Goal: Task Accomplishment & Management: Use online tool/utility

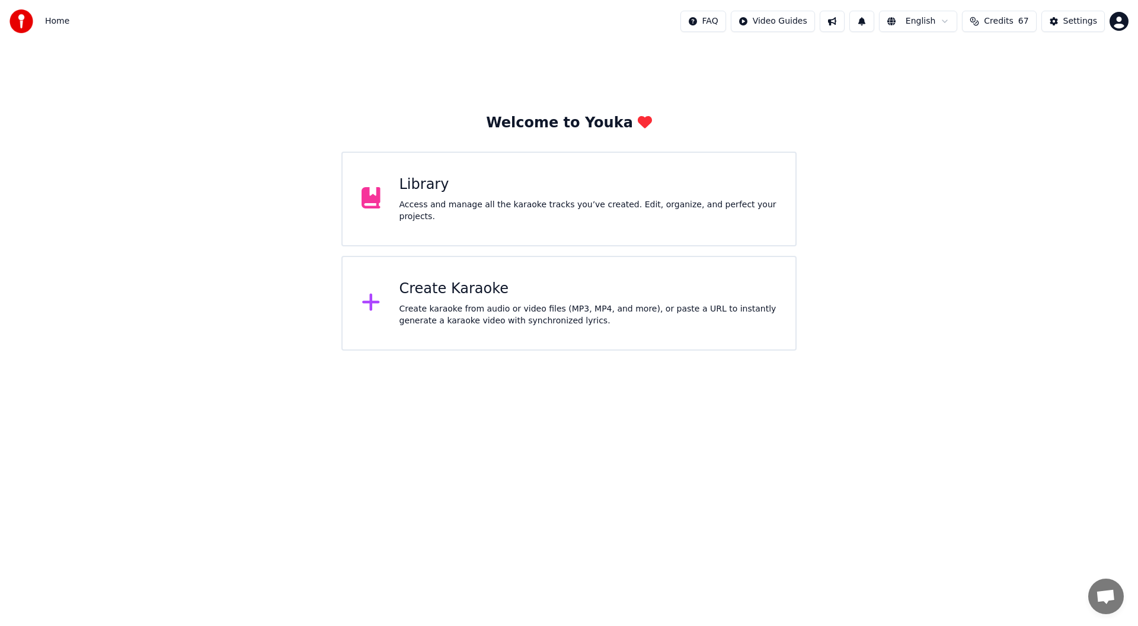
click at [559, 287] on div "Create Karaoke" at bounding box center [588, 289] width 378 height 19
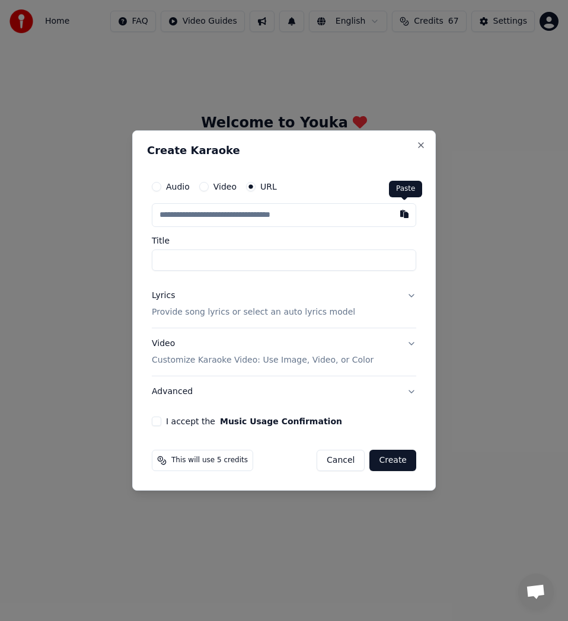
click at [408, 223] on button "button" at bounding box center [404, 213] width 24 height 21
type input "**********"
click at [161, 258] on input "**********" at bounding box center [284, 260] width 264 height 21
type input "**********"
click at [184, 306] on div "Lyrics Provide song lyrics or select an auto lyrics model" at bounding box center [253, 304] width 203 height 28
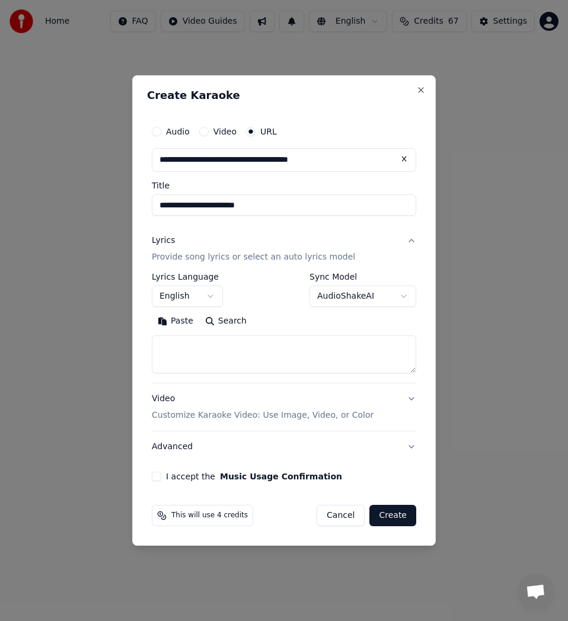
click at [213, 291] on button "English" at bounding box center [187, 296] width 71 height 21
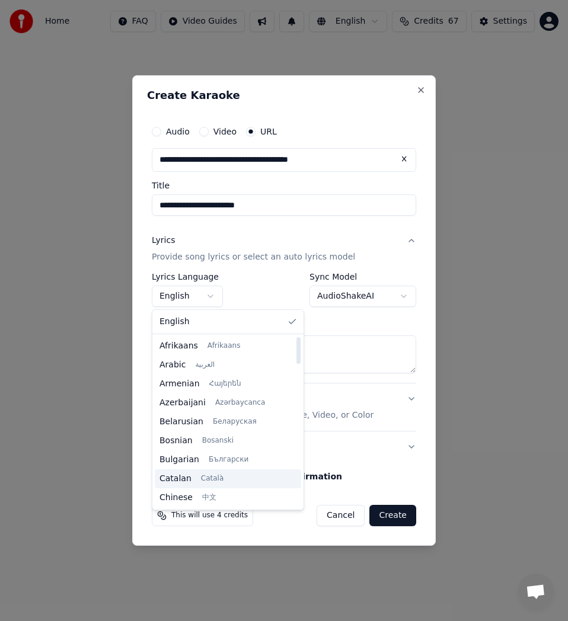
scroll to position [119, 0]
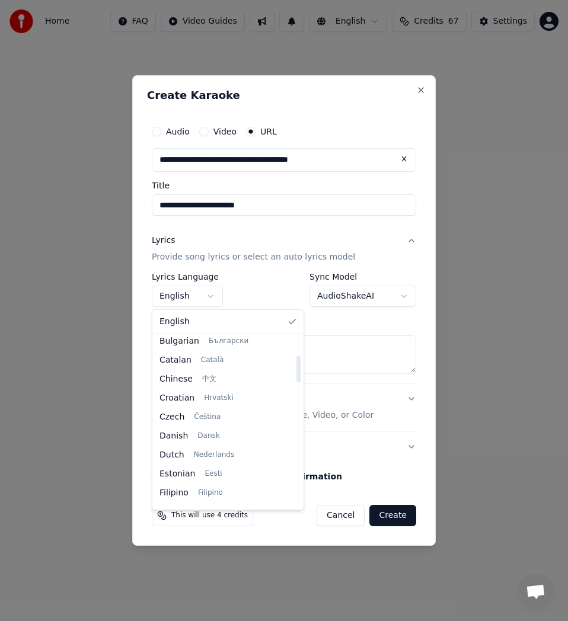
select select "**"
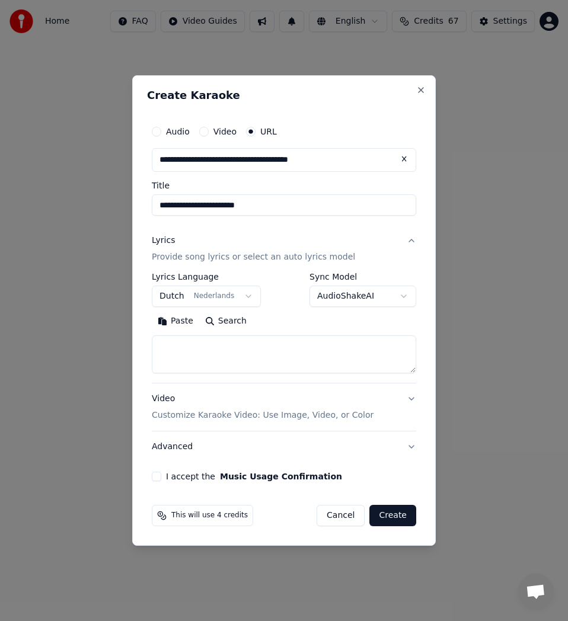
click at [219, 322] on button "Search" at bounding box center [225, 321] width 53 height 19
click at [287, 323] on button "Expand" at bounding box center [280, 321] width 56 height 19
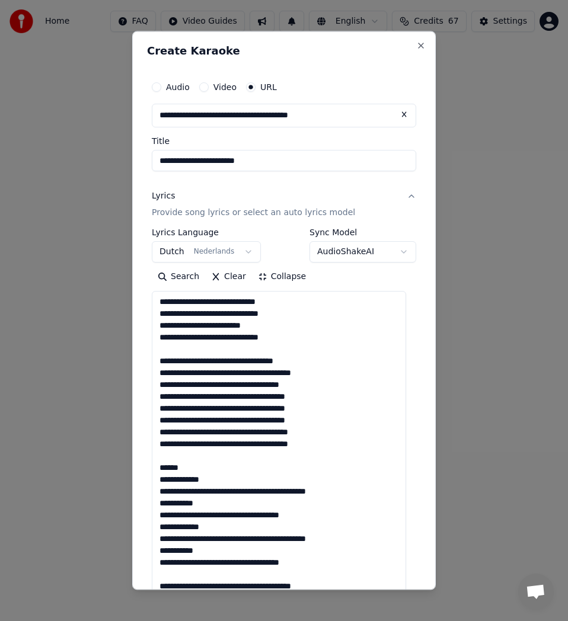
click at [194, 350] on textarea at bounding box center [279, 550] width 254 height 519
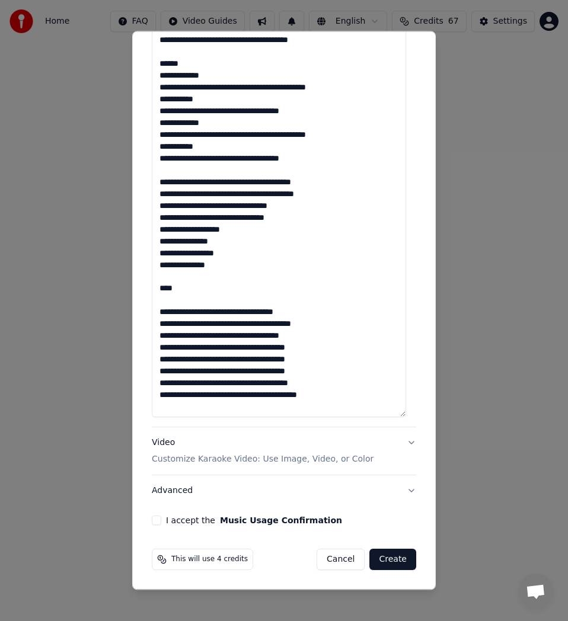
scroll to position [357, 0]
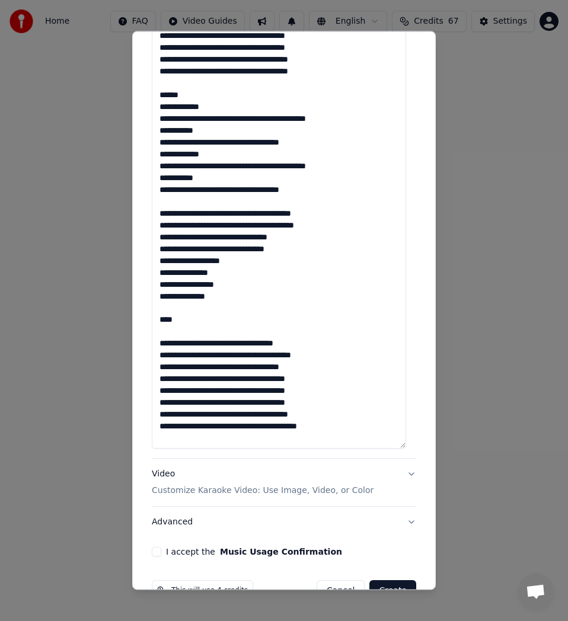
drag, startPoint x: 318, startPoint y: 399, endPoint x: 136, endPoint y: 40, distance: 402.4
click at [136, 40] on div "**********" at bounding box center [283, 310] width 303 height 559
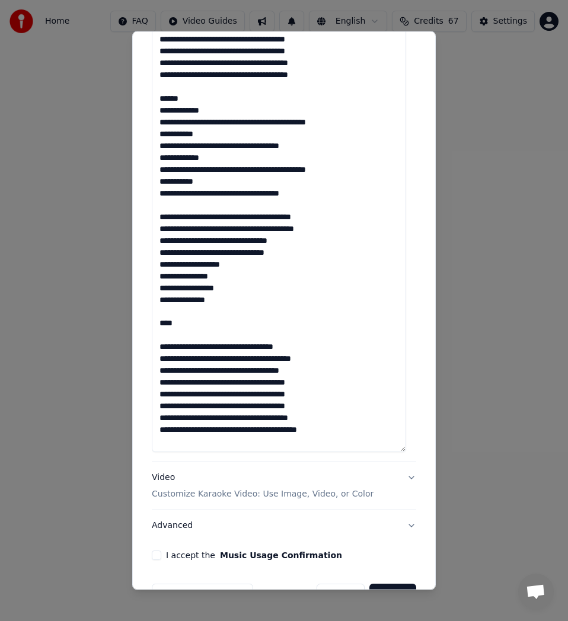
type textarea "**********"
click at [136, 40] on div "**********" at bounding box center [283, 310] width 303 height 559
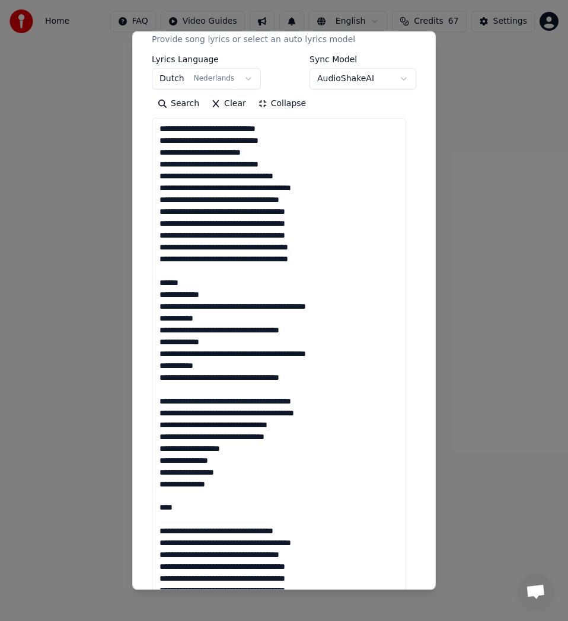
scroll to position [0, 0]
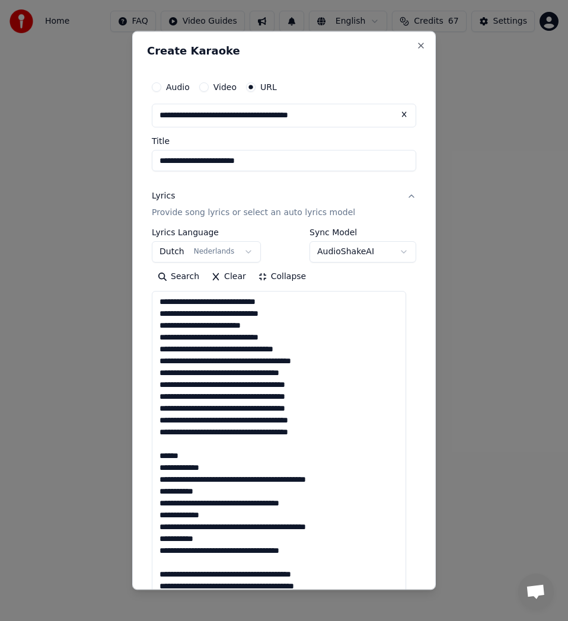
drag, startPoint x: 318, startPoint y: 430, endPoint x: 54, endPoint y: 12, distance: 493.6
click at [54, 12] on body "**********" at bounding box center [284, 186] width 568 height 372
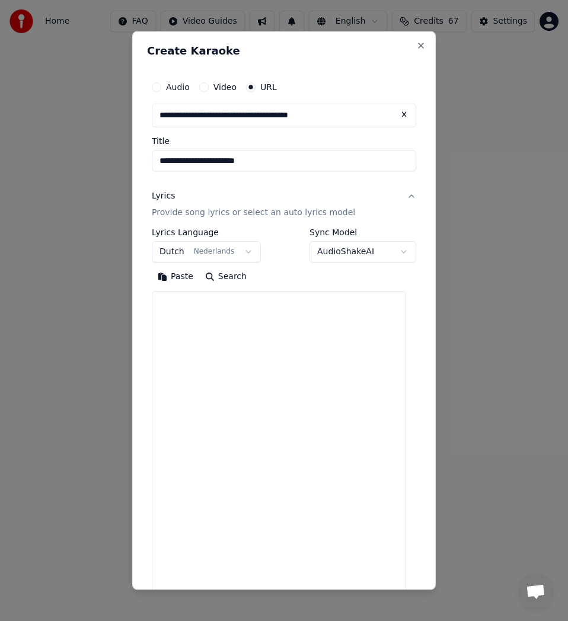
click at [259, 334] on textarea at bounding box center [279, 550] width 254 height 519
click at [170, 277] on button "Paste" at bounding box center [175, 276] width 47 height 19
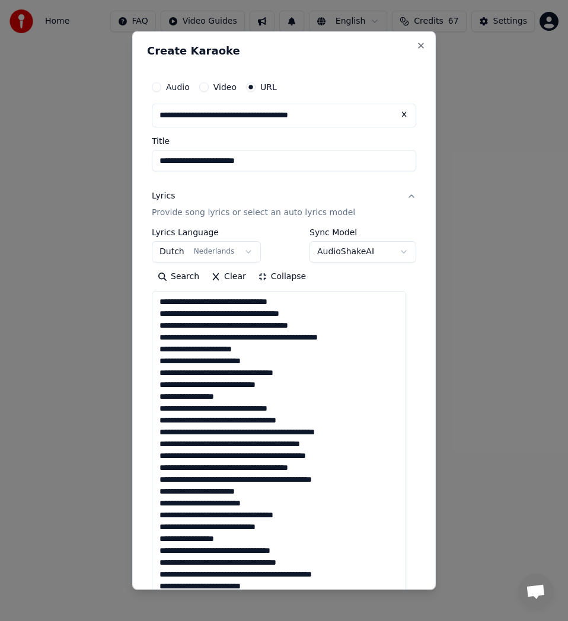
click at [238, 301] on textarea "**********" at bounding box center [279, 550] width 254 height 519
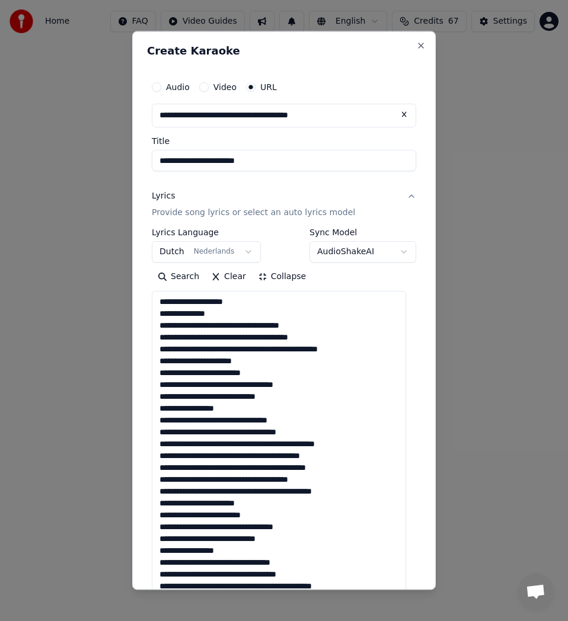
click at [216, 324] on textarea "**********" at bounding box center [279, 550] width 254 height 519
click at [221, 324] on textarea "**********" at bounding box center [279, 550] width 254 height 519
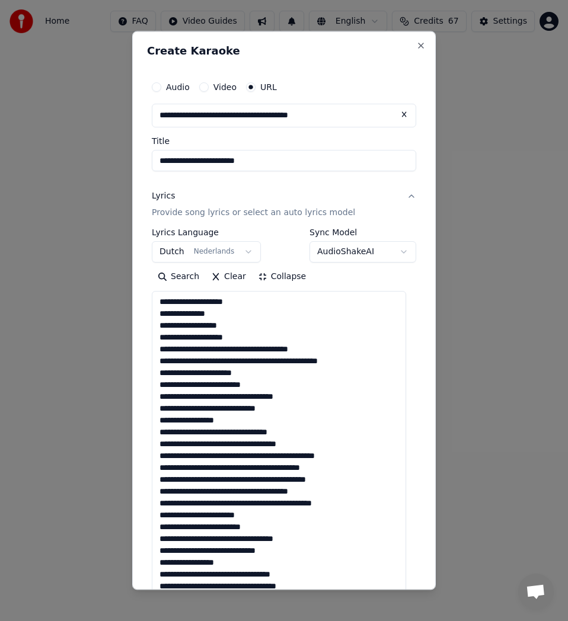
click at [241, 347] on textarea "**********" at bounding box center [279, 550] width 254 height 519
click at [251, 360] on textarea "**********" at bounding box center [279, 550] width 254 height 519
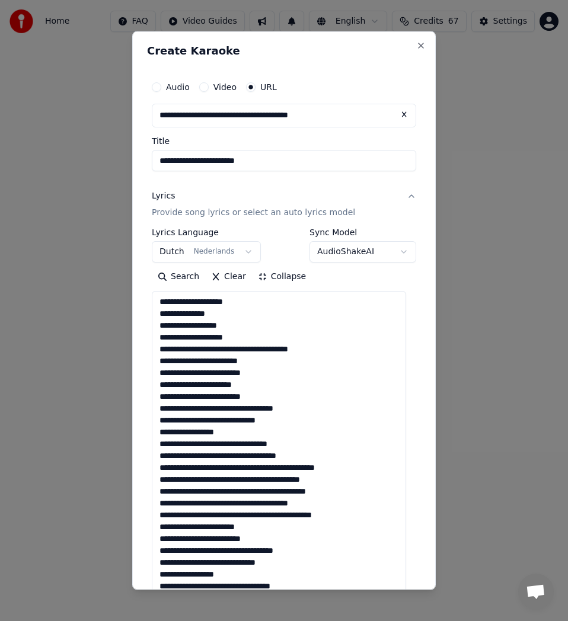
click at [222, 407] on textarea "**********" at bounding box center [279, 550] width 254 height 519
click at [200, 417] on textarea "**********" at bounding box center [279, 550] width 254 height 519
click at [203, 424] on textarea "**********" at bounding box center [279, 550] width 254 height 519
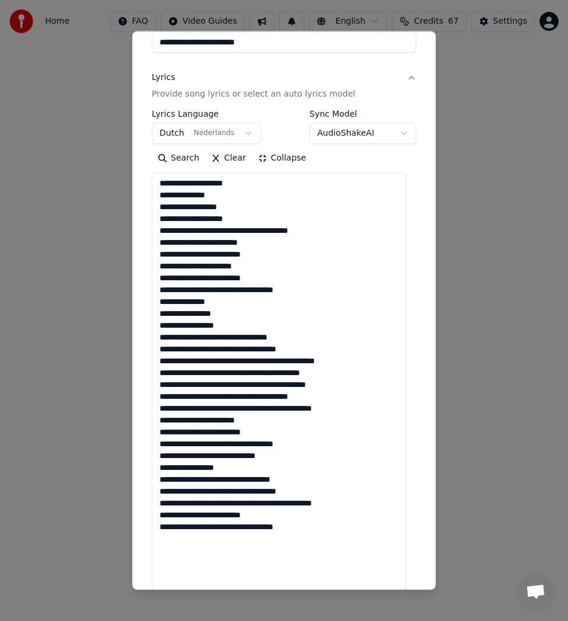
scroll to position [178, 0]
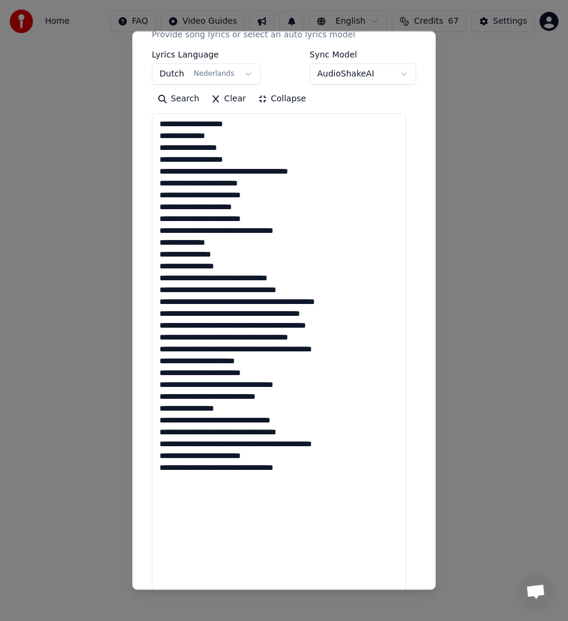
click at [217, 278] on textarea "**********" at bounding box center [279, 372] width 254 height 519
click at [219, 274] on textarea "**********" at bounding box center [279, 372] width 254 height 519
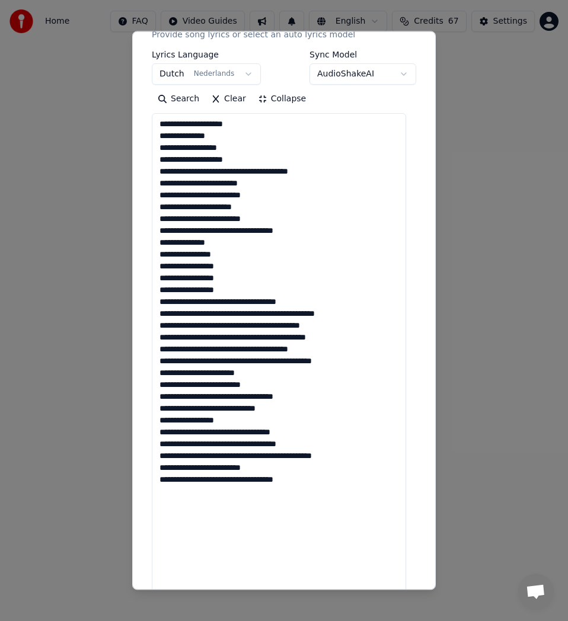
click at [209, 300] on textarea "**********" at bounding box center [279, 372] width 254 height 519
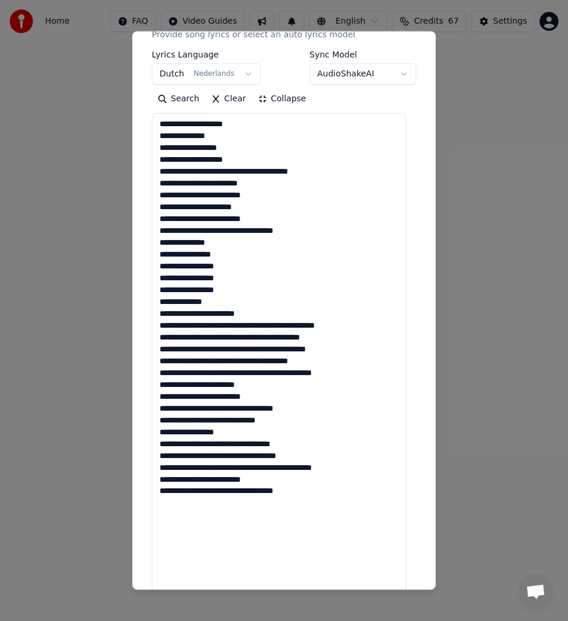
click at [226, 327] on textarea "**********" at bounding box center [279, 372] width 254 height 519
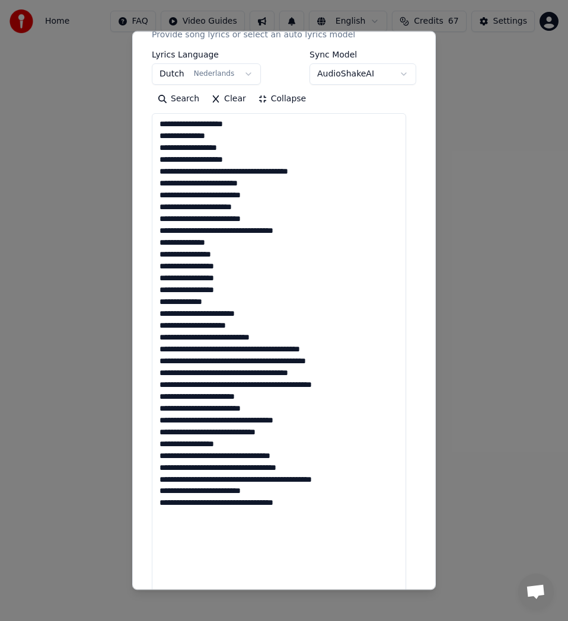
click at [252, 348] on textarea "**********" at bounding box center [279, 372] width 254 height 519
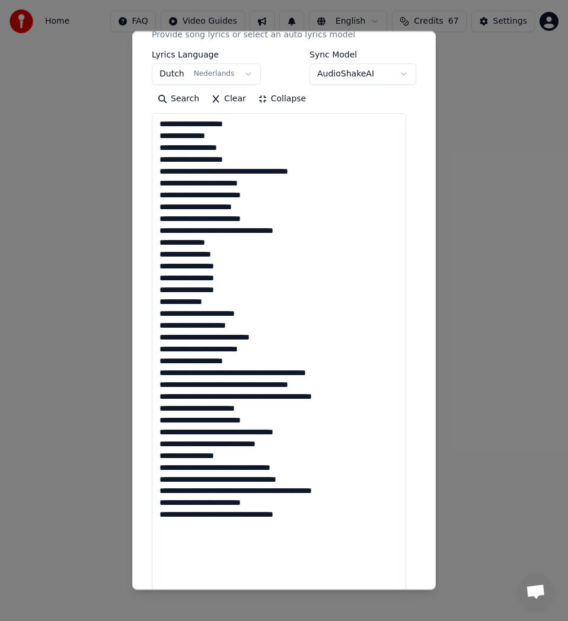
click at [244, 372] on textarea "**********" at bounding box center [279, 372] width 254 height 519
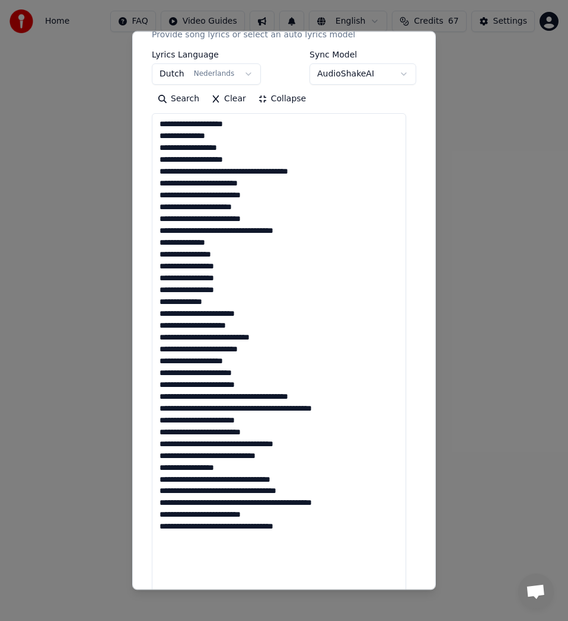
click at [233, 396] on textarea "**********" at bounding box center [279, 372] width 254 height 519
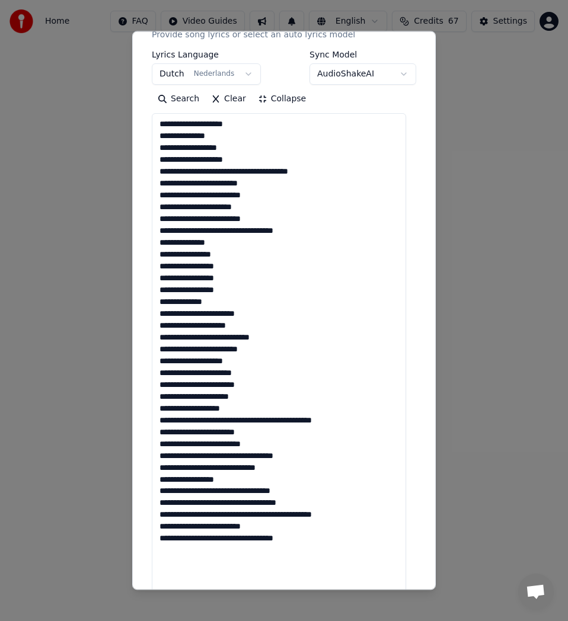
click at [261, 422] on textarea "**********" at bounding box center [279, 372] width 254 height 519
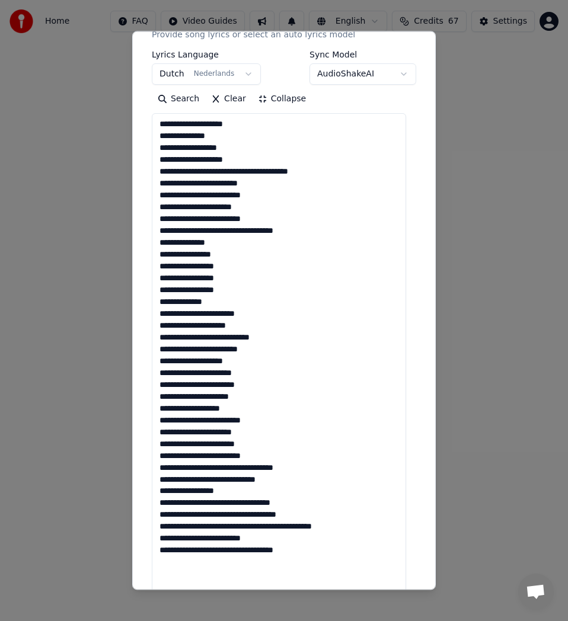
click at [222, 469] on textarea "**********" at bounding box center [279, 372] width 254 height 519
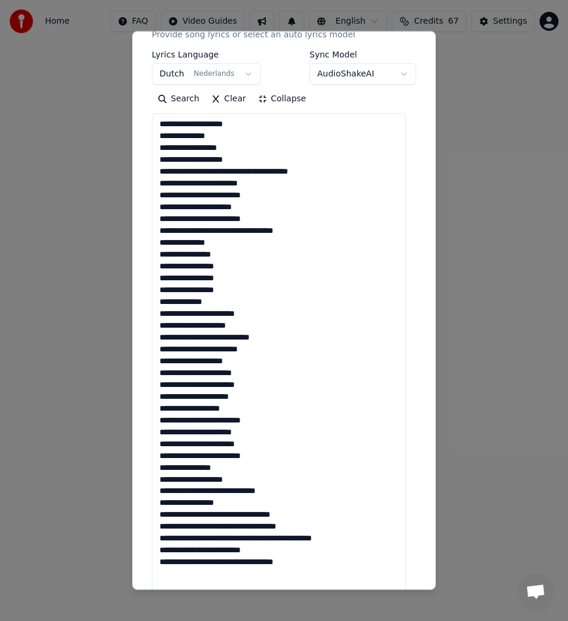
click at [202, 487] on textarea "**********" at bounding box center [279, 372] width 254 height 519
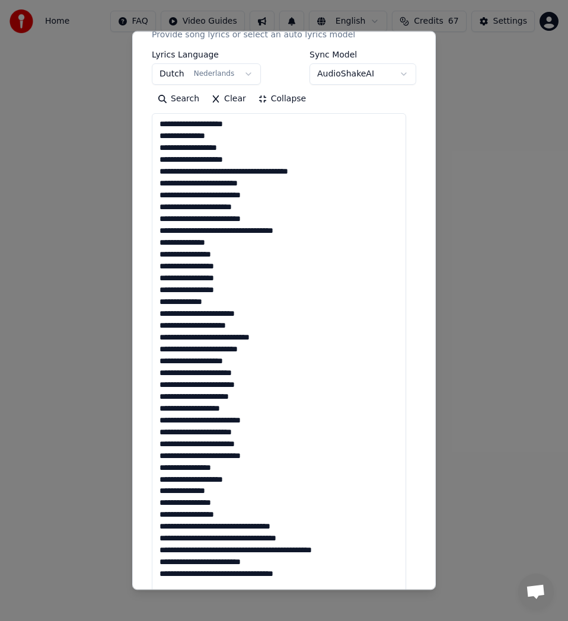
click at [219, 527] on textarea "**********" at bounding box center [279, 372] width 254 height 519
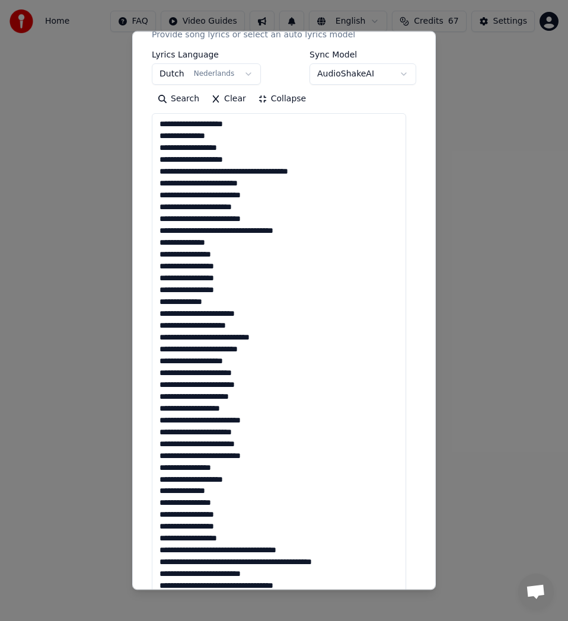
scroll to position [356, 0]
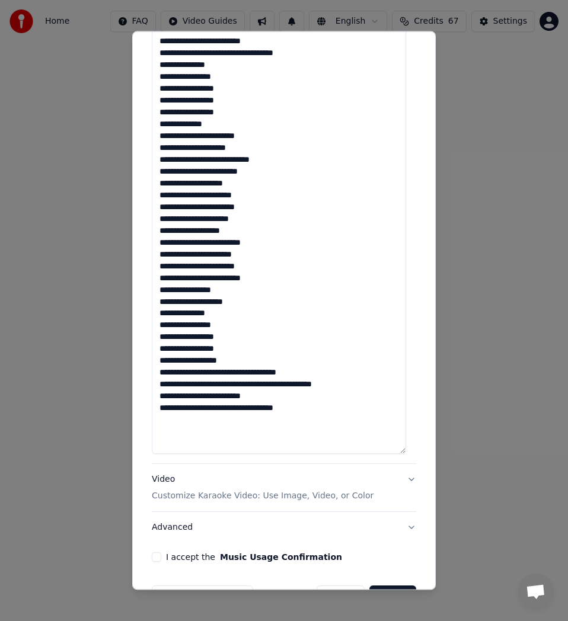
click at [241, 386] on textarea "**********" at bounding box center [279, 194] width 254 height 519
click at [225, 387] on textarea "**********" at bounding box center [279, 194] width 254 height 519
click at [222, 417] on textarea "**********" at bounding box center [279, 194] width 254 height 519
click at [210, 369] on textarea "**********" at bounding box center [279, 194] width 254 height 519
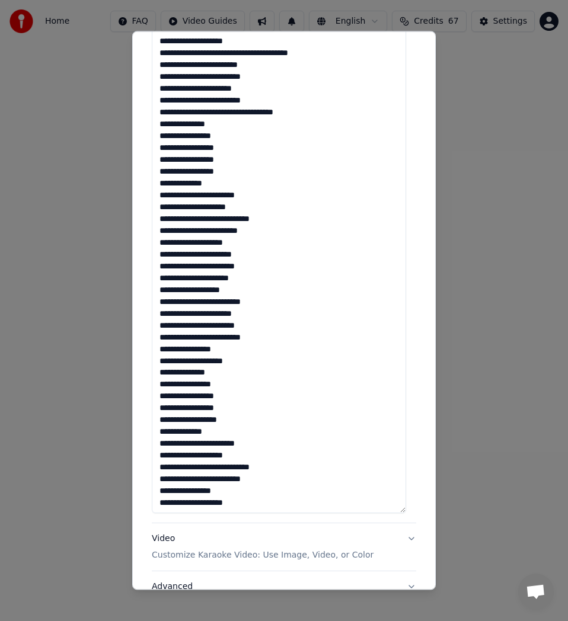
scroll to position [237, 0]
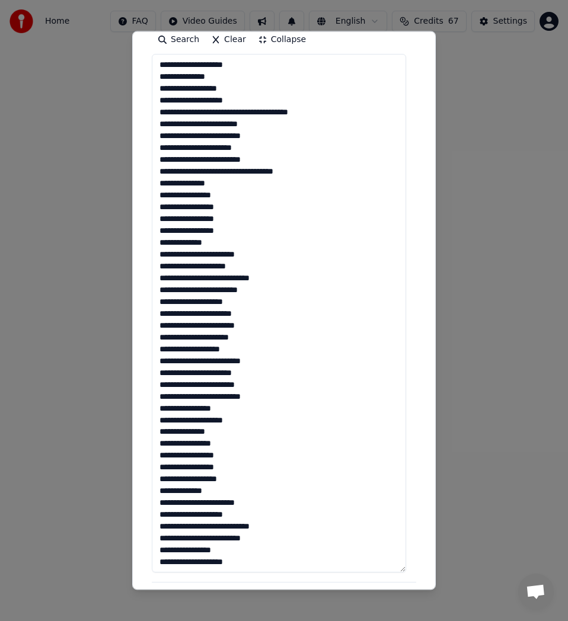
click at [224, 171] on textarea "**********" at bounding box center [279, 313] width 254 height 519
click at [220, 174] on textarea "**********" at bounding box center [279, 313] width 254 height 519
click at [222, 174] on textarea "**********" at bounding box center [279, 313] width 254 height 519
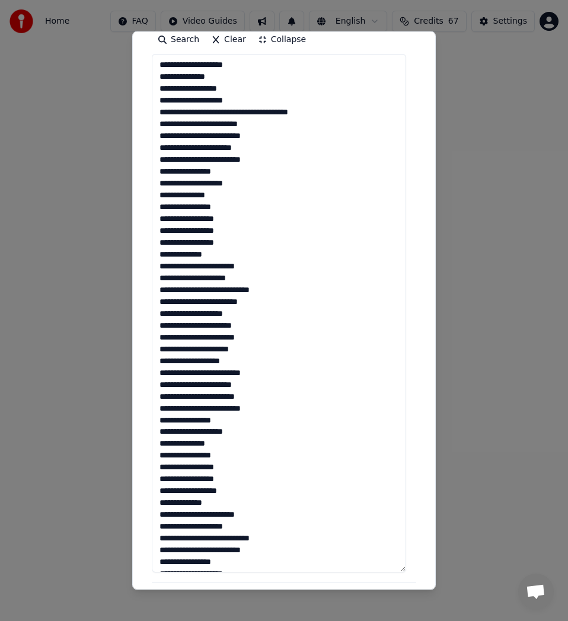
drag, startPoint x: 162, startPoint y: 182, endPoint x: 151, endPoint y: 183, distance: 11.3
click at [151, 183] on div "**********" at bounding box center [284, 259] width 274 height 852
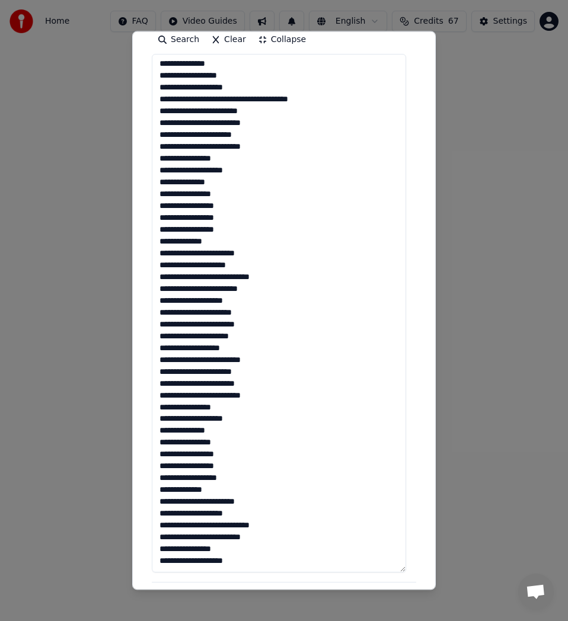
scroll to position [356, 0]
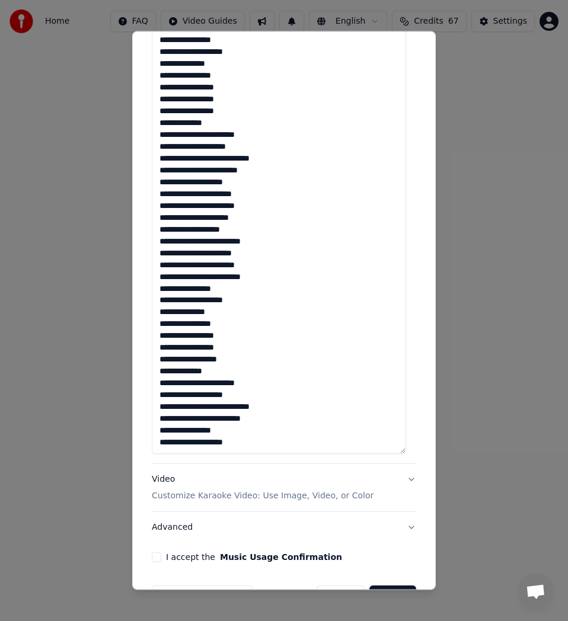
drag, startPoint x: 162, startPoint y: 299, endPoint x: 149, endPoint y: 300, distance: 13.1
click at [149, 300] on div "**********" at bounding box center [284, 141] width 274 height 852
drag, startPoint x: 161, startPoint y: 444, endPoint x: 151, endPoint y: 444, distance: 10.1
click at [151, 444] on div "**********" at bounding box center [284, 141] width 274 height 852
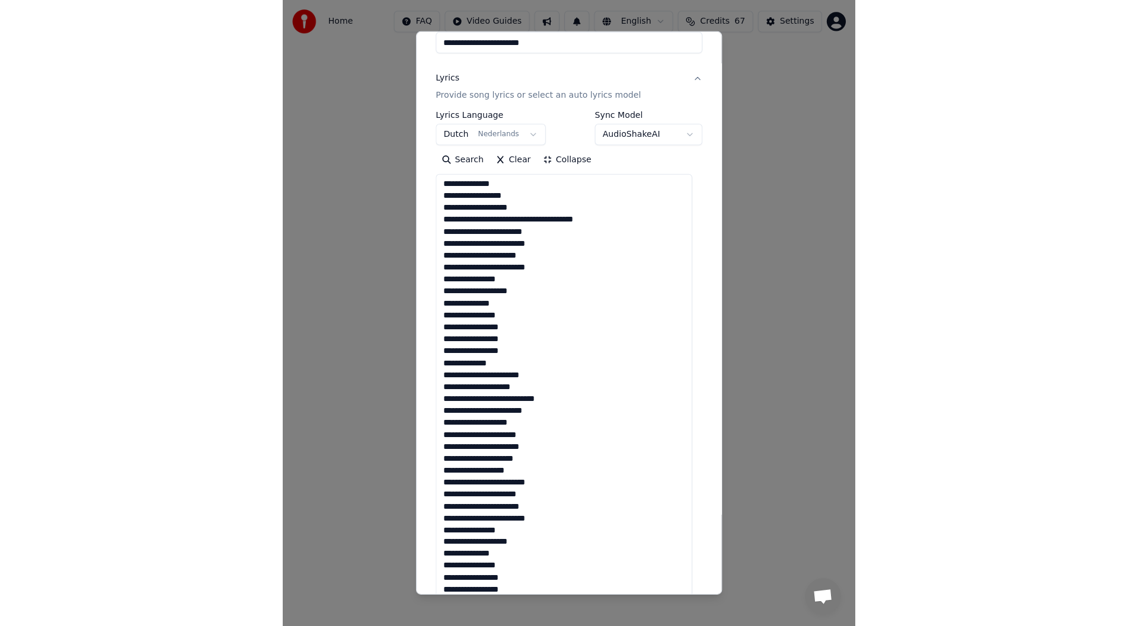
scroll to position [392, 0]
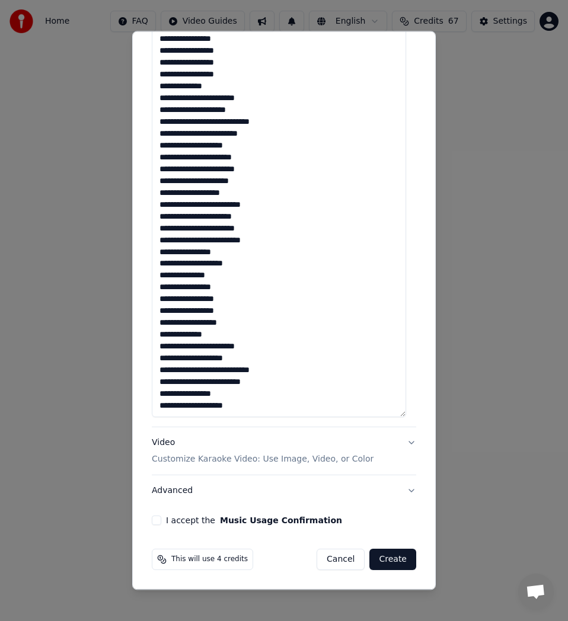
type textarea "**********"
click at [158, 520] on button "I accept the Music Usage Confirmation" at bounding box center [156, 520] width 9 height 9
click at [390, 559] on button "Create" at bounding box center [392, 559] width 47 height 21
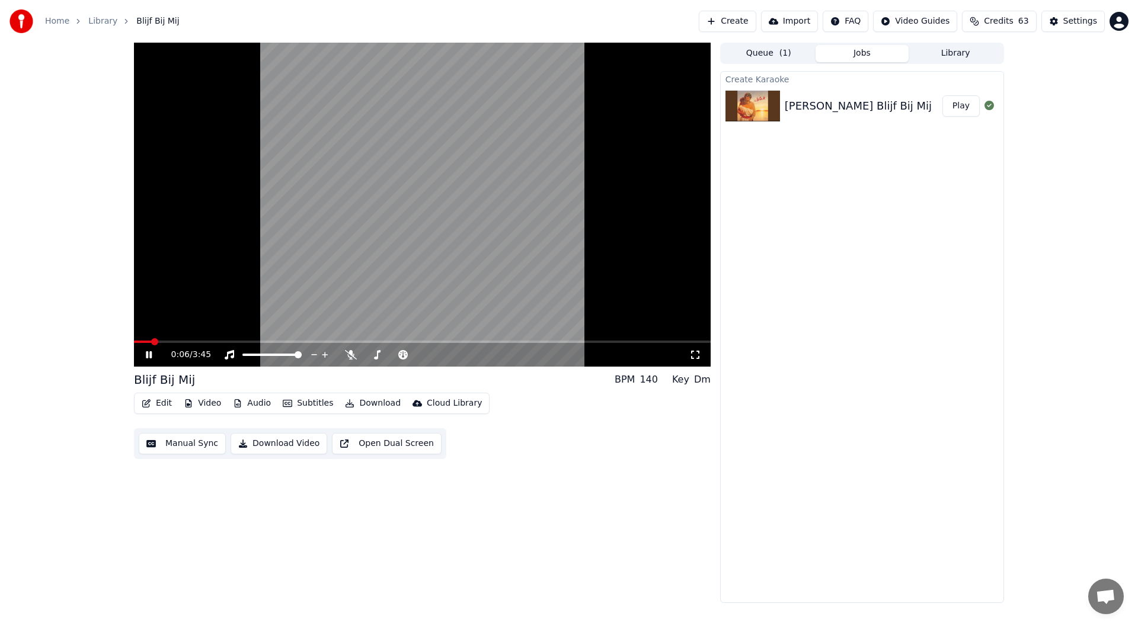
click at [960, 108] on button "Play" at bounding box center [960, 105] width 37 height 21
click at [962, 56] on button "Library" at bounding box center [956, 53] width 94 height 17
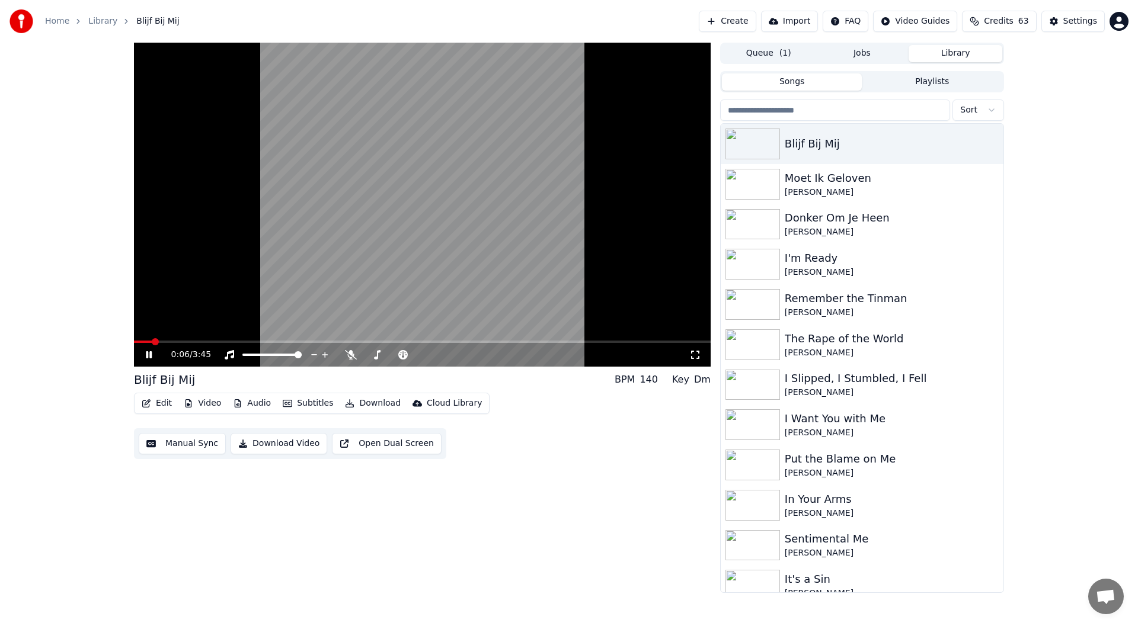
click at [150, 357] on icon at bounding box center [149, 354] width 6 height 7
click at [348, 356] on icon at bounding box center [351, 354] width 12 height 9
click at [146, 360] on div "0:07 / 3:45" at bounding box center [422, 355] width 567 height 12
click at [147, 356] on icon at bounding box center [148, 355] width 7 height 8
click at [353, 354] on icon at bounding box center [351, 354] width 12 height 9
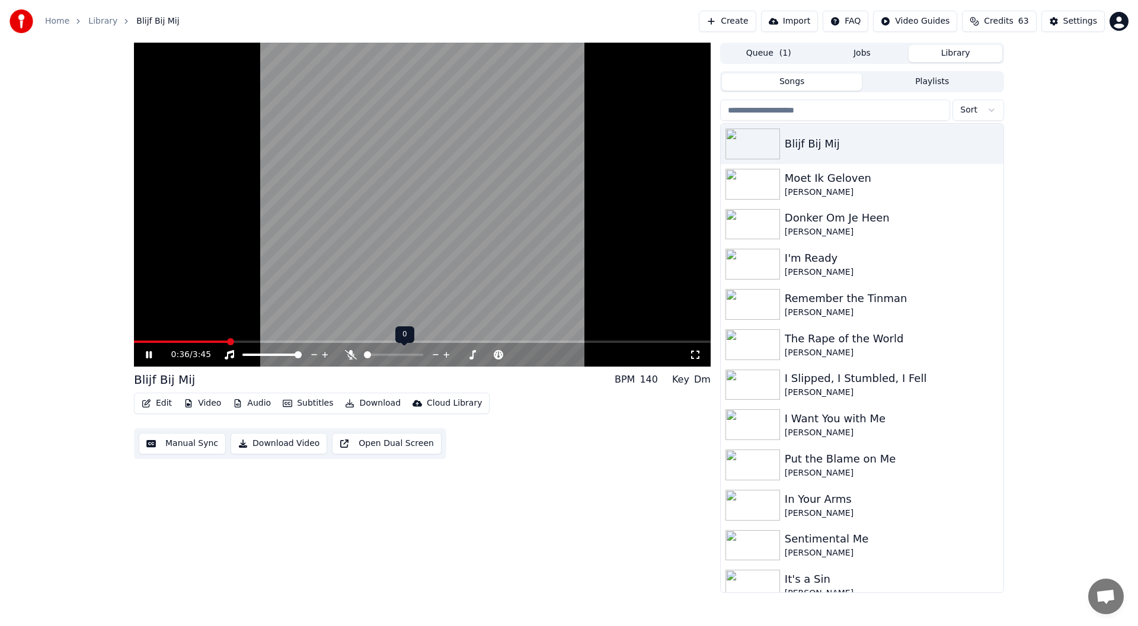
click at [352, 356] on icon at bounding box center [351, 354] width 12 height 9
click at [144, 351] on icon at bounding box center [157, 354] width 28 height 9
click at [165, 415] on div "Edit Video Audio Subtitles Download Cloud Library Manual Sync Download Video Op…" at bounding box center [422, 426] width 577 height 66
click at [164, 408] on button "Edit" at bounding box center [157, 403] width 40 height 17
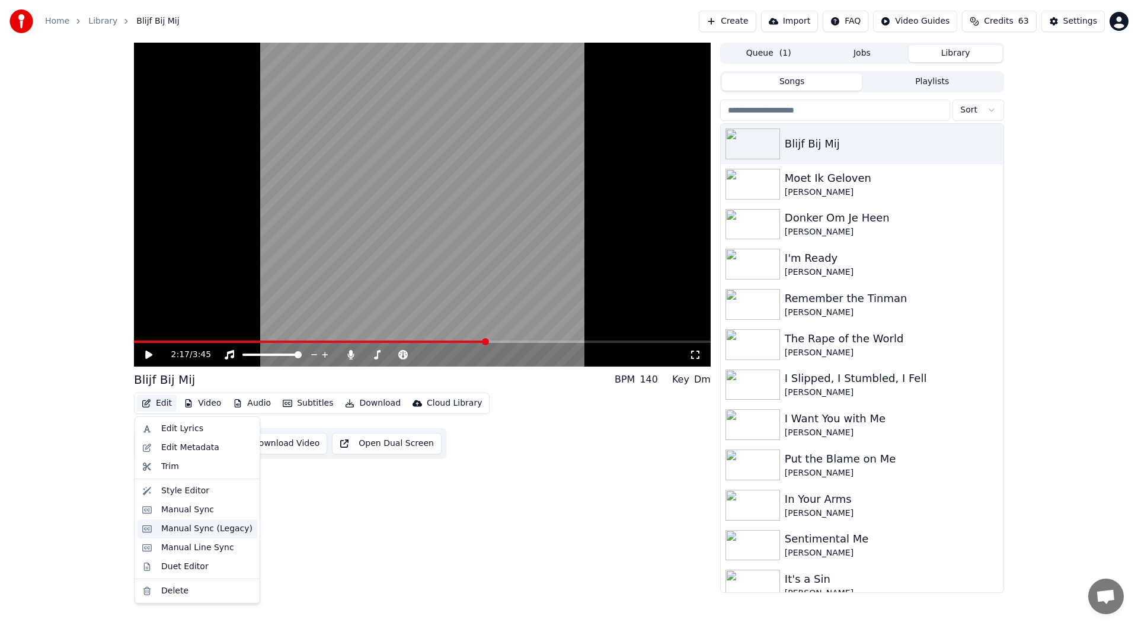
click at [220, 535] on div "Manual Sync (Legacy)" at bounding box center [206, 529] width 91 height 12
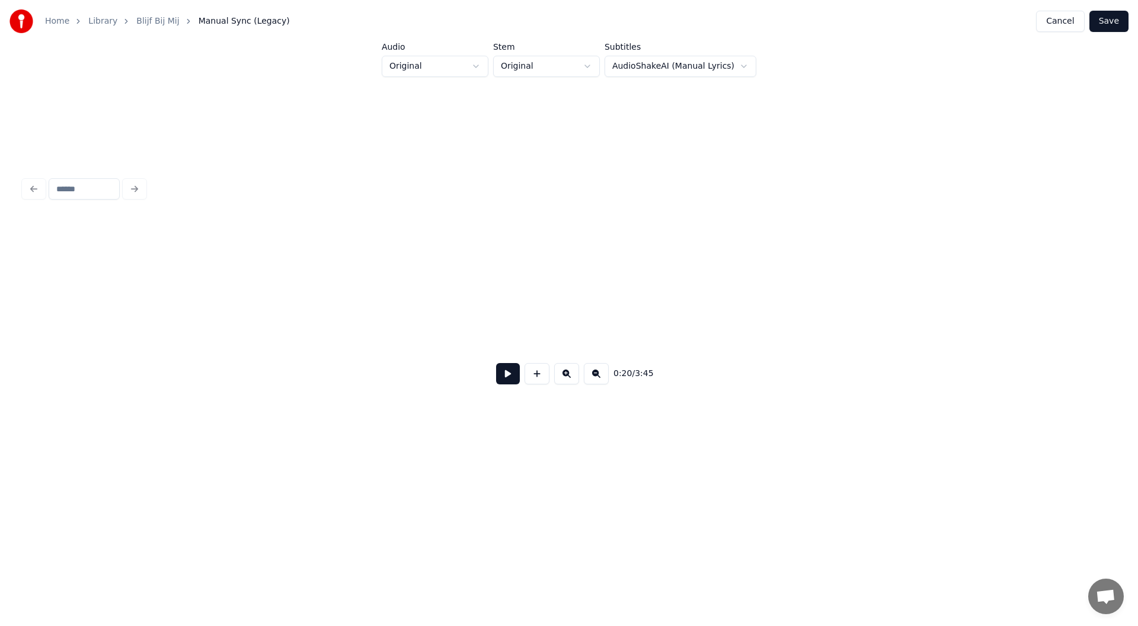
scroll to position [0, 2985]
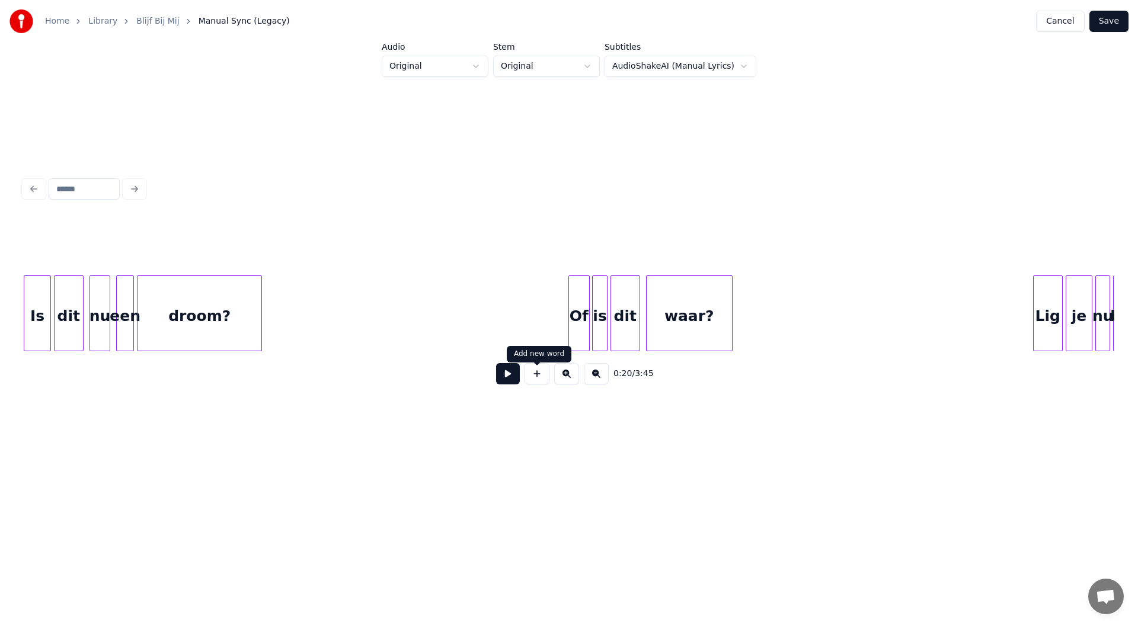
click at [507, 376] on button at bounding box center [508, 373] width 24 height 21
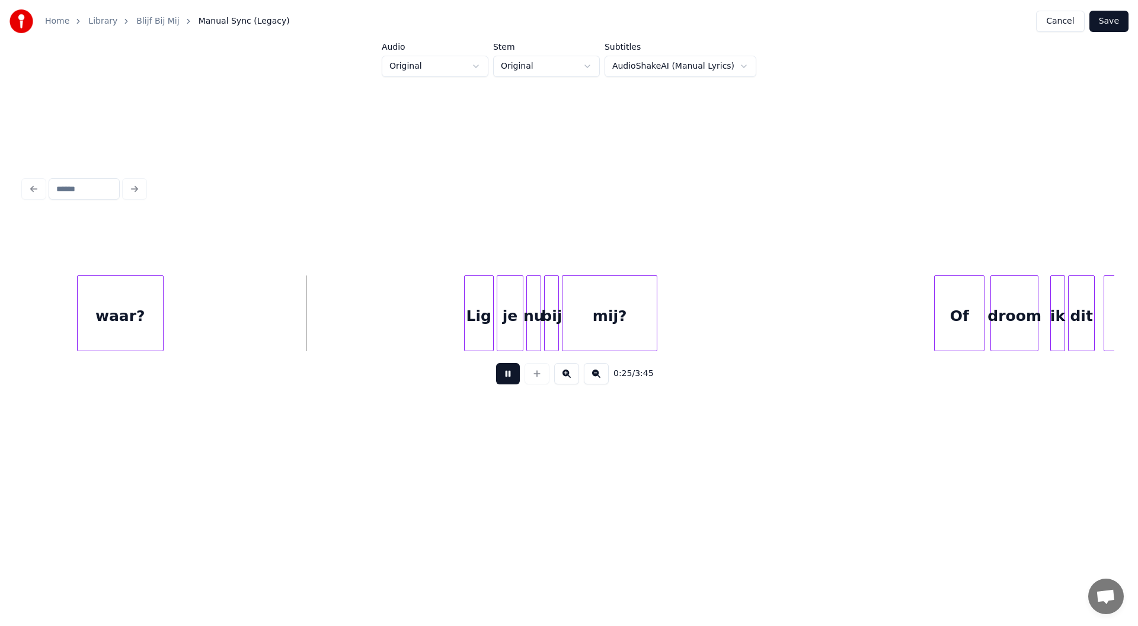
scroll to position [0, 3625]
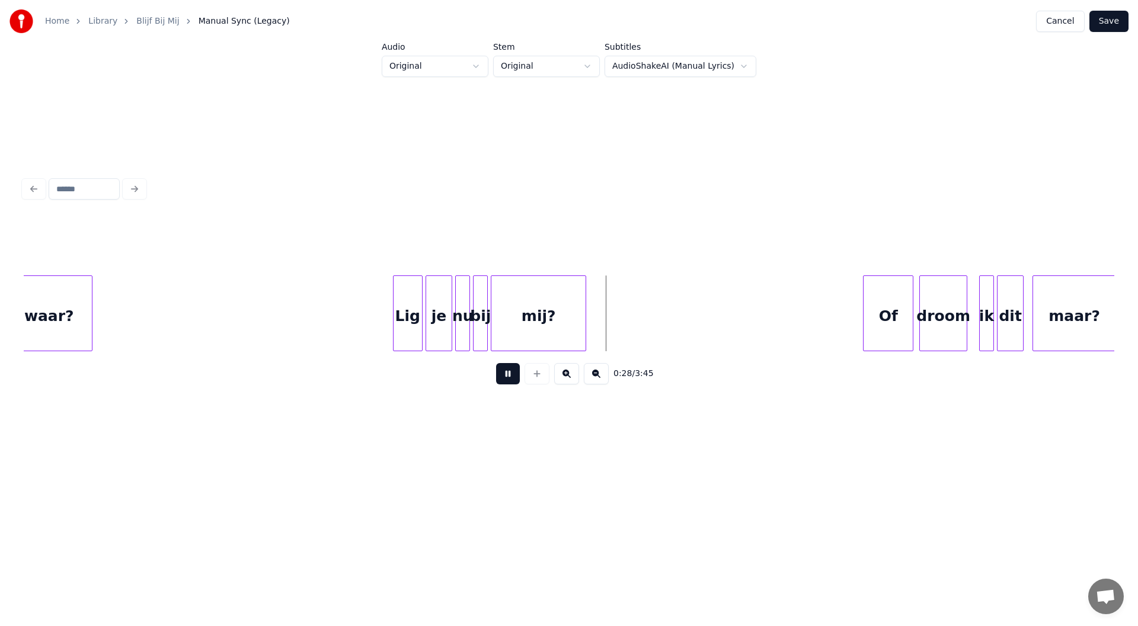
click at [504, 384] on button at bounding box center [508, 373] width 24 height 21
click at [367, 325] on div at bounding box center [368, 313] width 4 height 75
click at [508, 376] on button at bounding box center [508, 373] width 24 height 21
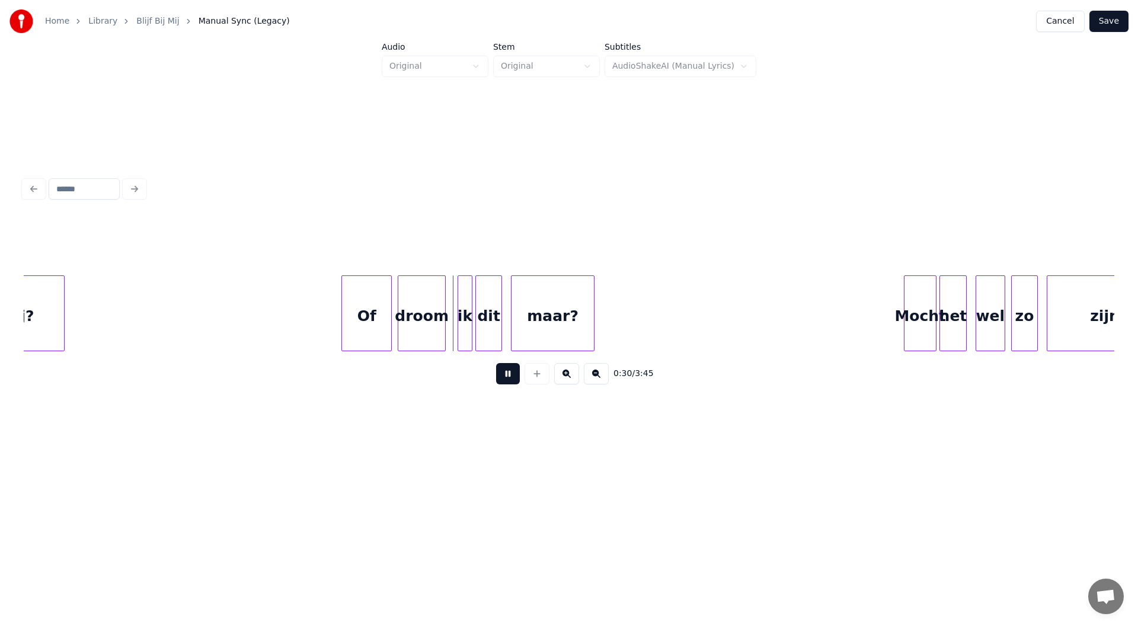
scroll to position [0, 4170]
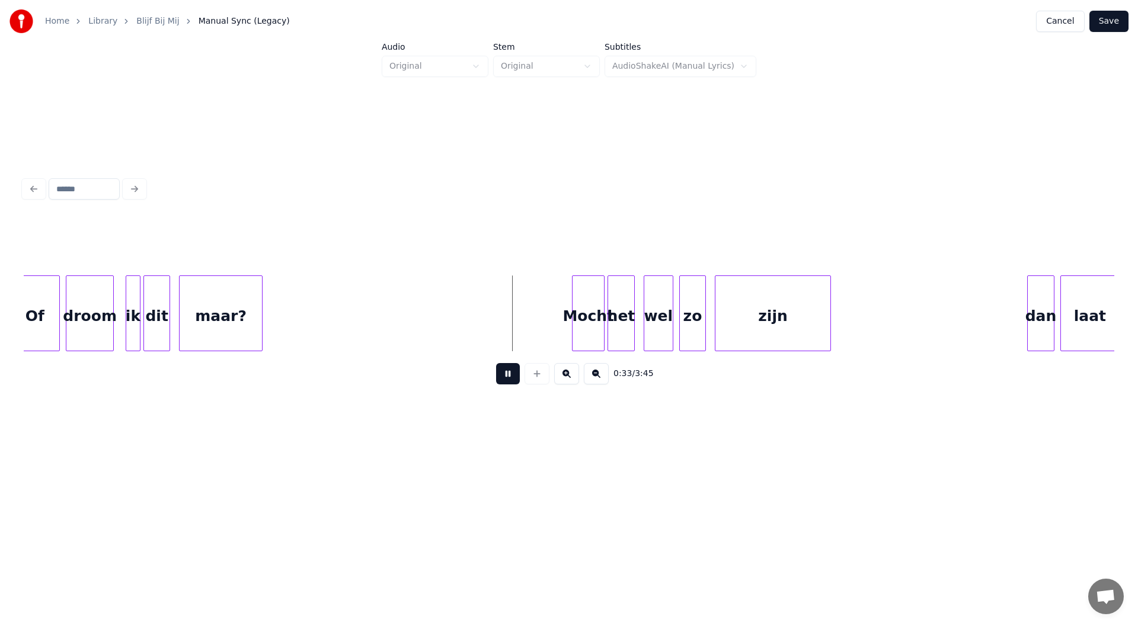
scroll to position [0, 4502]
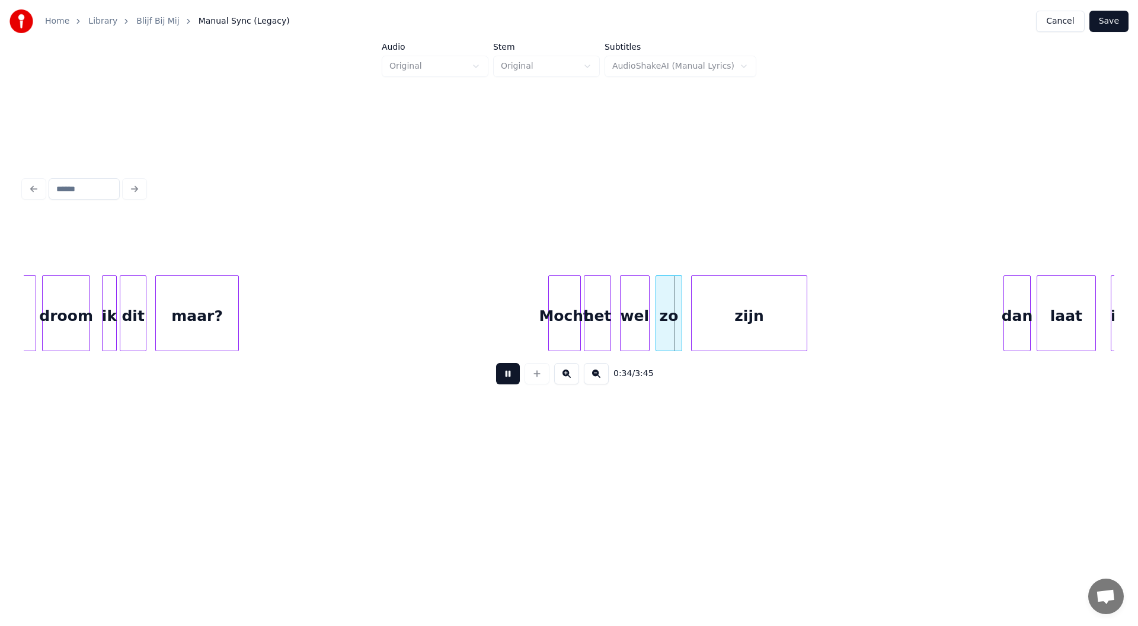
click at [509, 375] on button at bounding box center [508, 373] width 24 height 21
click at [500, 330] on div at bounding box center [501, 313] width 4 height 75
click at [508, 385] on button at bounding box center [508, 373] width 24 height 21
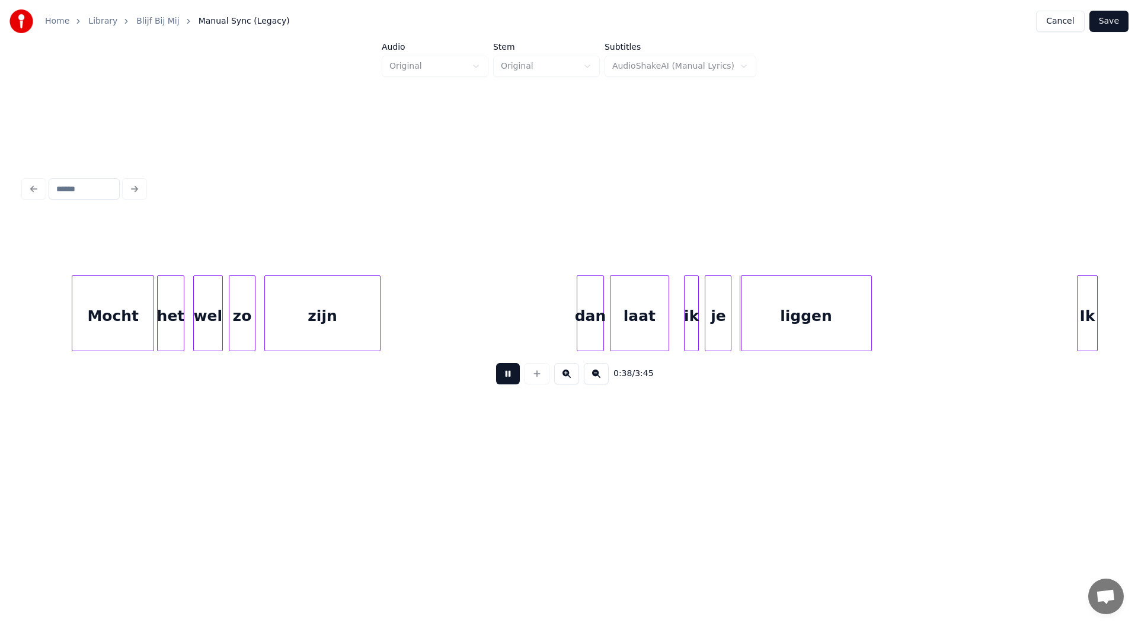
scroll to position [0, 5000]
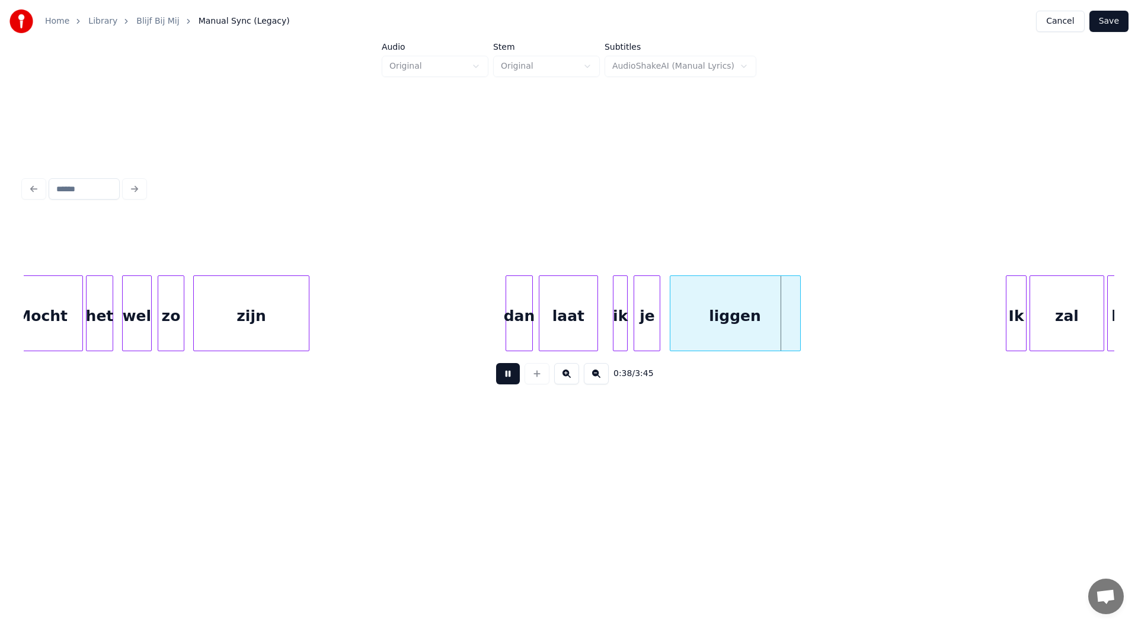
drag, startPoint x: 494, startPoint y: 383, endPoint x: 506, endPoint y: 377, distance: 13.5
click at [495, 383] on div "0:38 / 3:45" at bounding box center [569, 374] width 1072 height 26
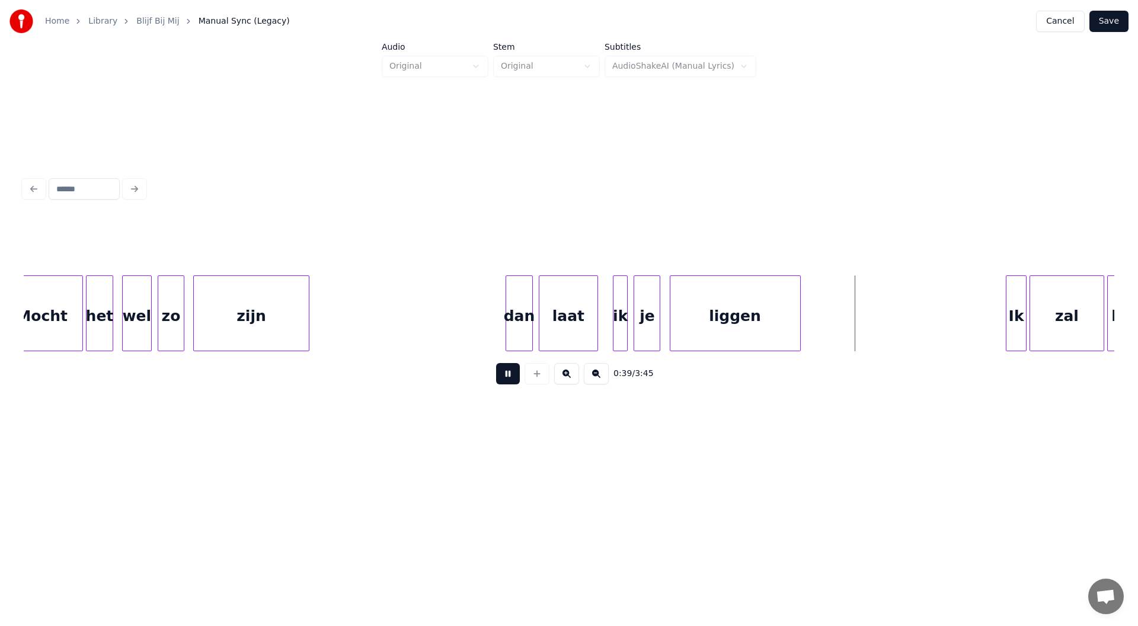
click at [510, 376] on button at bounding box center [508, 373] width 24 height 21
click at [481, 318] on div at bounding box center [481, 313] width 4 height 75
click at [506, 382] on button at bounding box center [508, 373] width 24 height 21
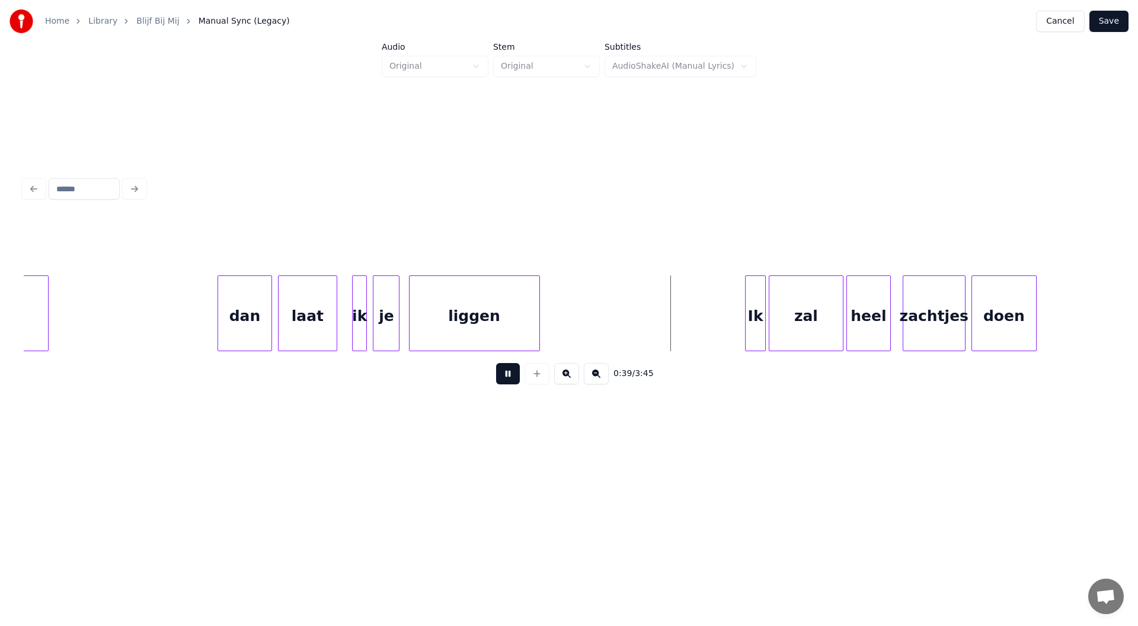
scroll to position [0, 5332]
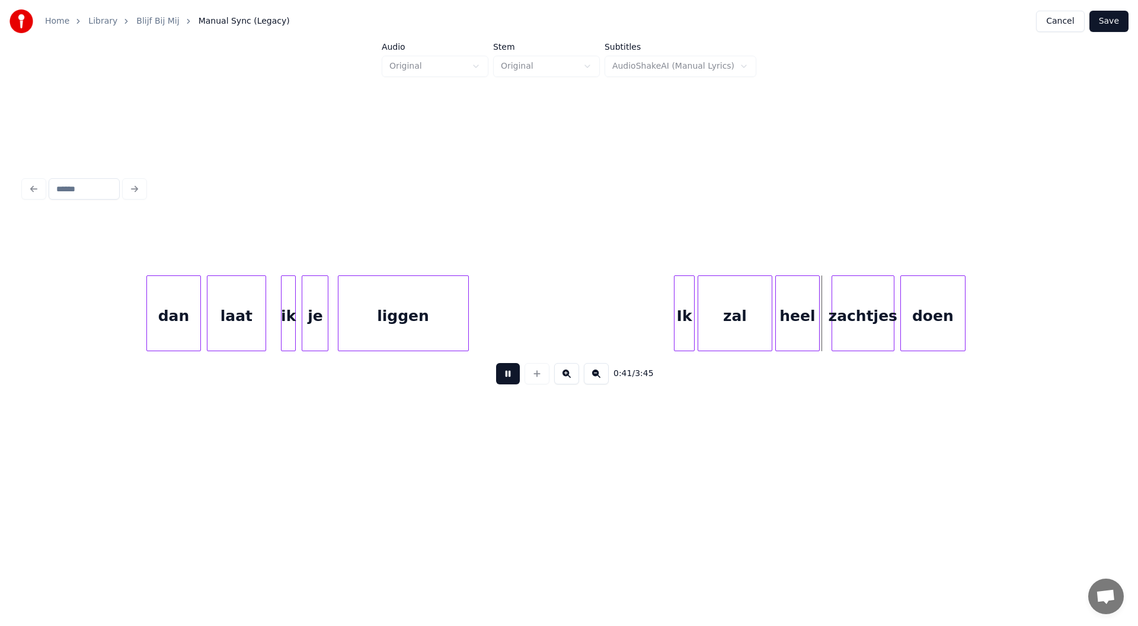
drag, startPoint x: 499, startPoint y: 379, endPoint x: 634, endPoint y: 333, distance: 142.8
click at [501, 379] on button at bounding box center [508, 373] width 24 height 21
click at [666, 326] on div "Ik" at bounding box center [668, 316] width 20 height 81
click at [684, 321] on div at bounding box center [684, 313] width 4 height 75
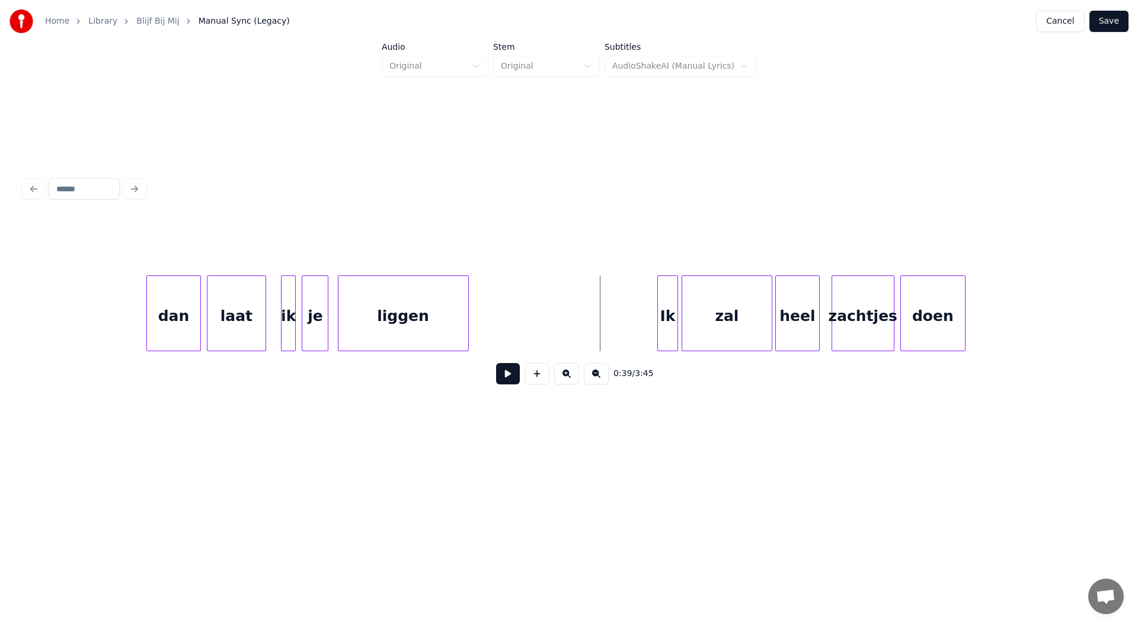
click at [506, 379] on button at bounding box center [508, 373] width 24 height 21
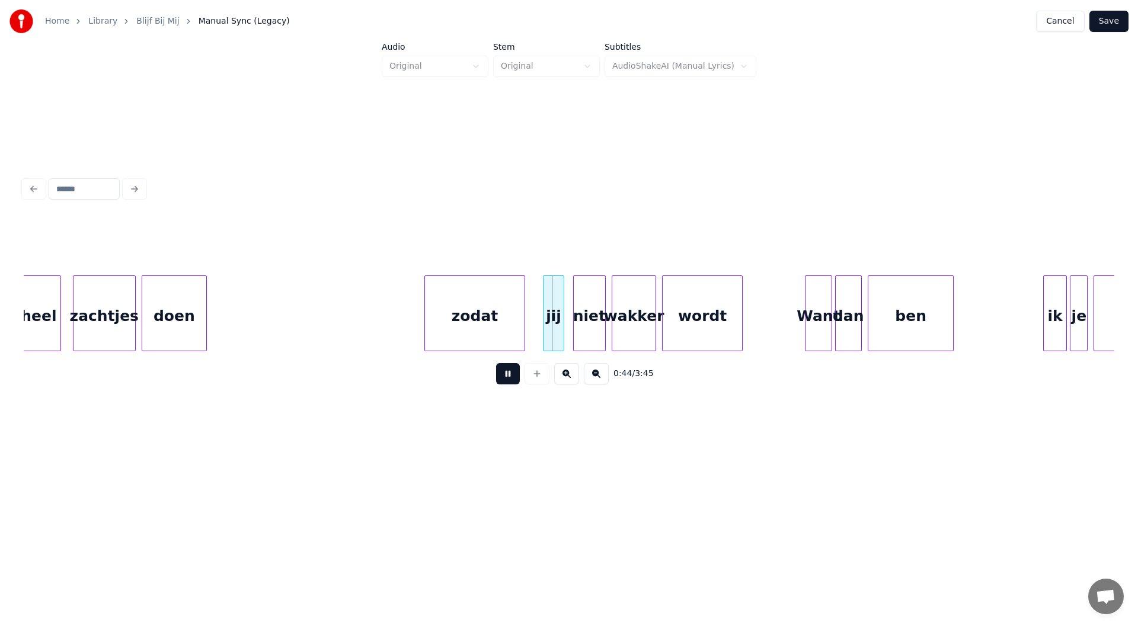
scroll to position [0, 6114]
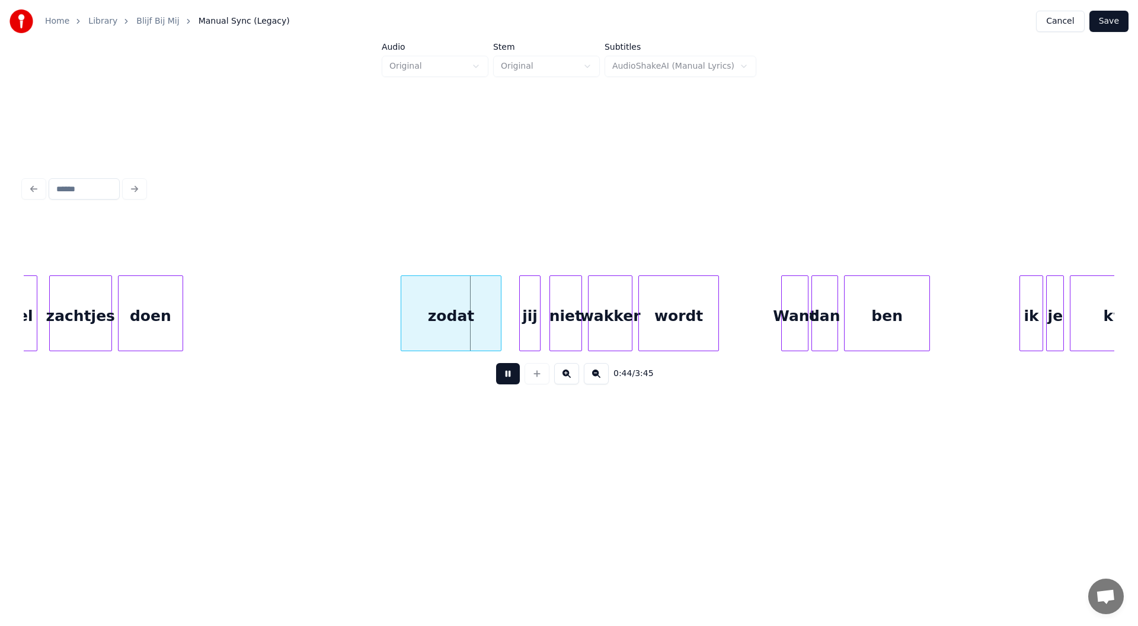
click at [507, 380] on button at bounding box center [508, 373] width 24 height 21
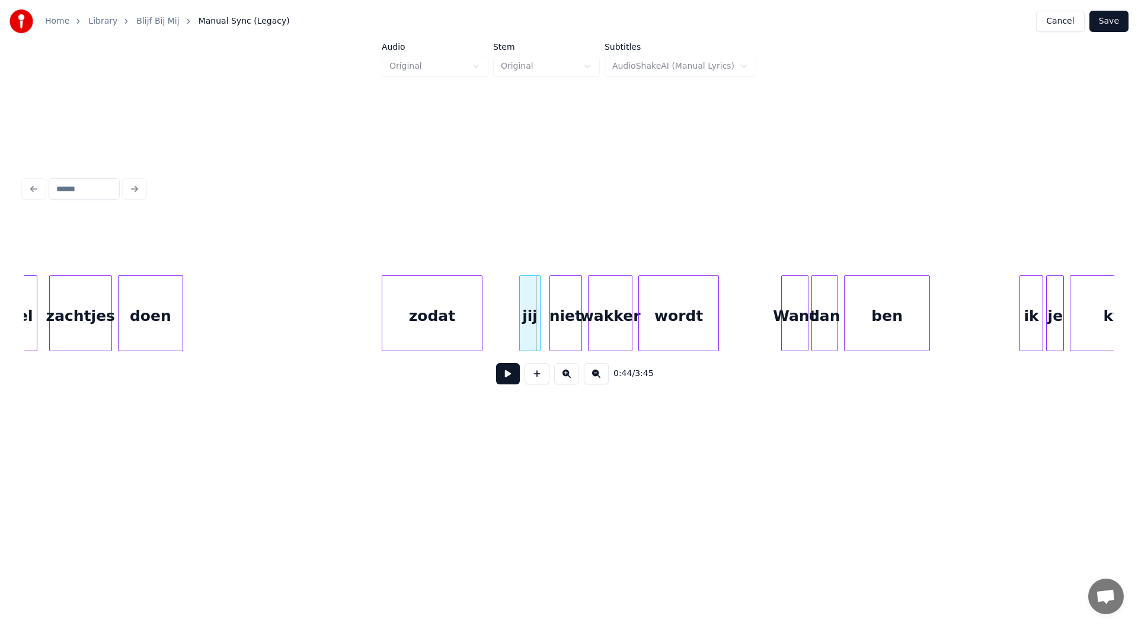
click at [400, 321] on div "zodat" at bounding box center [432, 316] width 100 height 81
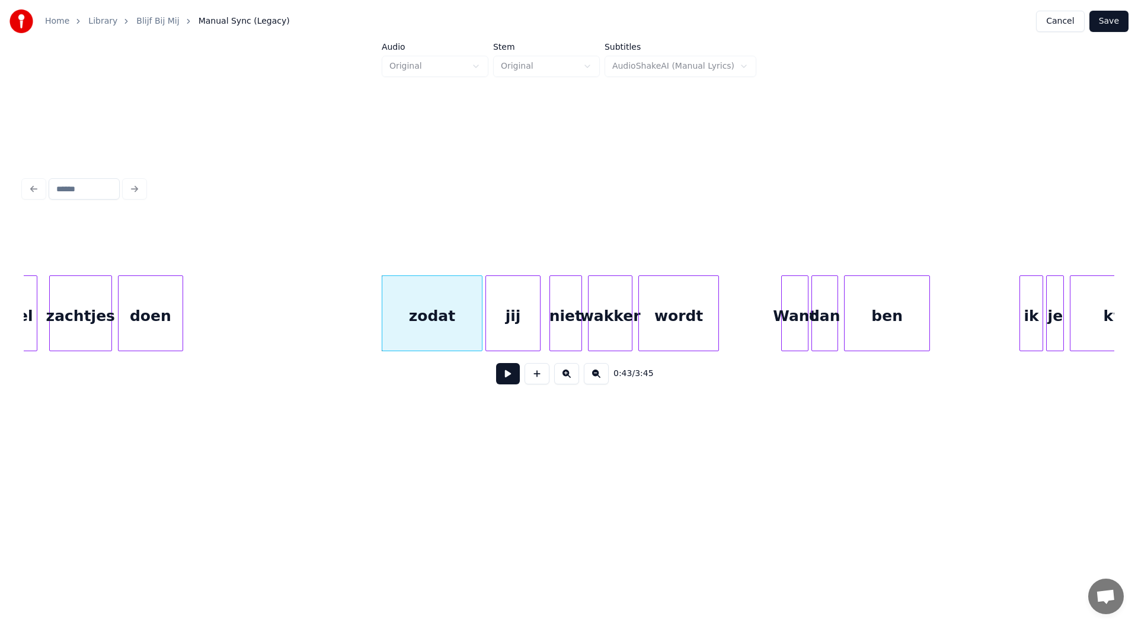
click at [487, 327] on div at bounding box center [488, 313] width 4 height 75
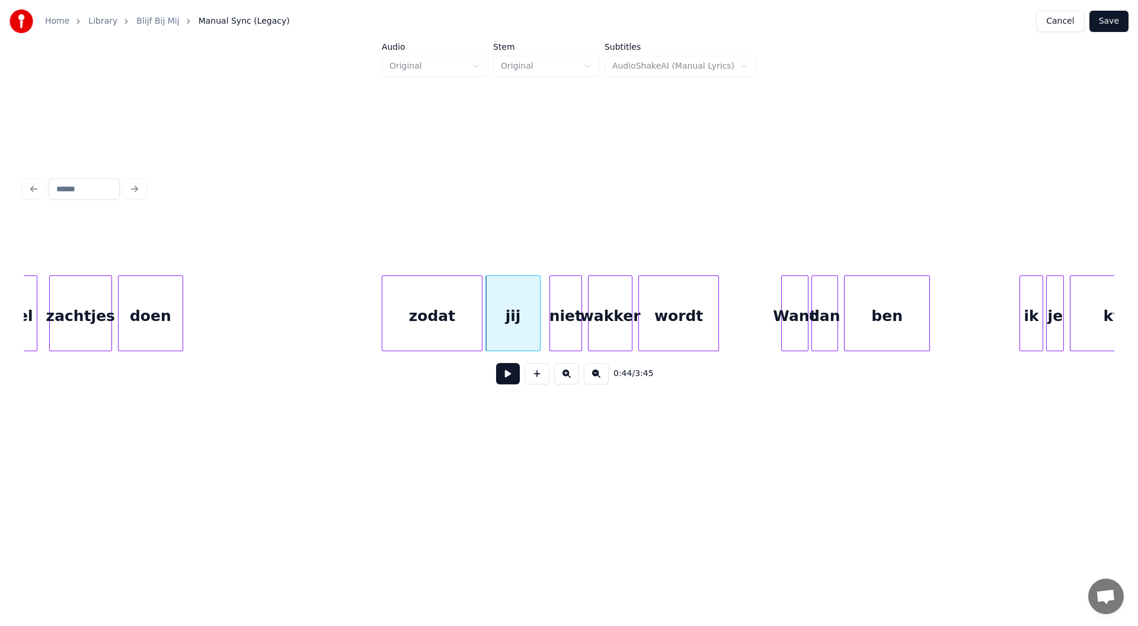
click at [498, 375] on button at bounding box center [508, 373] width 24 height 21
click at [504, 375] on button at bounding box center [508, 373] width 24 height 21
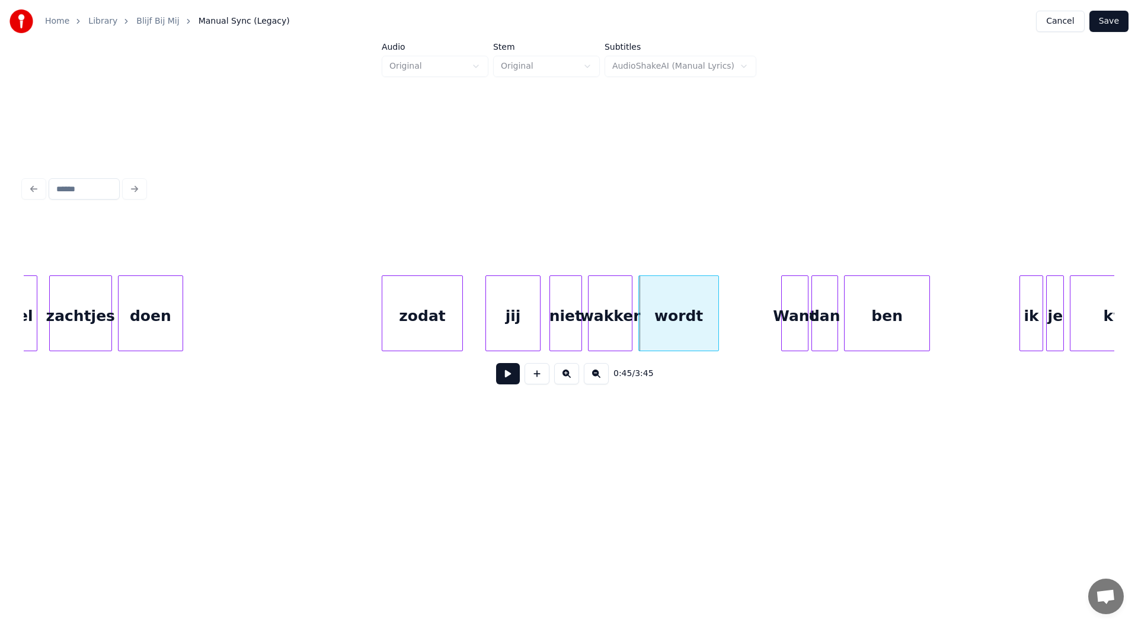
click at [462, 329] on div at bounding box center [461, 313] width 4 height 75
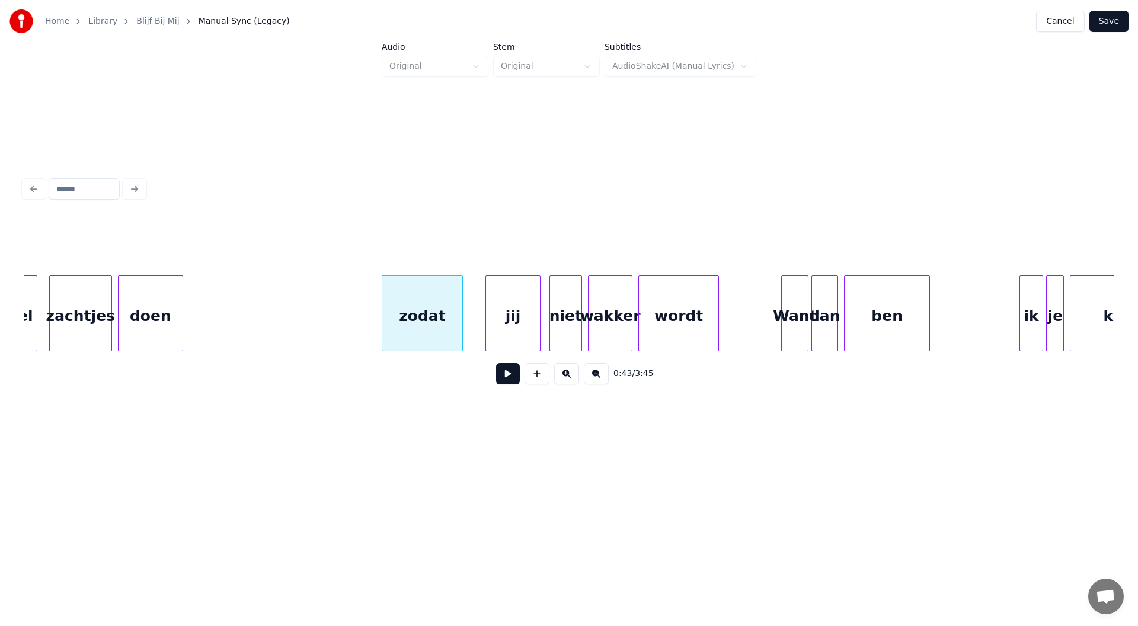
click at [485, 327] on div "jij" at bounding box center [512, 314] width 55 height 76
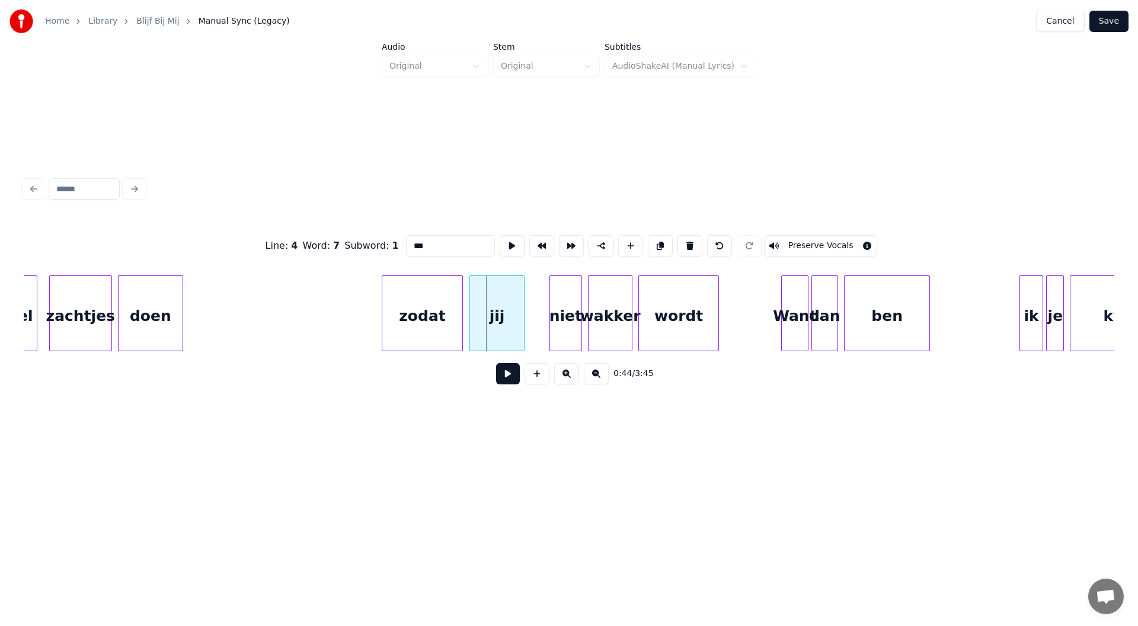
click at [489, 324] on div "jij" at bounding box center [496, 316] width 53 height 81
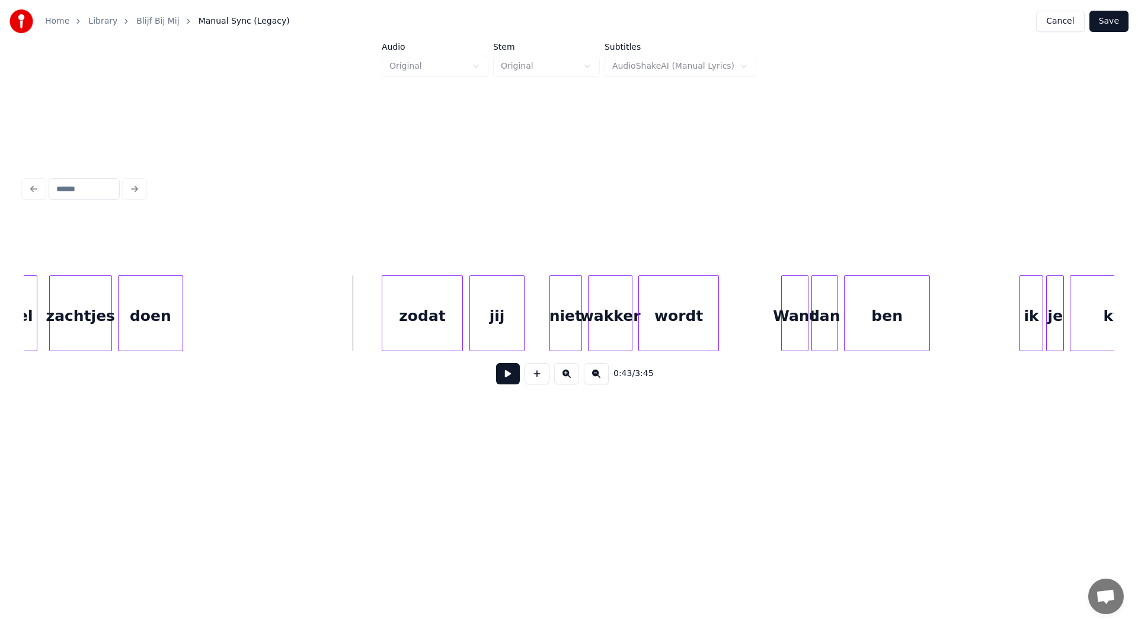
click at [503, 378] on button at bounding box center [508, 373] width 24 height 21
click at [440, 328] on div at bounding box center [440, 313] width 4 height 75
click at [450, 320] on div at bounding box center [450, 313] width 4 height 75
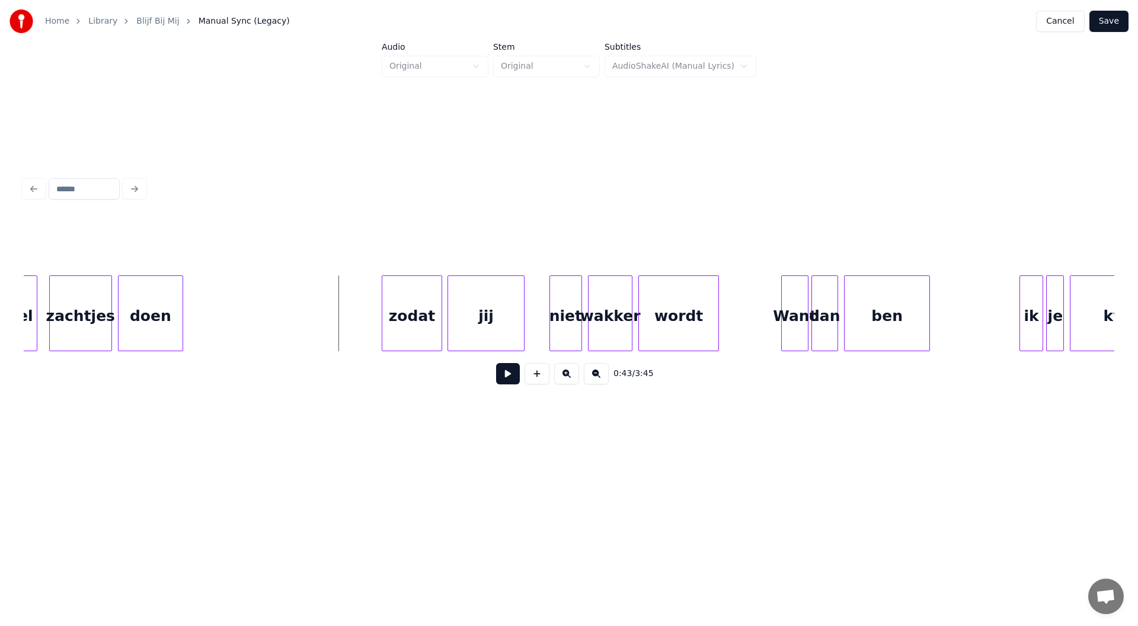
click at [510, 378] on button at bounding box center [508, 373] width 24 height 21
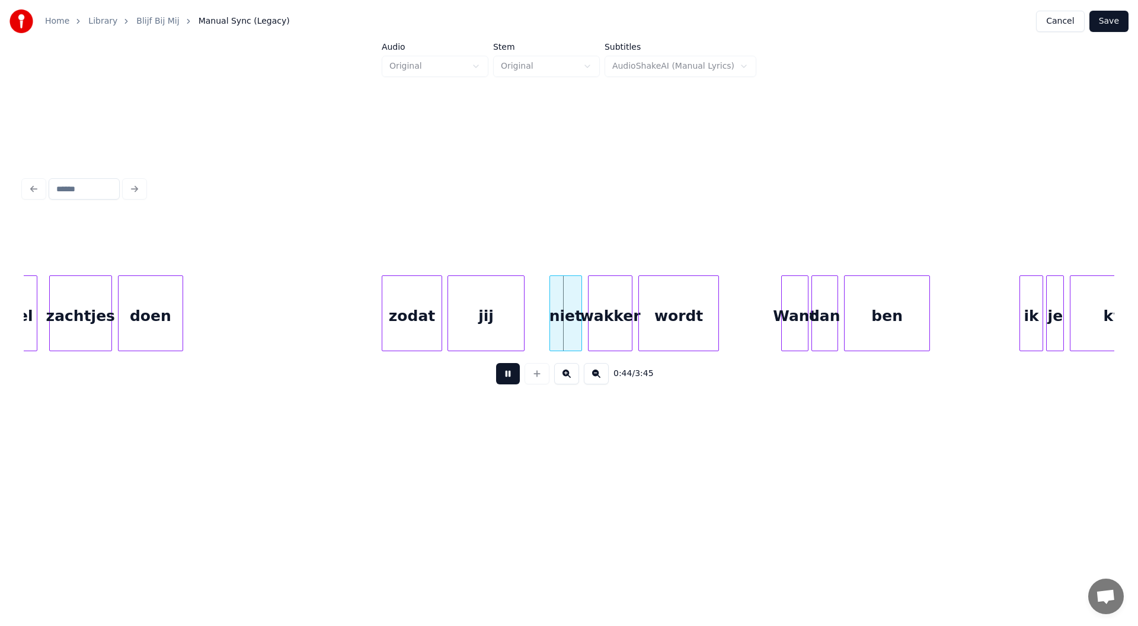
click at [503, 385] on button at bounding box center [508, 373] width 24 height 21
click at [408, 319] on div at bounding box center [409, 313] width 4 height 75
click at [468, 325] on div "jij" at bounding box center [459, 316] width 75 height 81
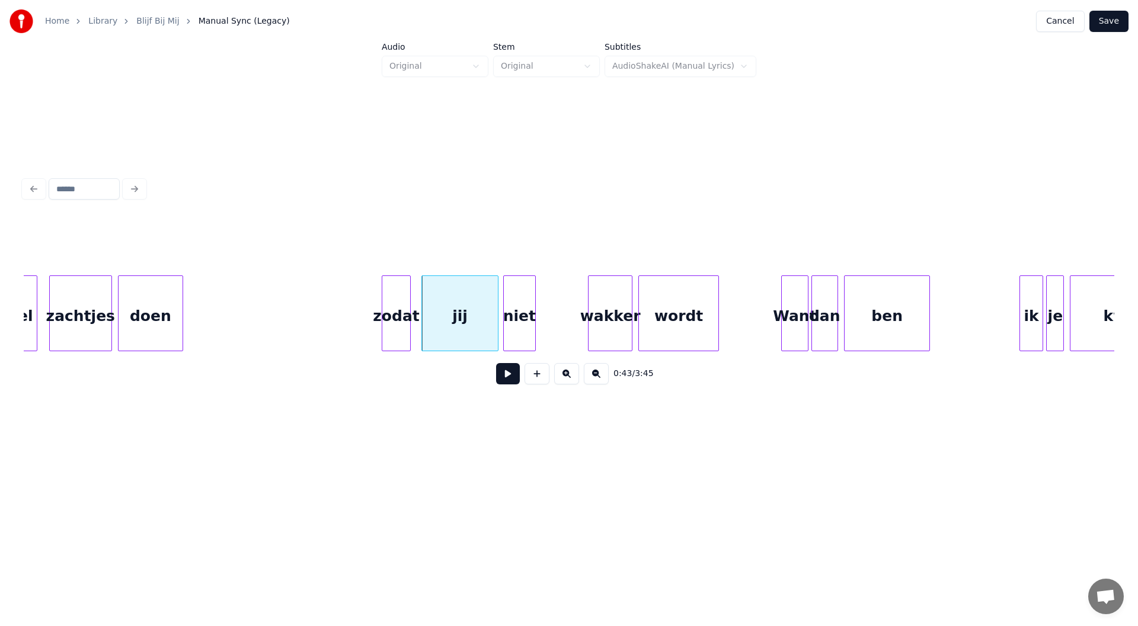
click at [516, 324] on div "niet" at bounding box center [519, 316] width 31 height 81
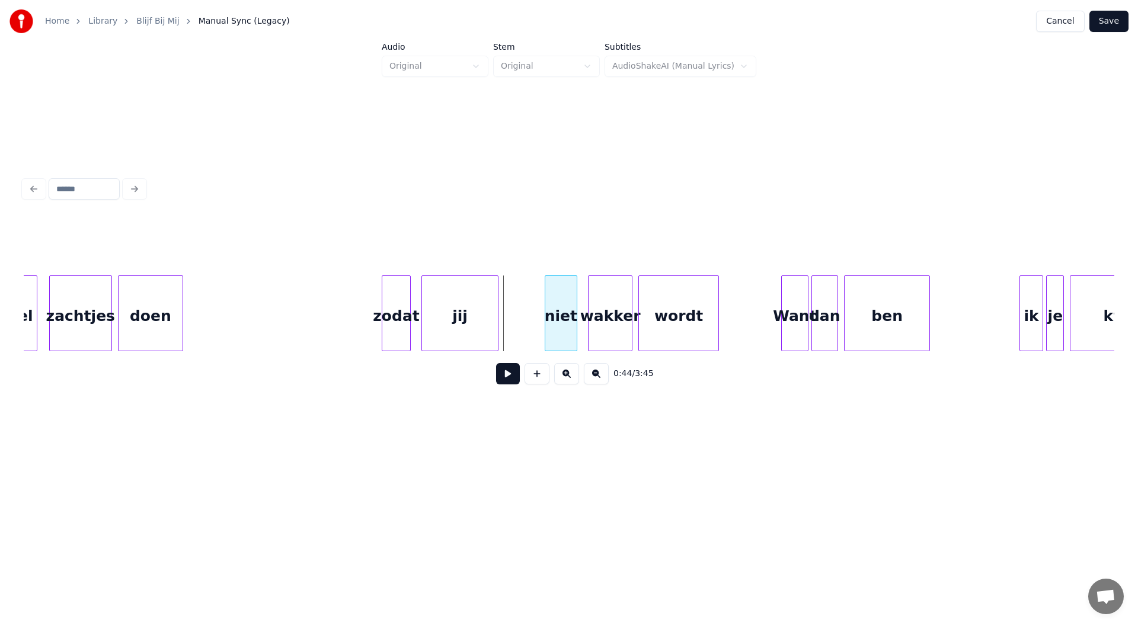
click at [566, 323] on div "niet" at bounding box center [560, 316] width 31 height 81
click at [532, 321] on div at bounding box center [533, 313] width 4 height 75
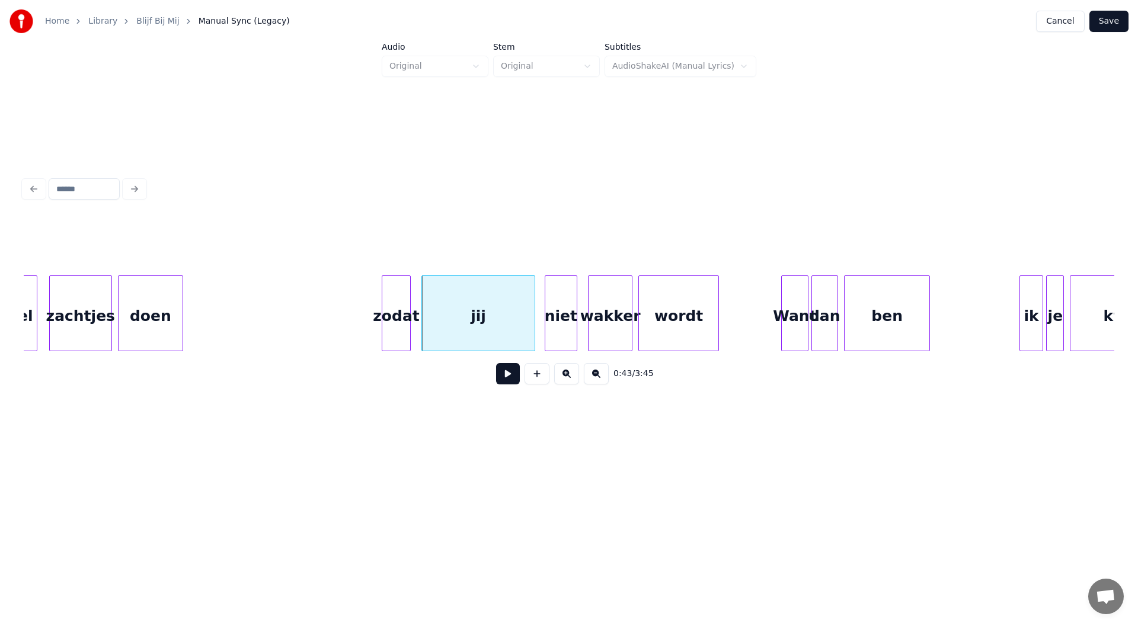
click at [502, 376] on button at bounding box center [508, 373] width 24 height 21
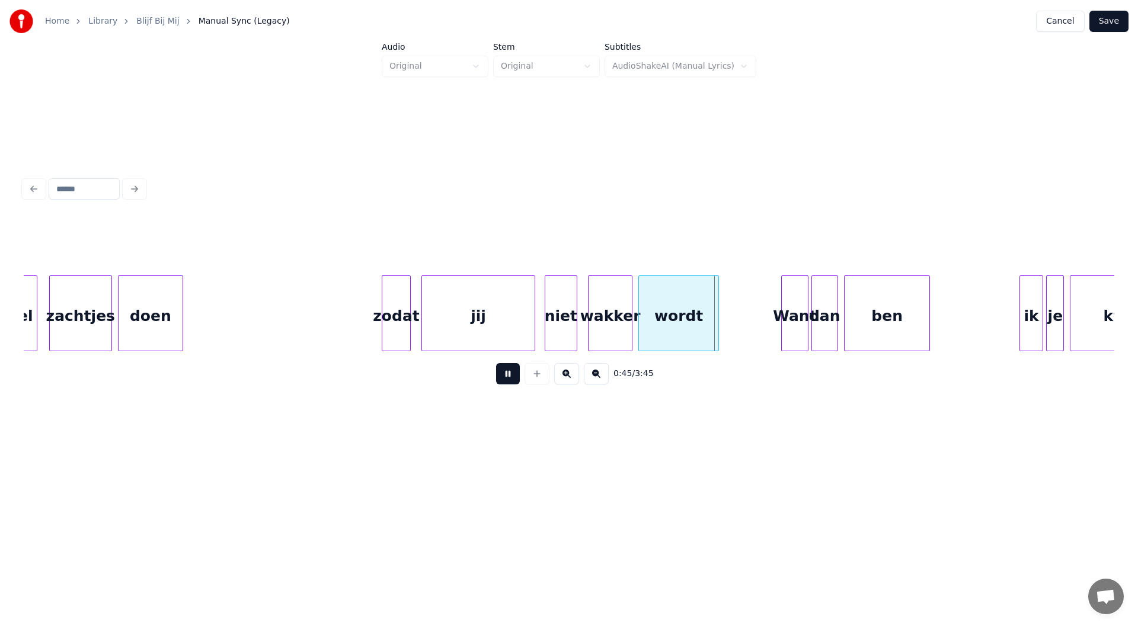
click at [506, 377] on button at bounding box center [508, 373] width 24 height 21
click at [548, 335] on div at bounding box center [549, 313] width 4 height 75
click at [385, 345] on div at bounding box center [384, 313] width 4 height 75
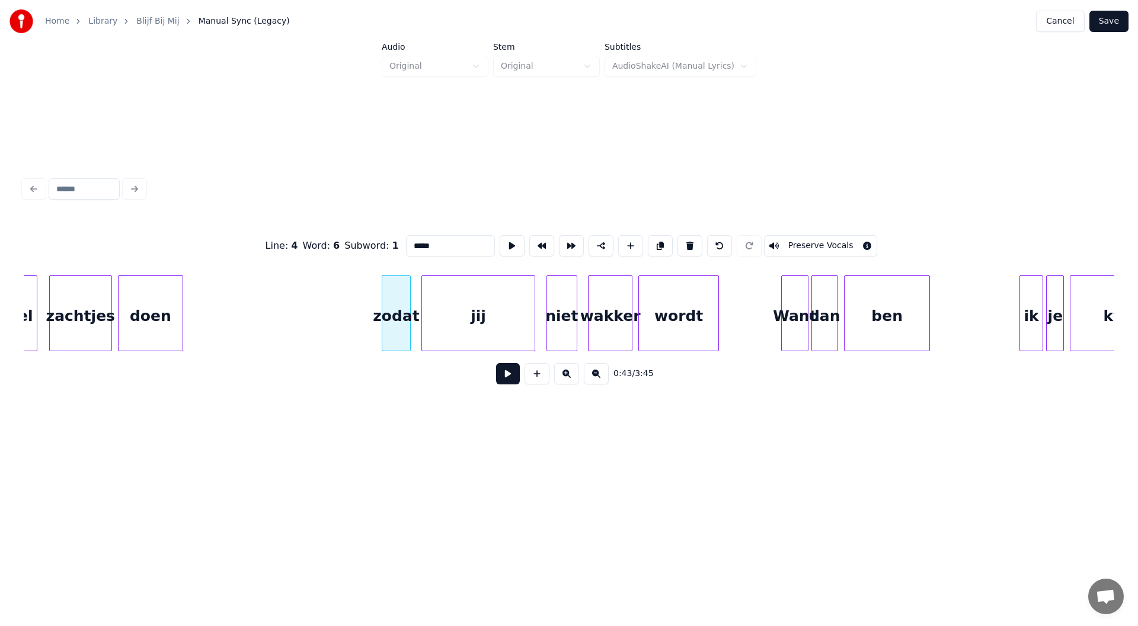
click at [509, 380] on button at bounding box center [508, 373] width 24 height 21
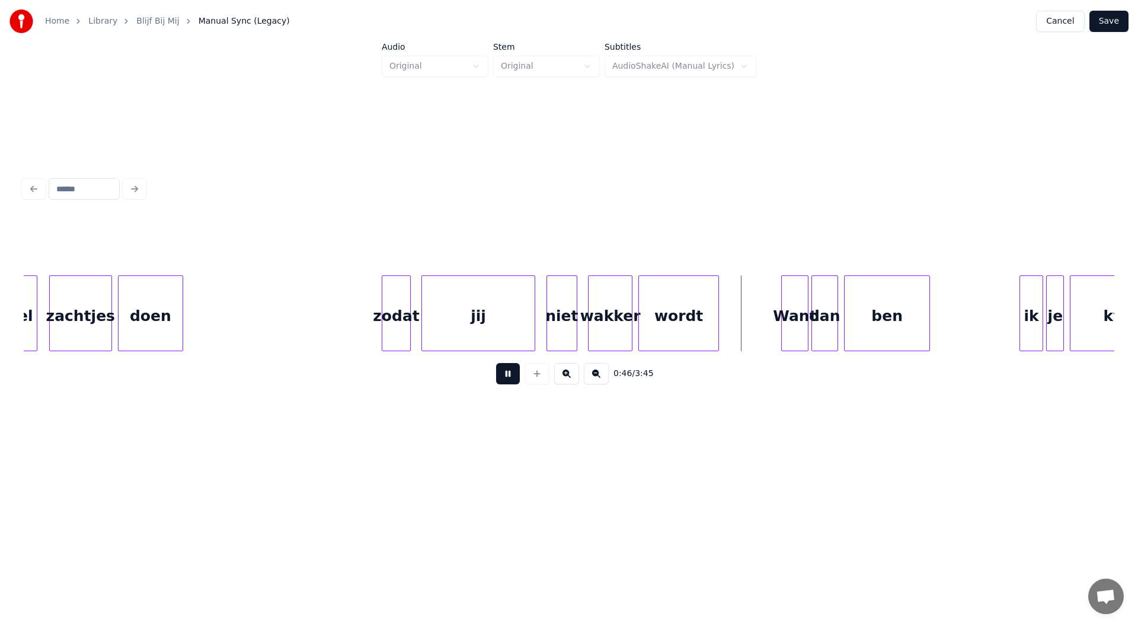
click at [509, 380] on button at bounding box center [508, 373] width 24 height 21
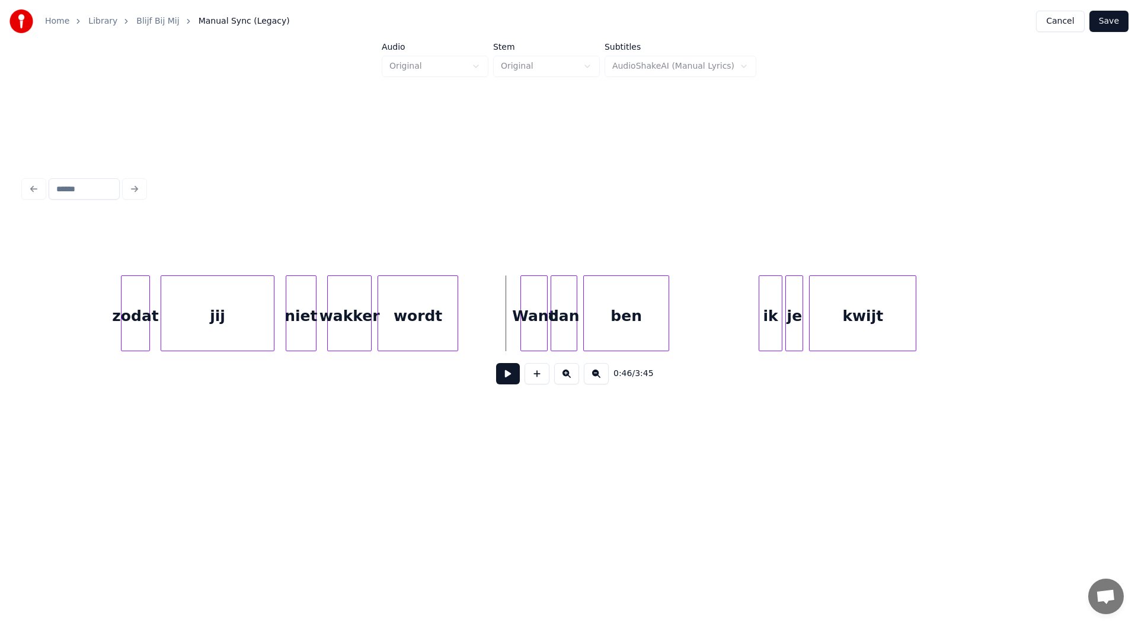
scroll to position [0, 6470]
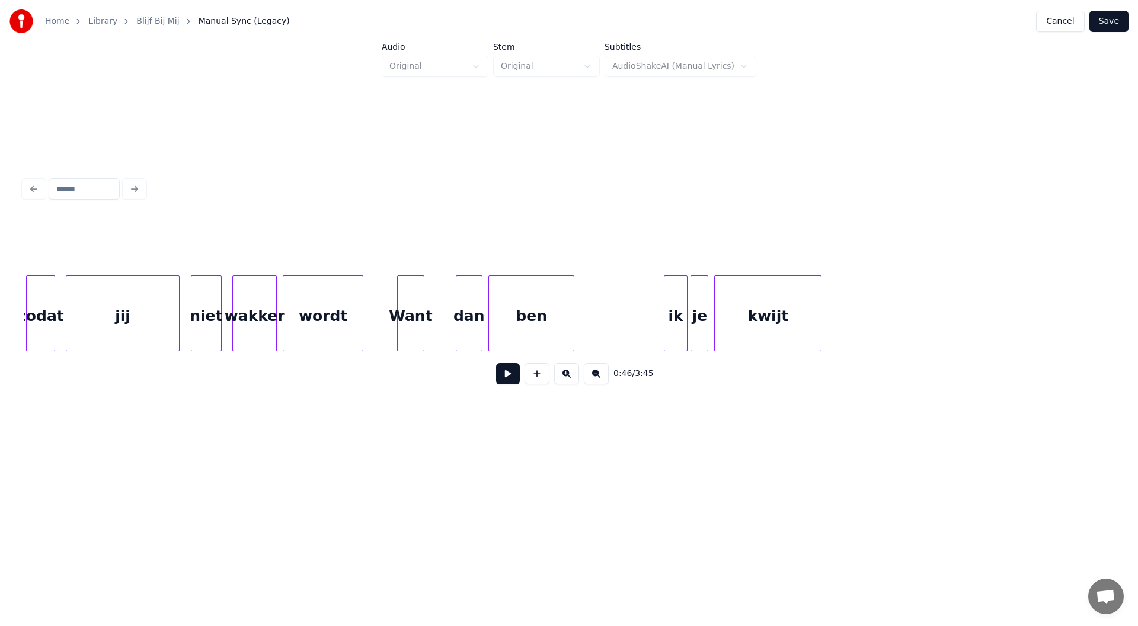
click at [411, 324] on div "Want" at bounding box center [410, 316] width 25 height 81
click at [477, 330] on div at bounding box center [479, 313] width 4 height 75
click at [440, 328] on div "dan" at bounding box center [439, 316] width 24 height 81
click at [452, 330] on div at bounding box center [454, 313] width 4 height 75
click at [513, 316] on div "ben" at bounding box center [501, 316] width 85 height 81
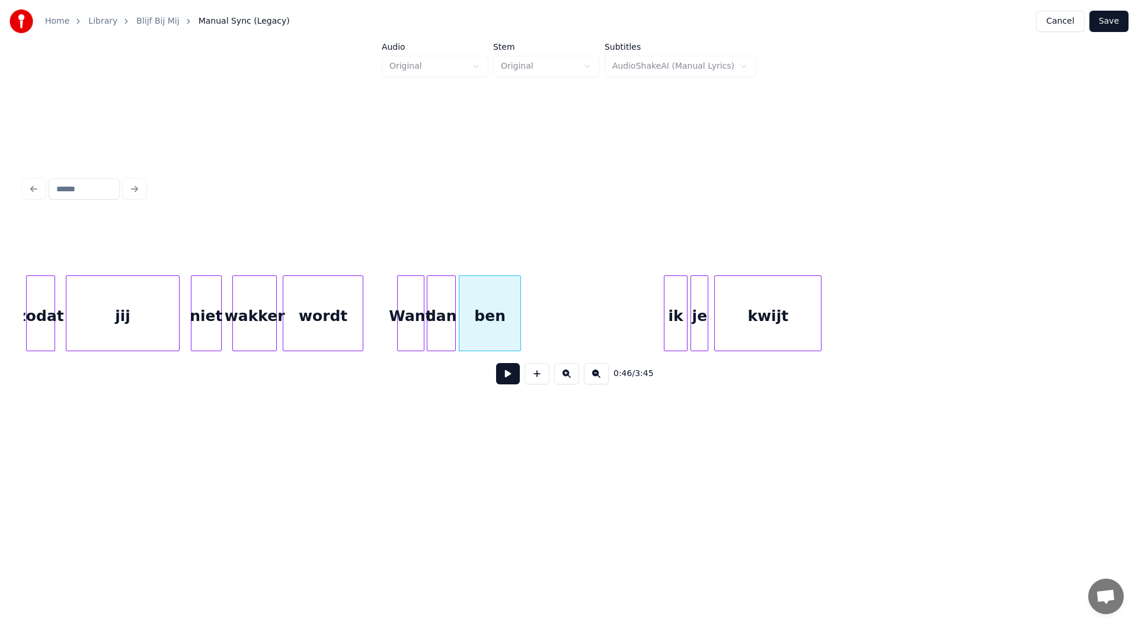
click at [520, 323] on div at bounding box center [519, 313] width 4 height 75
click at [507, 383] on button at bounding box center [508, 373] width 24 height 21
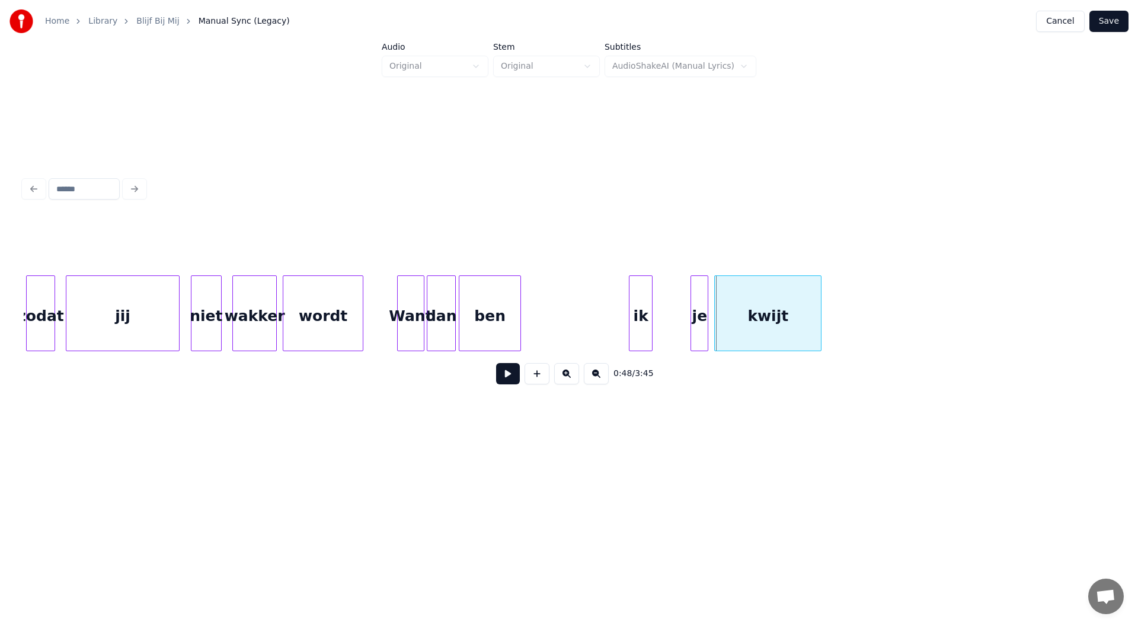
click at [645, 323] on div "ik" at bounding box center [640, 316] width 23 height 81
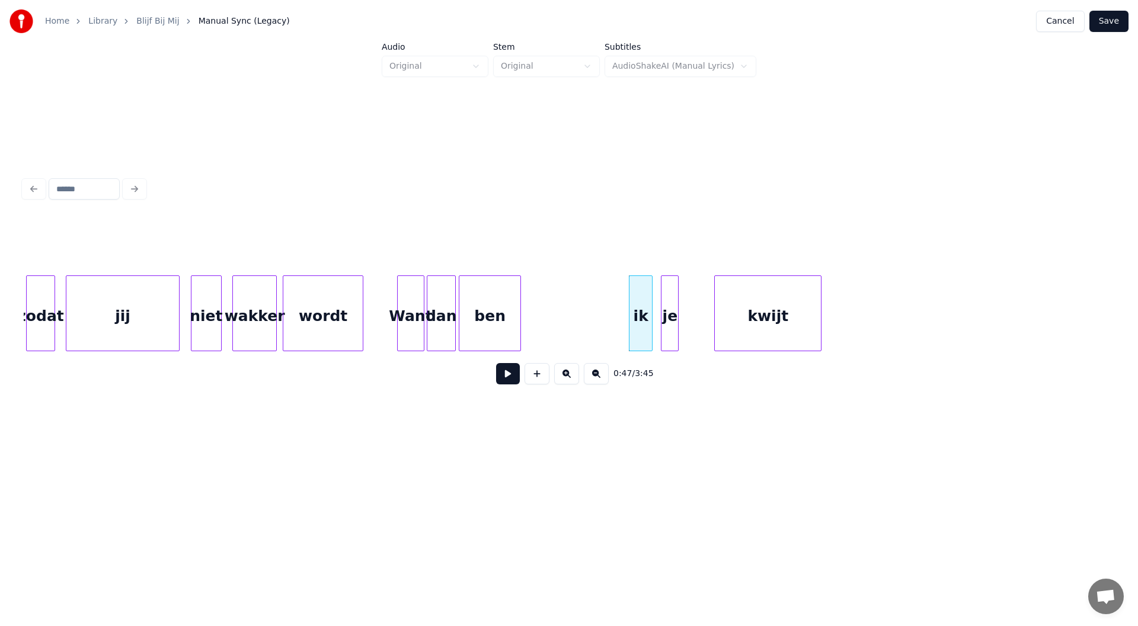
click at [667, 322] on div "je" at bounding box center [669, 316] width 17 height 81
click at [715, 319] on div "kwijt" at bounding box center [742, 316] width 106 height 81
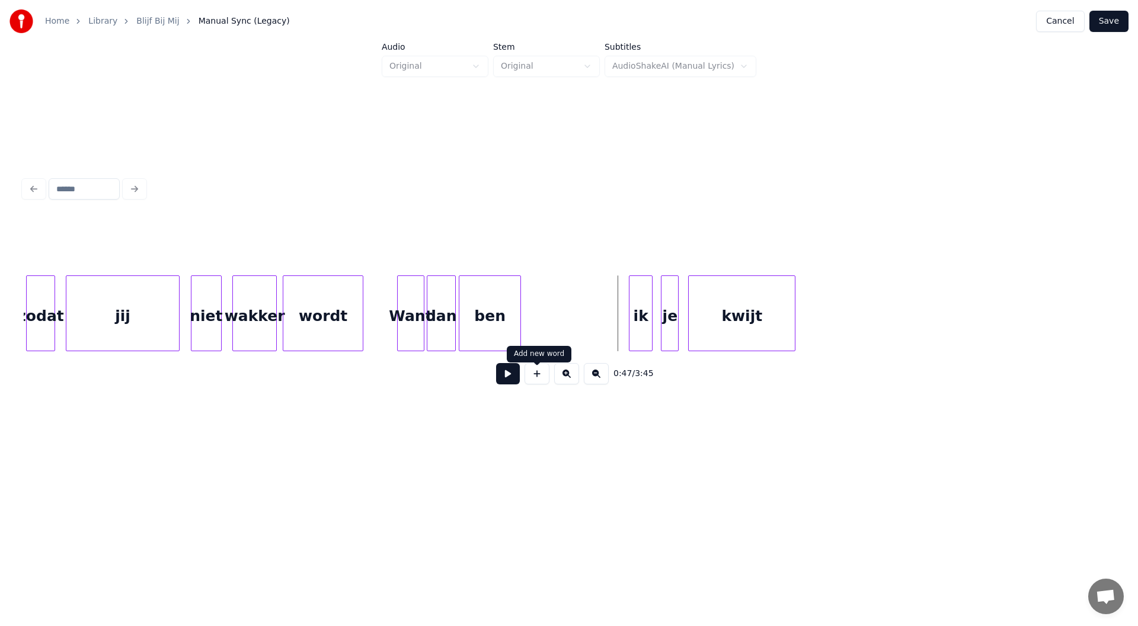
click at [511, 383] on button at bounding box center [508, 373] width 24 height 21
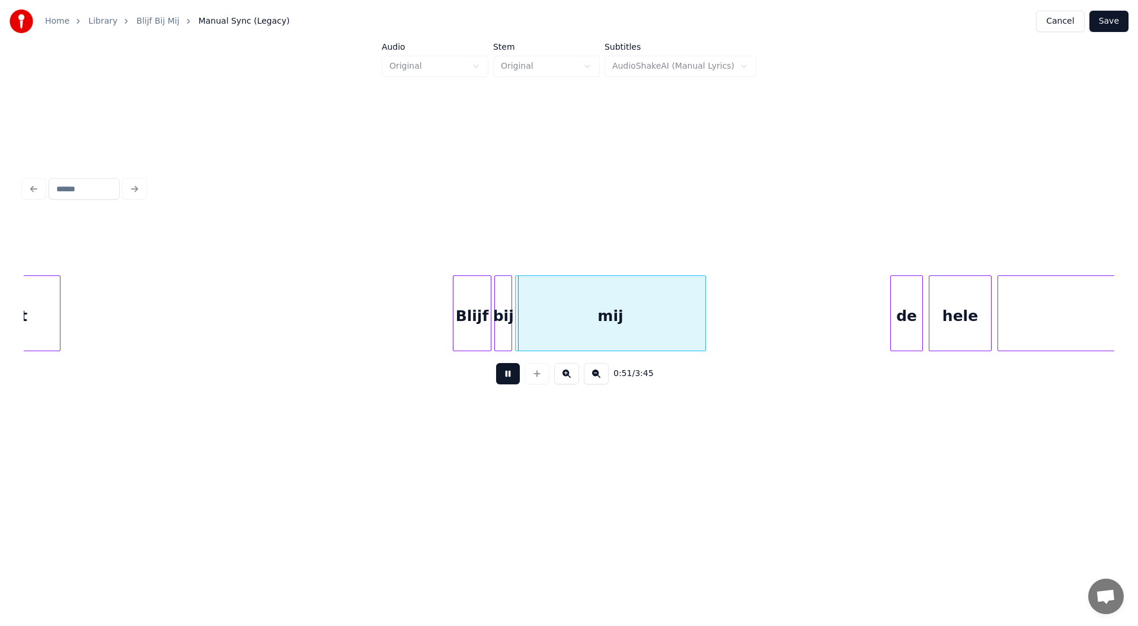
scroll to position [0, 7252]
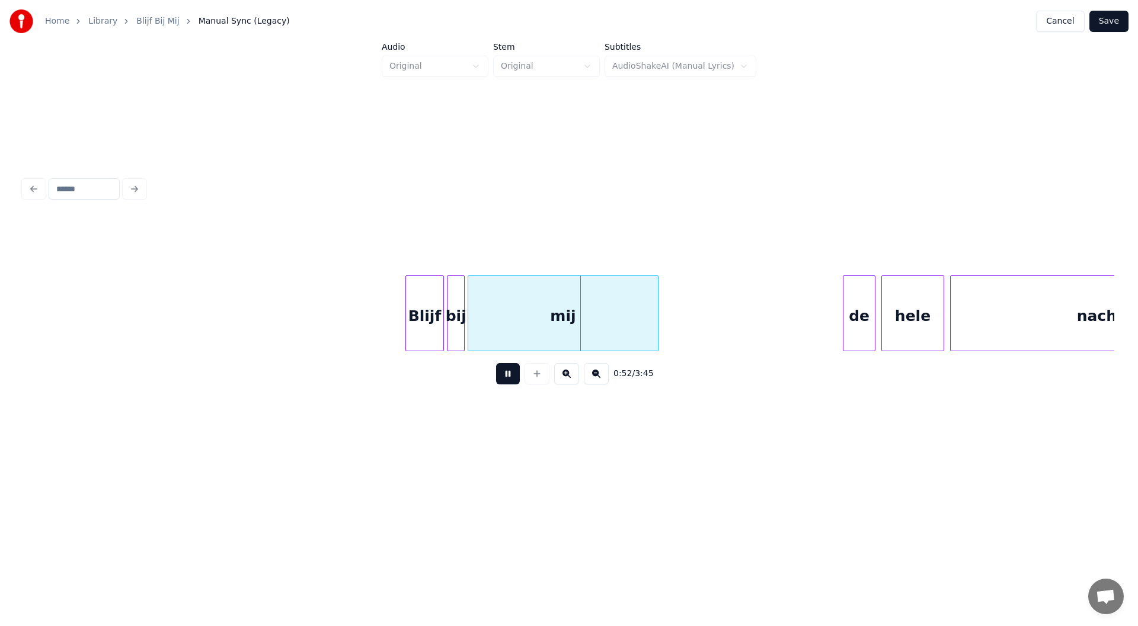
click at [500, 376] on button at bounding box center [508, 373] width 24 height 21
click at [387, 323] on div "Blijf" at bounding box center [385, 316] width 37 height 81
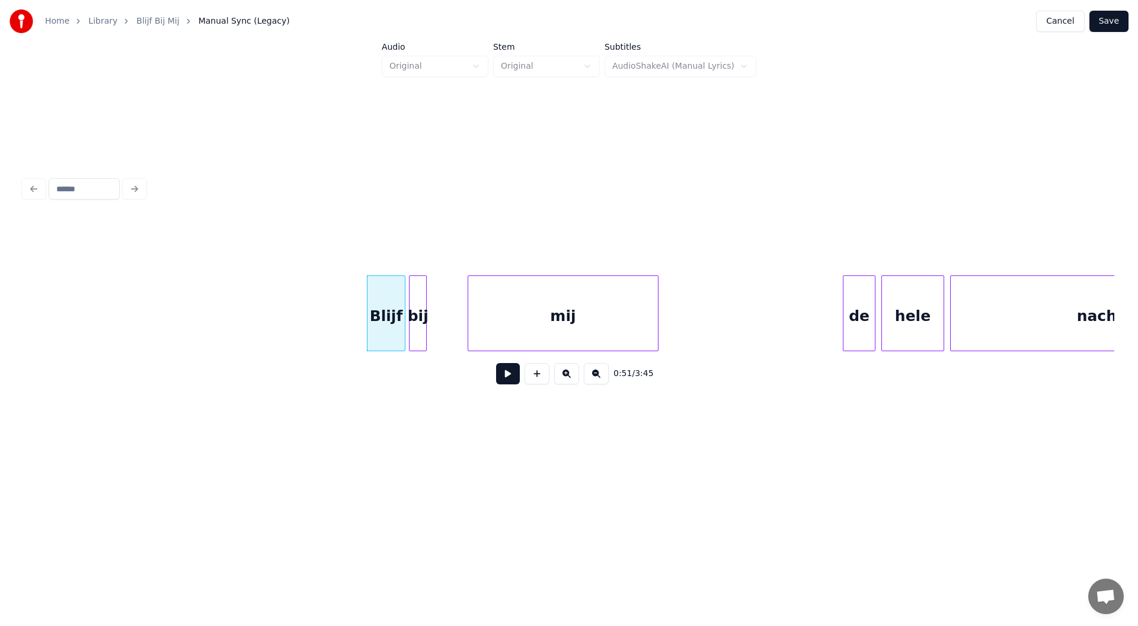
click at [418, 324] on div "bij" at bounding box center [418, 316] width 17 height 81
click at [510, 324] on div "mij" at bounding box center [527, 316] width 189 height 81
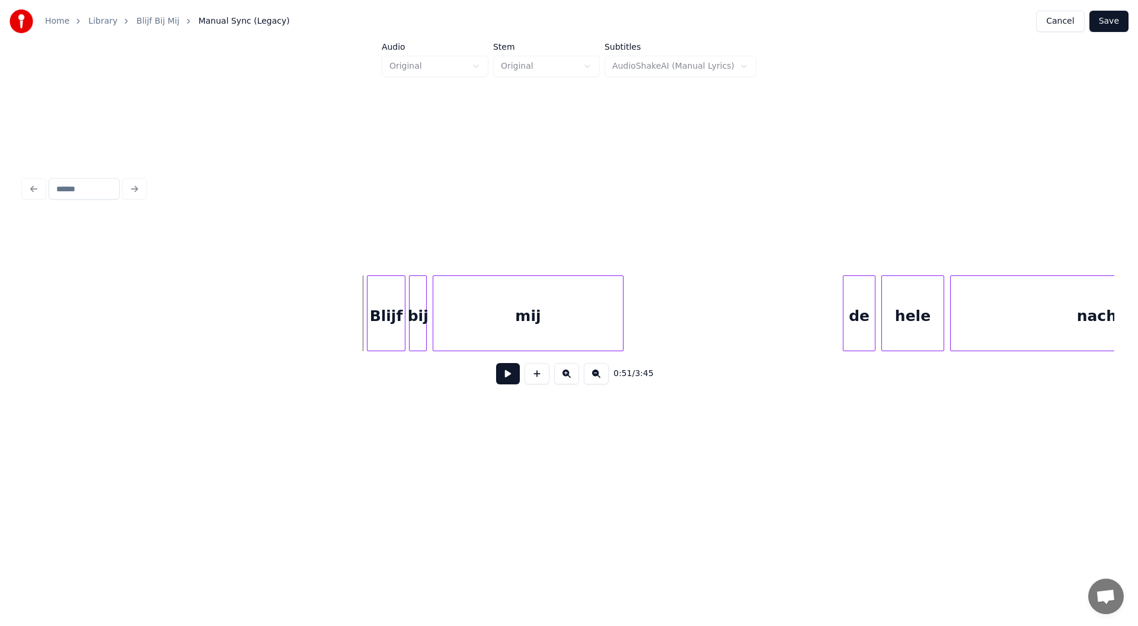
click at [507, 375] on button at bounding box center [508, 373] width 24 height 21
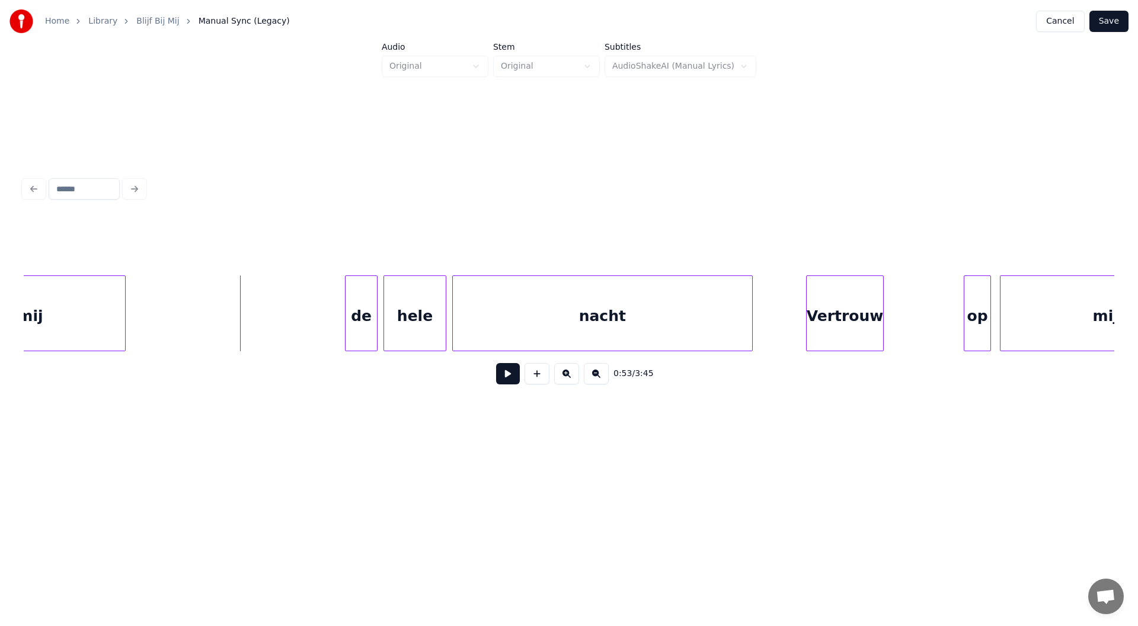
scroll to position [0, 7797]
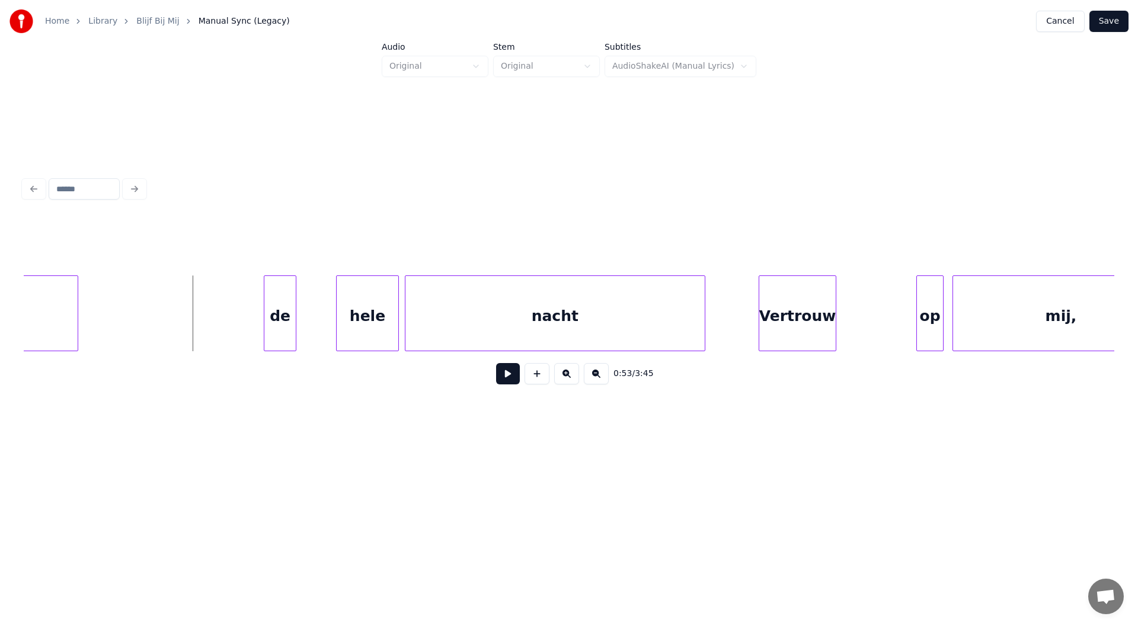
click at [280, 319] on div "de" at bounding box center [279, 316] width 31 height 81
click at [338, 318] on div "hele" at bounding box center [334, 316] width 62 height 81
click at [447, 319] on div "nacht" at bounding box center [519, 316] width 299 height 81
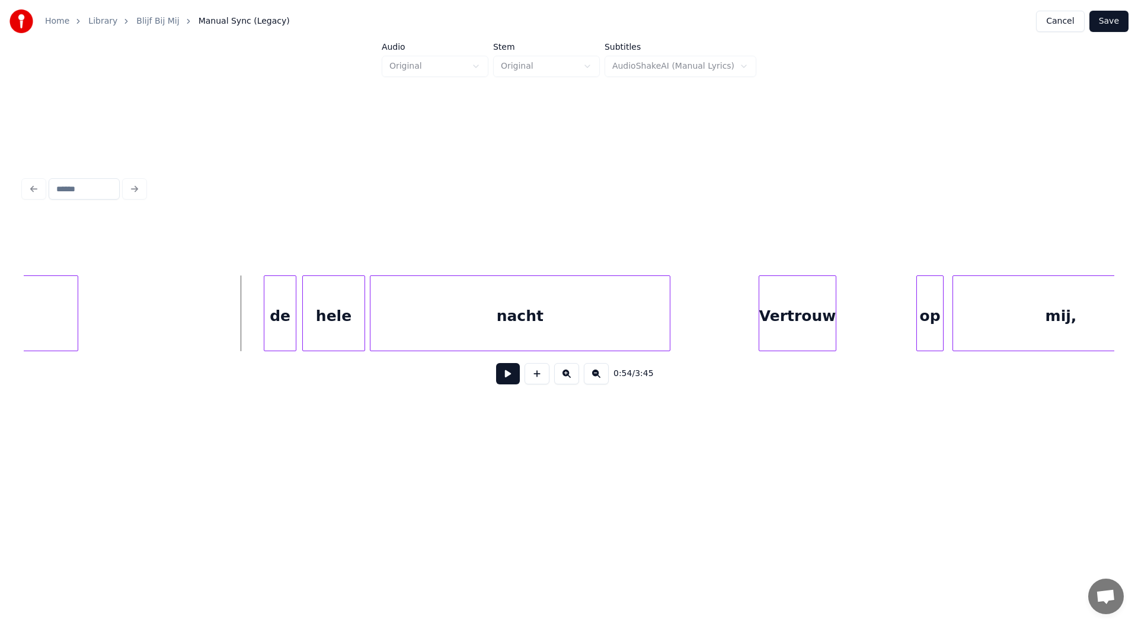
drag, startPoint x: 496, startPoint y: 383, endPoint x: 510, endPoint y: 384, distance: 14.2
click at [510, 384] on button at bounding box center [508, 373] width 24 height 21
click at [779, 330] on div "Vertrouw" at bounding box center [763, 316] width 76 height 81
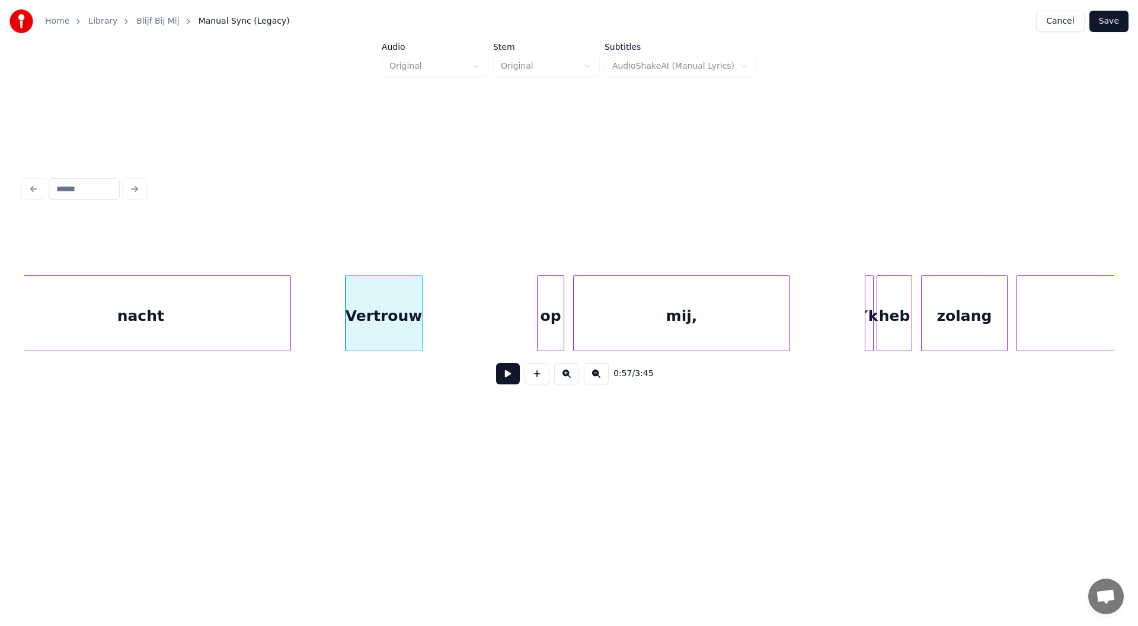
scroll to position [0, 8224]
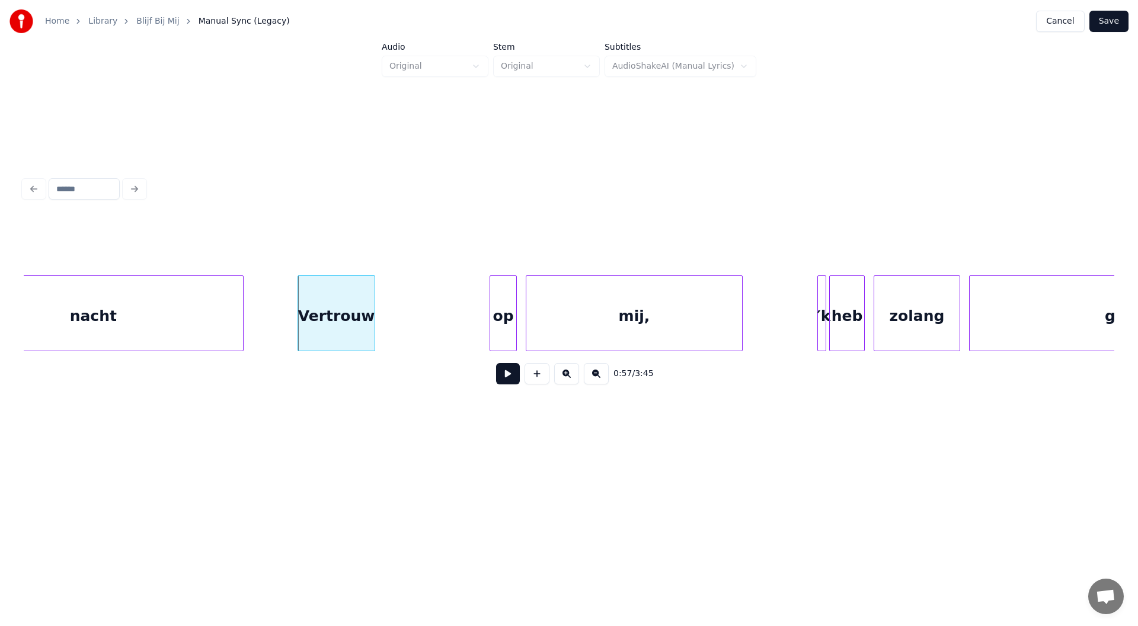
click at [506, 385] on button at bounding box center [508, 373] width 24 height 21
click at [506, 383] on button at bounding box center [508, 373] width 24 height 21
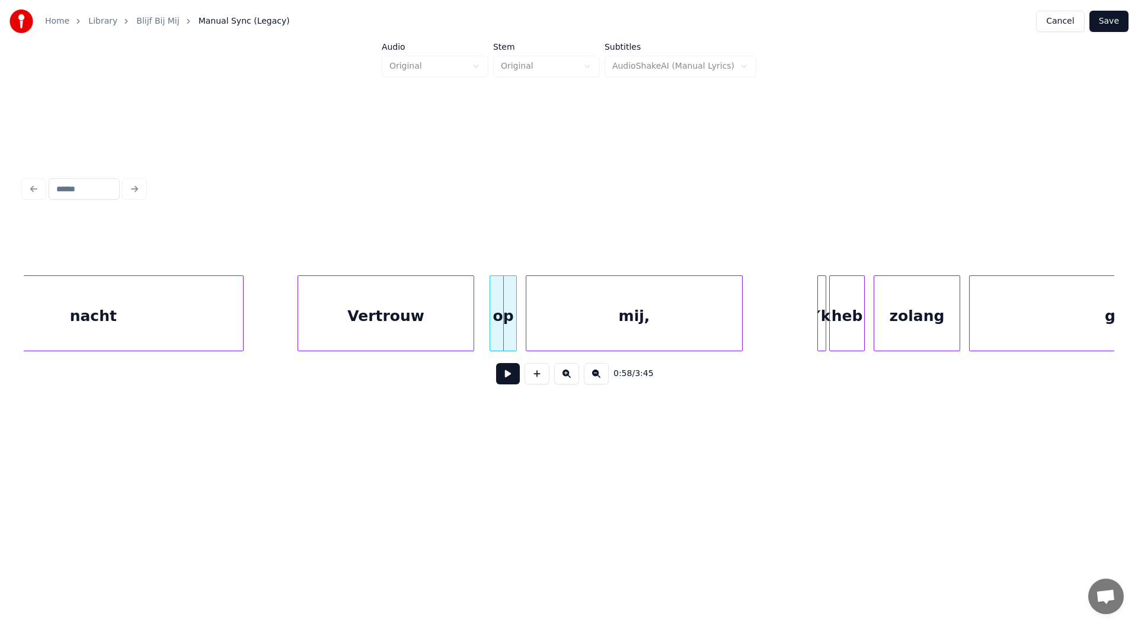
click at [472, 316] on div at bounding box center [472, 313] width 4 height 75
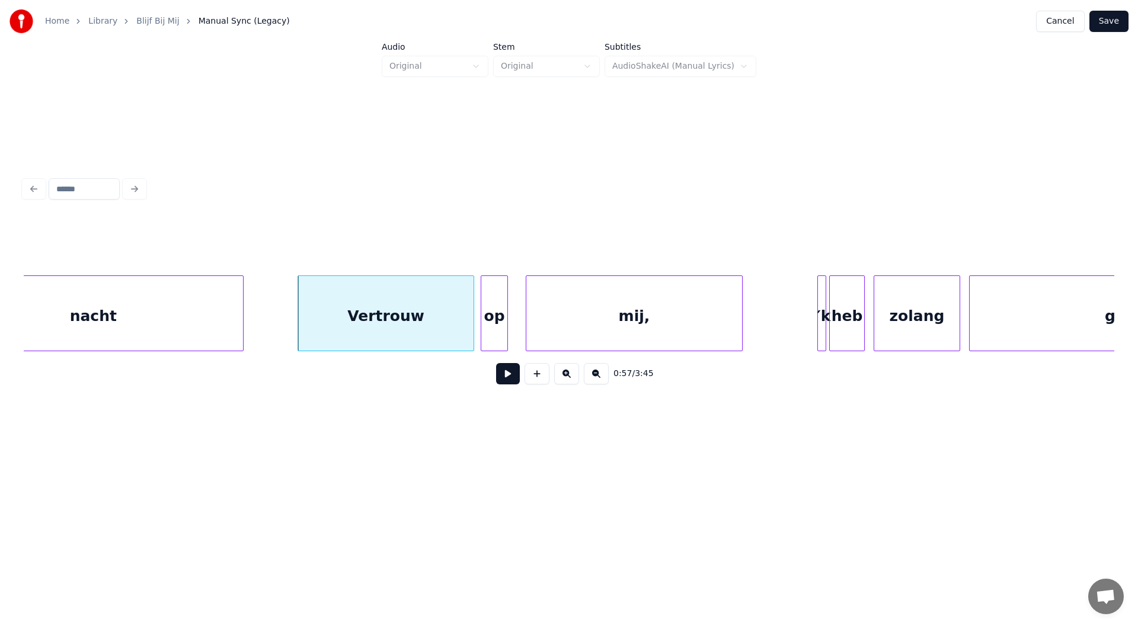
click at [497, 322] on div "op" at bounding box center [493, 316] width 25 height 81
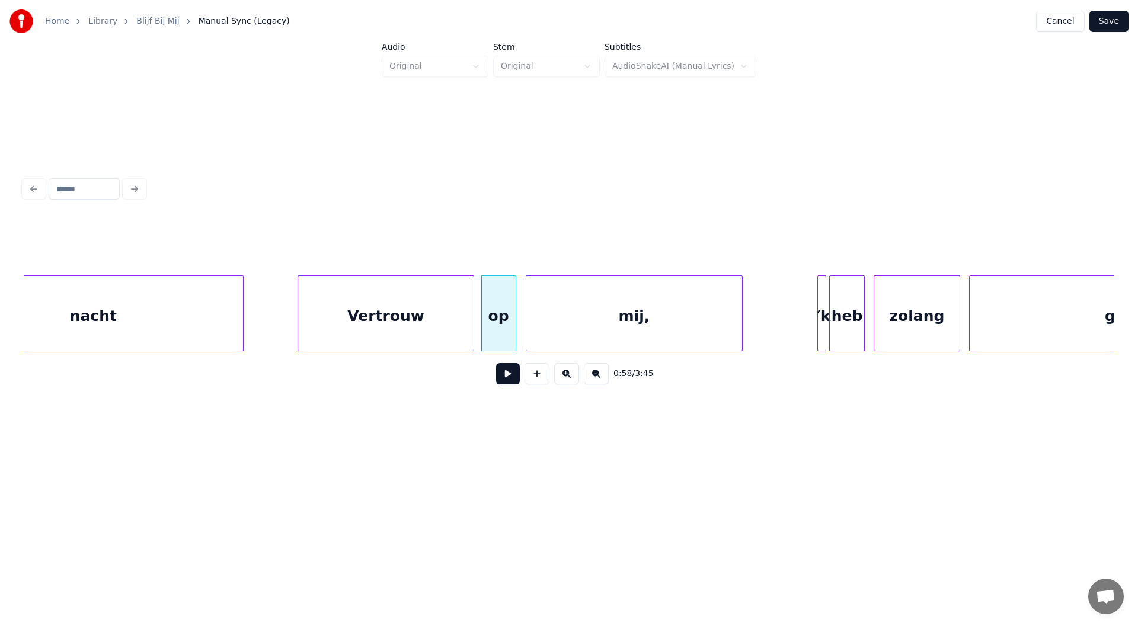
click at [514, 324] on div at bounding box center [514, 313] width 4 height 75
click at [505, 385] on button at bounding box center [508, 373] width 24 height 21
click at [505, 382] on button at bounding box center [508, 373] width 24 height 21
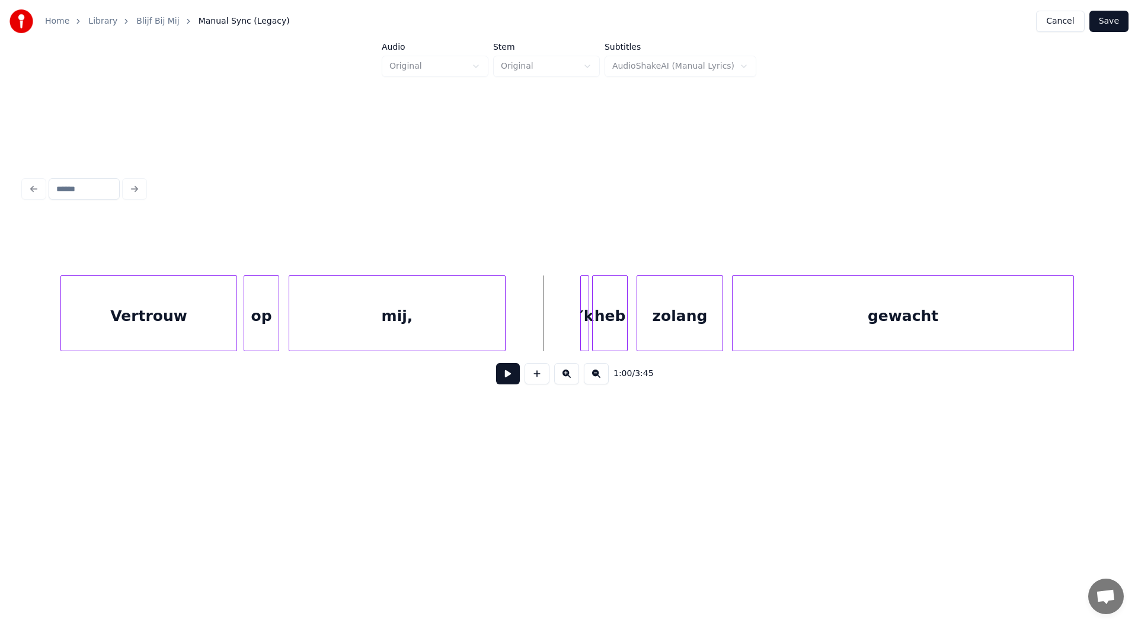
scroll to position [0, 8485]
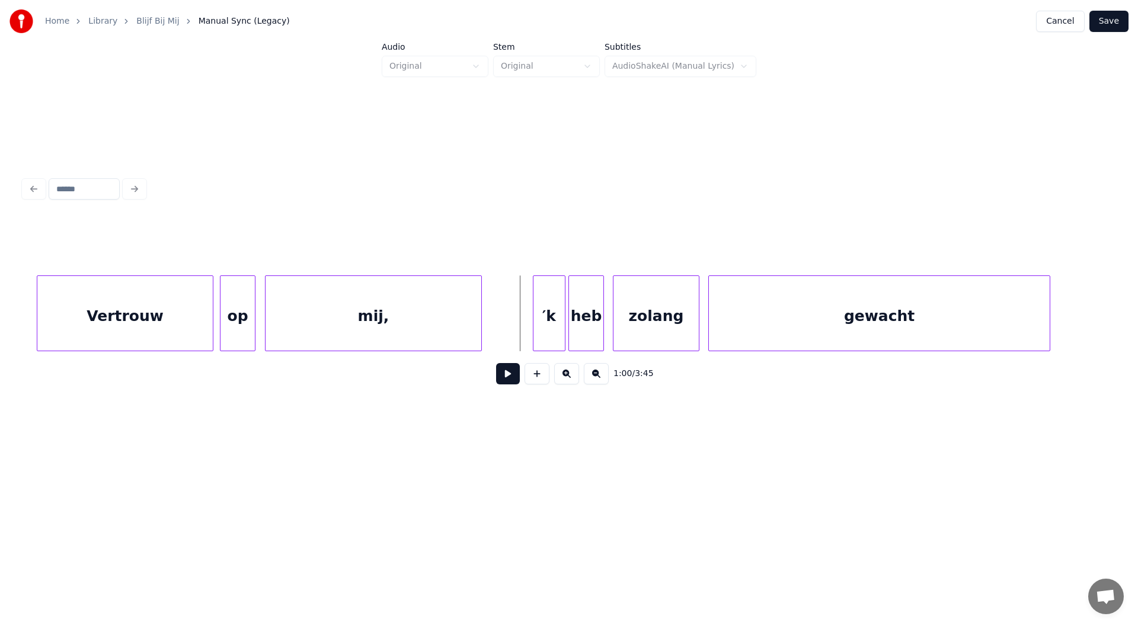
click at [534, 316] on div at bounding box center [535, 313] width 4 height 75
click at [552, 320] on div at bounding box center [552, 313] width 4 height 75
click at [540, 319] on div "′k" at bounding box center [543, 316] width 20 height 81
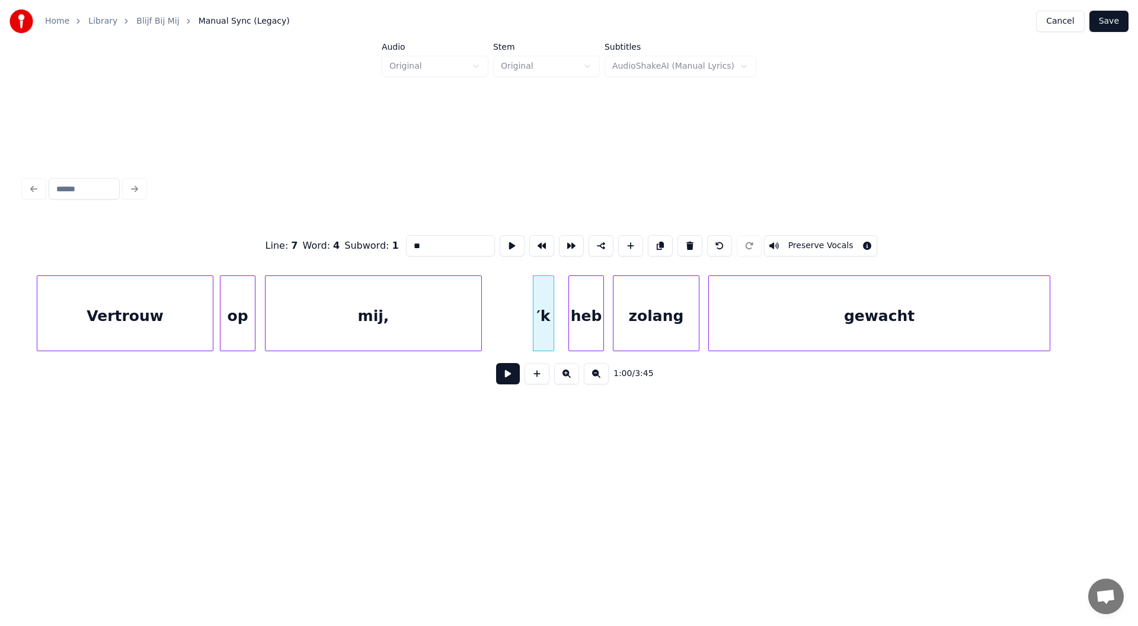
drag, startPoint x: 410, startPoint y: 239, endPoint x: 394, endPoint y: 239, distance: 16.0
click at [394, 239] on div "Line : 7 Word : 4 Subword : 1 ** Preserve Vocals" at bounding box center [569, 245] width 1091 height 59
type input "**"
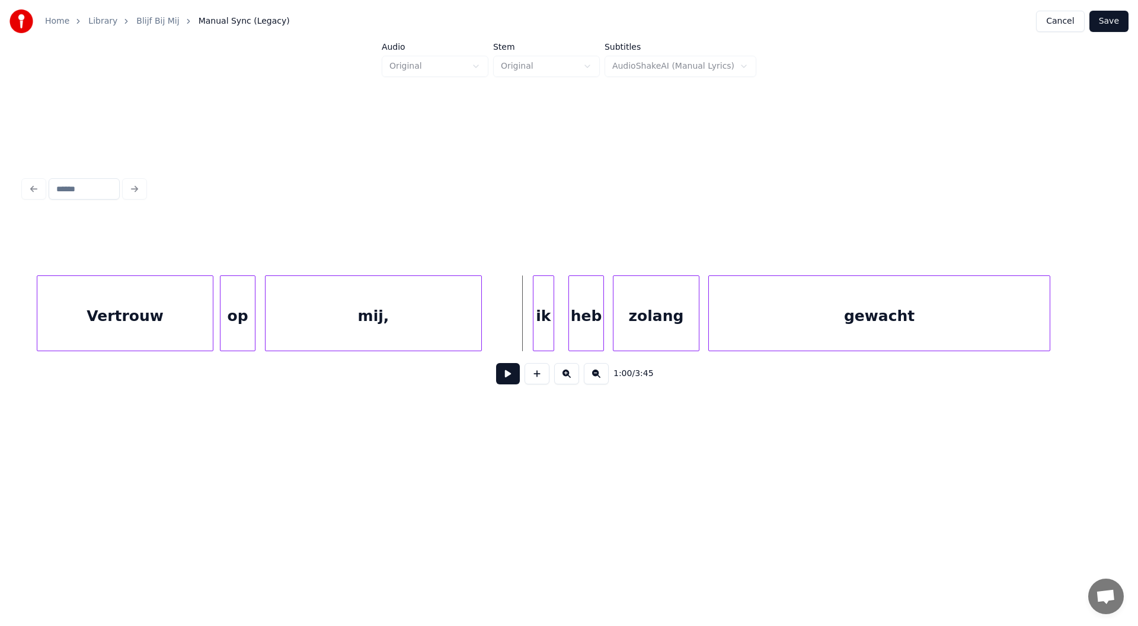
click at [509, 379] on button at bounding box center [508, 373] width 24 height 21
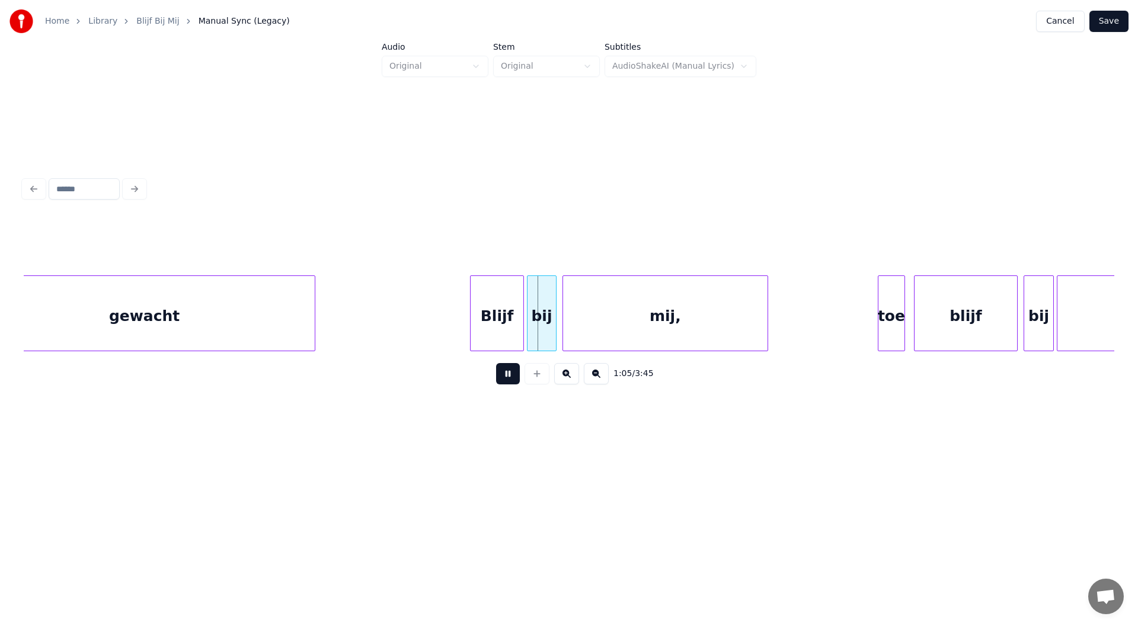
scroll to position [0, 9243]
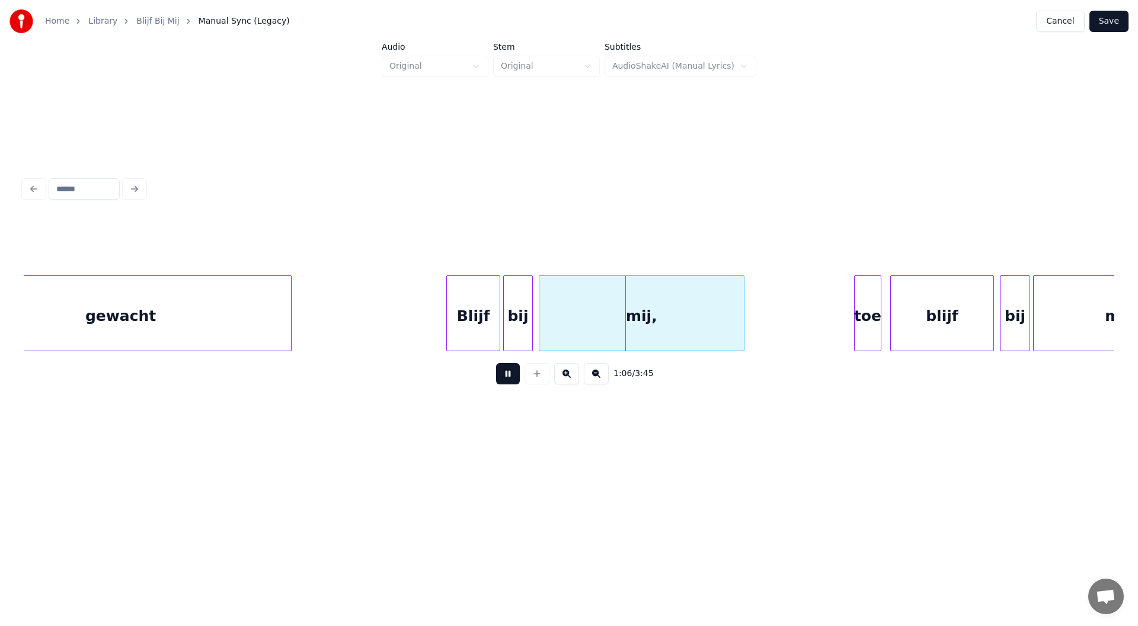
click at [505, 381] on button at bounding box center [508, 373] width 24 height 21
click at [423, 329] on div "Blijf" at bounding box center [424, 316] width 52 height 81
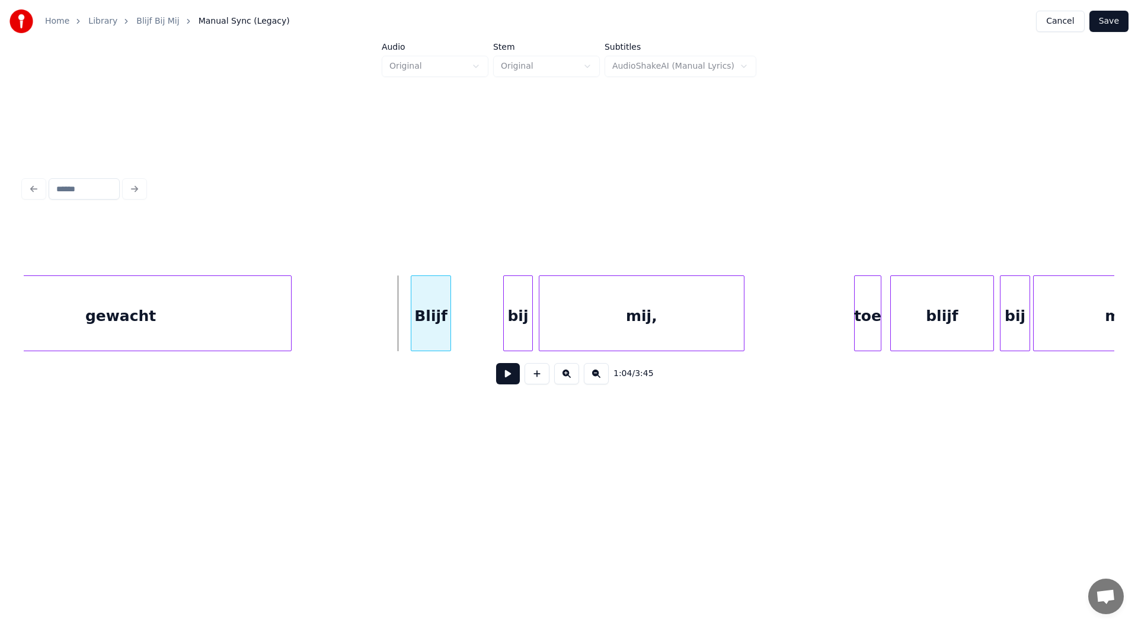
click at [414, 318] on div at bounding box center [413, 313] width 4 height 75
click at [474, 323] on div "bij" at bounding box center [473, 316] width 28 height 81
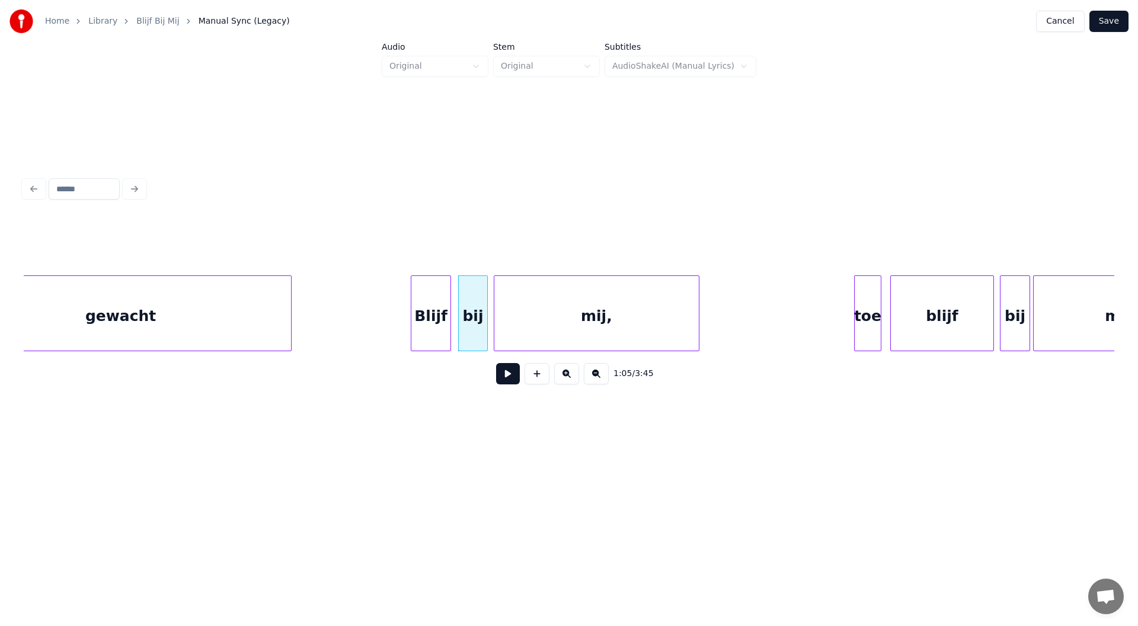
click at [595, 324] on div "mij," at bounding box center [596, 316] width 204 height 81
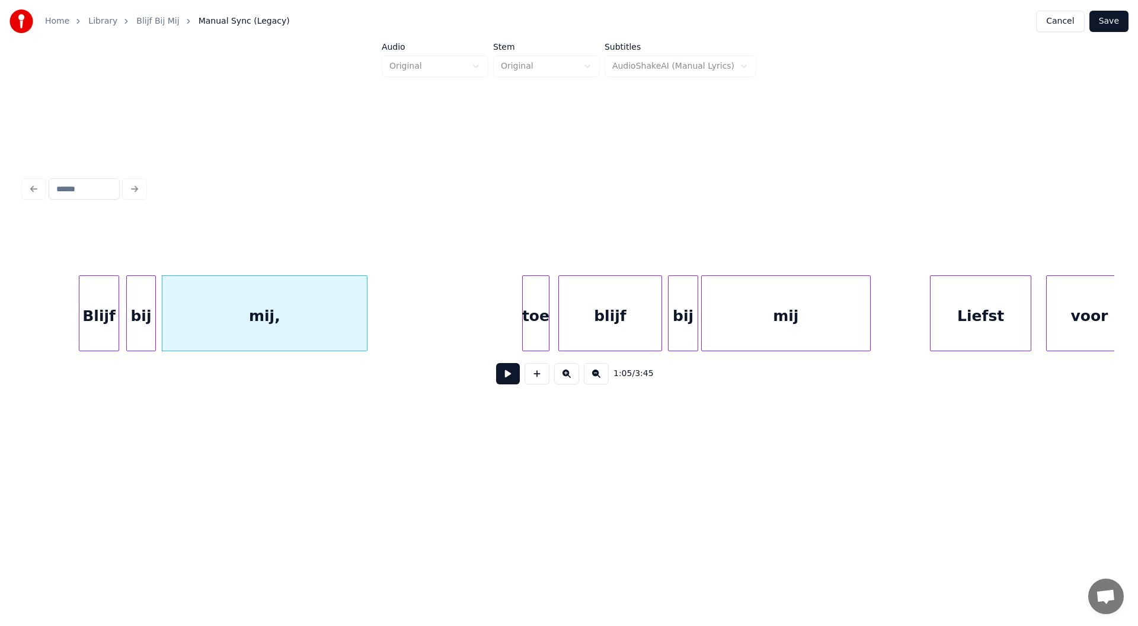
scroll to position [0, 9623]
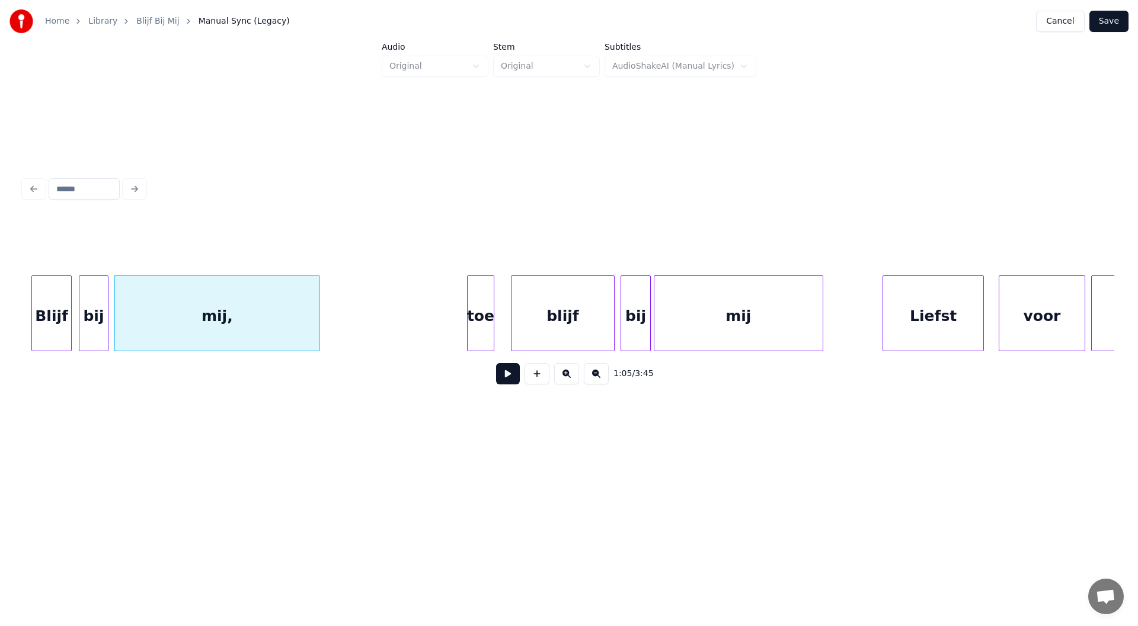
click at [481, 319] on div "toe" at bounding box center [480, 316] width 25 height 81
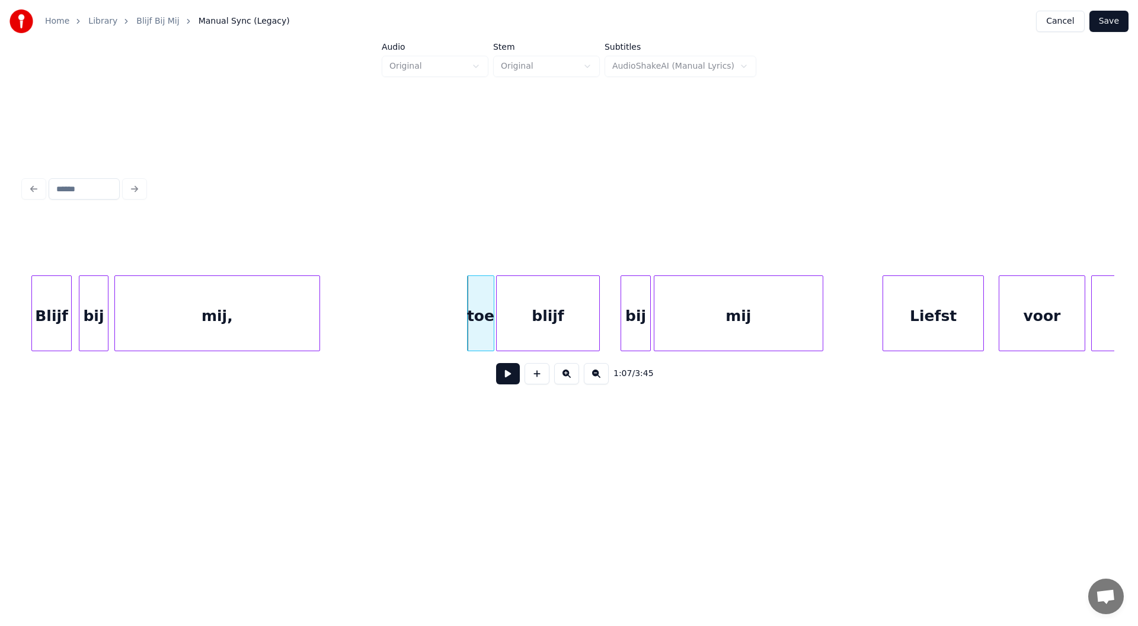
click at [558, 318] on div "blijf" at bounding box center [548, 316] width 103 height 81
click at [565, 318] on div at bounding box center [566, 313] width 4 height 75
click at [543, 318] on div "blijf" at bounding box center [536, 316] width 72 height 81
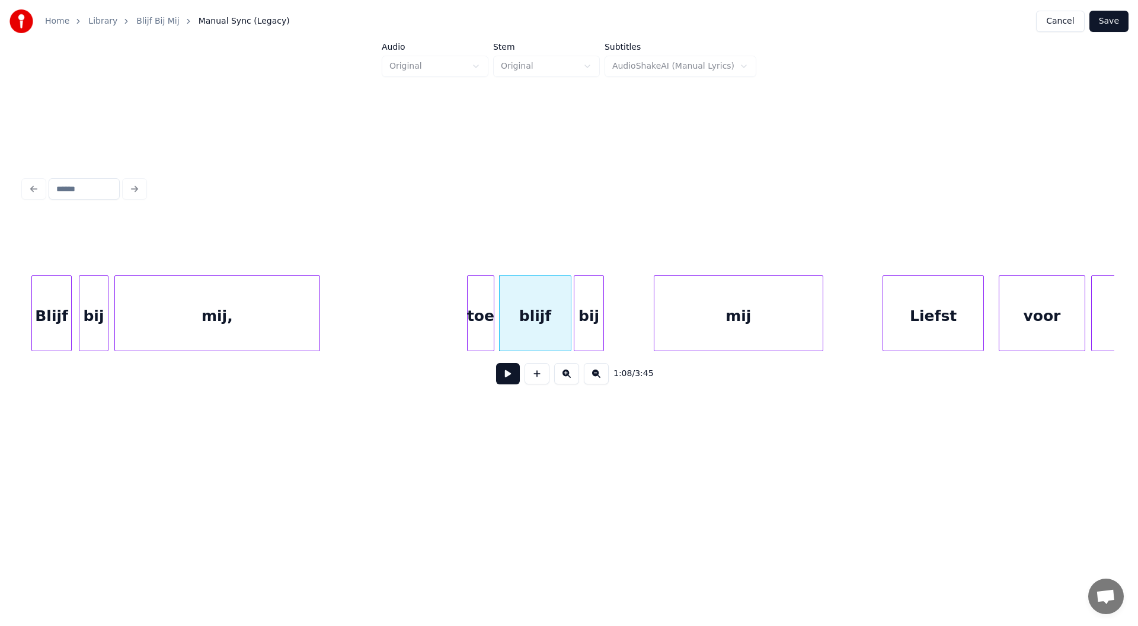
click at [589, 320] on div "bij" at bounding box center [588, 316] width 28 height 81
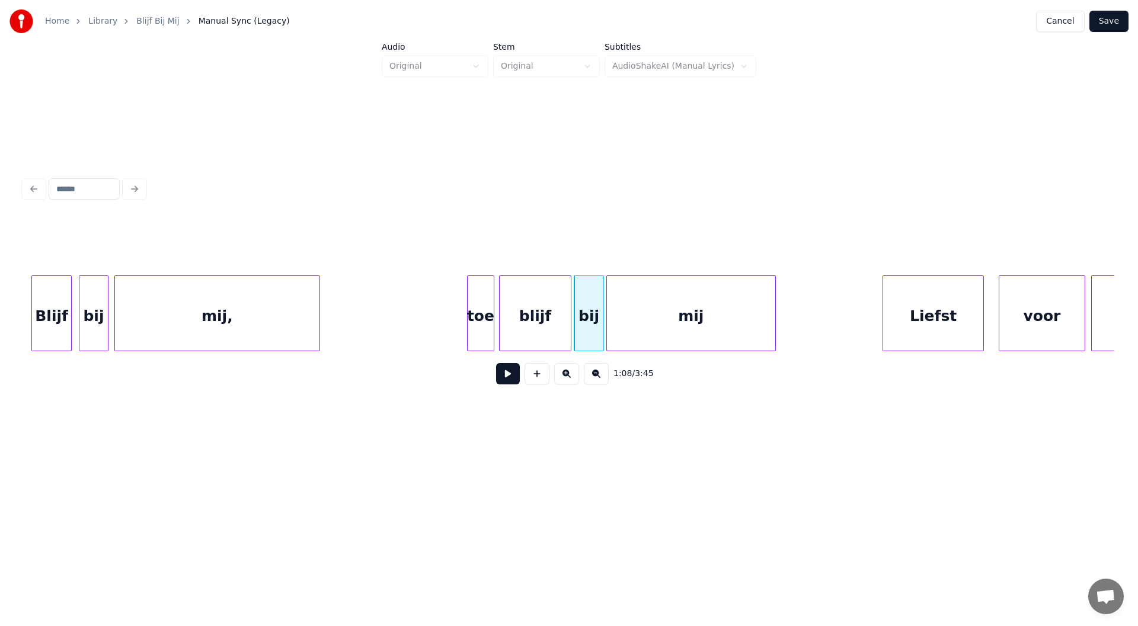
click at [684, 318] on div "mij" at bounding box center [691, 316] width 168 height 81
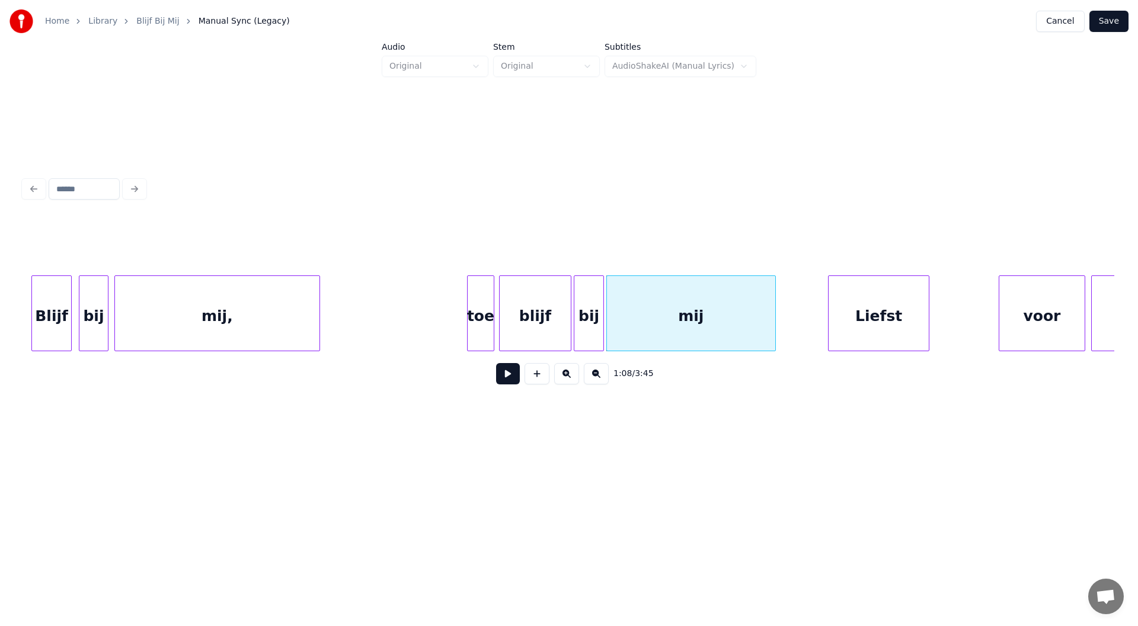
click at [891, 314] on div "Liefst" at bounding box center [879, 316] width 100 height 81
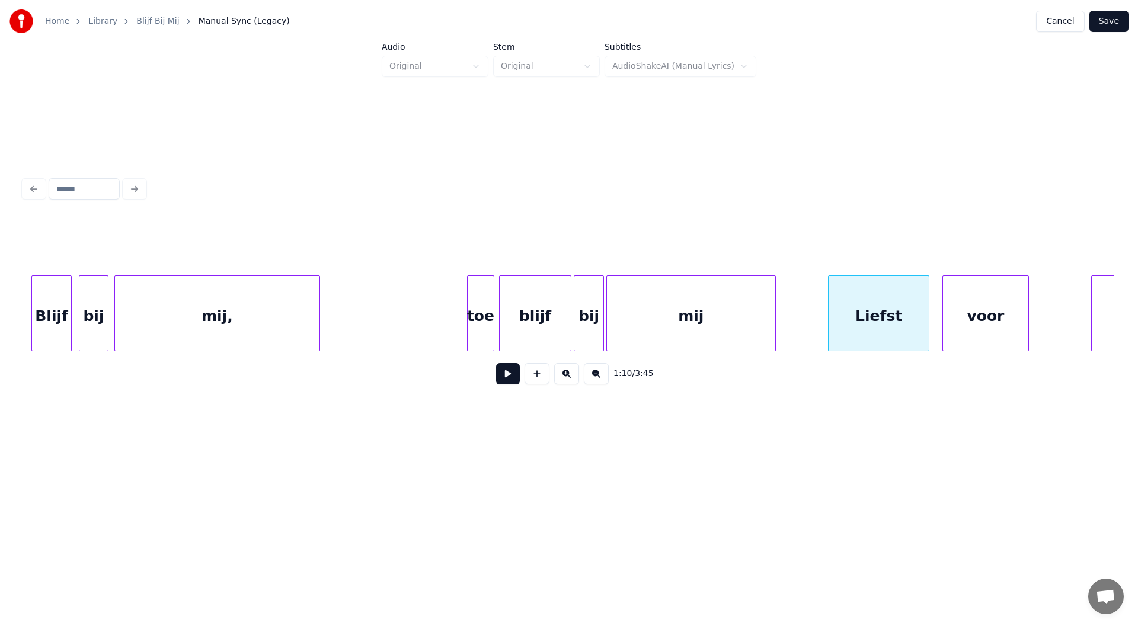
click at [1003, 314] on div "voor" at bounding box center [985, 316] width 85 height 81
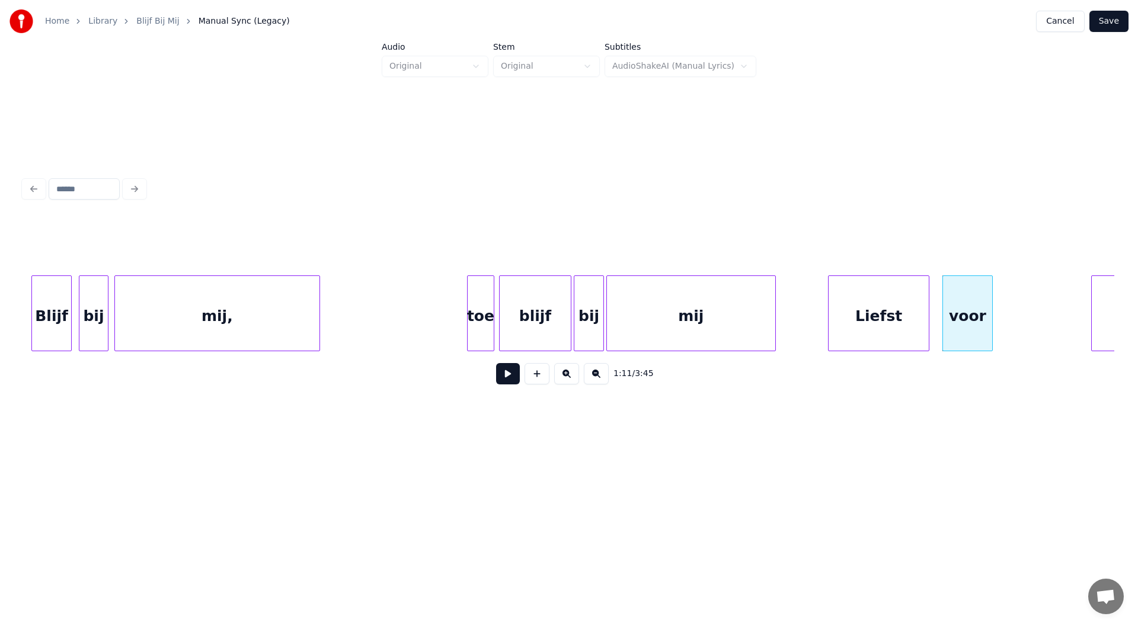
click at [990, 321] on div at bounding box center [991, 313] width 4 height 75
click at [507, 377] on button at bounding box center [508, 373] width 24 height 21
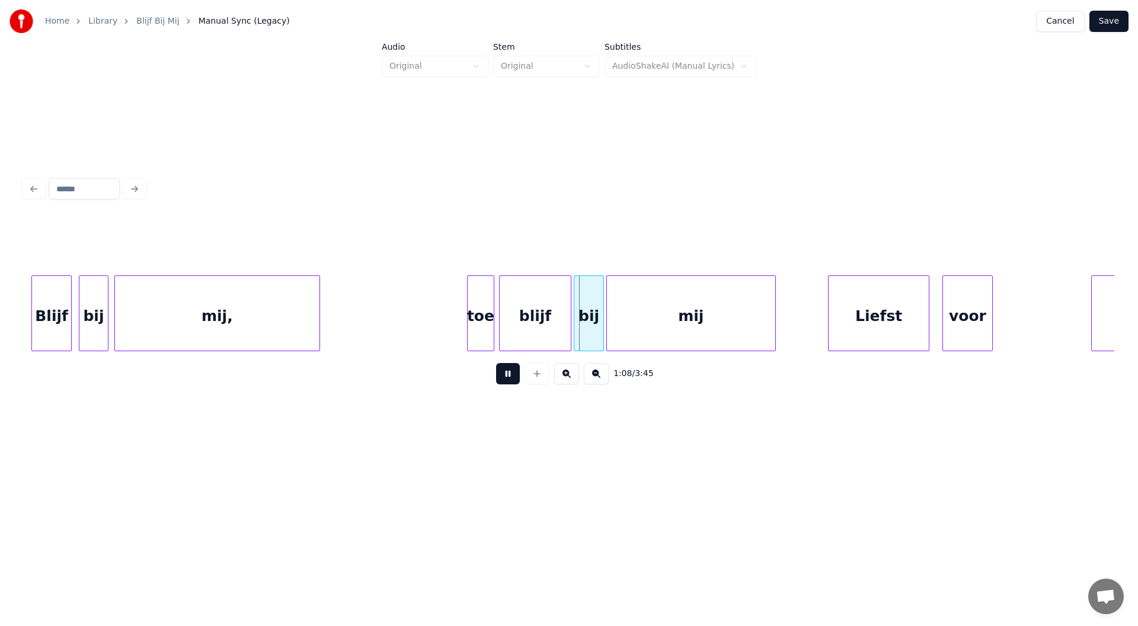
click at [514, 375] on button at bounding box center [508, 373] width 24 height 21
click at [439, 322] on div "toe" at bounding box center [445, 316] width 25 height 81
click at [495, 316] on div "blijf" at bounding box center [502, 316] width 72 height 81
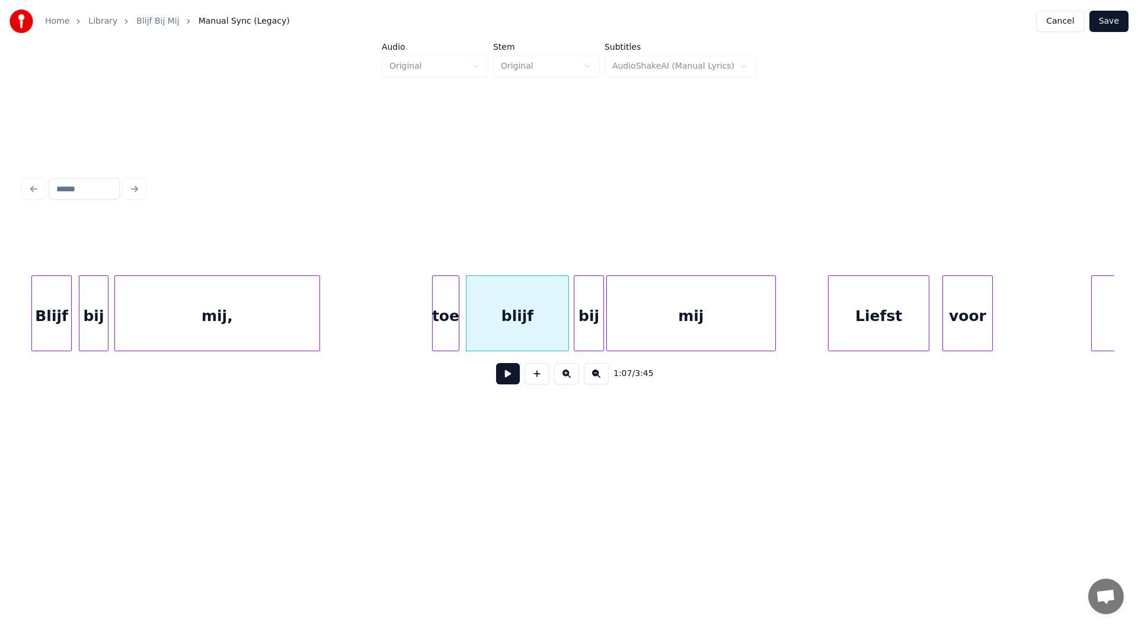
click at [568, 321] on div at bounding box center [567, 313] width 4 height 75
click at [506, 382] on button at bounding box center [508, 373] width 24 height 21
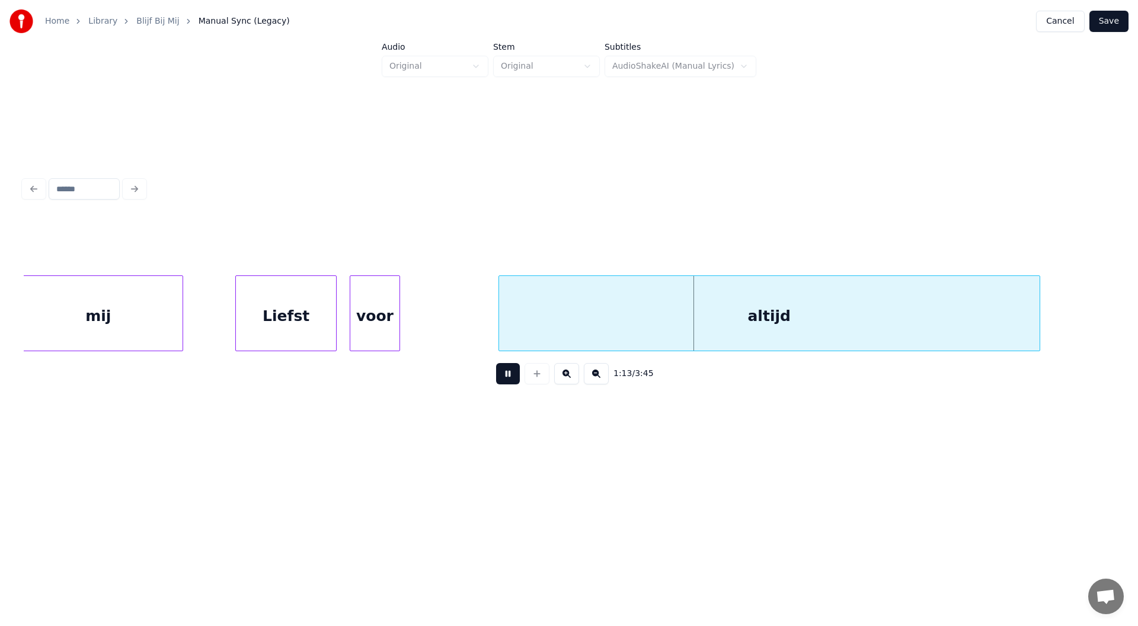
scroll to position [0, 10286]
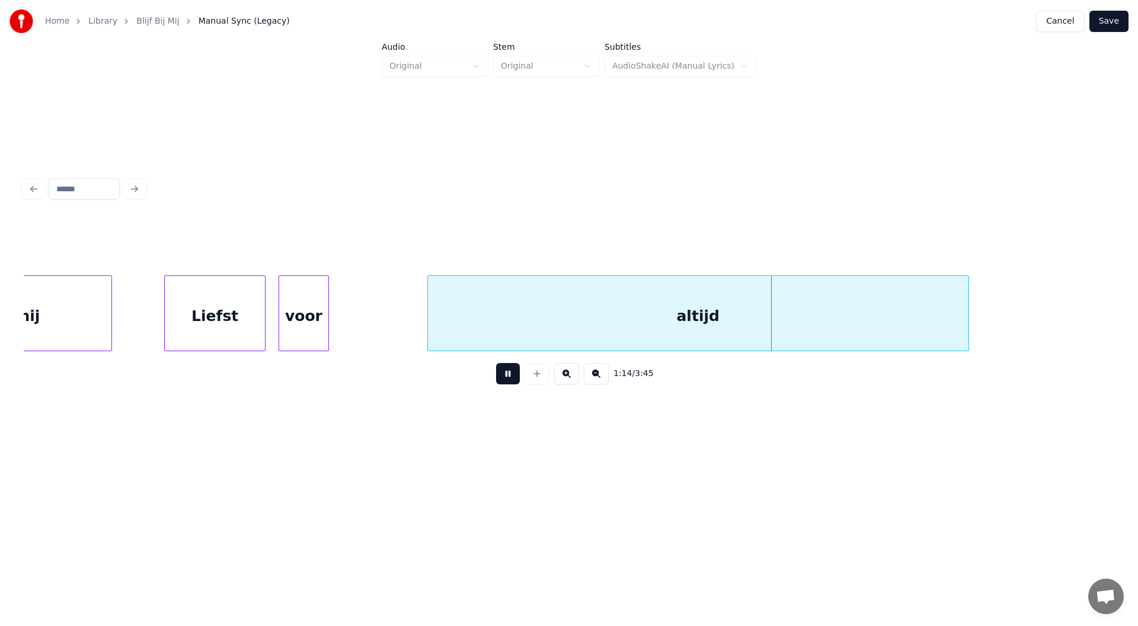
click at [510, 385] on button at bounding box center [508, 373] width 24 height 21
click at [313, 325] on div "voor" at bounding box center [303, 316] width 49 height 81
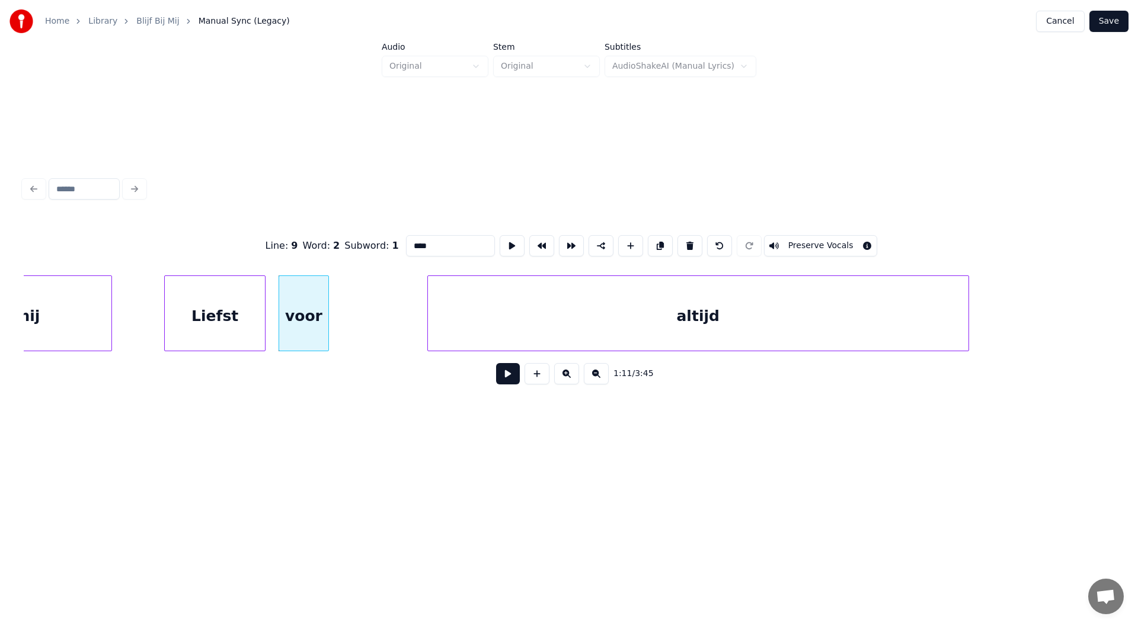
click at [328, 331] on div "voor" at bounding box center [304, 314] width 50 height 76
click at [416, 321] on div at bounding box center [416, 313] width 4 height 75
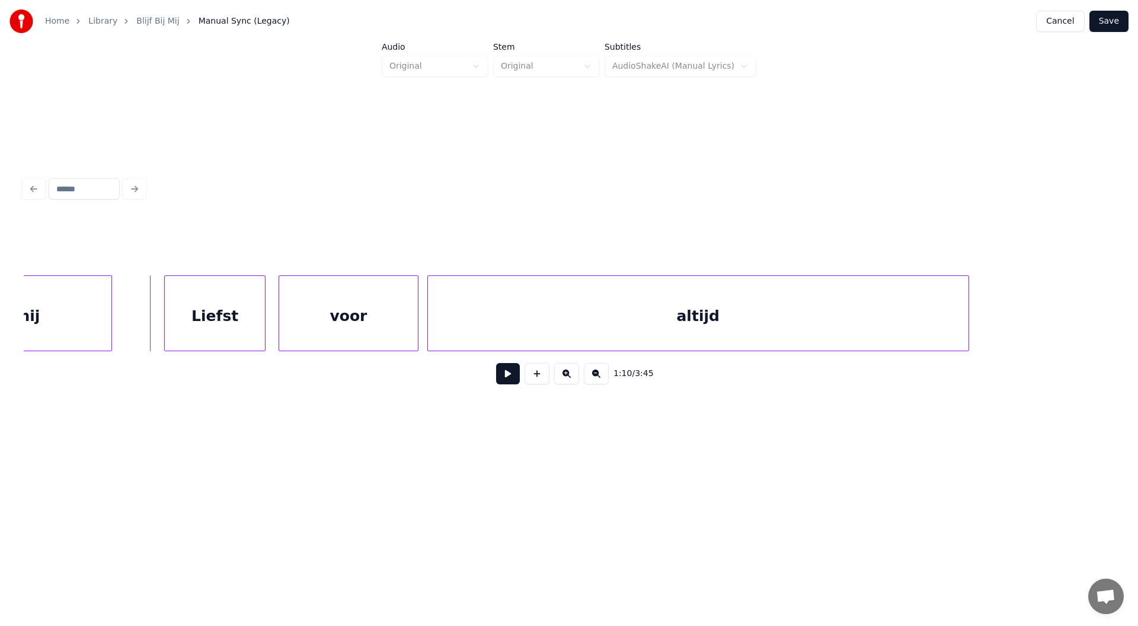
click at [509, 382] on button at bounding box center [508, 373] width 24 height 21
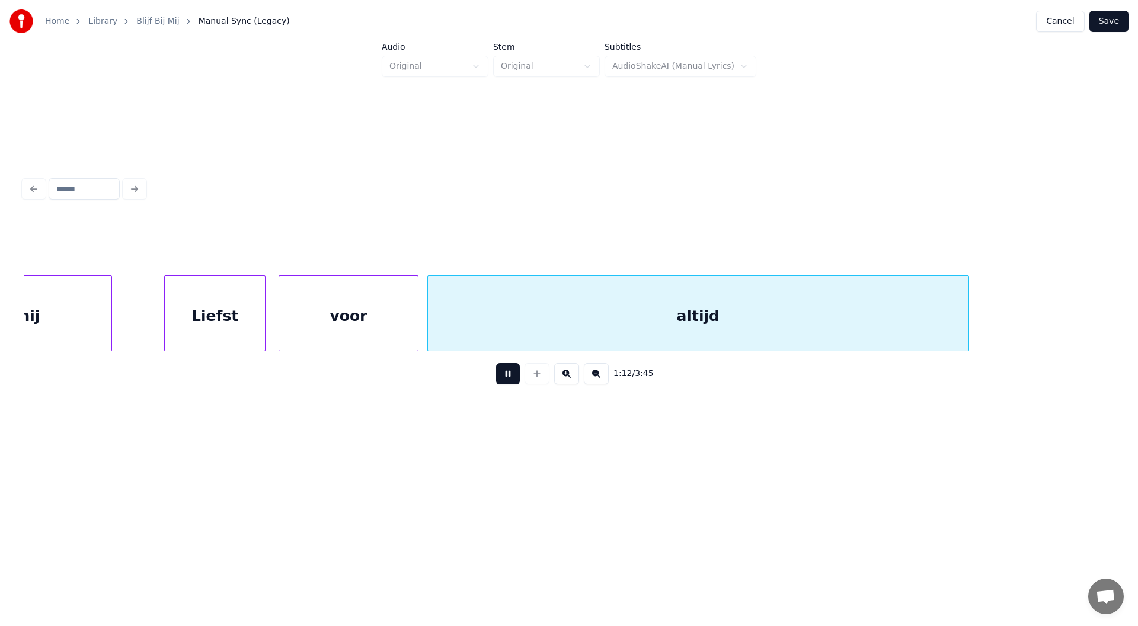
drag, startPoint x: 509, startPoint y: 382, endPoint x: 494, endPoint y: 379, distance: 15.1
click at [501, 381] on button at bounding box center [508, 373] width 24 height 21
click at [386, 331] on div at bounding box center [386, 313] width 4 height 75
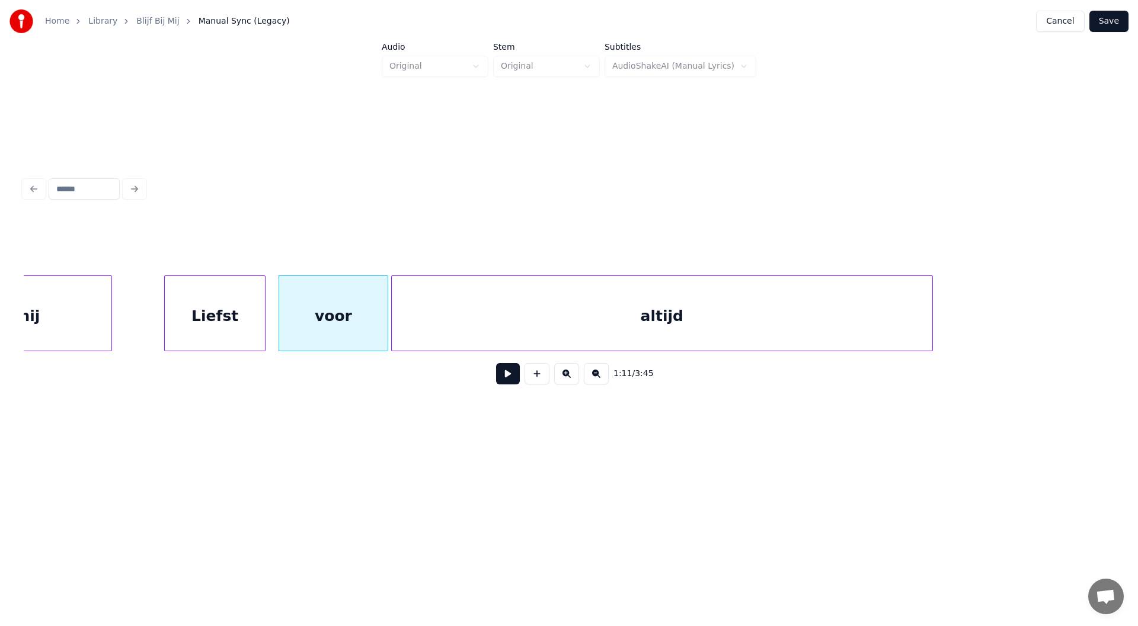
click at [450, 319] on div "altijd" at bounding box center [662, 316] width 541 height 81
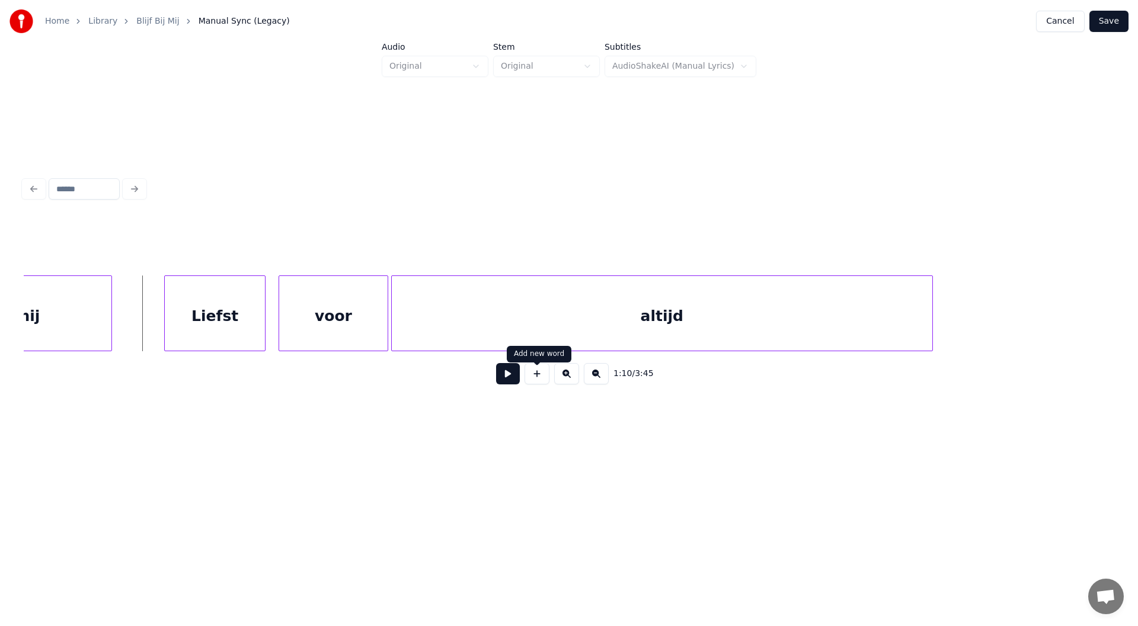
click at [509, 381] on button at bounding box center [508, 373] width 24 height 21
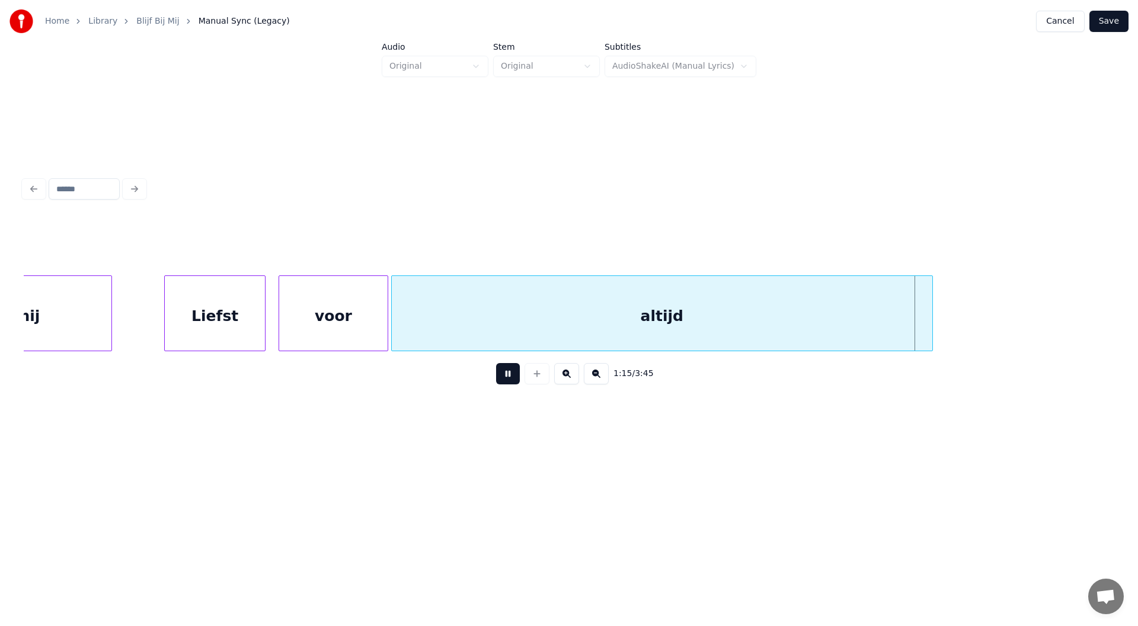
click at [504, 384] on button at bounding box center [508, 373] width 24 height 21
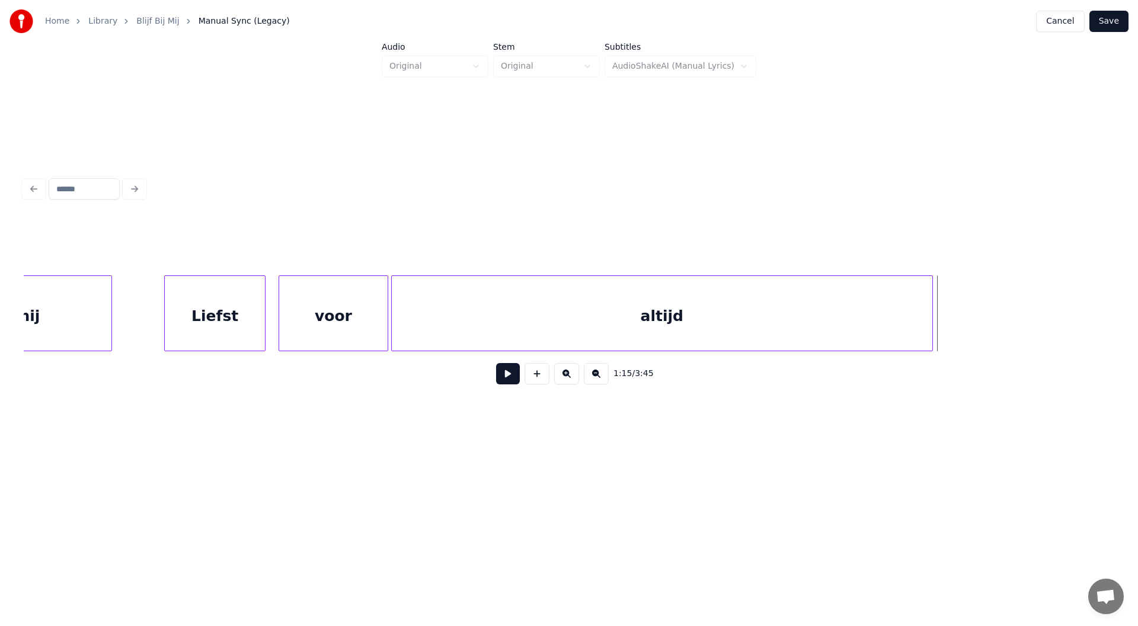
click at [500, 380] on button at bounding box center [508, 373] width 24 height 21
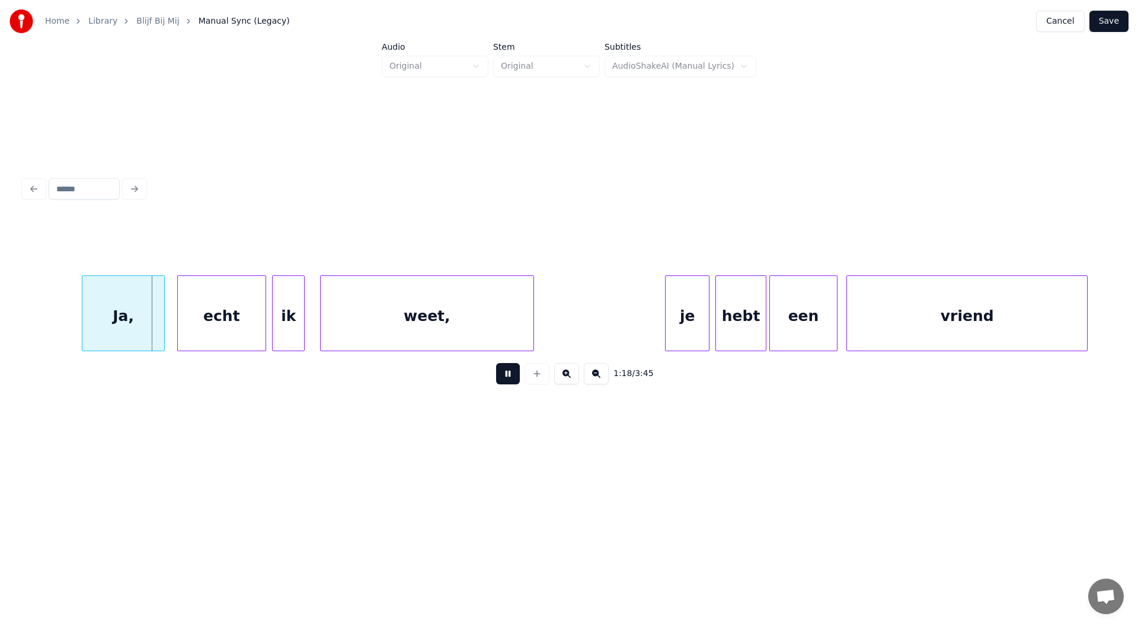
scroll to position [0, 11498]
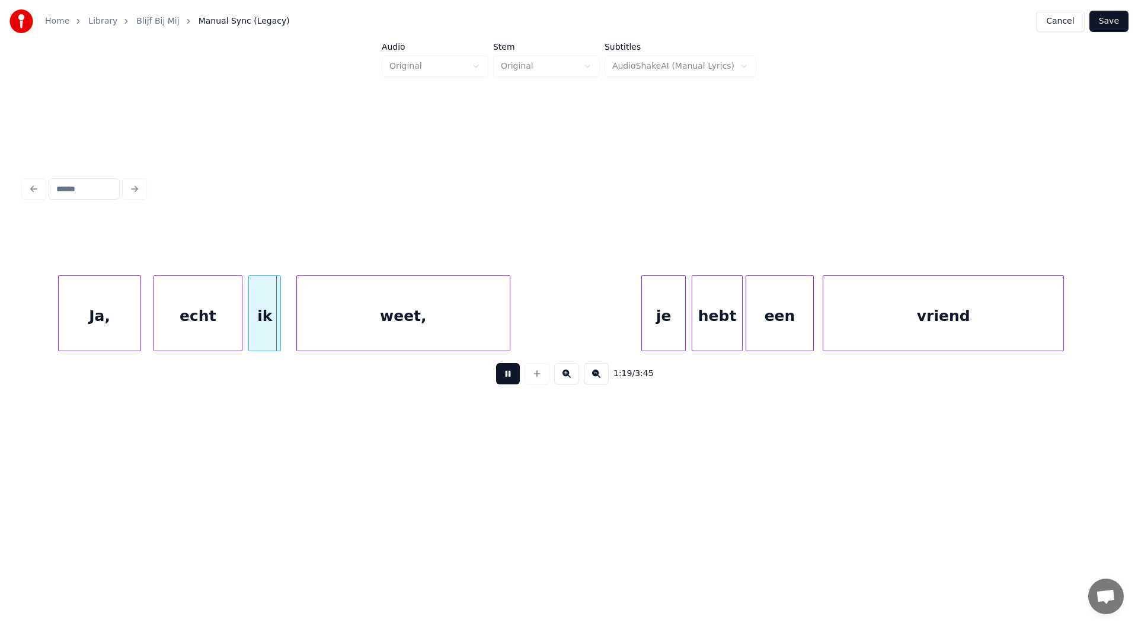
click at [509, 379] on button at bounding box center [508, 373] width 24 height 21
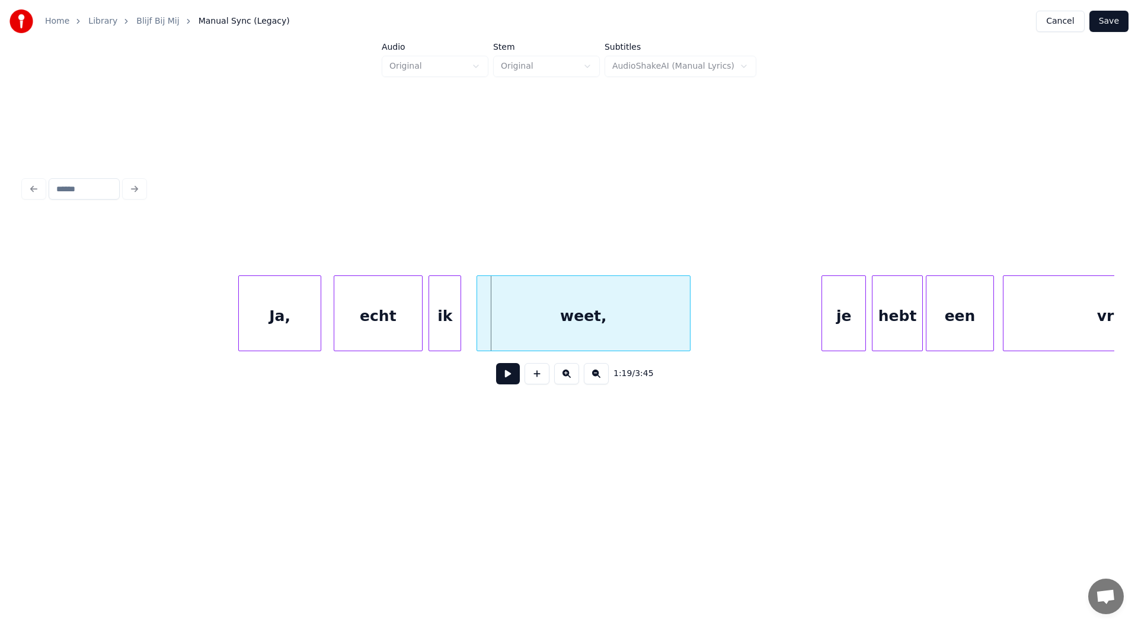
scroll to position [0, 11225]
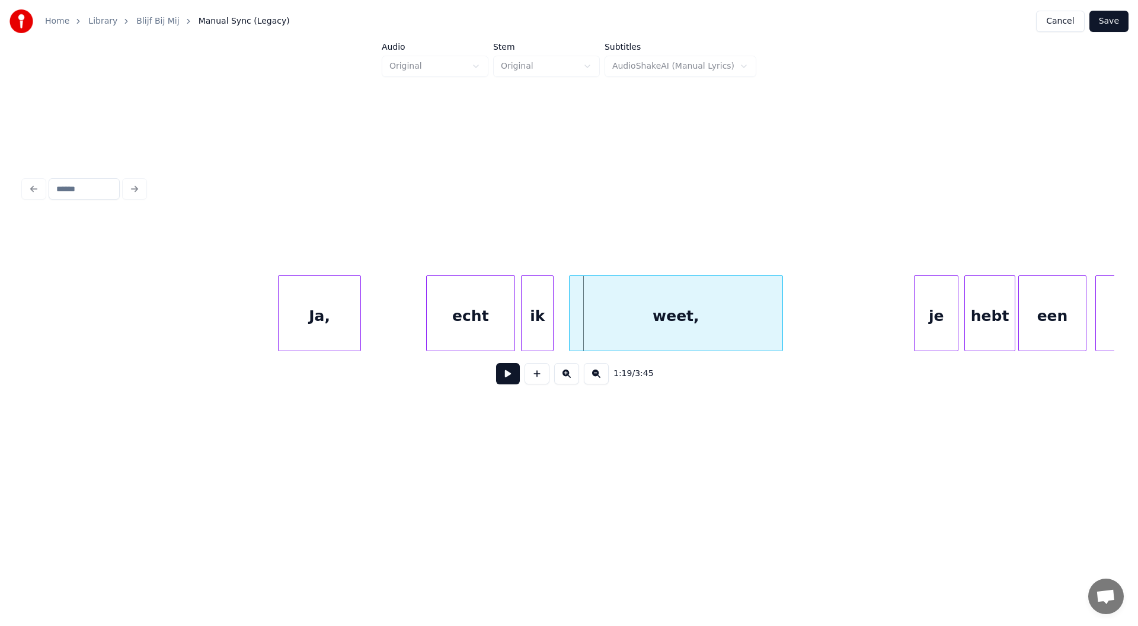
click at [327, 330] on div "Ja," at bounding box center [320, 316] width 82 height 81
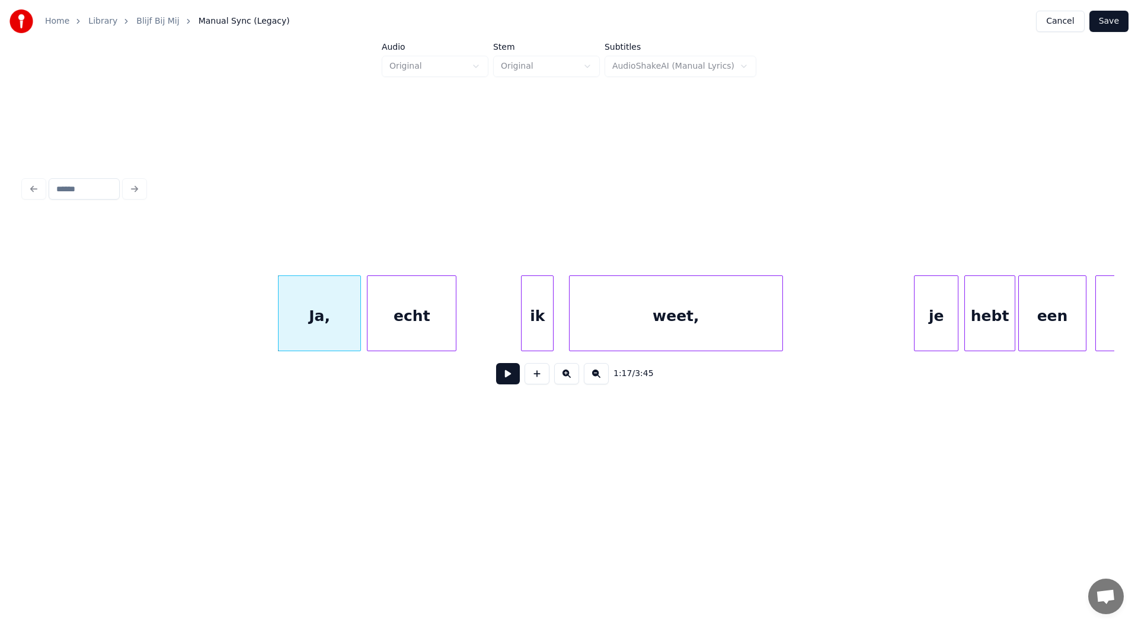
click at [430, 326] on div "echt" at bounding box center [411, 316] width 88 height 81
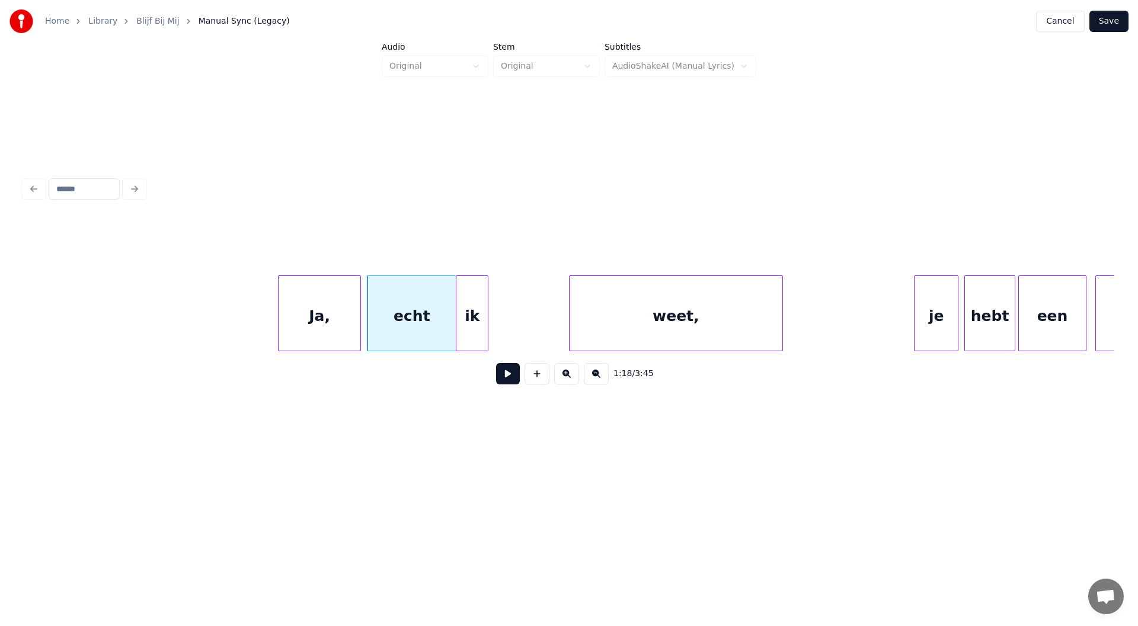
click at [475, 328] on div "ik" at bounding box center [471, 316] width 31 height 81
click at [589, 321] on div "weet," at bounding box center [601, 316] width 213 height 81
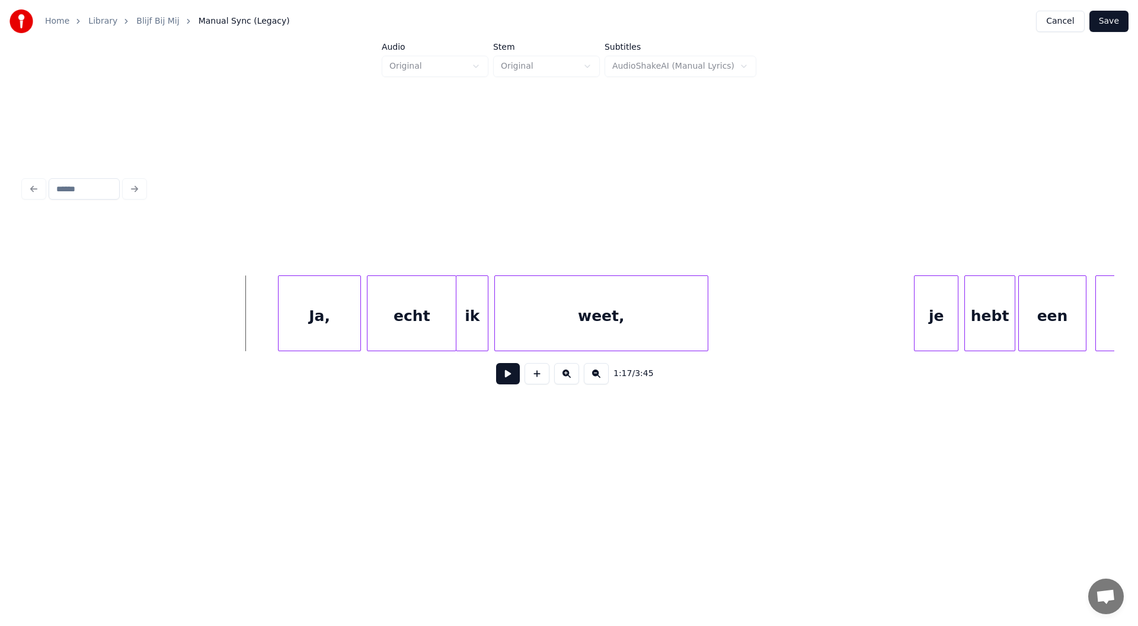
click at [513, 378] on button at bounding box center [508, 373] width 24 height 21
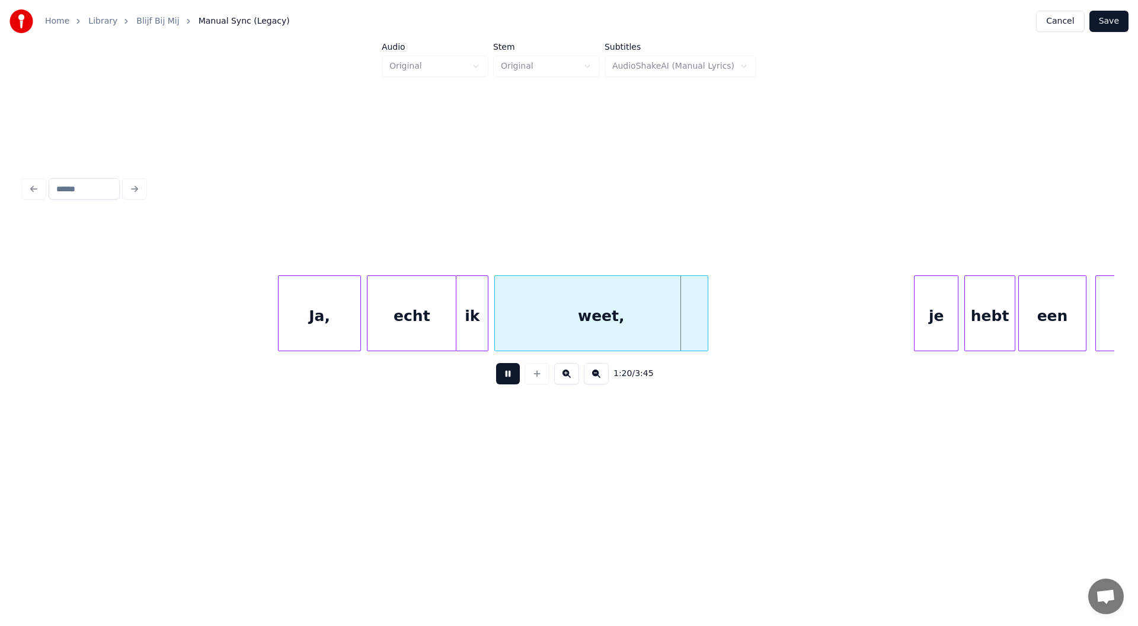
click at [506, 380] on button at bounding box center [508, 373] width 24 height 21
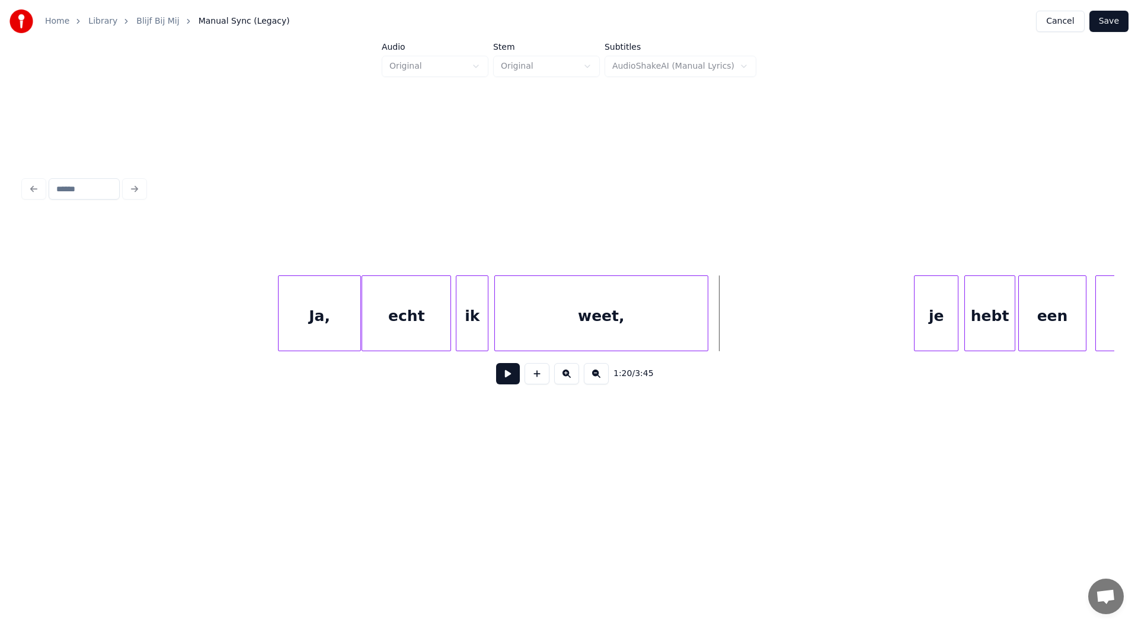
click at [428, 323] on div "echt" at bounding box center [406, 316] width 88 height 81
click at [439, 327] on div at bounding box center [441, 313] width 4 height 75
click at [420, 323] on div "echt" at bounding box center [405, 316] width 80 height 81
click at [510, 378] on button at bounding box center [508, 373] width 24 height 21
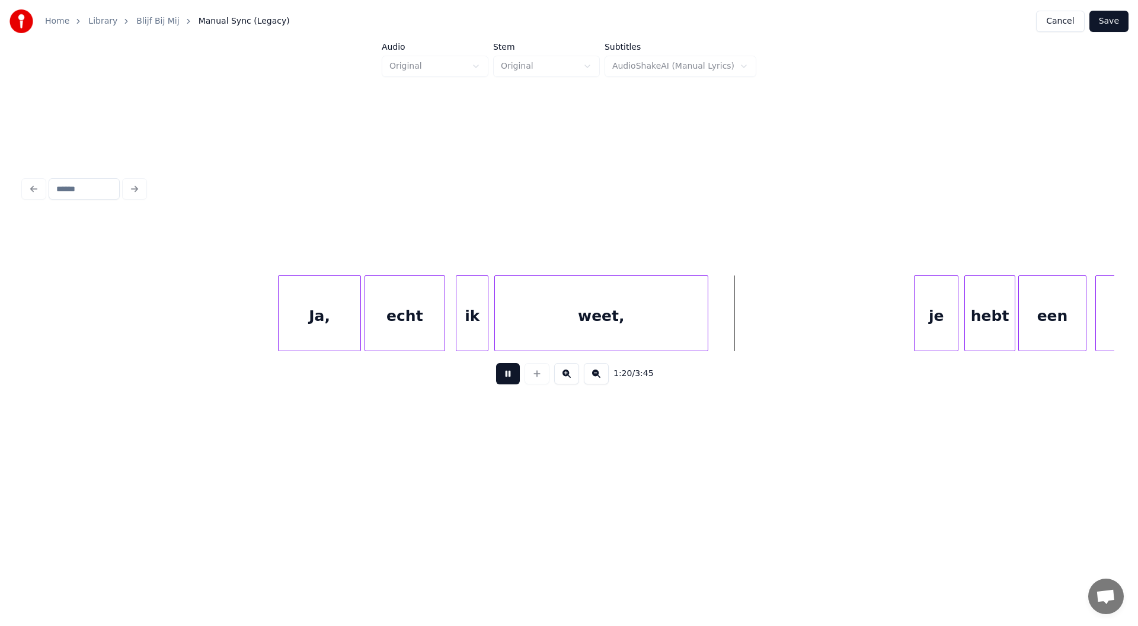
click at [510, 378] on button at bounding box center [508, 373] width 24 height 21
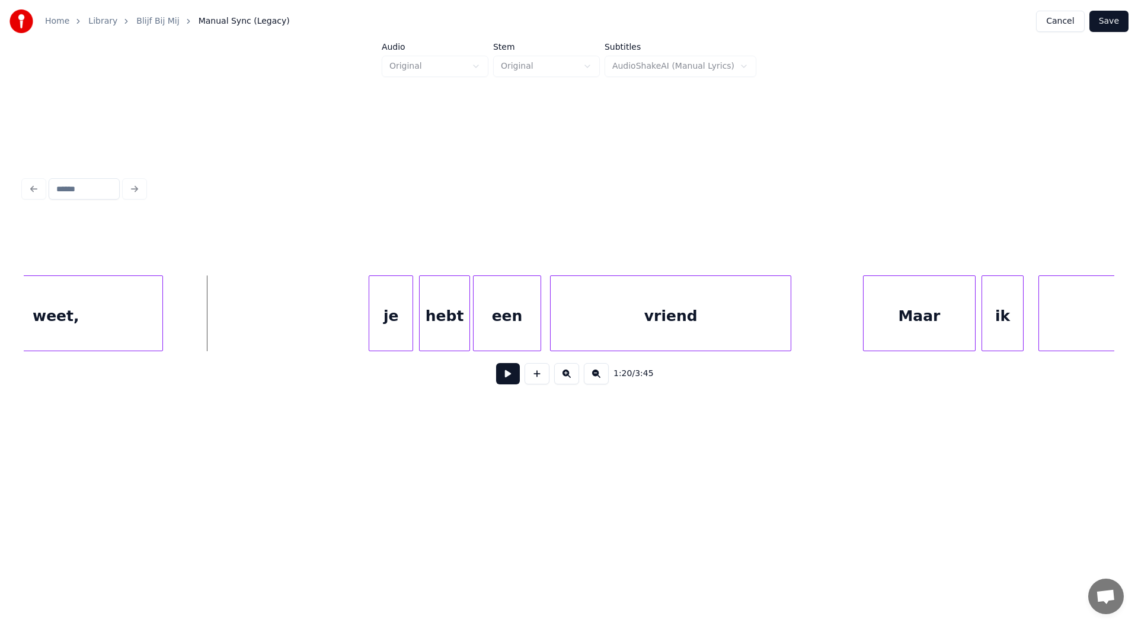
scroll to position [0, 11794]
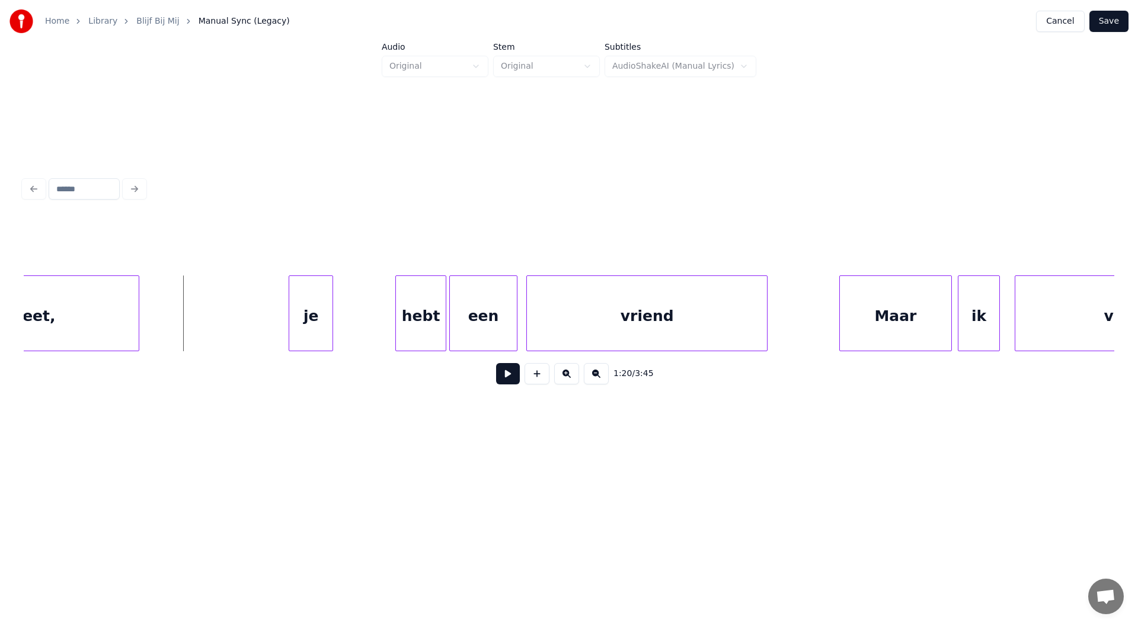
click at [316, 317] on div "je" at bounding box center [310, 316] width 43 height 81
click at [512, 375] on button at bounding box center [508, 373] width 24 height 21
drag, startPoint x: 512, startPoint y: 376, endPoint x: 452, endPoint y: 341, distance: 69.0
click at [511, 376] on button at bounding box center [508, 373] width 24 height 21
click at [369, 324] on div "hebt" at bounding box center [362, 316] width 49 height 81
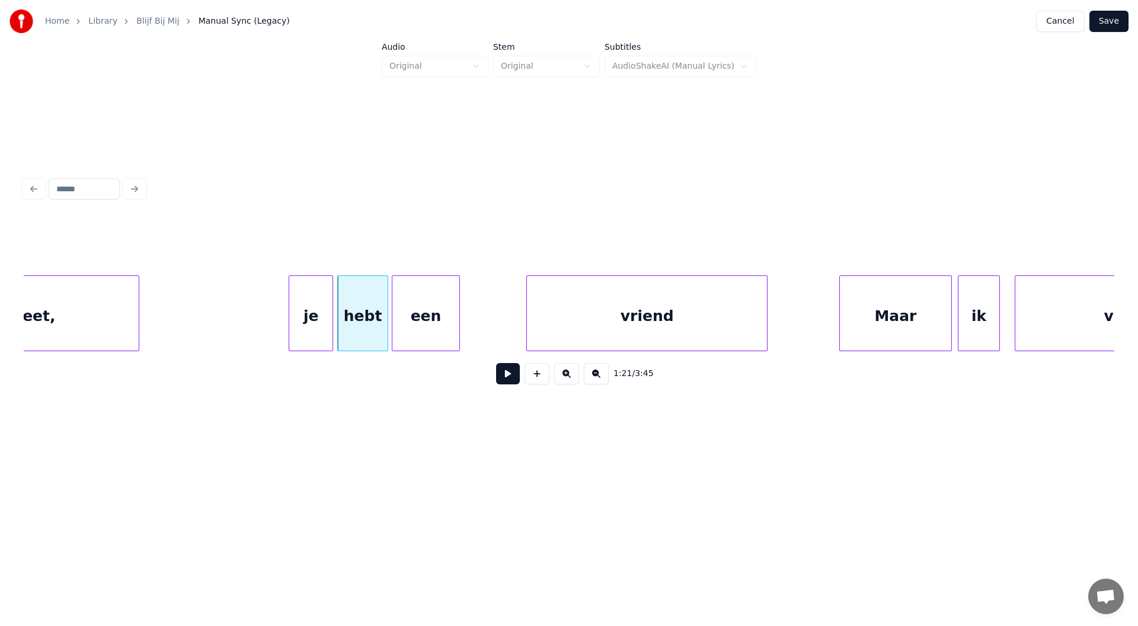
click at [408, 321] on div "een" at bounding box center [426, 316] width 68 height 81
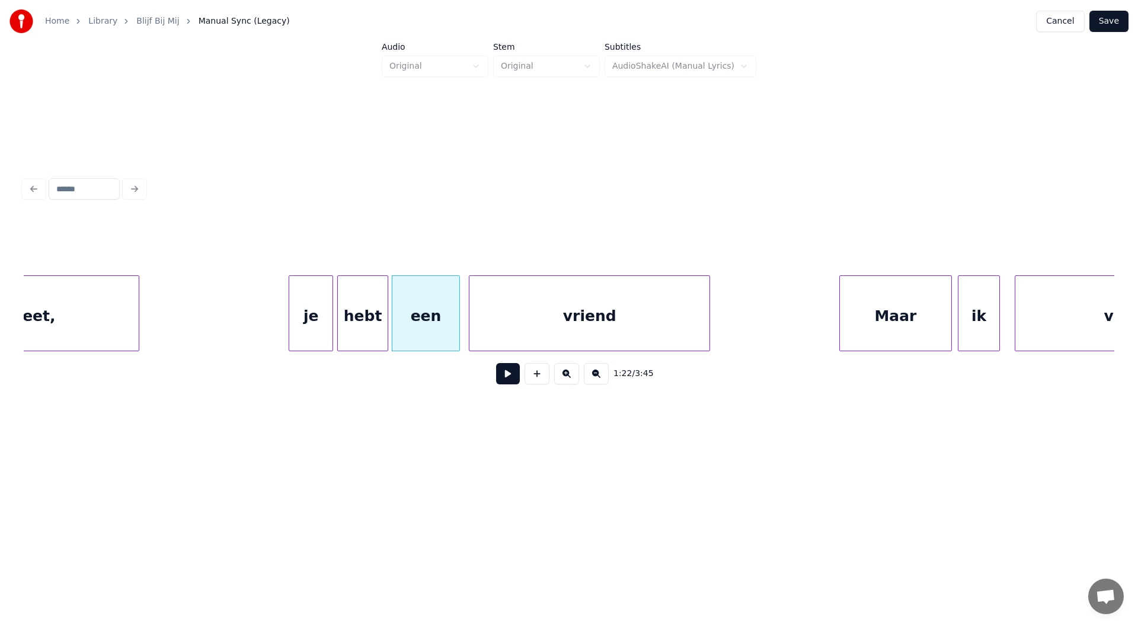
click at [571, 312] on div "vriend" at bounding box center [589, 316] width 240 height 81
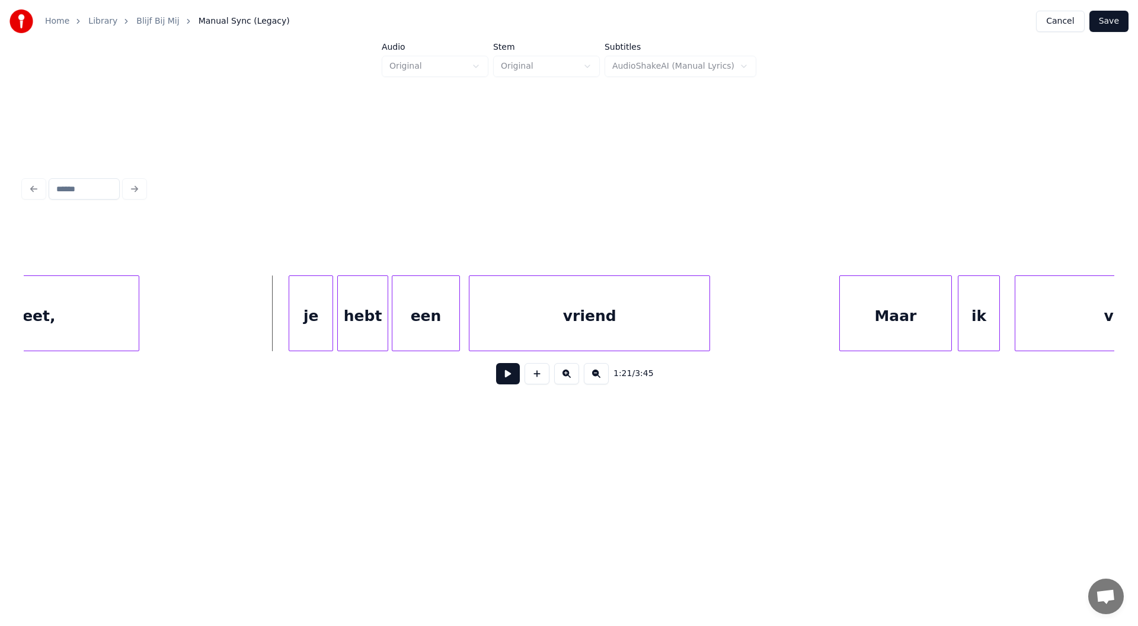
click at [502, 377] on button at bounding box center [508, 373] width 24 height 21
click at [513, 382] on button at bounding box center [508, 373] width 24 height 21
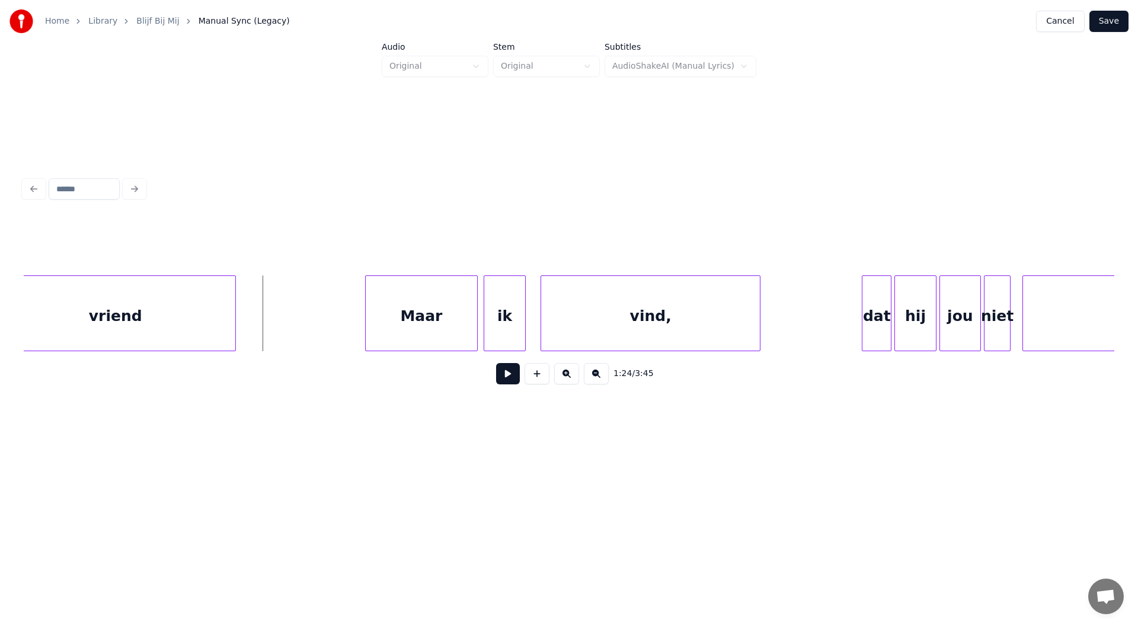
scroll to position [0, 12292]
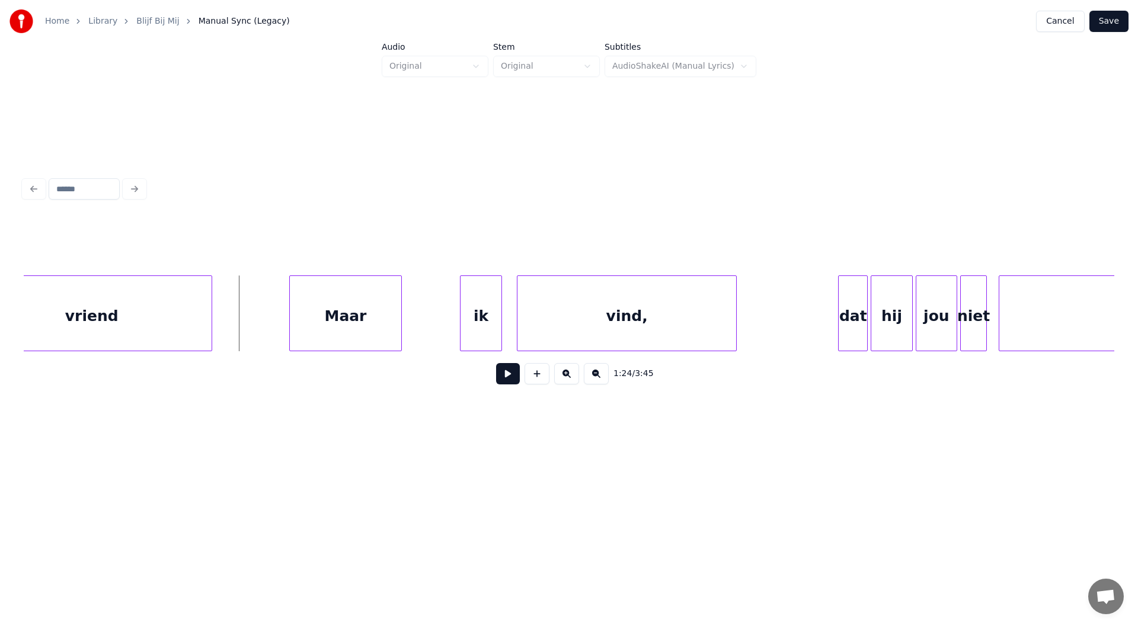
click at [341, 325] on div "Maar" at bounding box center [346, 316] width 112 height 81
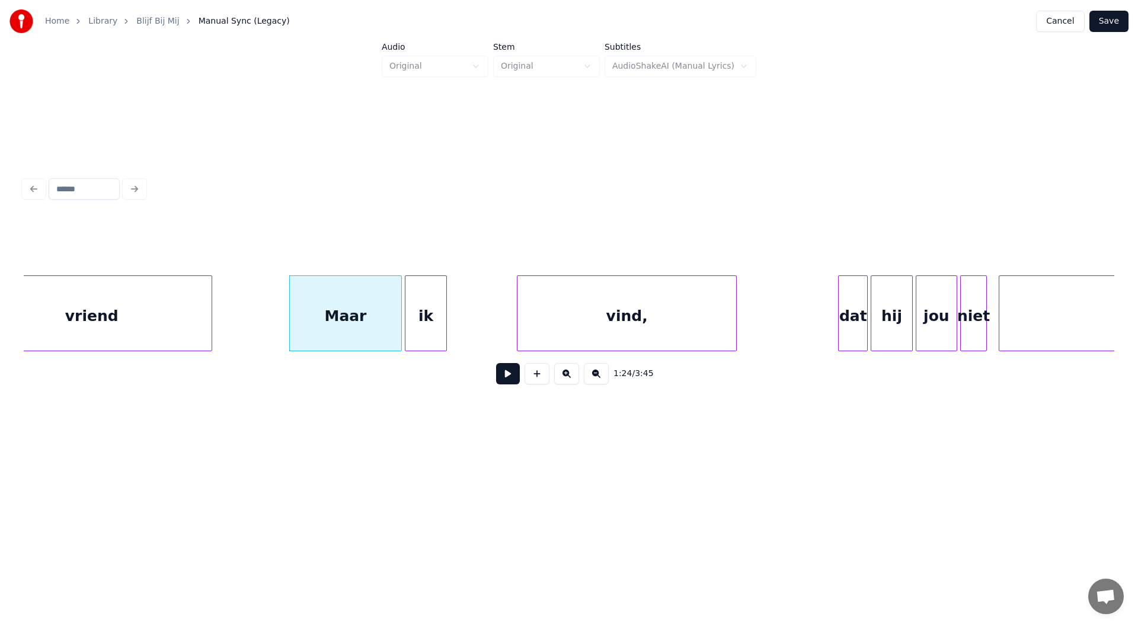
click at [430, 331] on div "ik" at bounding box center [425, 316] width 40 height 81
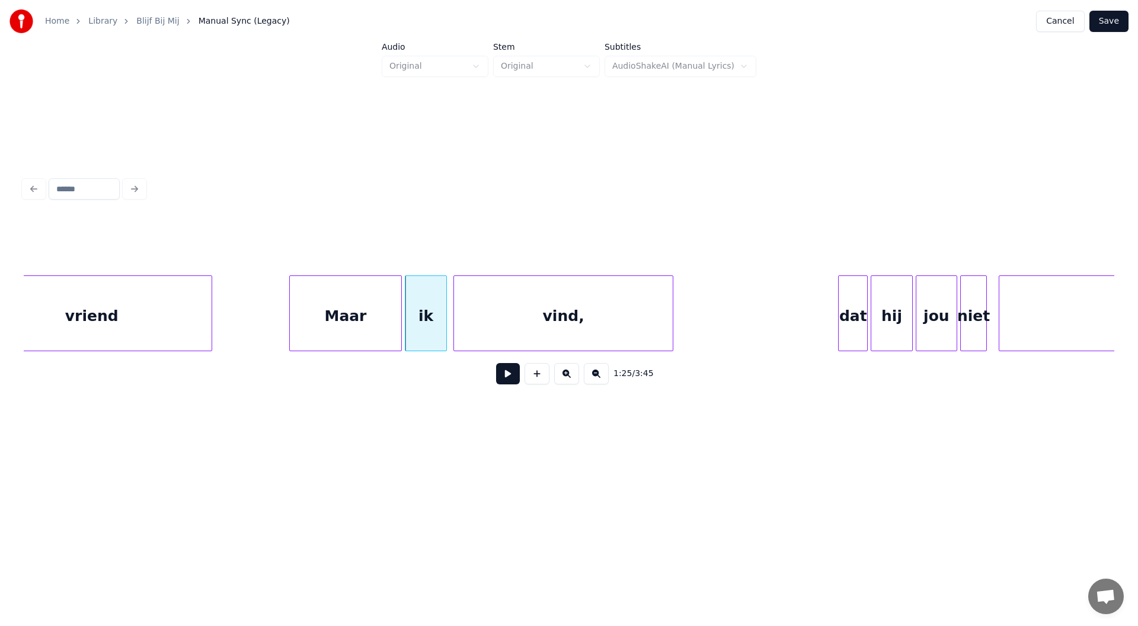
click at [511, 317] on div "vind," at bounding box center [563, 316] width 219 height 81
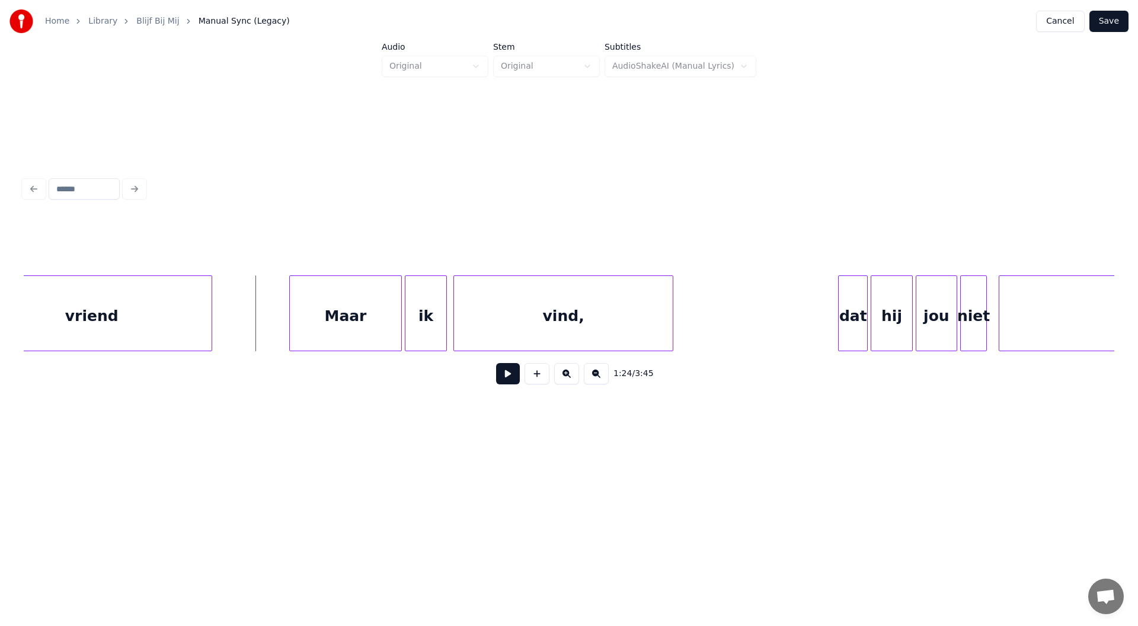
drag, startPoint x: 517, startPoint y: 383, endPoint x: 511, endPoint y: 383, distance: 6.5
click at [513, 383] on button at bounding box center [508, 373] width 24 height 21
click at [492, 378] on div "1:27 / 3:45" at bounding box center [569, 374] width 1072 height 26
click at [495, 378] on div "1:28 / 3:45" at bounding box center [569, 374] width 1072 height 26
click at [508, 378] on button at bounding box center [508, 373] width 24 height 21
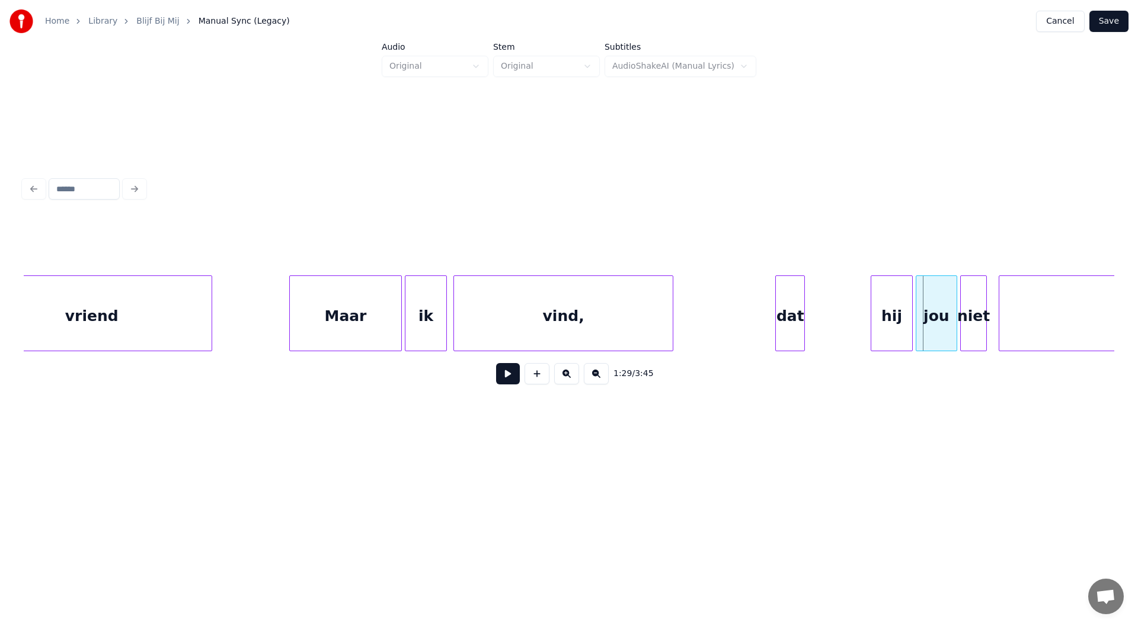
click at [791, 326] on div "dat" at bounding box center [790, 316] width 28 height 81
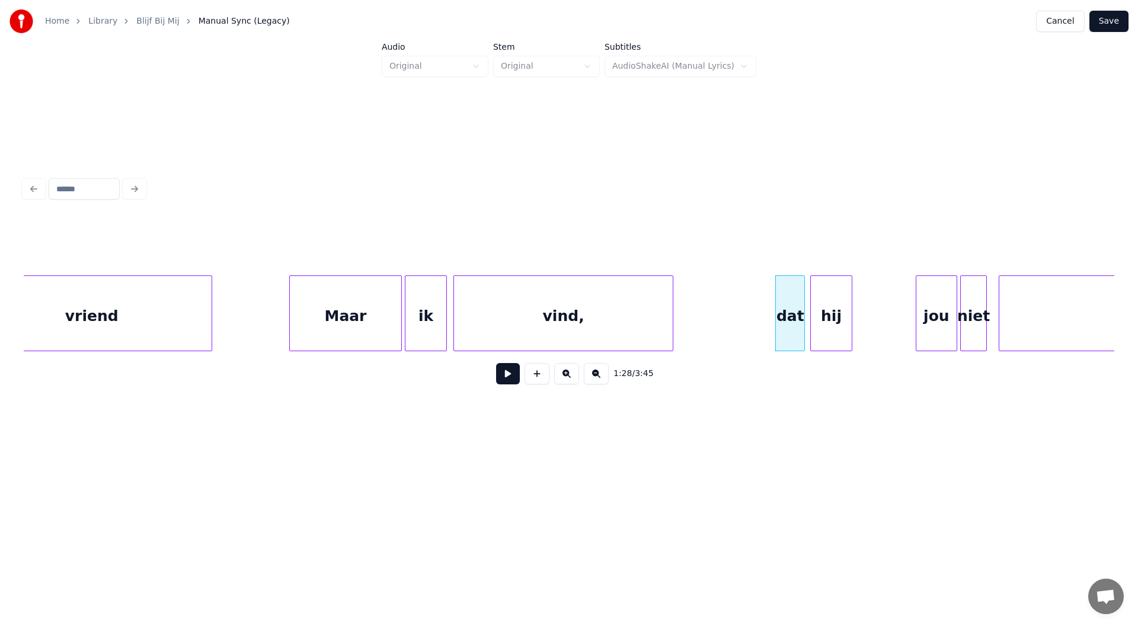
click at [828, 325] on div "hij" at bounding box center [831, 316] width 40 height 81
click at [846, 328] on div at bounding box center [845, 313] width 4 height 75
click at [873, 323] on div "jou" at bounding box center [872, 316] width 40 height 81
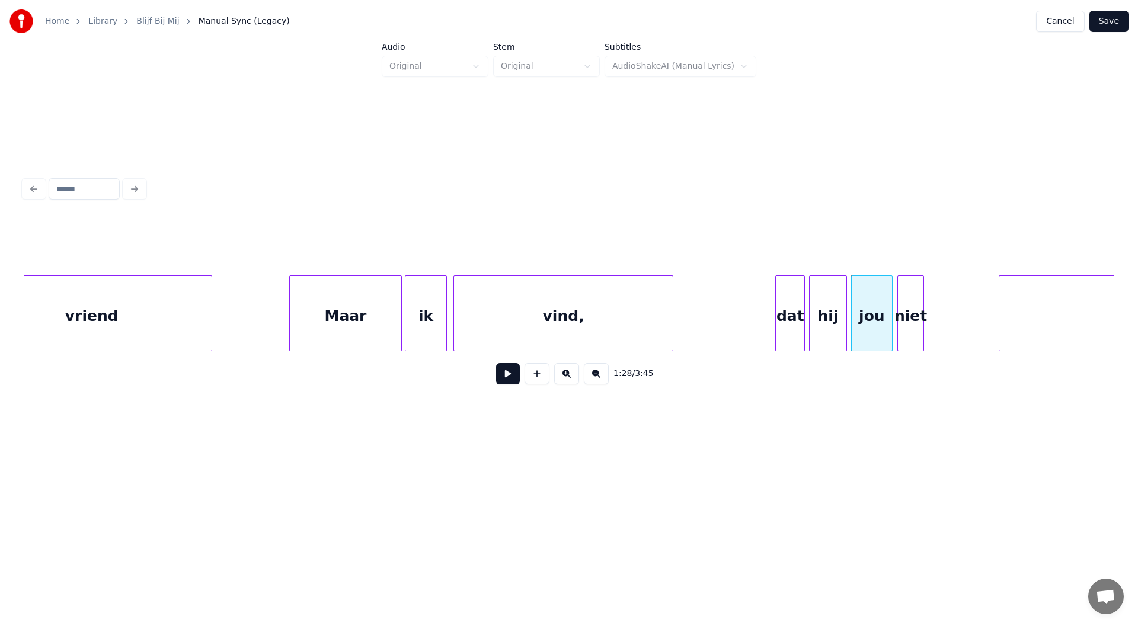
click at [913, 325] on div "niet" at bounding box center [910, 316] width 25 height 81
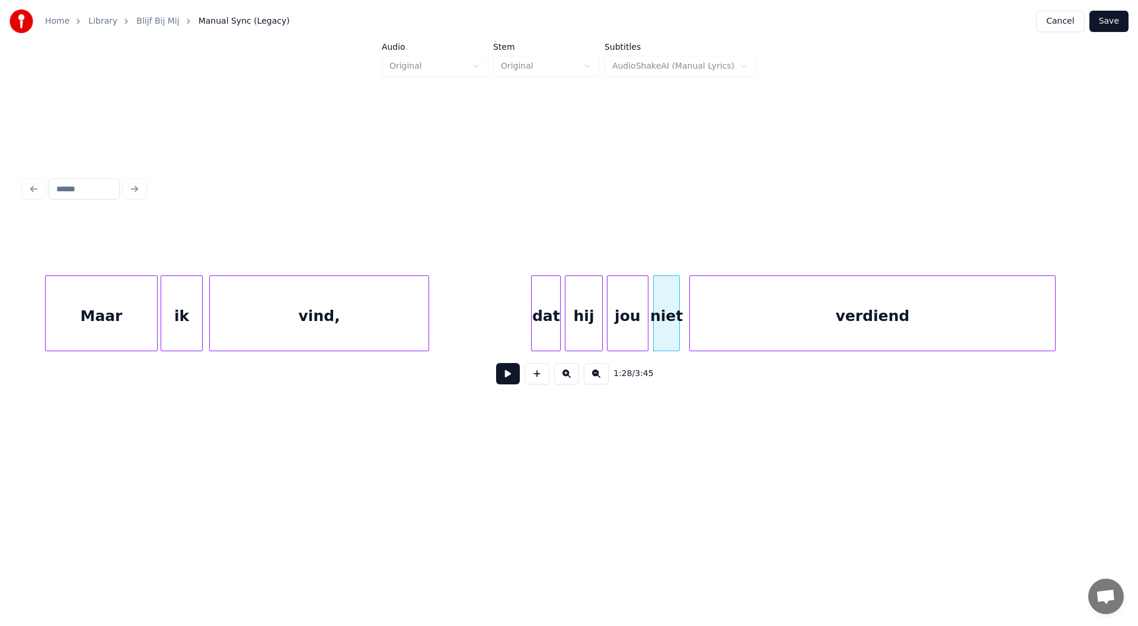
click at [961, 316] on div "verdiend" at bounding box center [872, 316] width 365 height 81
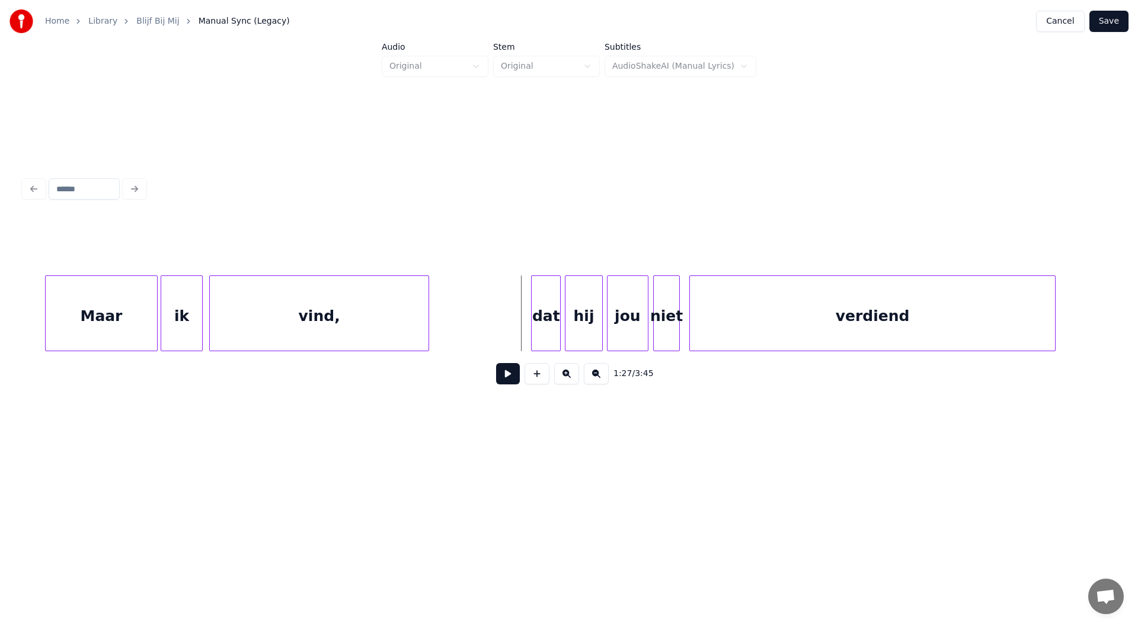
click at [512, 385] on button at bounding box center [508, 373] width 24 height 21
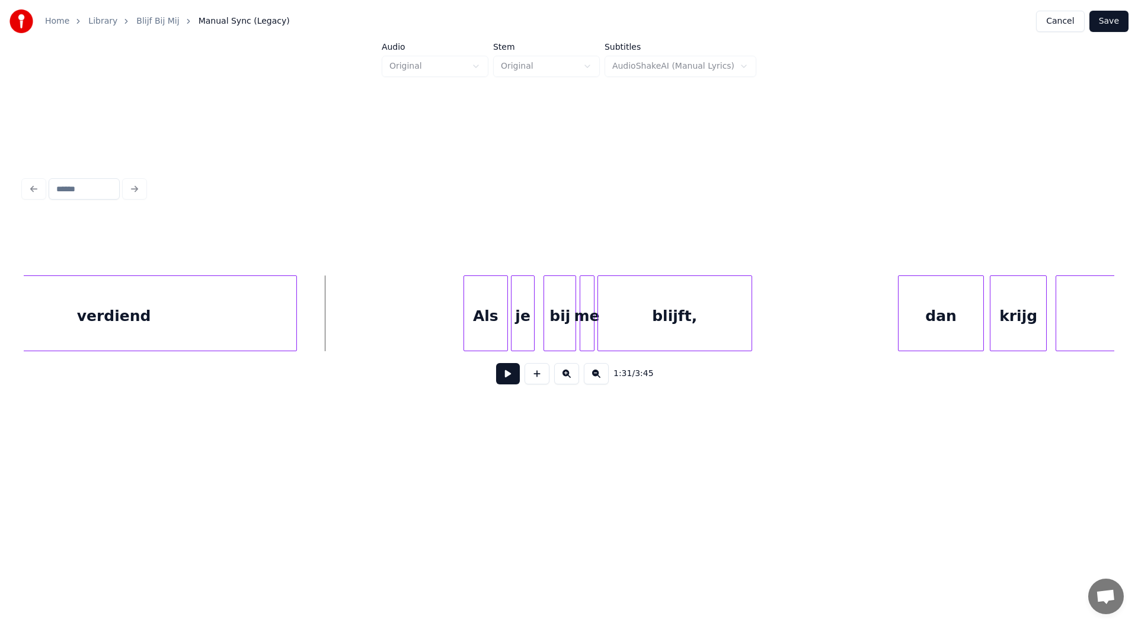
scroll to position [0, 13318]
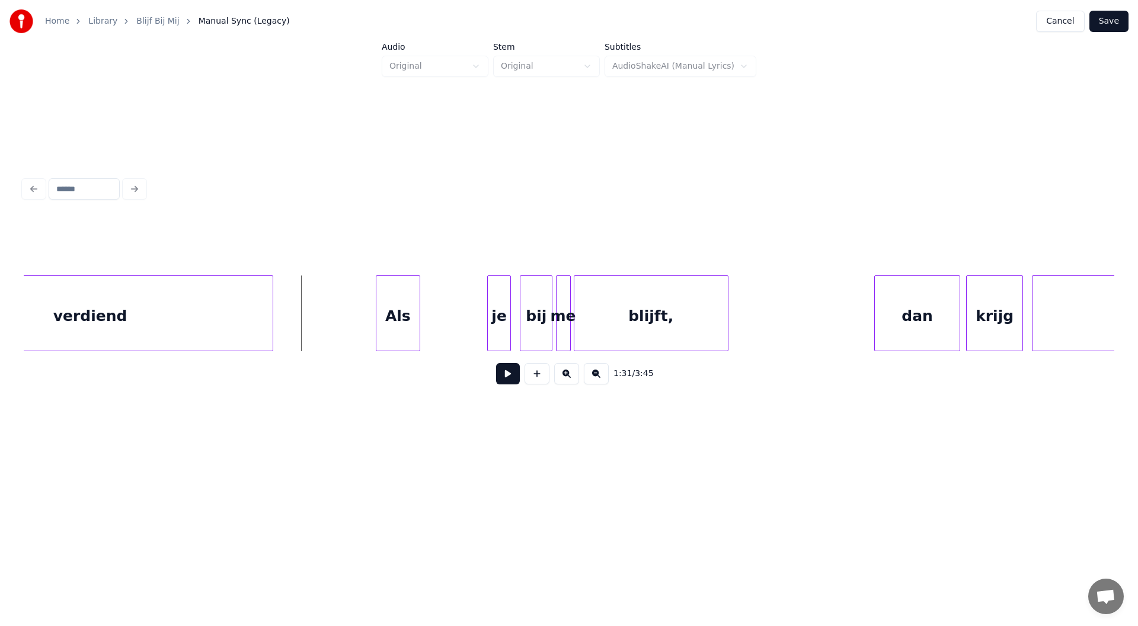
click at [393, 335] on div "Als" at bounding box center [397, 316] width 43 height 81
click at [408, 332] on div at bounding box center [408, 313] width 4 height 75
click at [487, 327] on div at bounding box center [486, 313] width 4 height 75
click at [432, 330] on div "je" at bounding box center [431, 316] width 27 height 81
click at [430, 330] on div "je" at bounding box center [430, 316] width 27 height 81
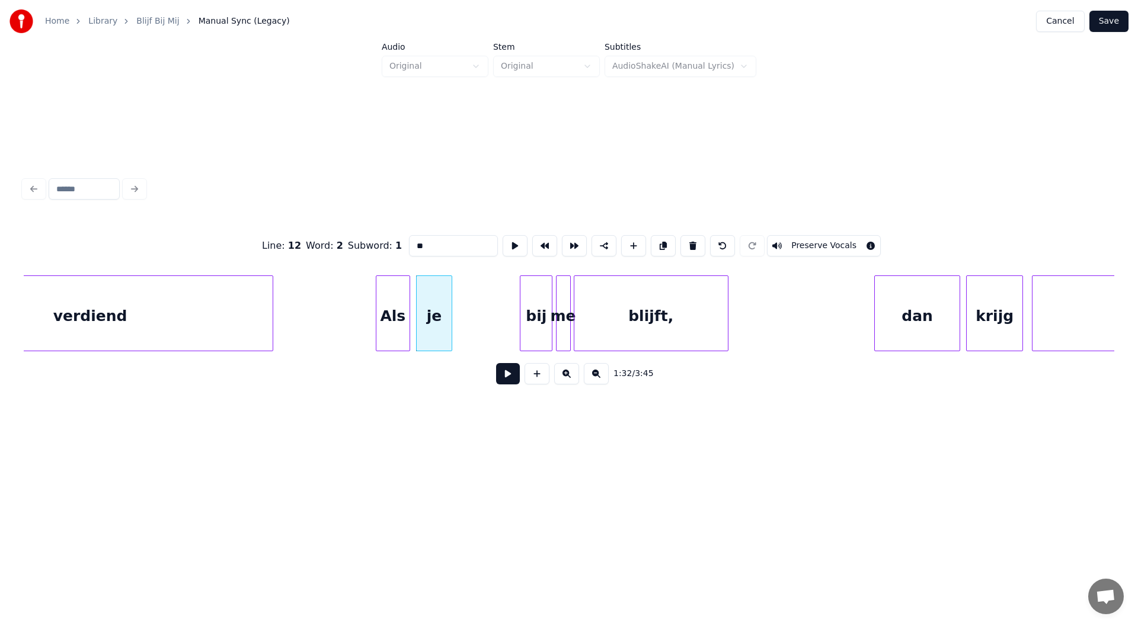
click at [449, 330] on div at bounding box center [450, 313] width 4 height 75
click at [478, 327] on div "bij" at bounding box center [476, 316] width 31 height 81
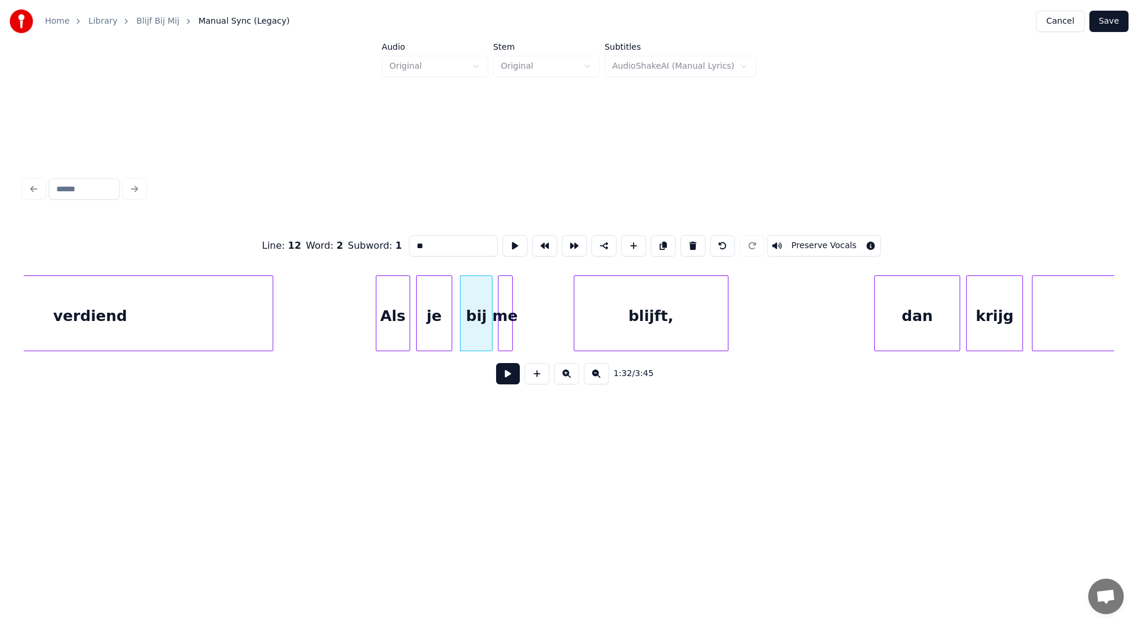
click at [507, 324] on div "me" at bounding box center [505, 316] width 14 height 81
click at [593, 319] on div "blijft," at bounding box center [596, 316] width 154 height 81
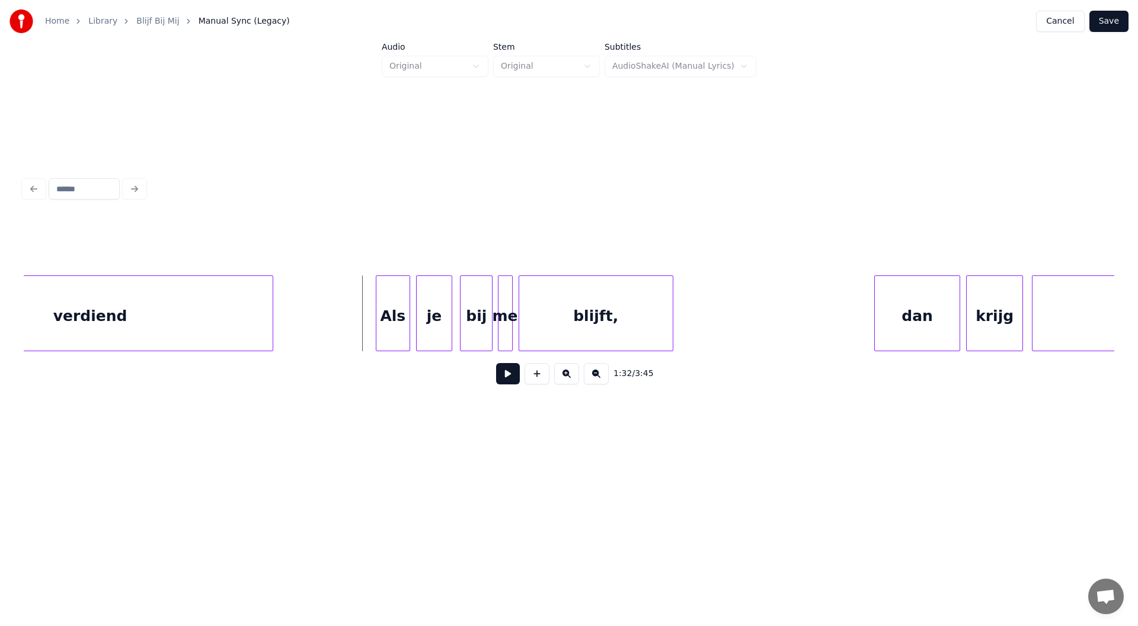
click at [509, 383] on button at bounding box center [508, 373] width 24 height 21
click at [507, 383] on button at bounding box center [508, 373] width 24 height 21
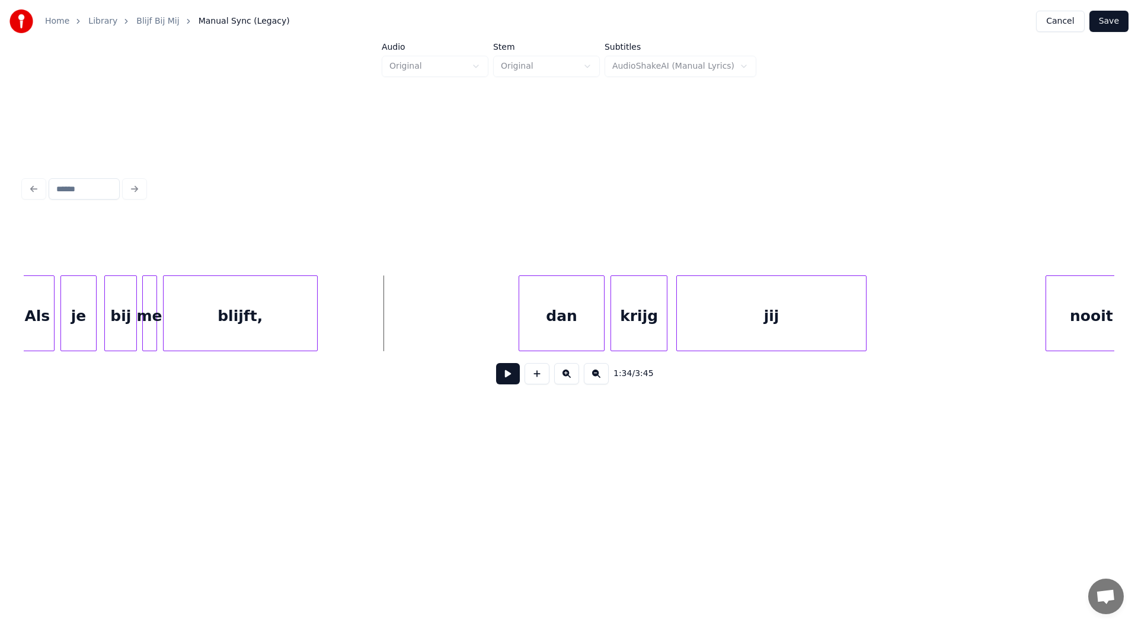
scroll to position [0, 13698]
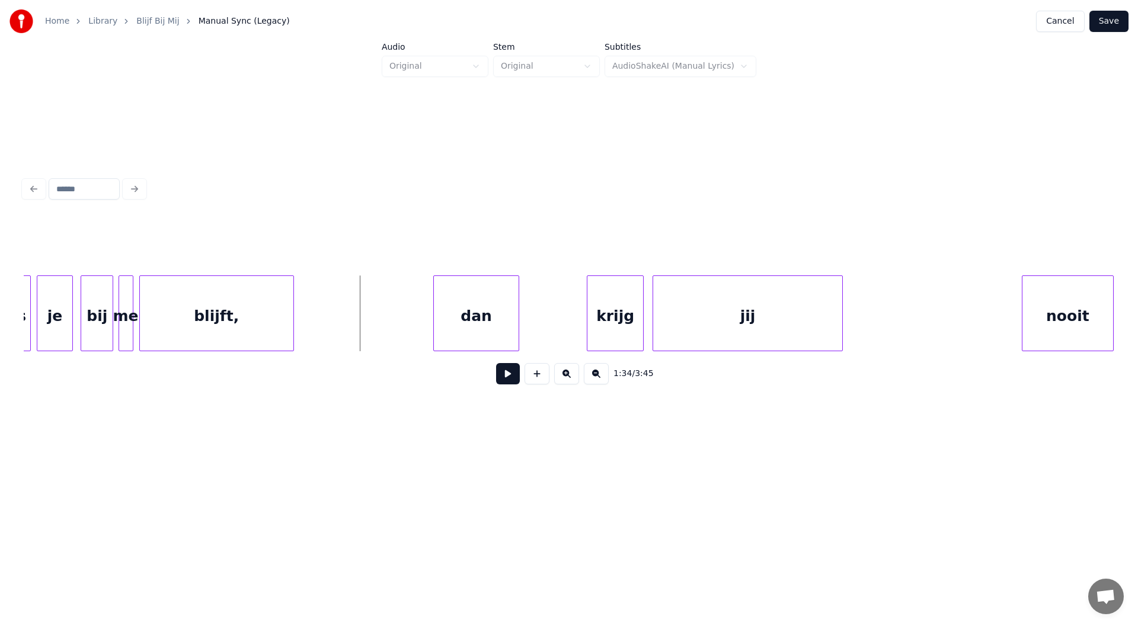
click at [475, 325] on div "dan" at bounding box center [476, 316] width 85 height 81
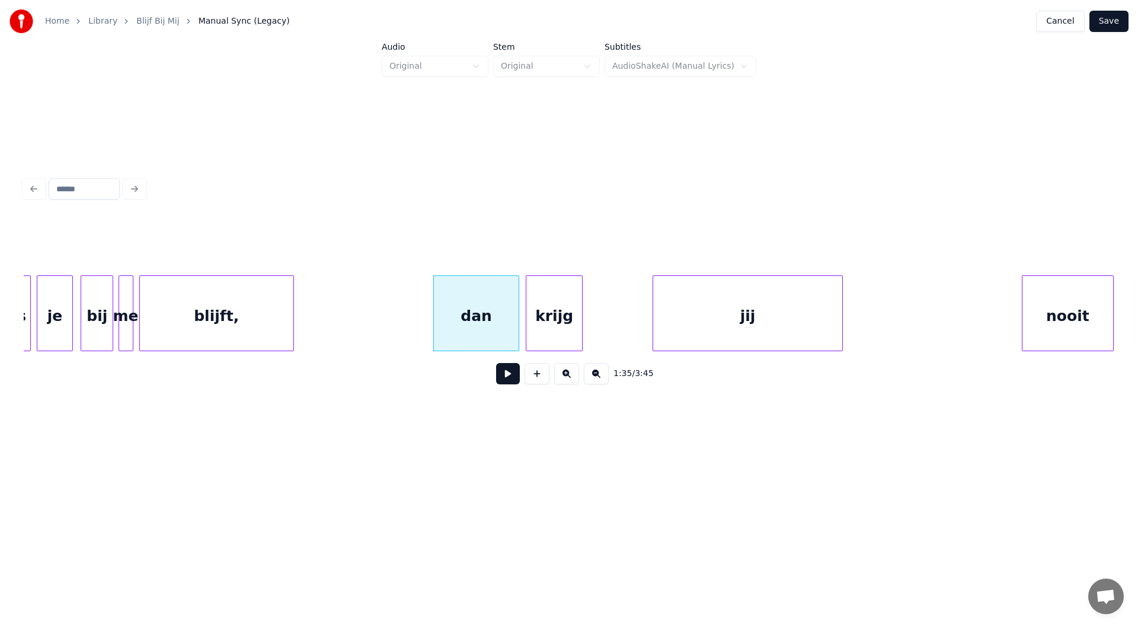
click at [552, 322] on div "krijg" at bounding box center [553, 316] width 55 height 81
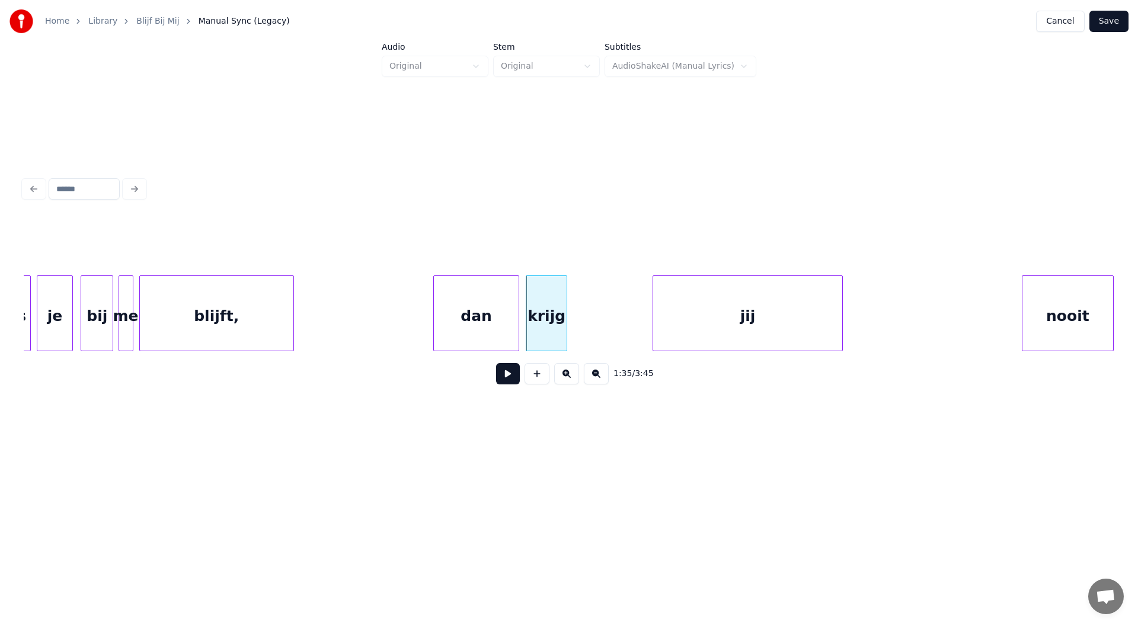
click at [565, 319] on div at bounding box center [565, 313] width 4 height 75
click at [630, 314] on div "jij" at bounding box center [671, 316] width 189 height 81
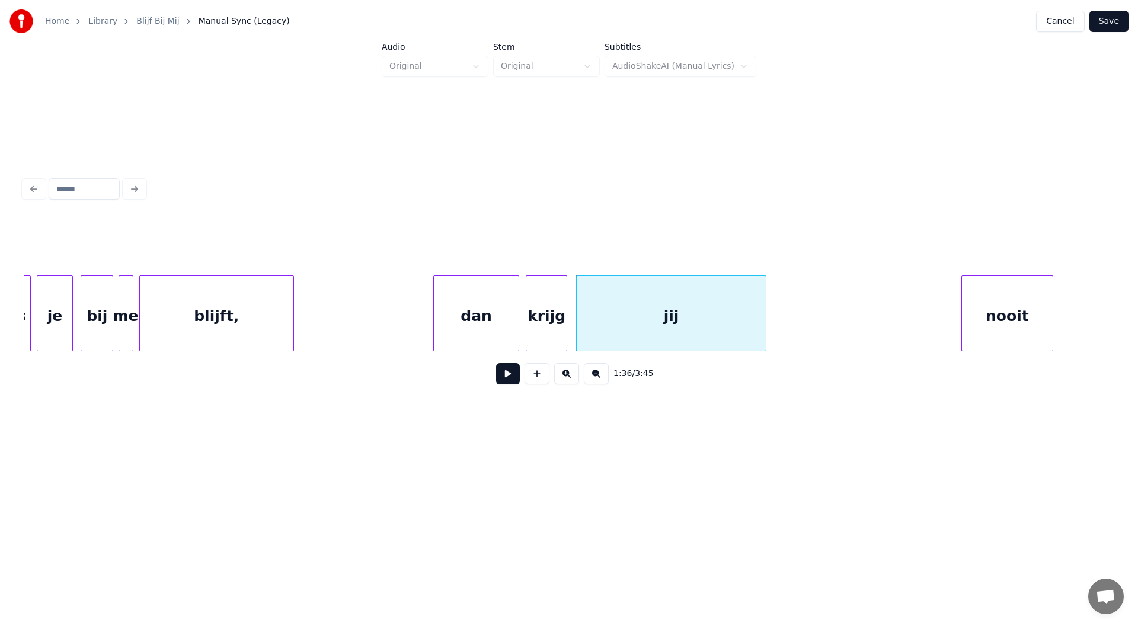
click at [992, 325] on div "nooit" at bounding box center [1007, 316] width 91 height 81
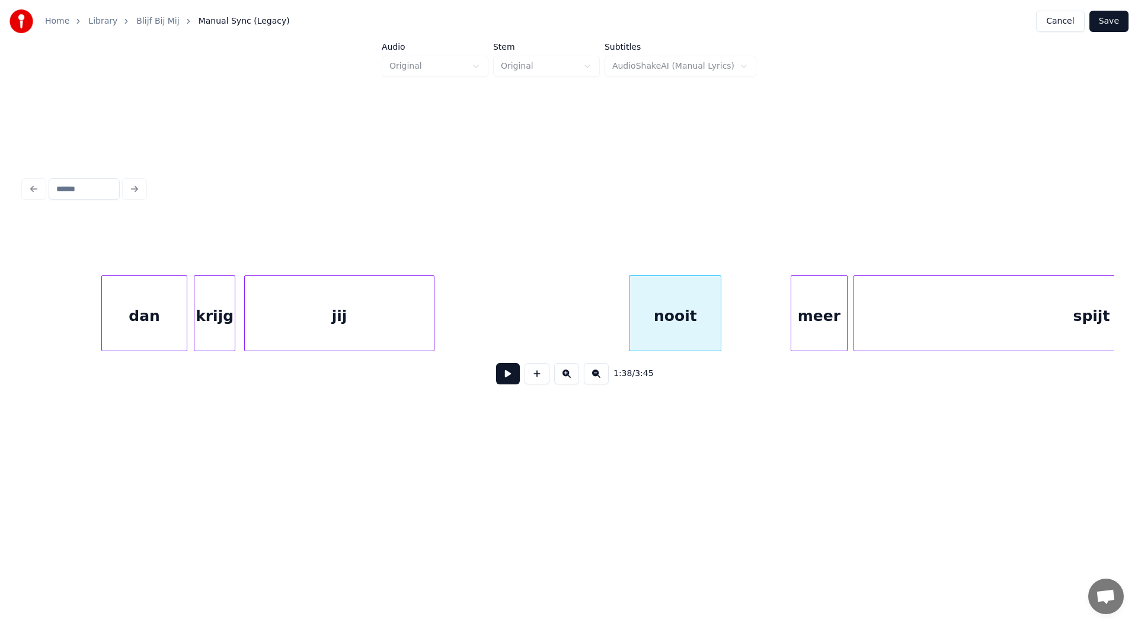
scroll to position [0, 14124]
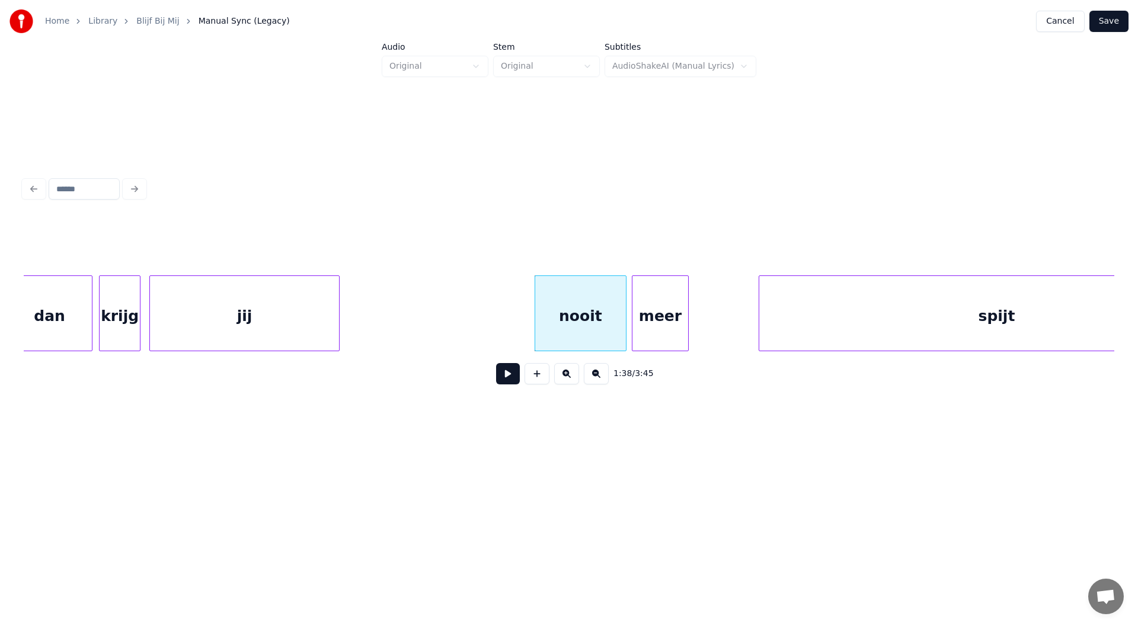
click at [662, 325] on div "meer" at bounding box center [659, 316] width 55 height 81
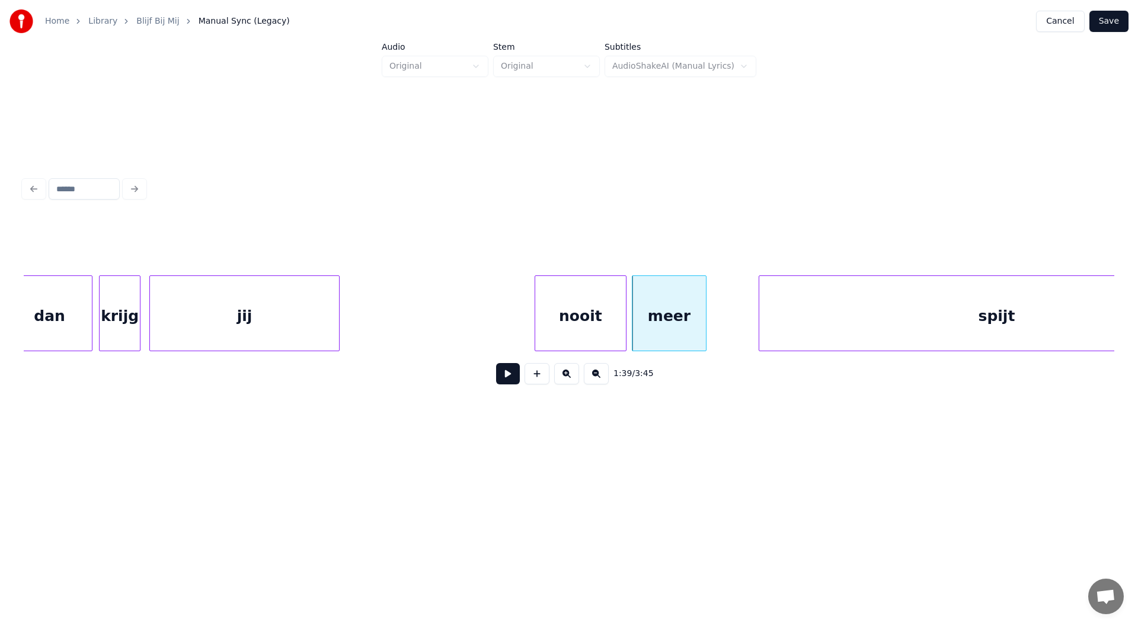
click at [704, 330] on div at bounding box center [704, 313] width 4 height 75
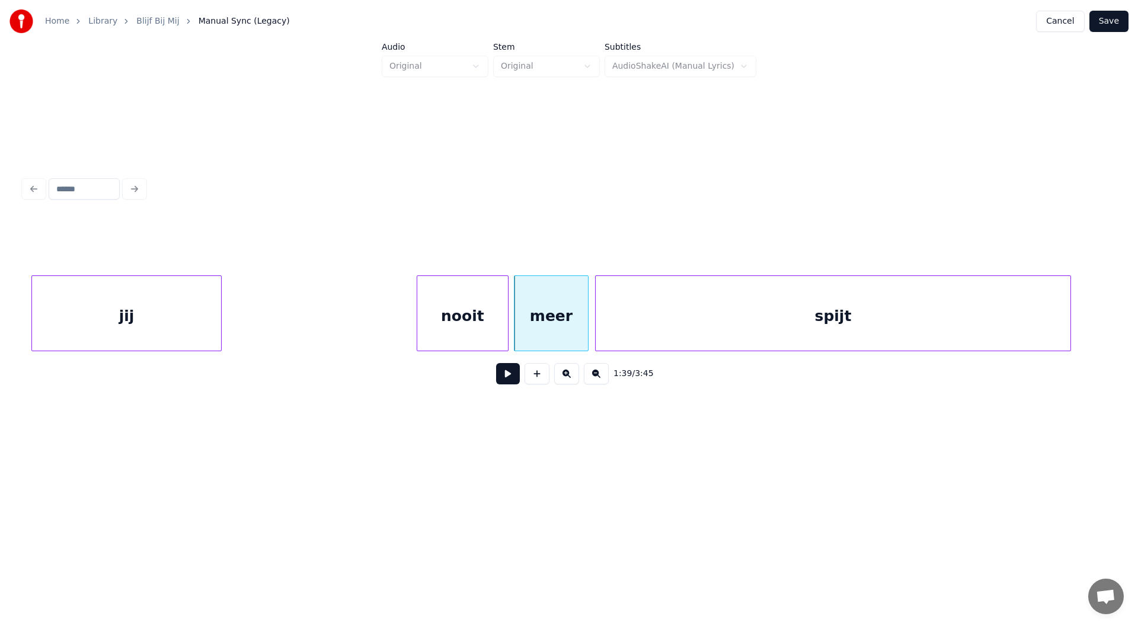
click at [880, 310] on div "spijt" at bounding box center [833, 316] width 475 height 81
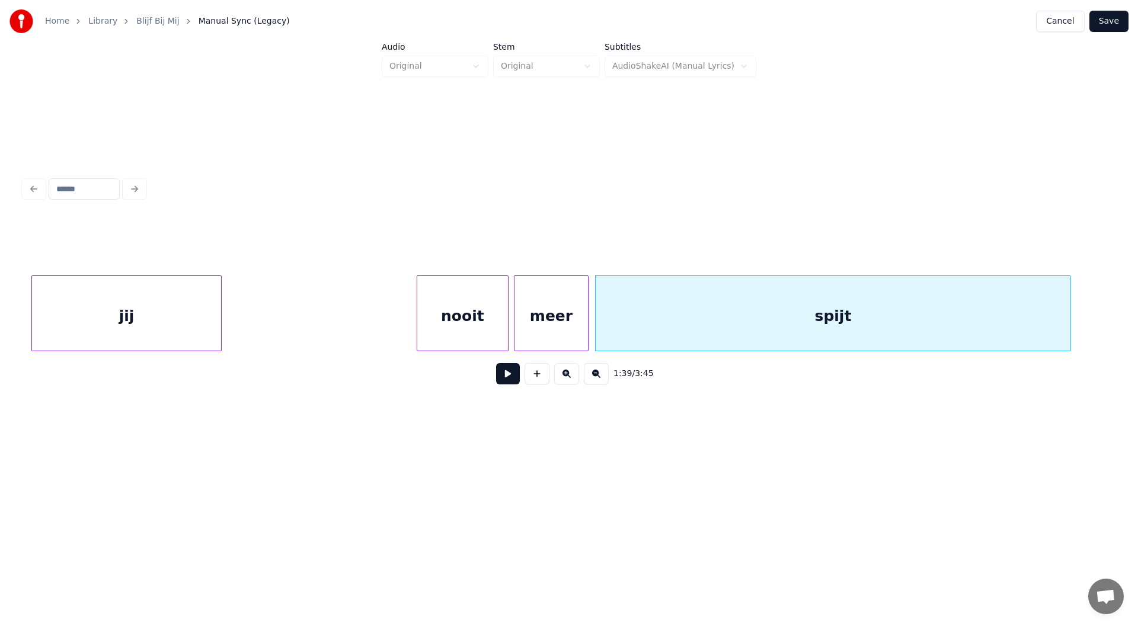
scroll to position [0, 13902]
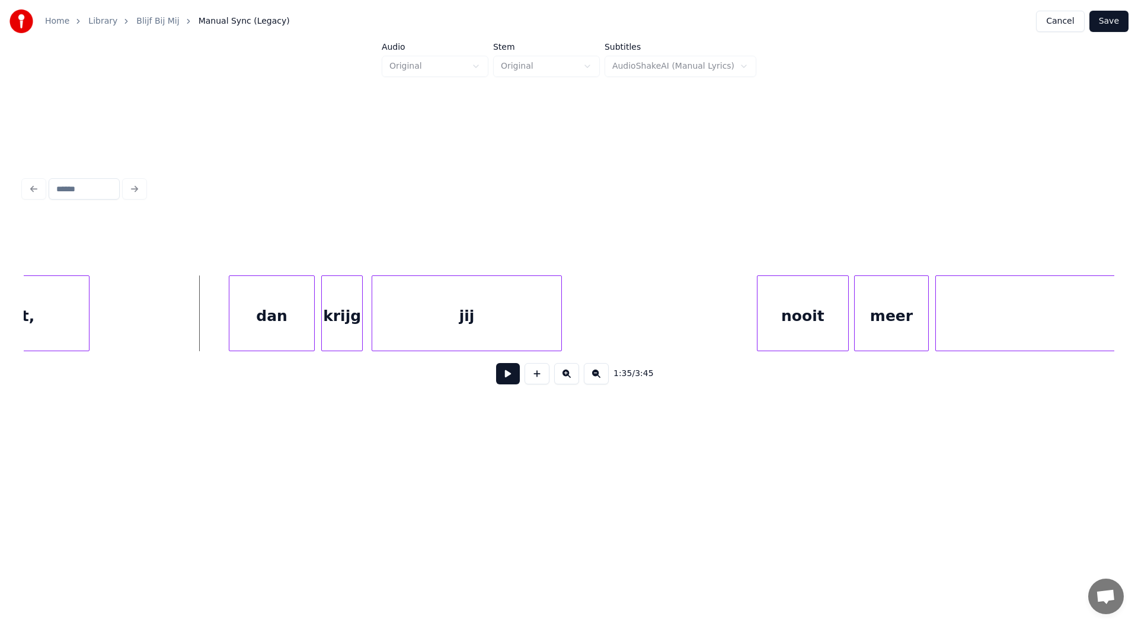
click at [509, 379] on button at bounding box center [508, 373] width 24 height 21
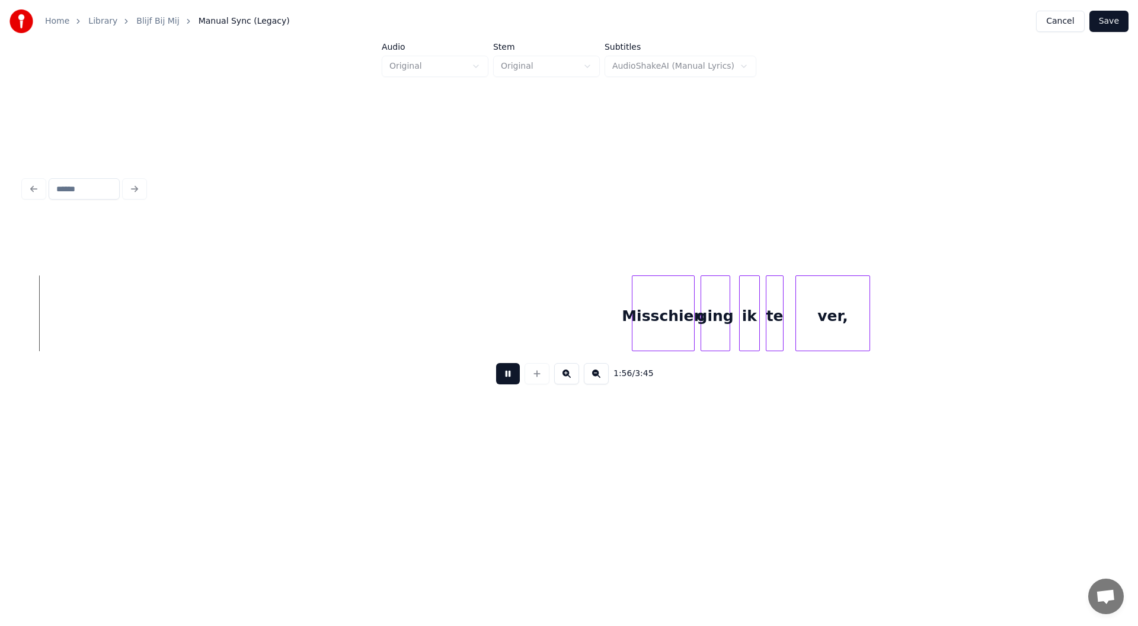
scroll to position [0, 17237]
click at [503, 383] on button at bounding box center [508, 373] width 24 height 21
click at [573, 327] on div "Misschien" at bounding box center [582, 316] width 61 height 81
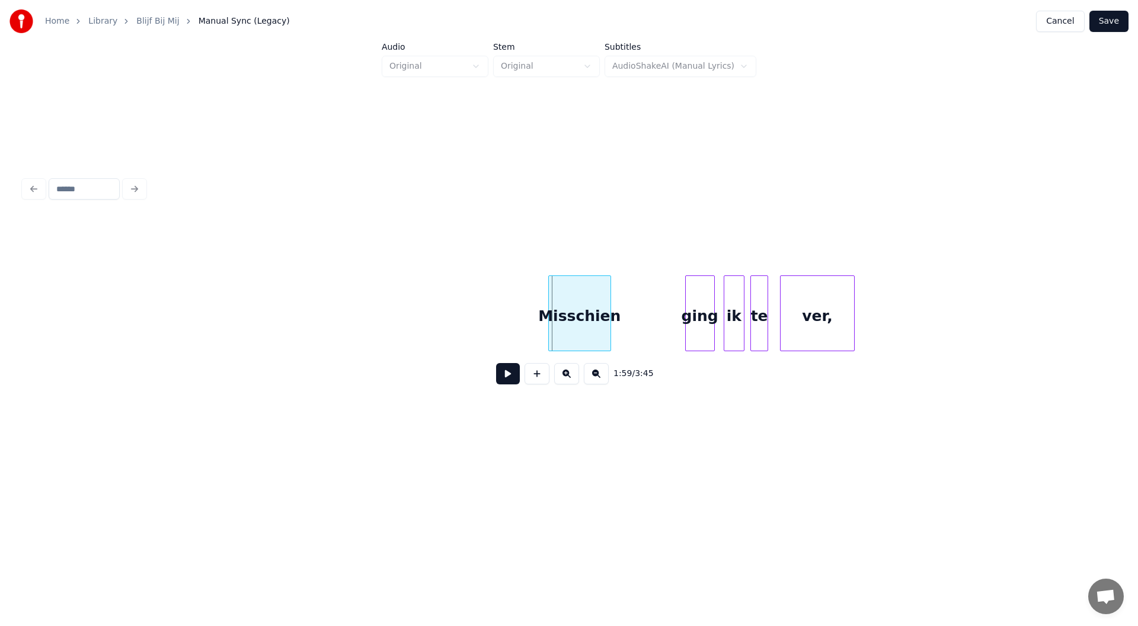
click at [583, 325] on div "Misschien" at bounding box center [580, 316] width 62 height 81
click at [628, 326] on div "ging" at bounding box center [630, 316] width 28 height 81
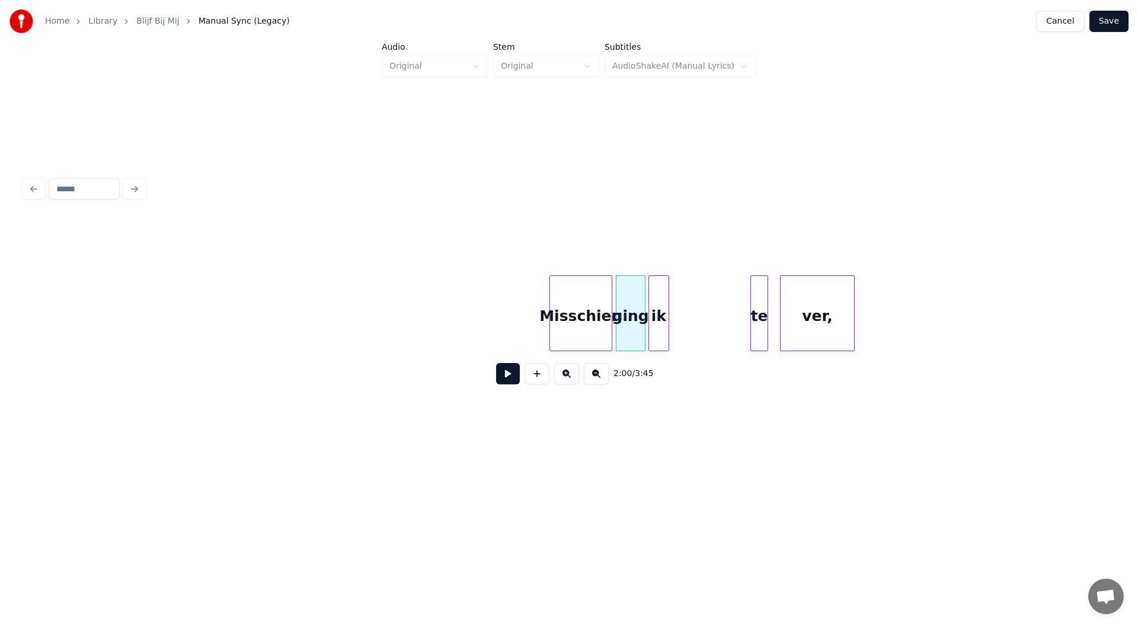
click at [660, 325] on div "ik" at bounding box center [659, 316] width 20 height 81
click at [680, 323] on div "te" at bounding box center [682, 316] width 17 height 81
click at [718, 328] on div "ver," at bounding box center [734, 316] width 73 height 81
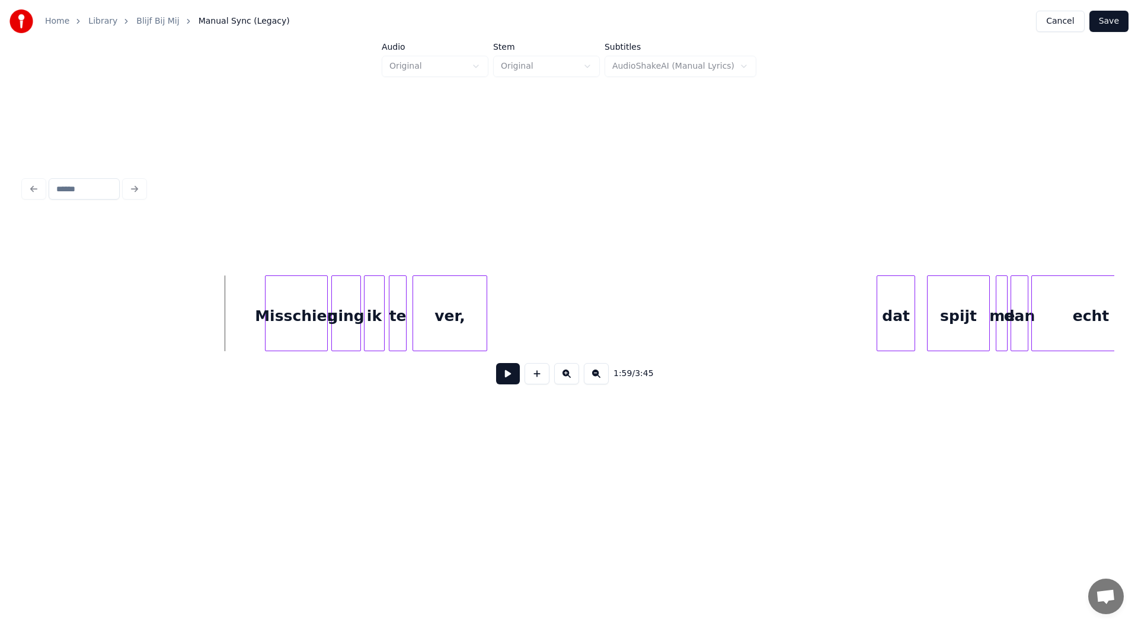
scroll to position [0, 17545]
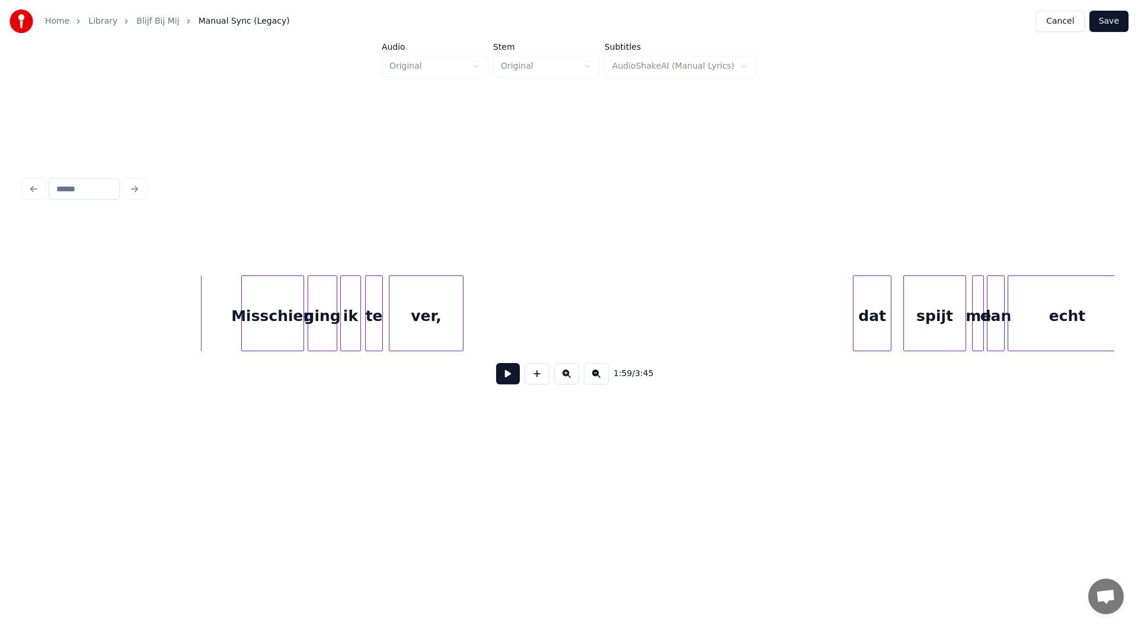
click at [511, 382] on button at bounding box center [508, 373] width 24 height 21
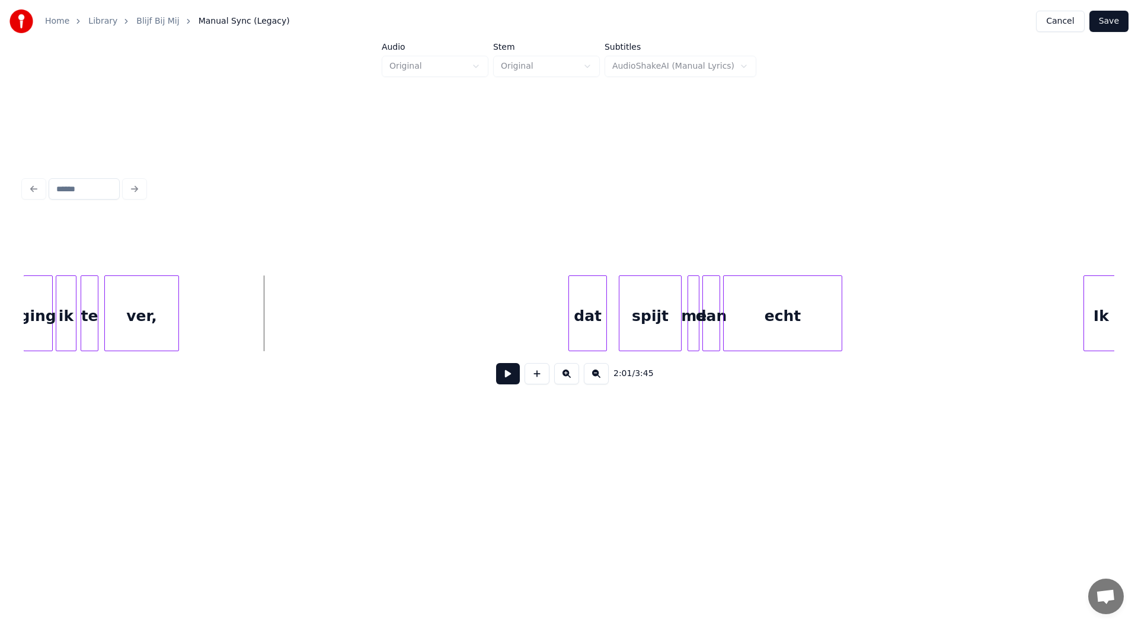
scroll to position [0, 17877]
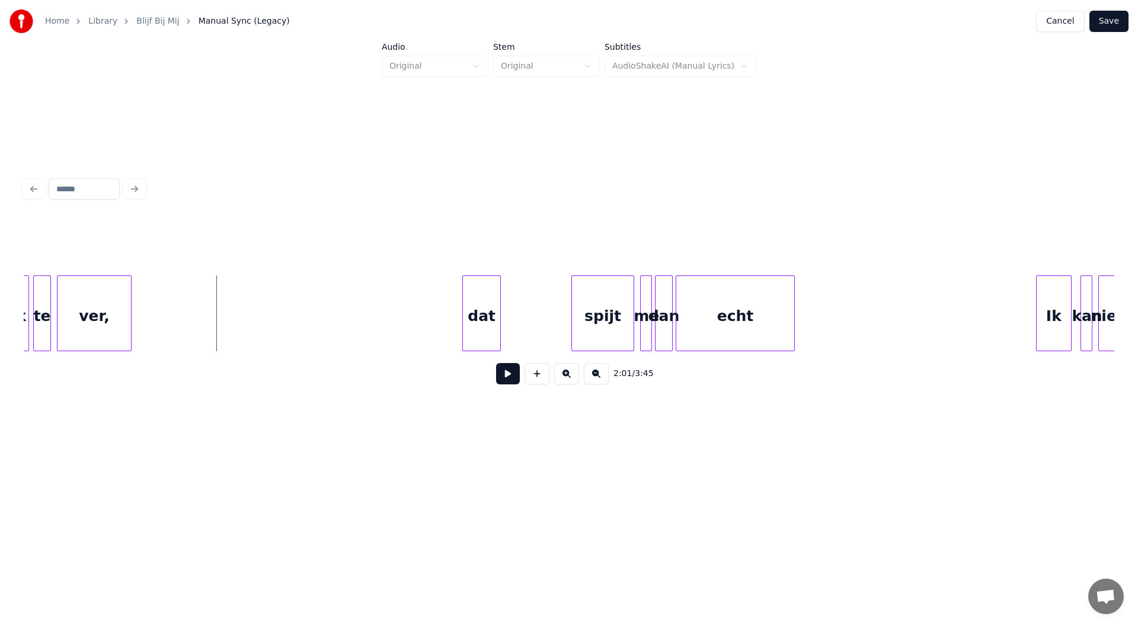
click at [478, 330] on div "dat" at bounding box center [481, 316] width 37 height 81
click at [485, 318] on div "dat" at bounding box center [481, 316] width 37 height 81
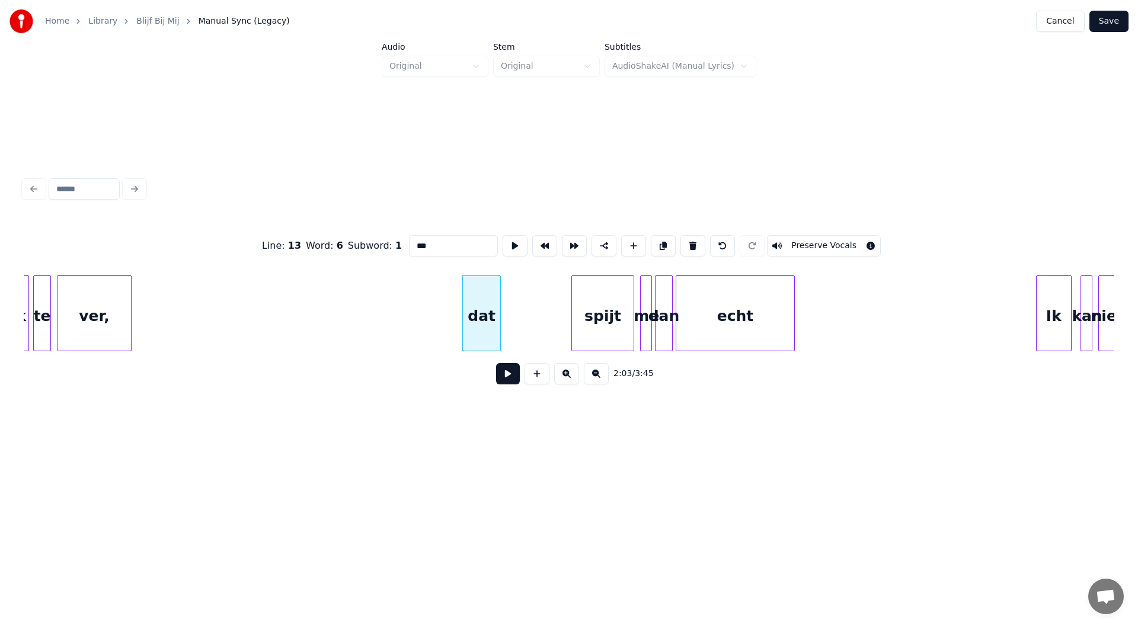
drag, startPoint x: 446, startPoint y: 241, endPoint x: 381, endPoint y: 246, distance: 64.8
click at [383, 245] on div "Line : 13 Word : 6 Subword : 1 *** Preserve Vocals" at bounding box center [569, 245] width 1091 height 59
type input "***"
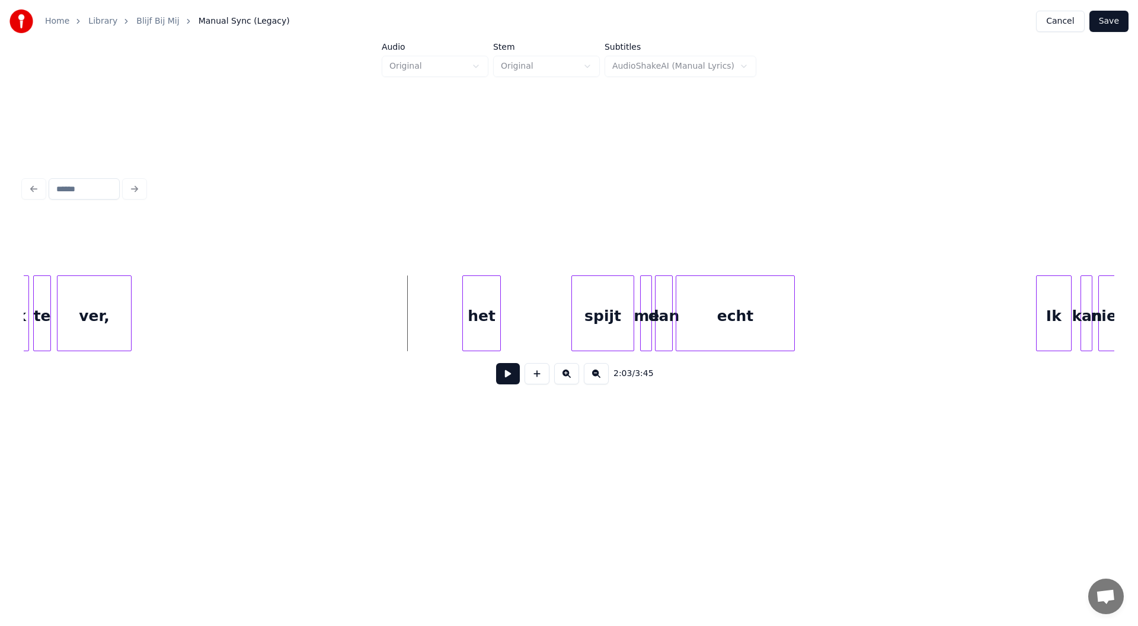
click at [508, 382] on button at bounding box center [508, 373] width 24 height 21
click at [535, 327] on div "spijt" at bounding box center [533, 316] width 61 height 81
click at [548, 329] on div at bounding box center [548, 313] width 4 height 75
click at [533, 325] on div "spijt" at bounding box center [526, 316] width 46 height 81
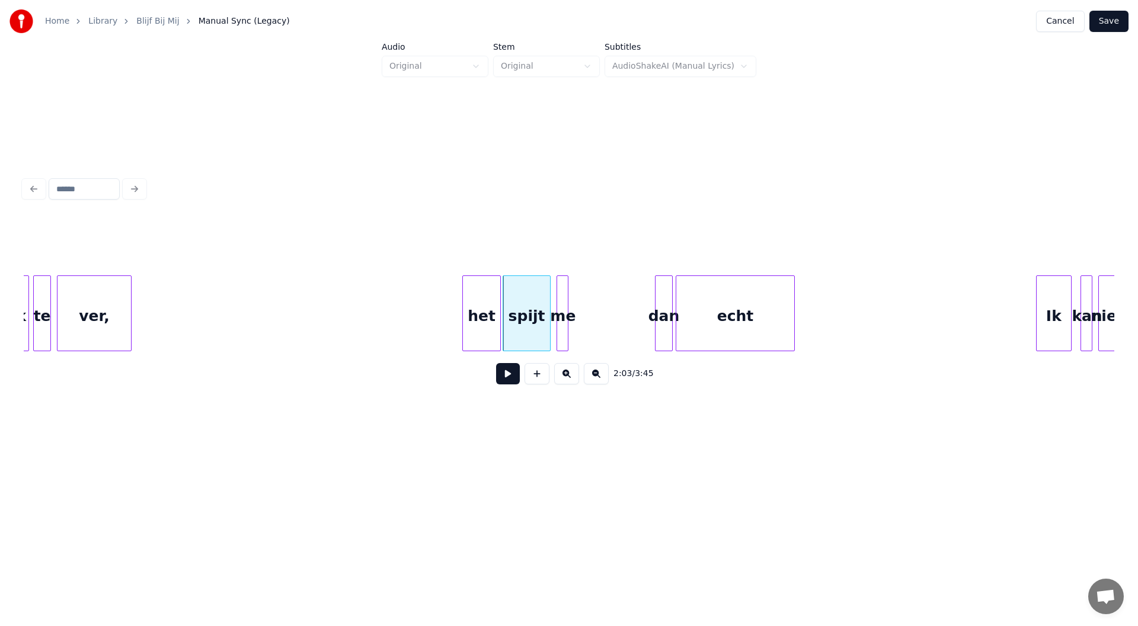
click at [562, 322] on div "me" at bounding box center [563, 316] width 12 height 81
click at [580, 321] on div "dan" at bounding box center [579, 316] width 17 height 81
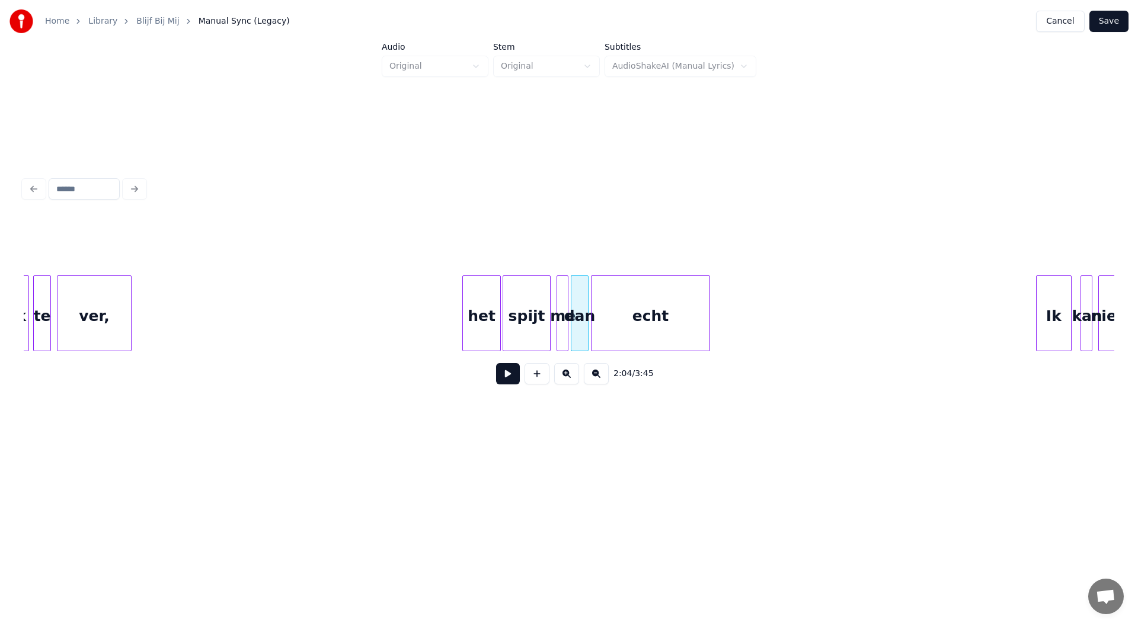
click at [655, 322] on div "echt" at bounding box center [650, 316] width 118 height 81
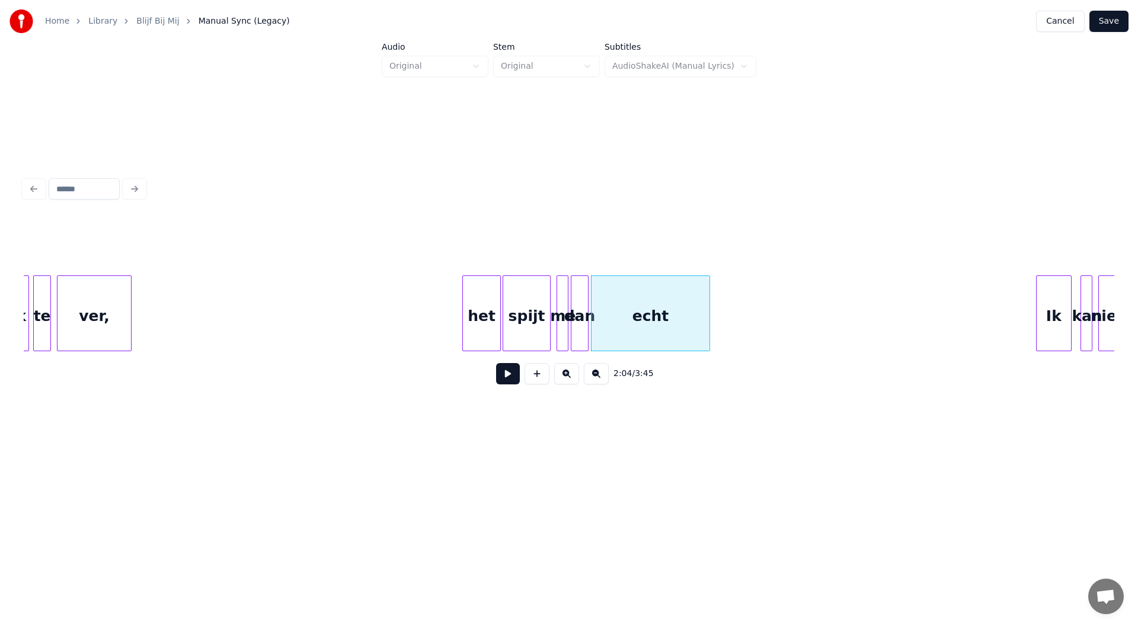
click at [500, 380] on button at bounding box center [508, 373] width 24 height 21
click at [501, 380] on button at bounding box center [508, 373] width 24 height 21
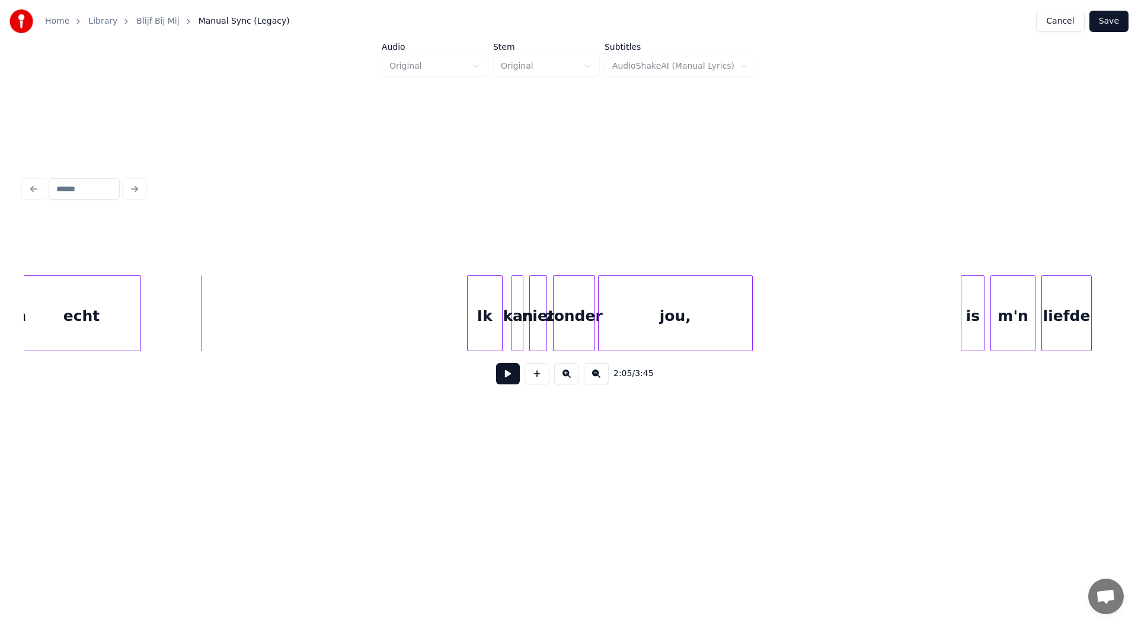
scroll to position [0, 18469]
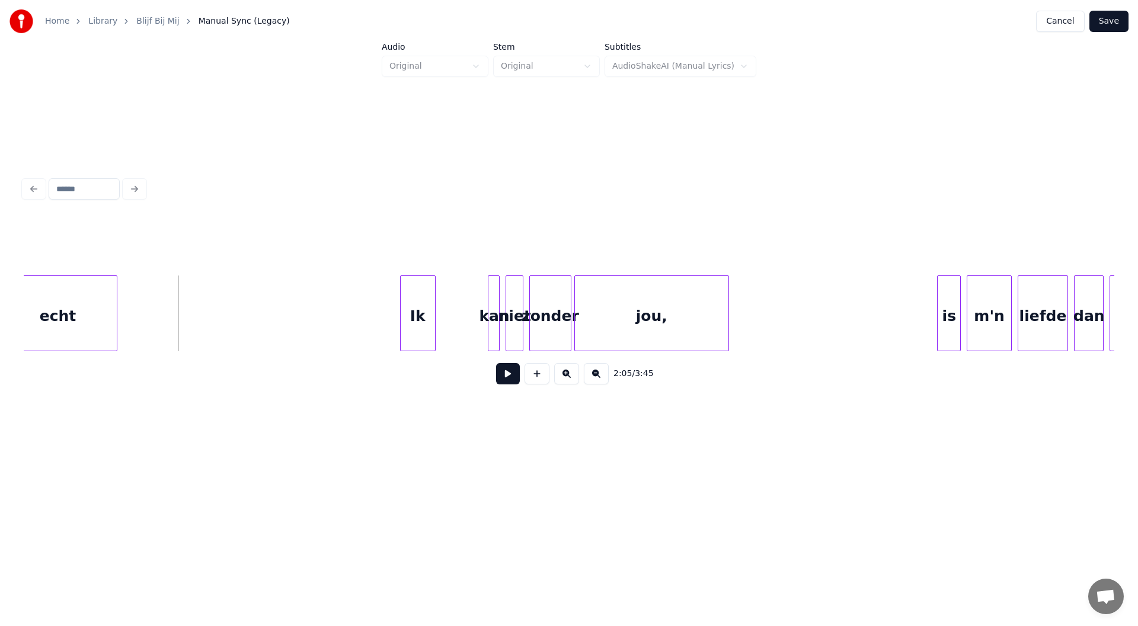
click at [425, 336] on div "Ik" at bounding box center [418, 316] width 34 height 81
click at [449, 327] on div "kan" at bounding box center [451, 316] width 12 height 81
drag, startPoint x: 263, startPoint y: 324, endPoint x: 479, endPoint y: 356, distance: 218.7
click at [509, 376] on button at bounding box center [508, 373] width 24 height 21
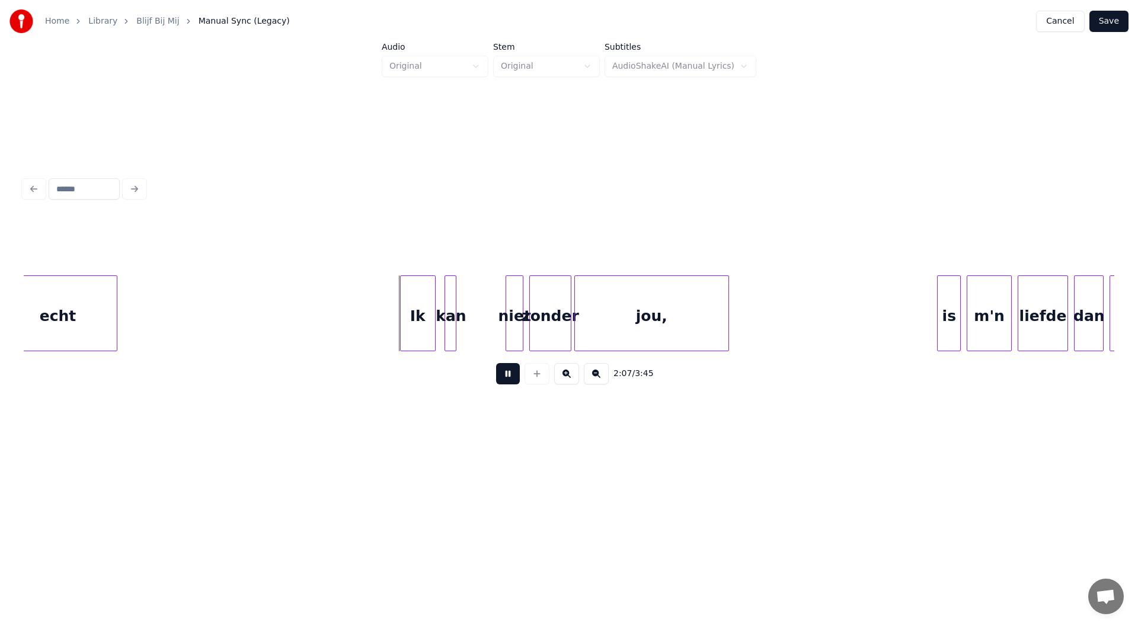
click at [509, 376] on button at bounding box center [508, 373] width 24 height 21
click at [375, 327] on div "Ik" at bounding box center [376, 316] width 34 height 81
click at [380, 330] on div at bounding box center [380, 313] width 4 height 75
click at [433, 324] on div at bounding box center [432, 313] width 4 height 75
click at [402, 323] on div "kan" at bounding box center [401, 316] width 26 height 81
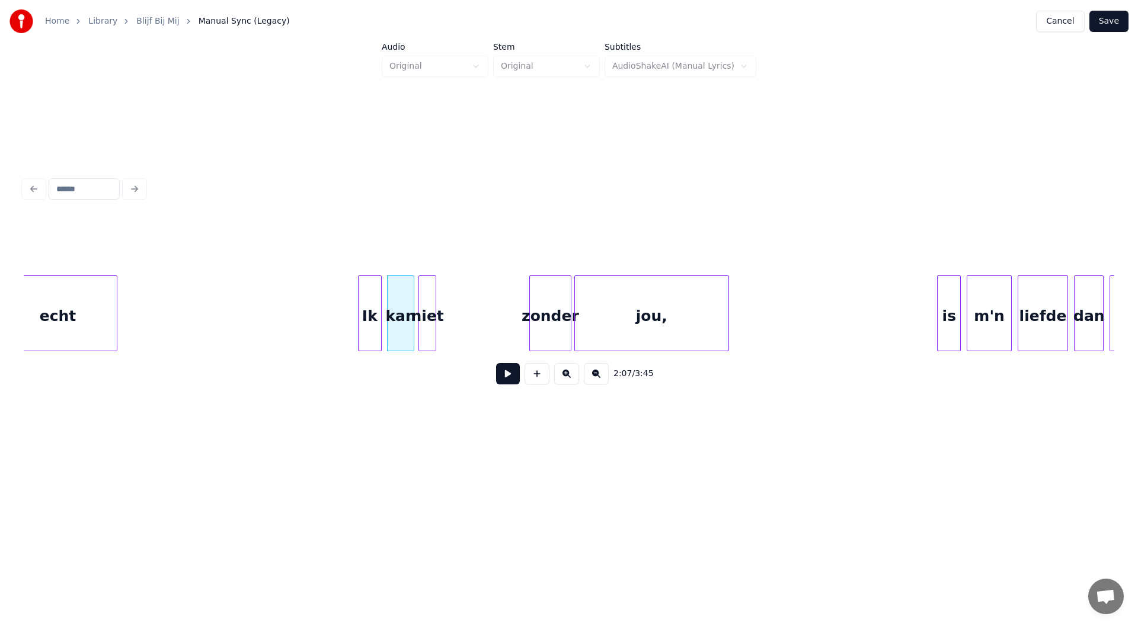
click at [430, 325] on div "niet" at bounding box center [427, 316] width 17 height 81
click at [460, 333] on div "zonder" at bounding box center [460, 316] width 40 height 81
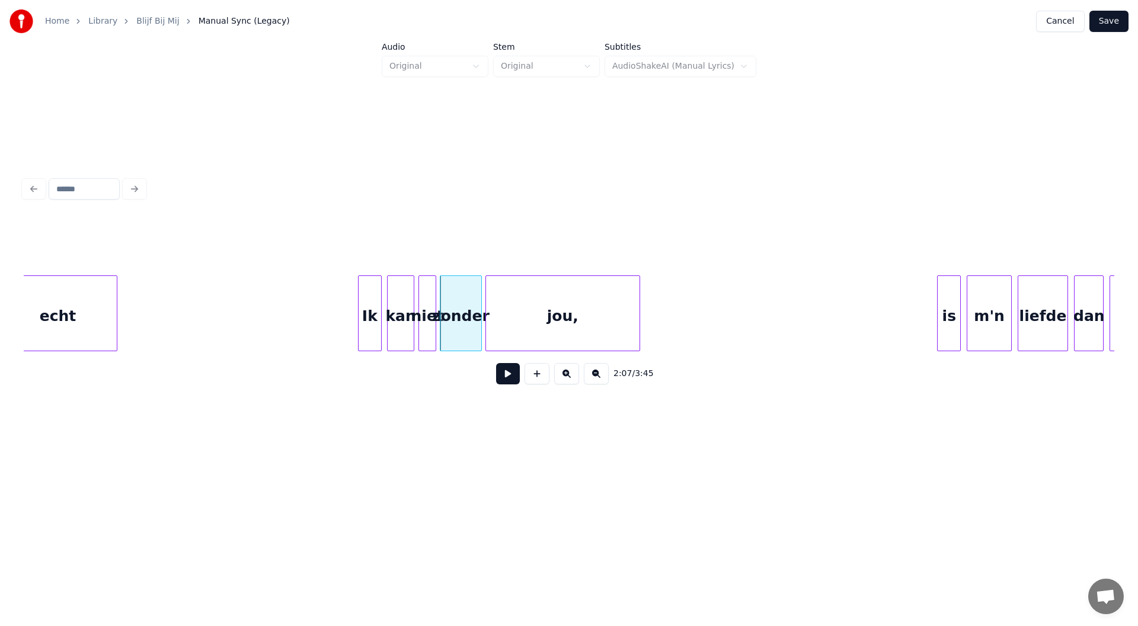
click at [559, 324] on div "jou," at bounding box center [563, 316] width 154 height 81
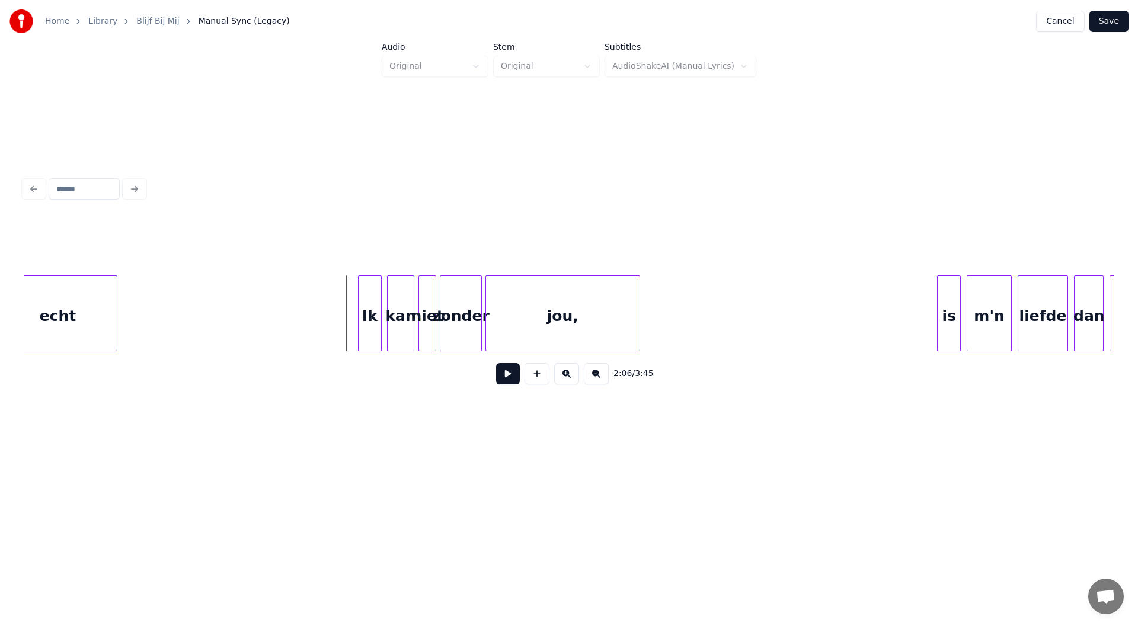
click at [504, 380] on button at bounding box center [508, 373] width 24 height 21
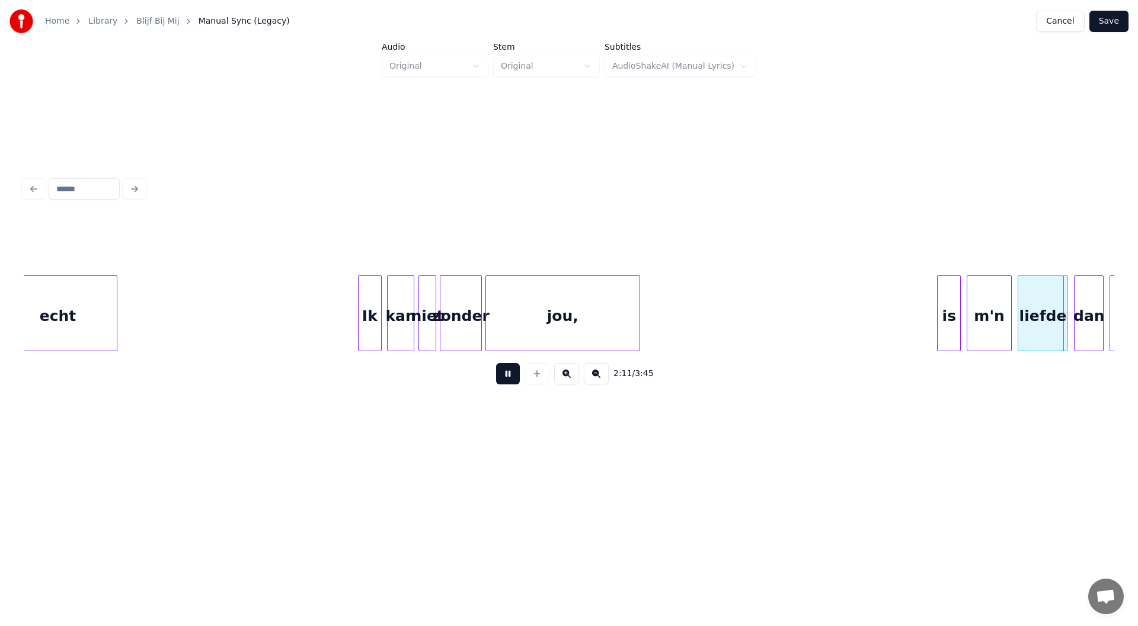
click at [511, 385] on button at bounding box center [508, 373] width 24 height 21
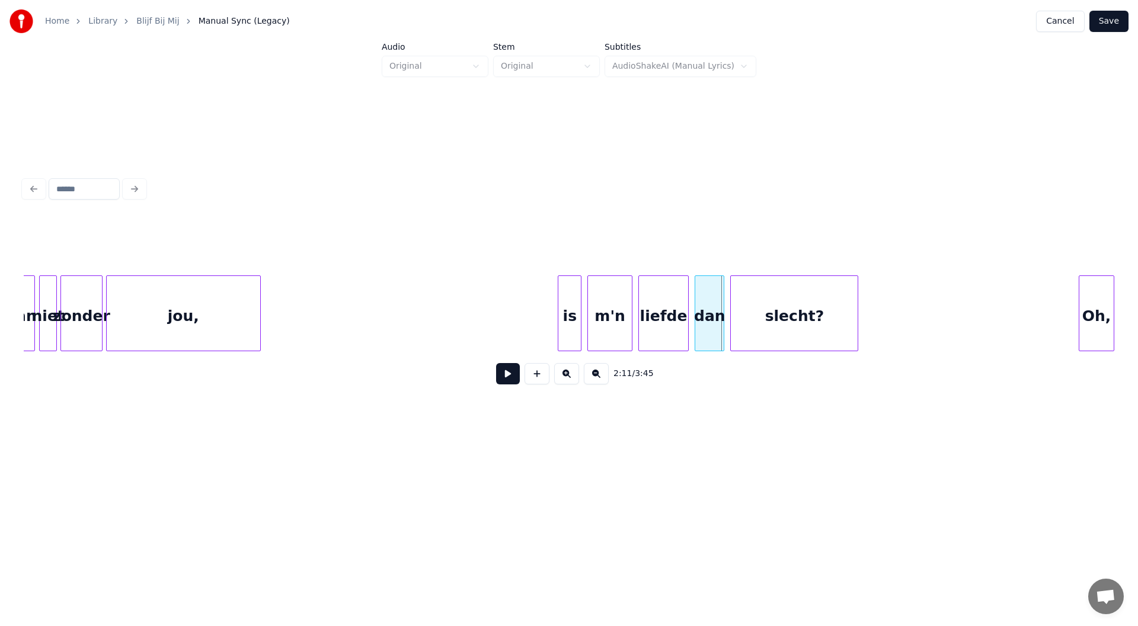
scroll to position [0, 18920]
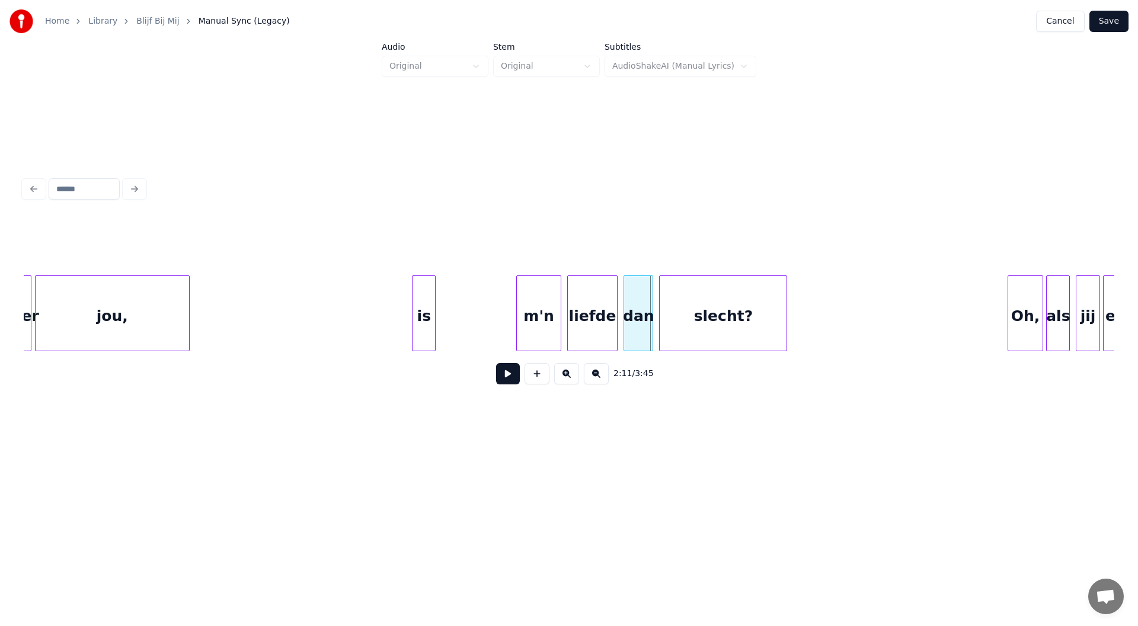
click at [421, 328] on div "is" at bounding box center [423, 316] width 23 height 81
click at [458, 330] on div "m'n" at bounding box center [460, 316] width 43 height 81
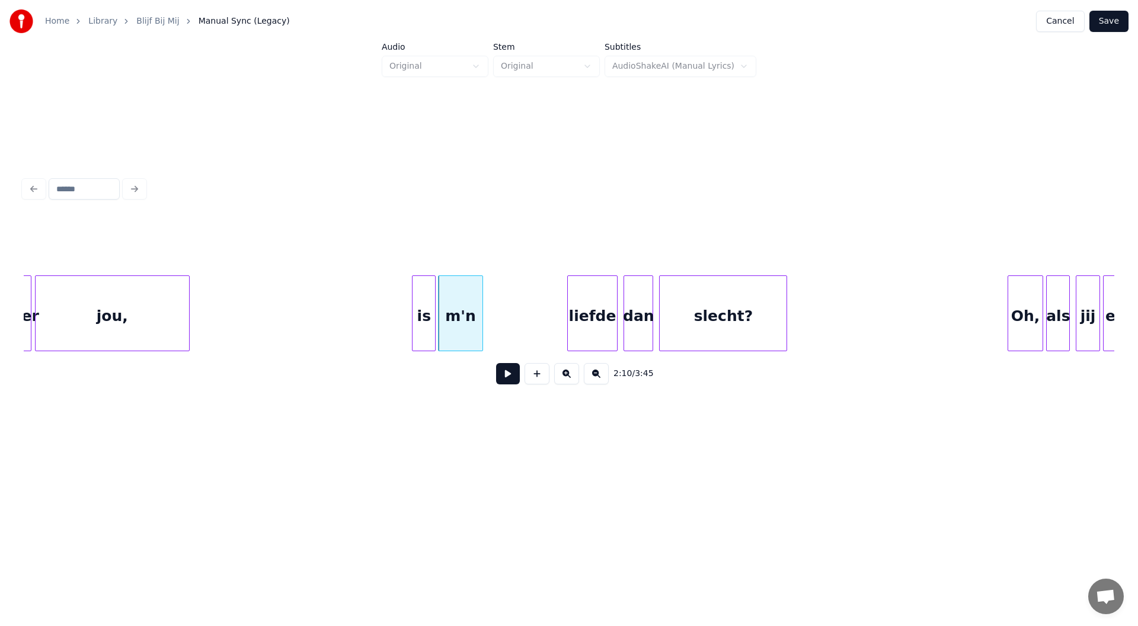
click at [465, 313] on div "m'n" at bounding box center [460, 316] width 43 height 81
drag, startPoint x: 428, startPoint y: 241, endPoint x: 349, endPoint y: 241, distance: 78.8
click at [349, 241] on div "Line : 14 Word : 7 Subword : 1 *** Preserve Vocals" at bounding box center [569, 245] width 1091 height 59
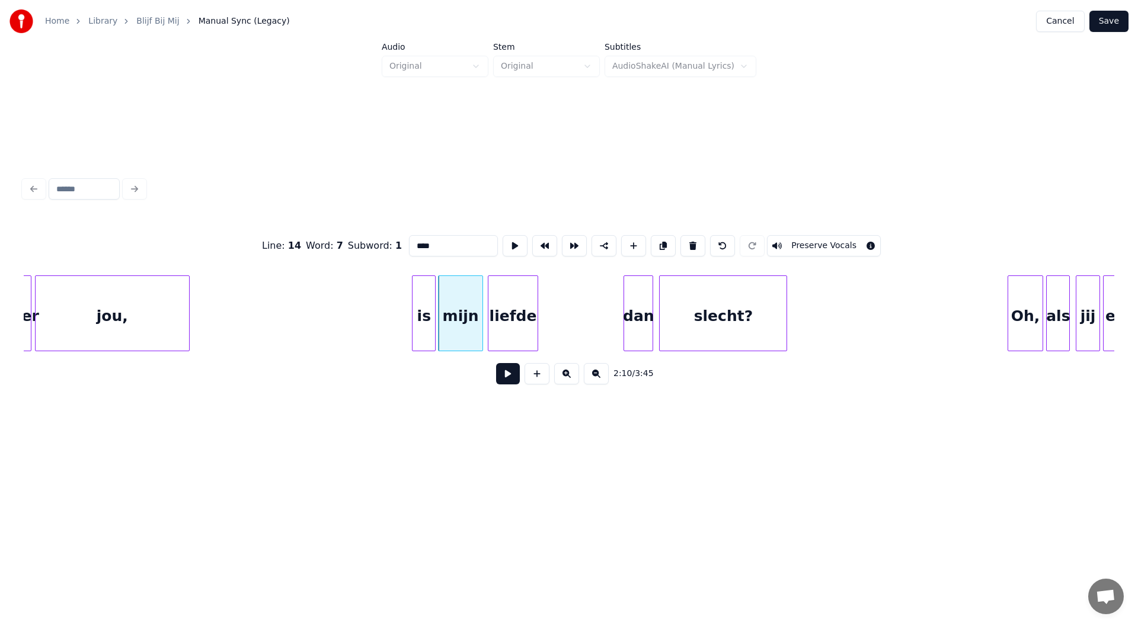
click at [519, 308] on div "liefde" at bounding box center [512, 316] width 49 height 81
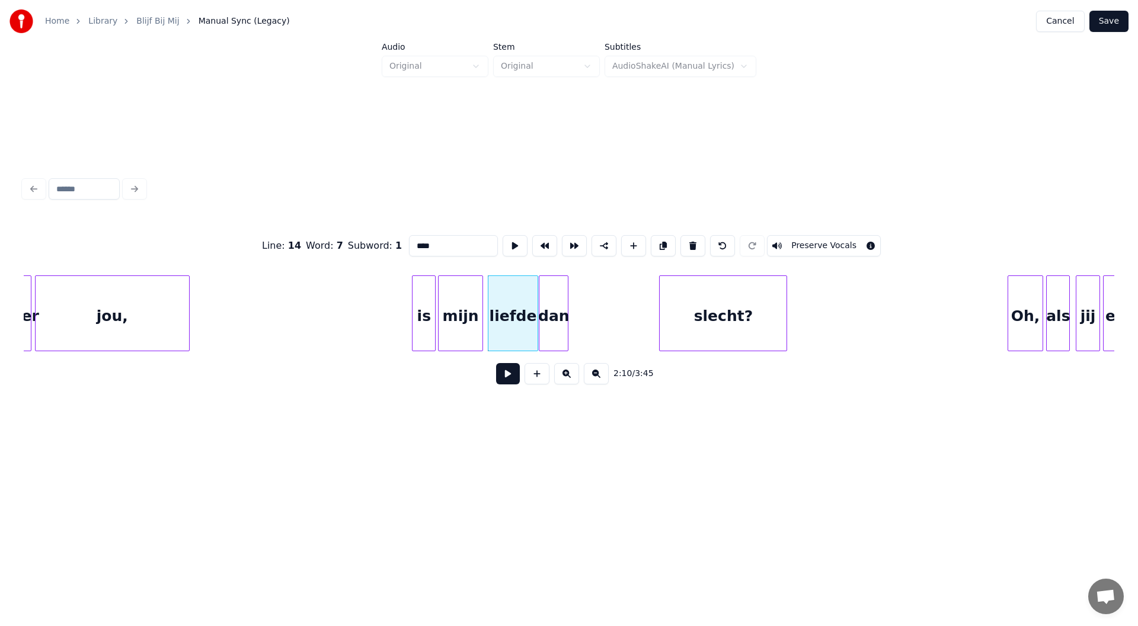
click at [557, 318] on div "dan" at bounding box center [553, 316] width 28 height 81
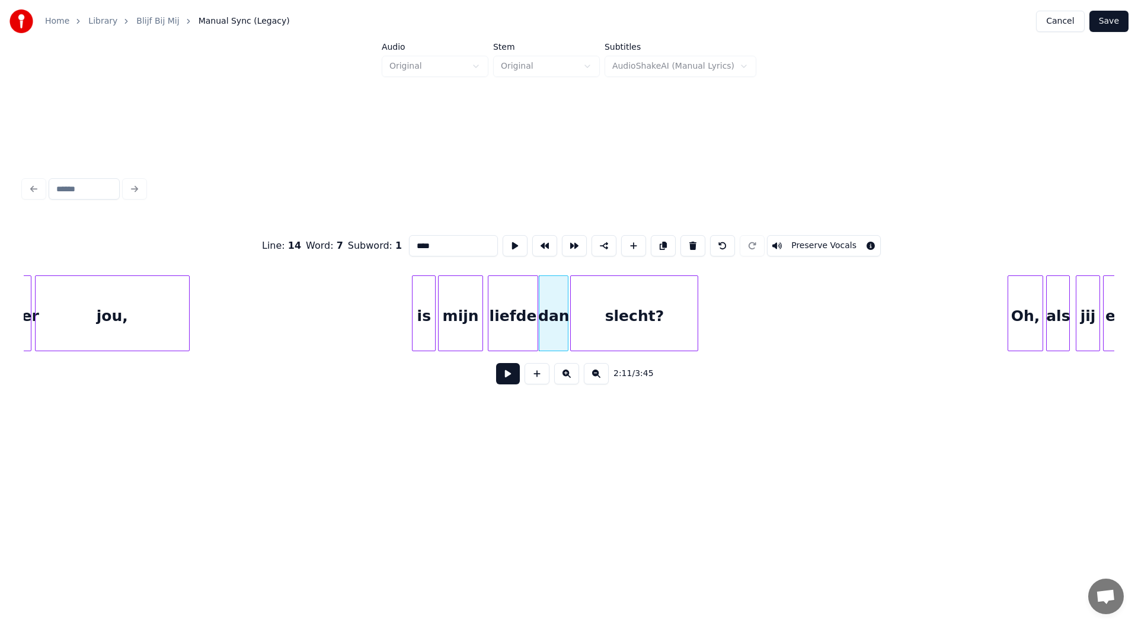
click at [635, 322] on div "slecht?" at bounding box center [634, 316] width 127 height 81
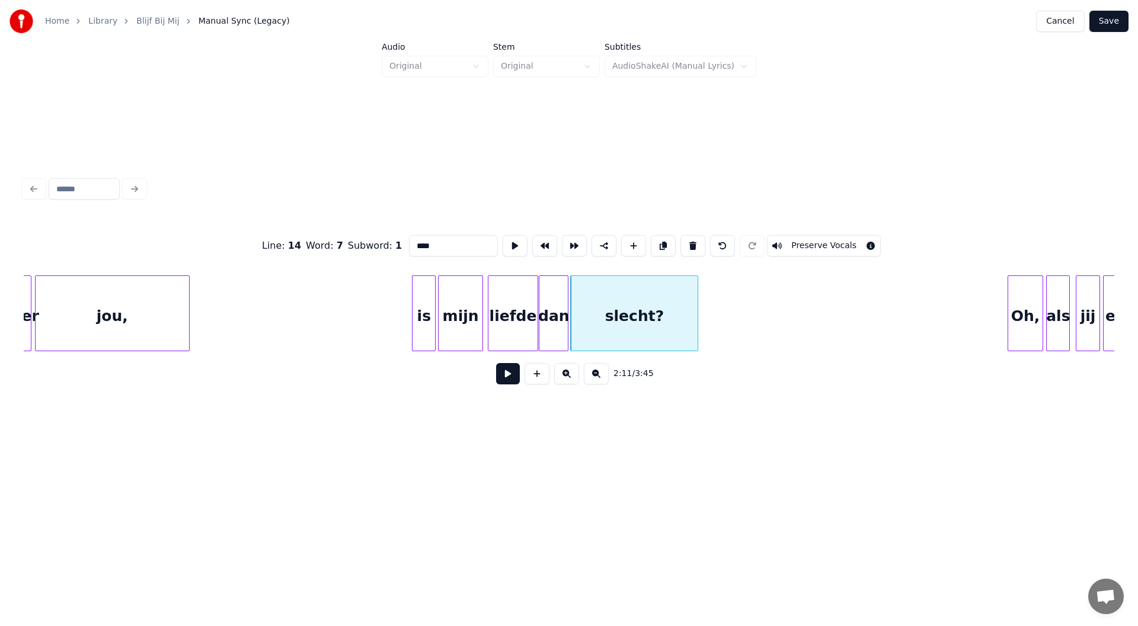
type input "****"
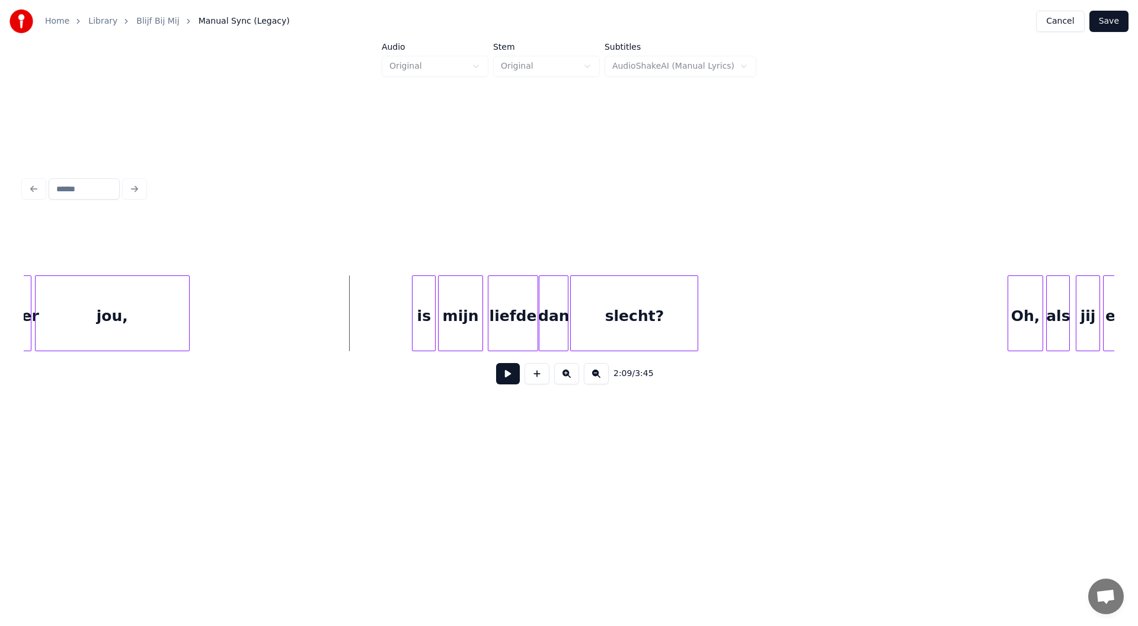
click at [506, 379] on button at bounding box center [508, 373] width 24 height 21
click at [509, 382] on button at bounding box center [508, 373] width 24 height 21
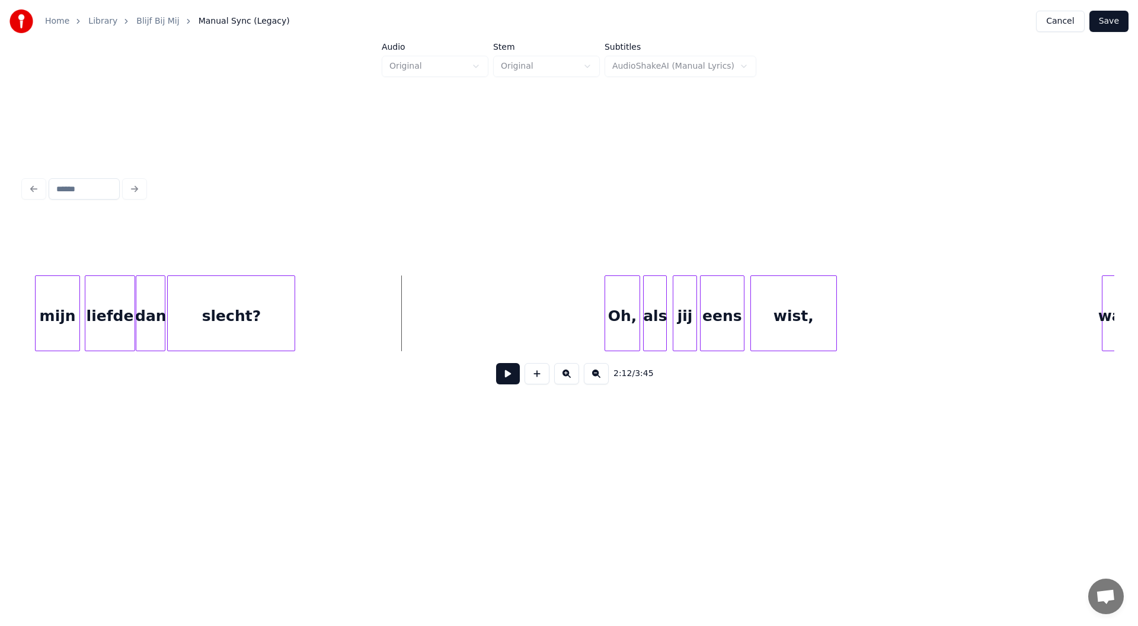
scroll to position [0, 19441]
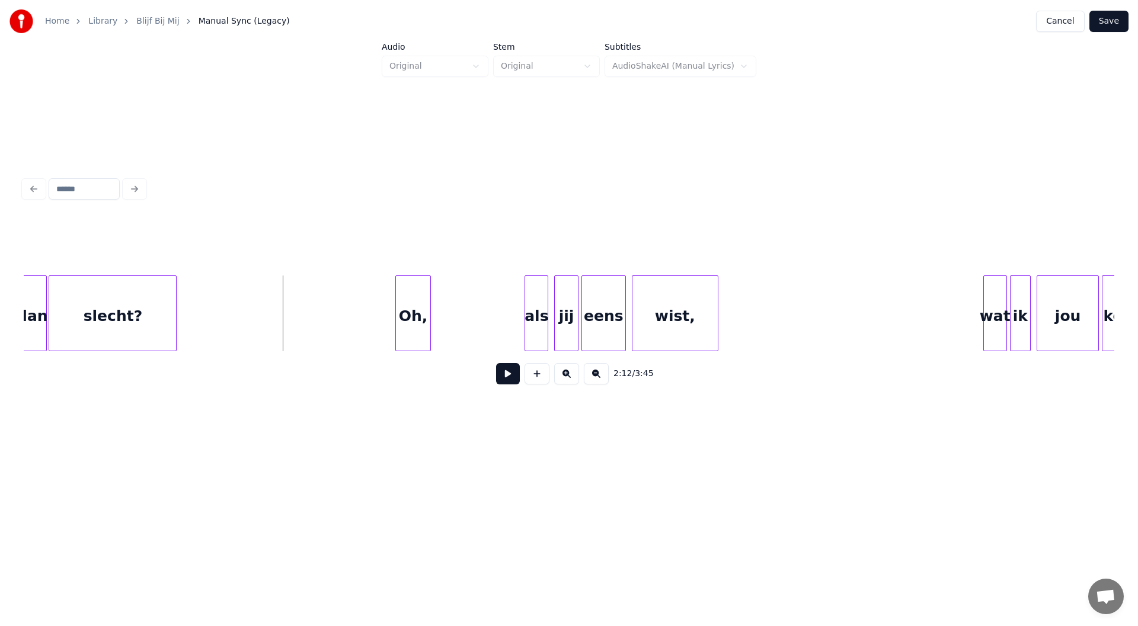
click at [414, 320] on div "Oh," at bounding box center [413, 316] width 34 height 81
click at [451, 330] on div "als" at bounding box center [447, 316] width 23 height 81
click at [479, 315] on div "jij" at bounding box center [477, 316] width 23 height 81
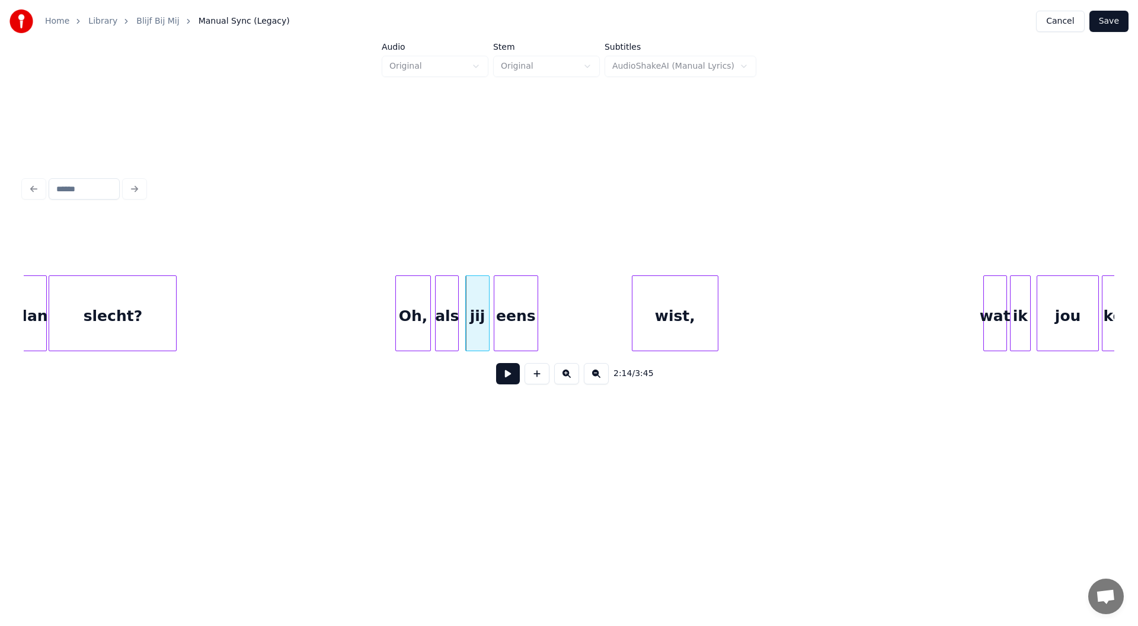
click at [523, 329] on div "eens" at bounding box center [515, 316] width 43 height 81
click at [593, 322] on div "wist," at bounding box center [584, 316] width 85 height 81
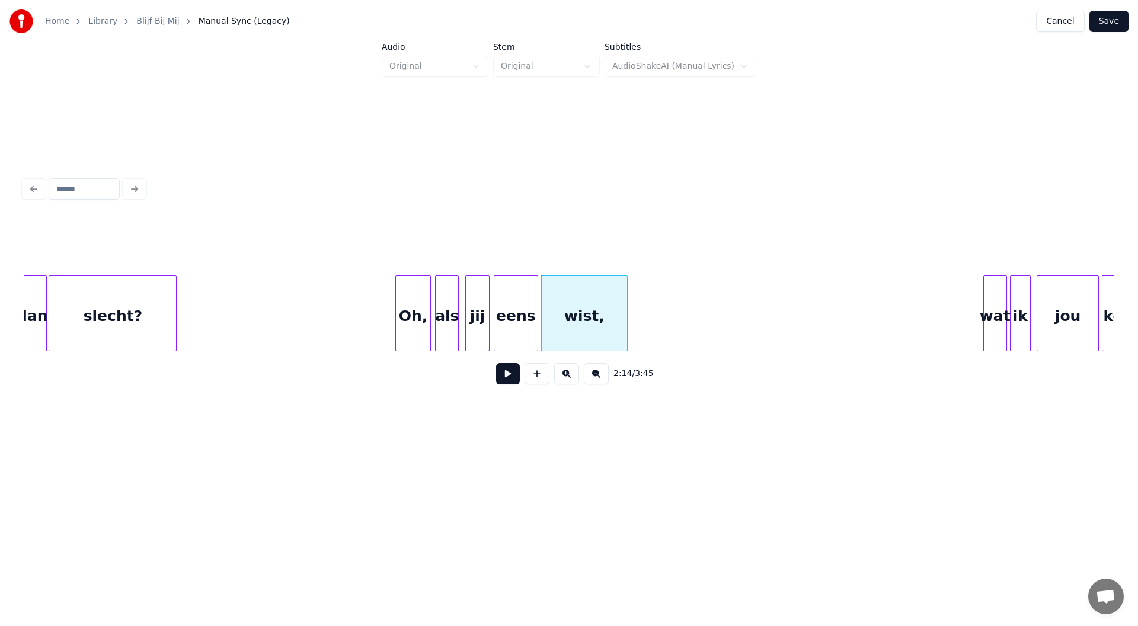
click at [506, 378] on button at bounding box center [508, 373] width 24 height 21
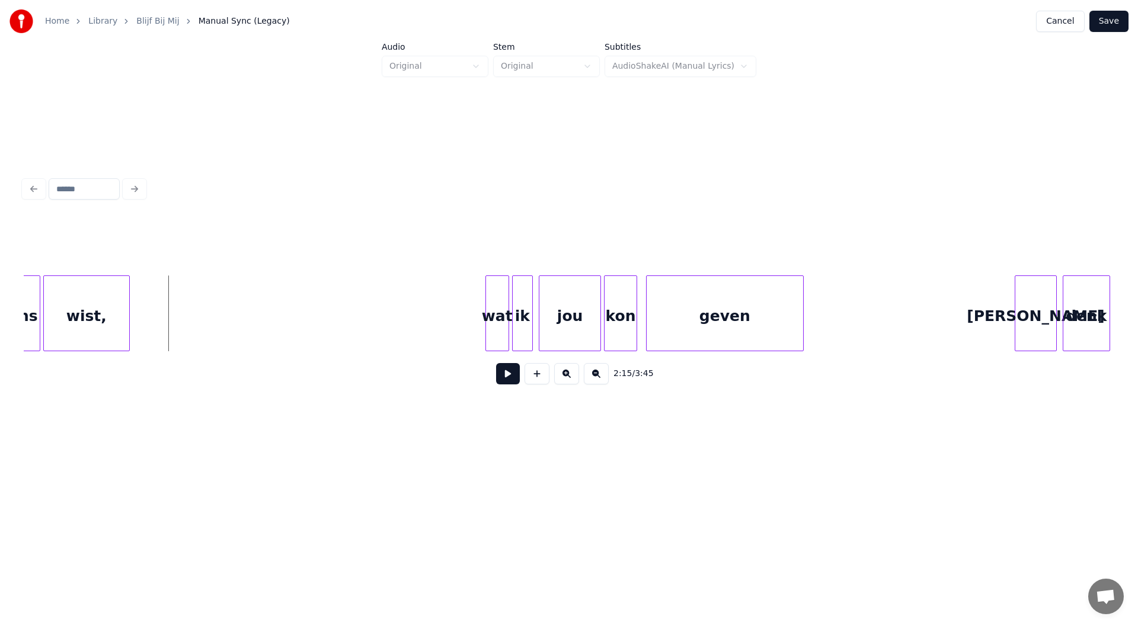
scroll to position [0, 19986]
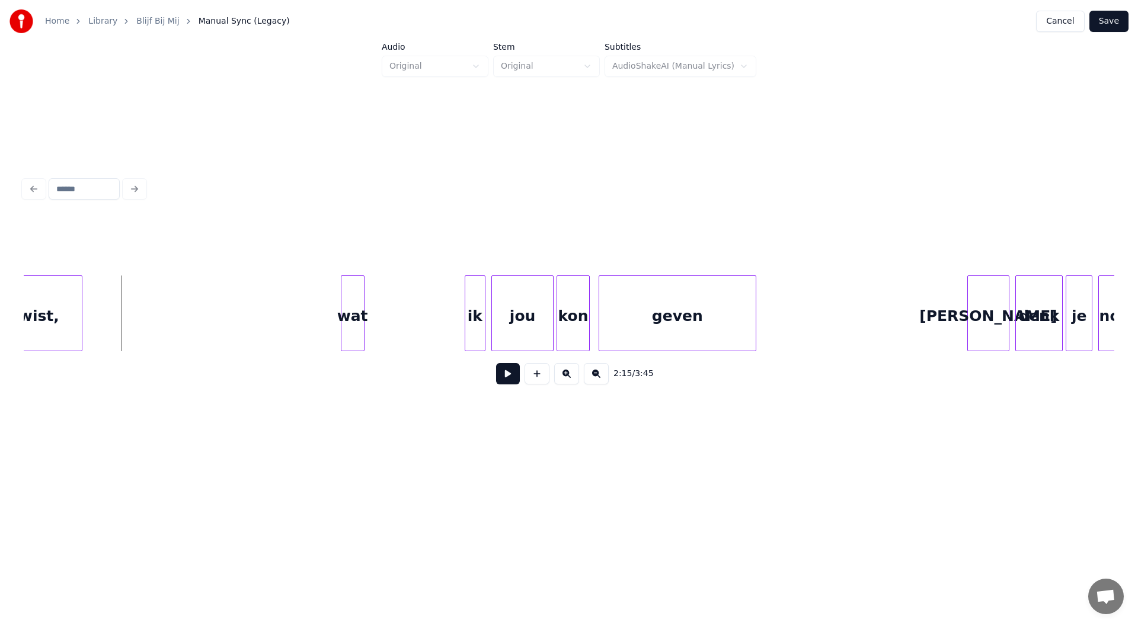
click at [354, 327] on div "wat" at bounding box center [352, 316] width 23 height 81
click at [378, 324] on div "ik" at bounding box center [378, 316] width 20 height 81
click at [418, 330] on div "jou" at bounding box center [423, 316] width 61 height 81
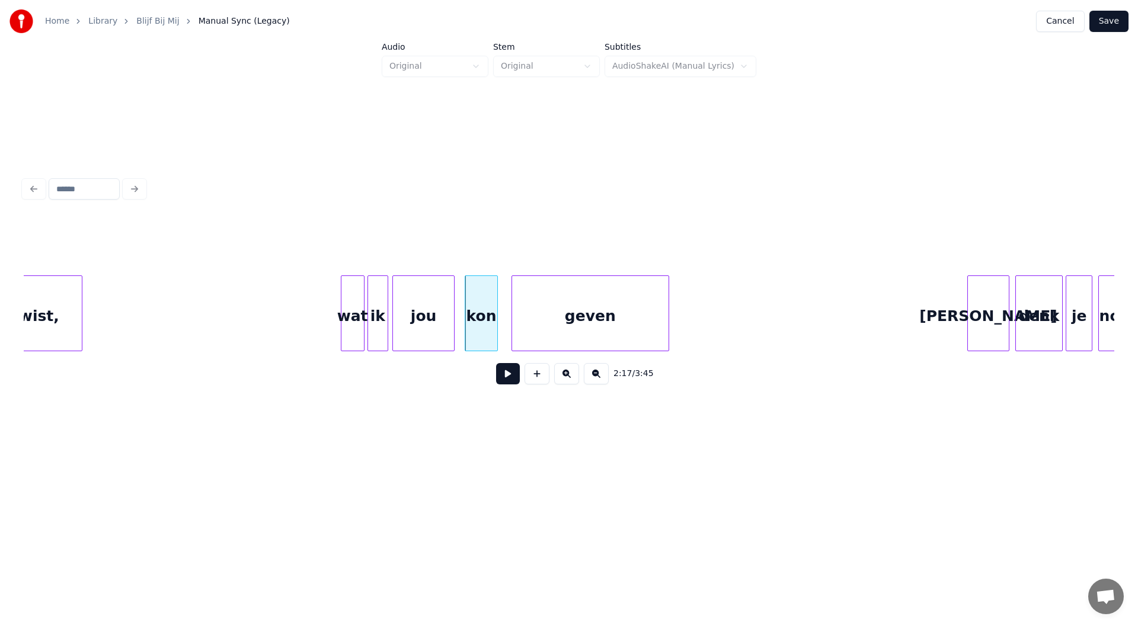
click at [545, 330] on div "geven" at bounding box center [590, 316] width 156 height 81
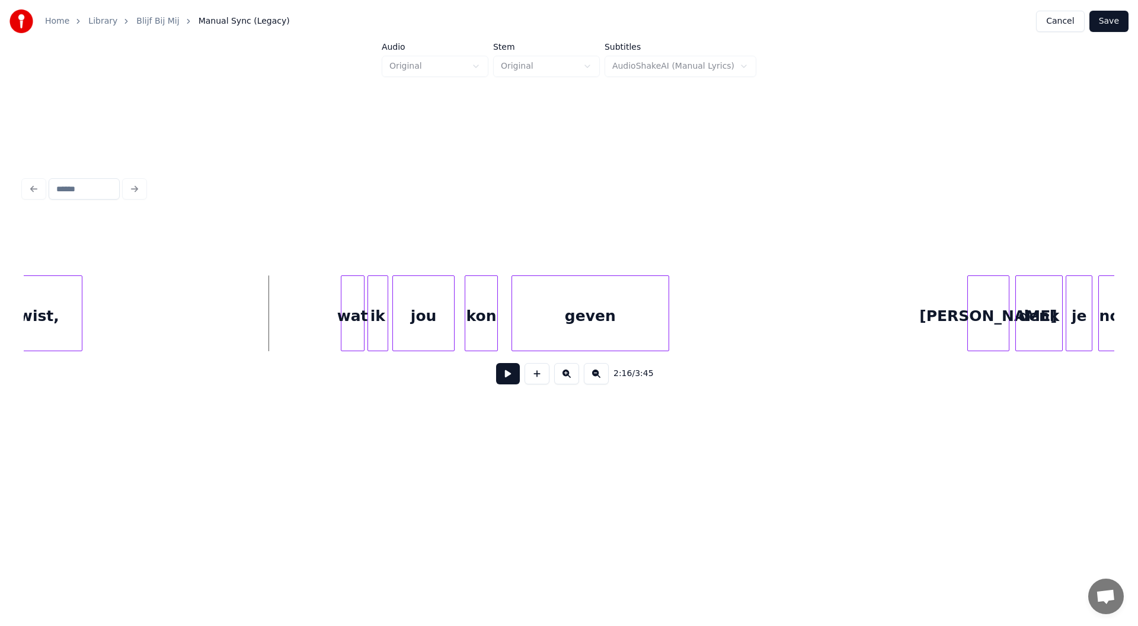
click at [508, 378] on button at bounding box center [508, 373] width 24 height 21
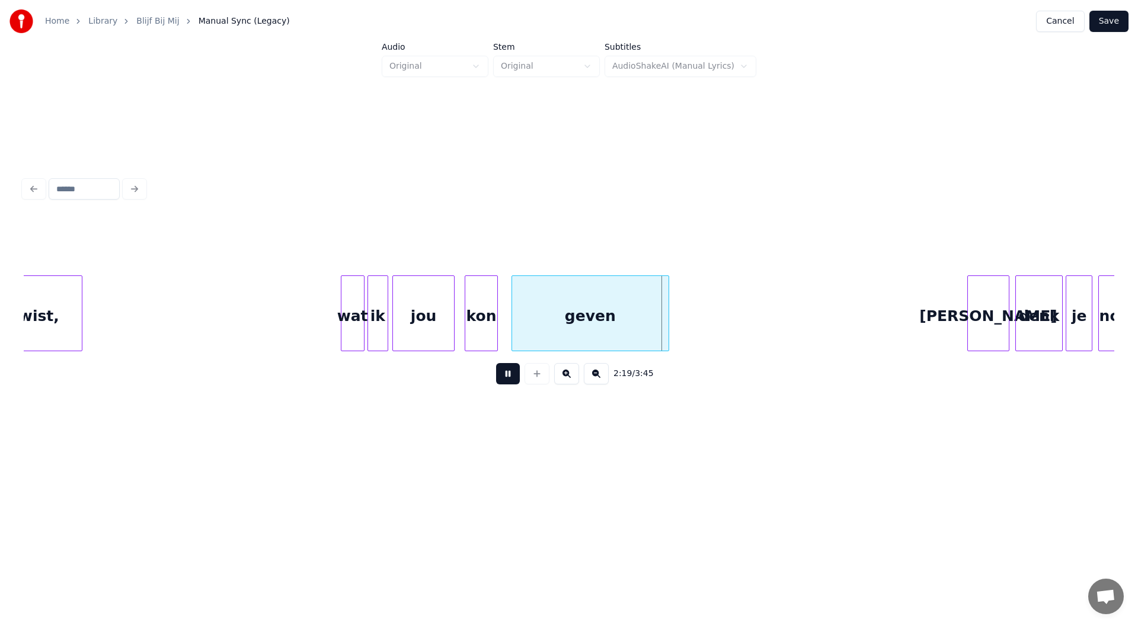
drag, startPoint x: 509, startPoint y: 376, endPoint x: 480, endPoint y: 346, distance: 41.9
click at [509, 377] on button at bounding box center [508, 373] width 24 height 21
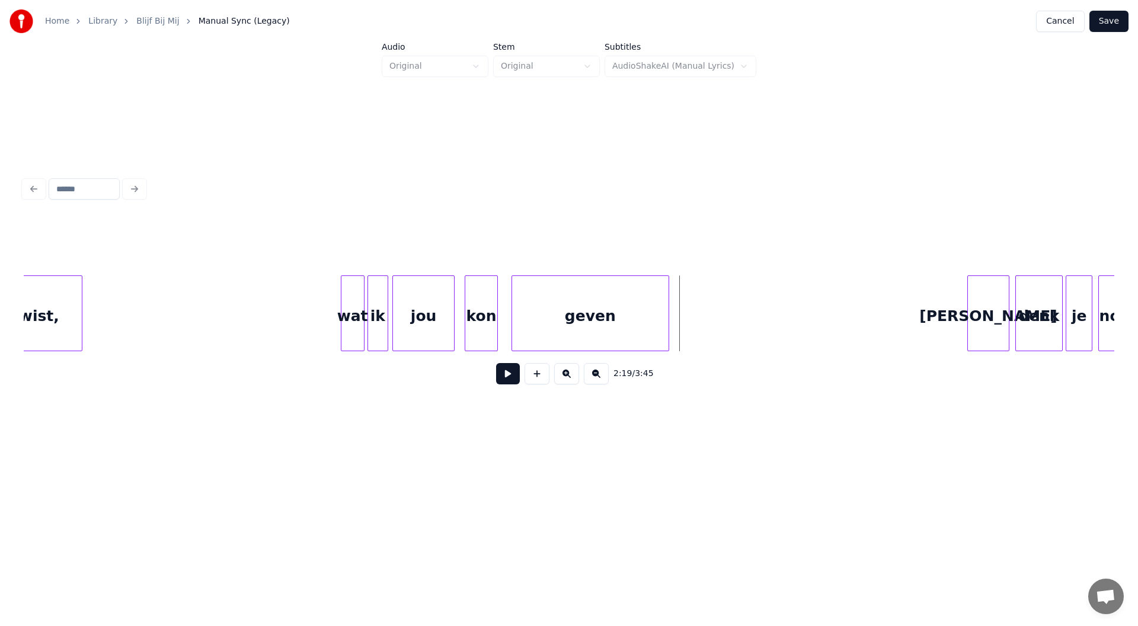
click at [494, 325] on div at bounding box center [496, 313] width 4 height 75
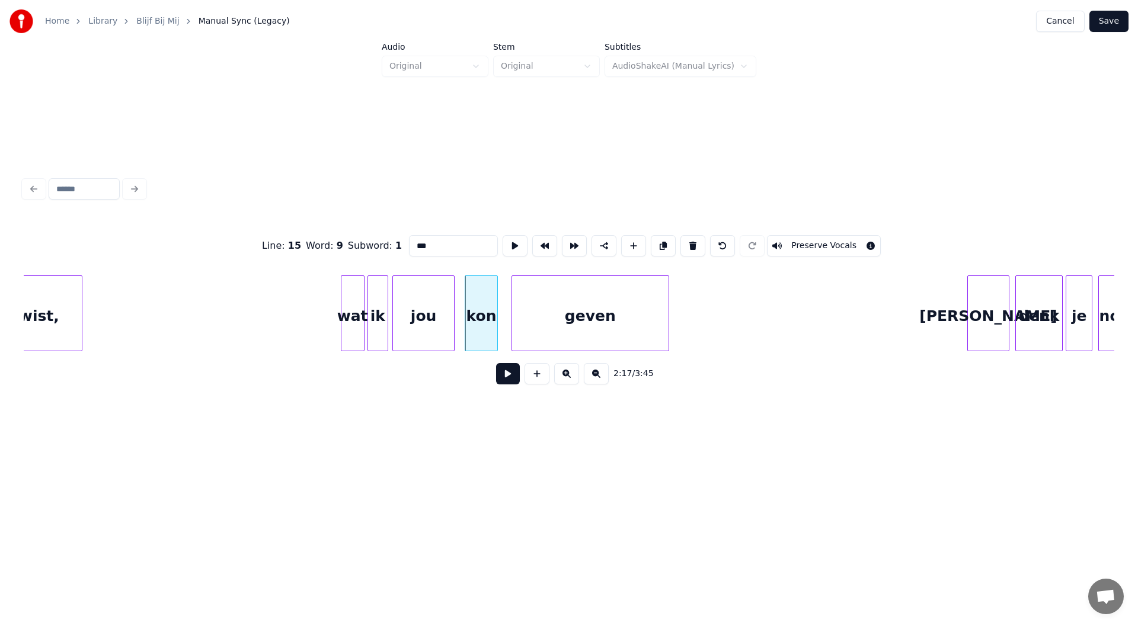
drag, startPoint x: 419, startPoint y: 239, endPoint x: 426, endPoint y: 258, distance: 20.3
click at [420, 239] on input "***" at bounding box center [453, 245] width 89 height 21
type input "***"
drag, startPoint x: 315, startPoint y: 340, endPoint x: 330, endPoint y: 334, distance: 15.7
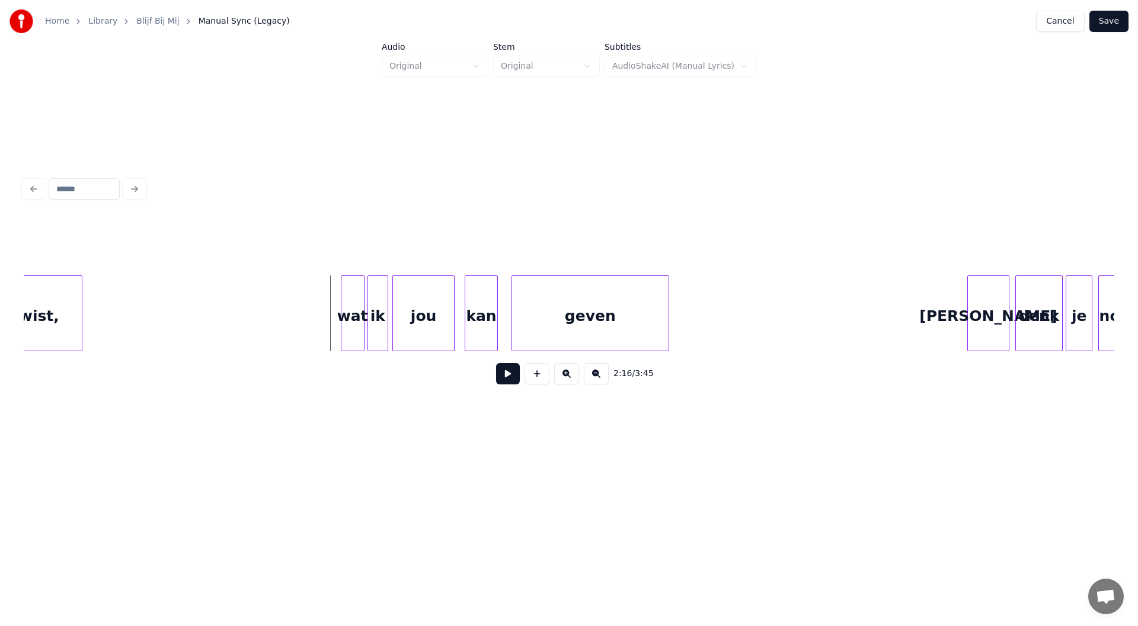
click at [511, 378] on button at bounding box center [508, 373] width 24 height 21
click at [506, 385] on button at bounding box center [508, 373] width 24 height 21
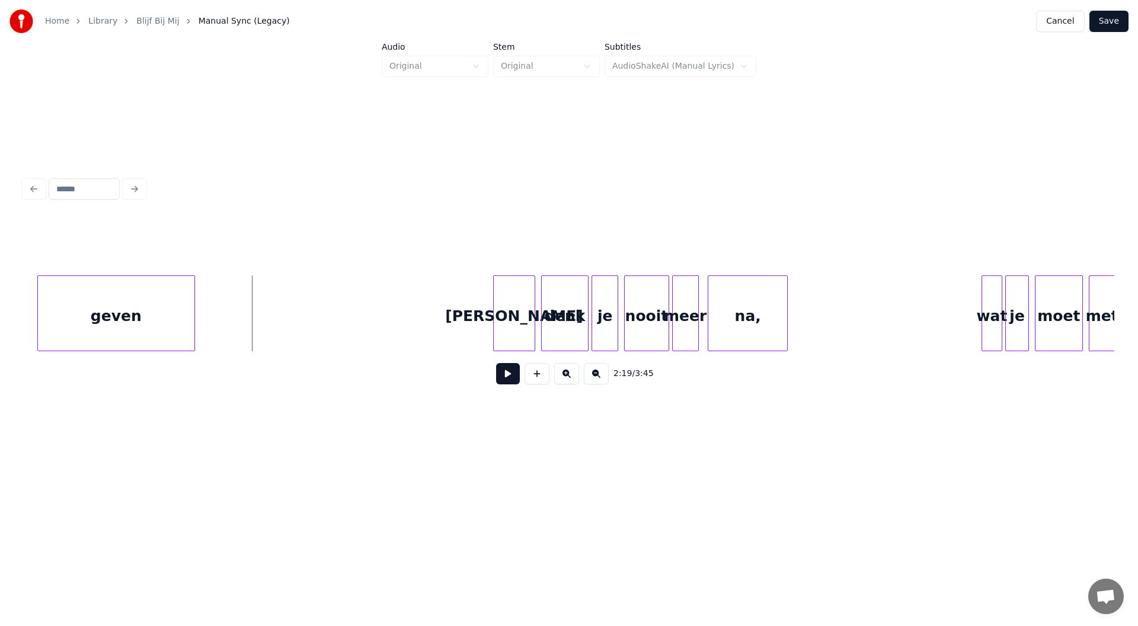
scroll to position [0, 20508]
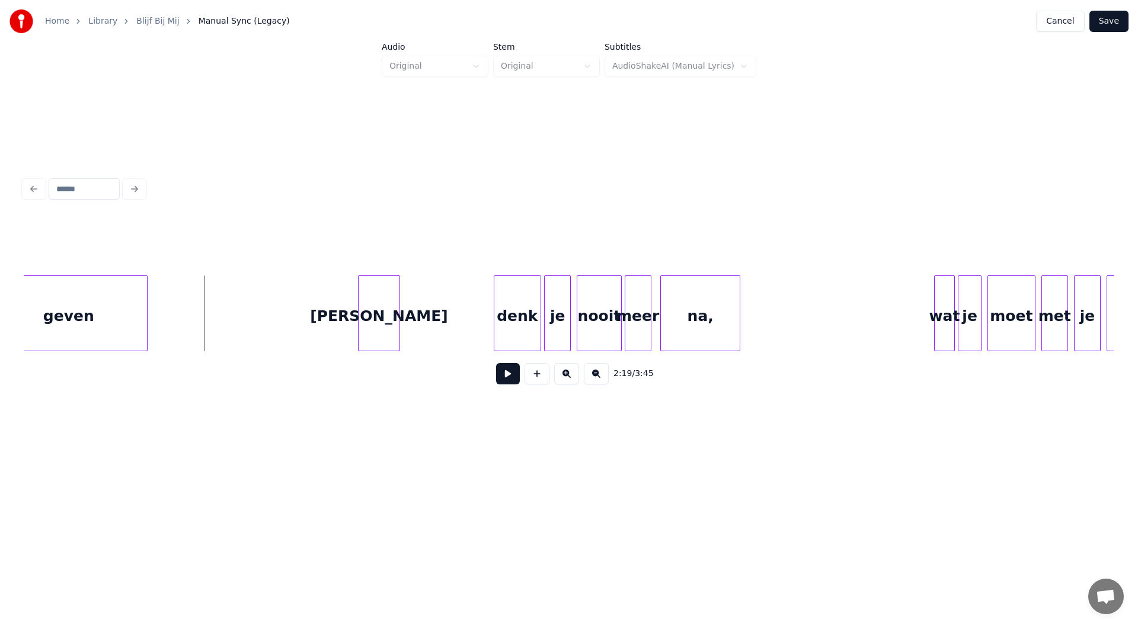
click at [378, 328] on div "[PERSON_NAME]" at bounding box center [379, 316] width 40 height 81
click at [427, 323] on div "denk" at bounding box center [428, 316] width 46 height 81
click at [471, 323] on div "je" at bounding box center [467, 316] width 25 height 81
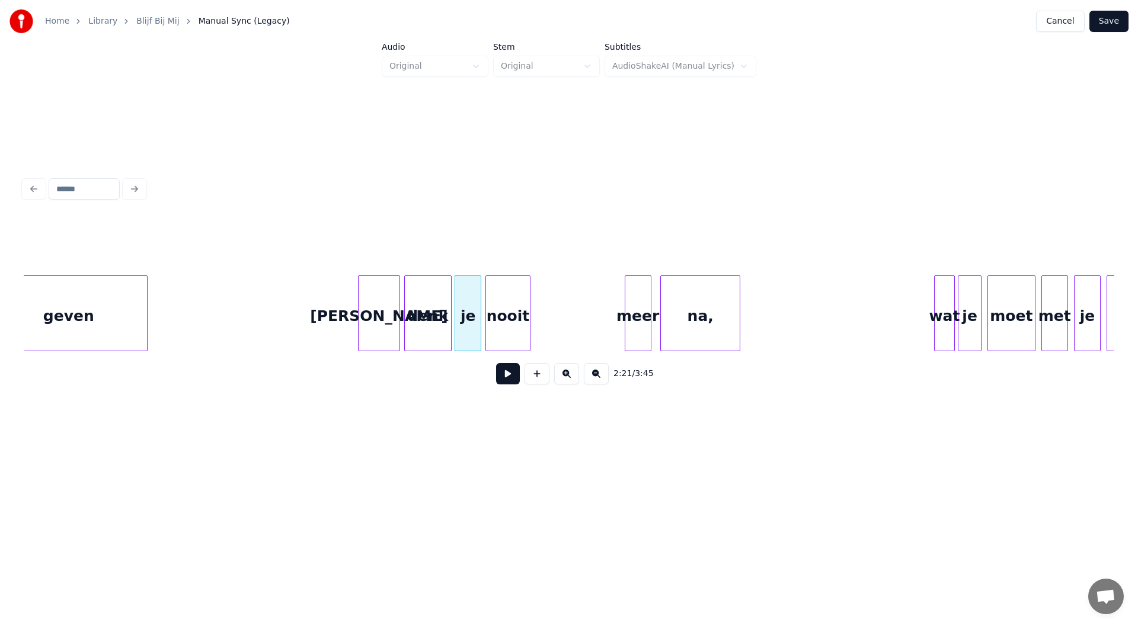
click at [511, 326] on div "nooit" at bounding box center [507, 316] width 43 height 81
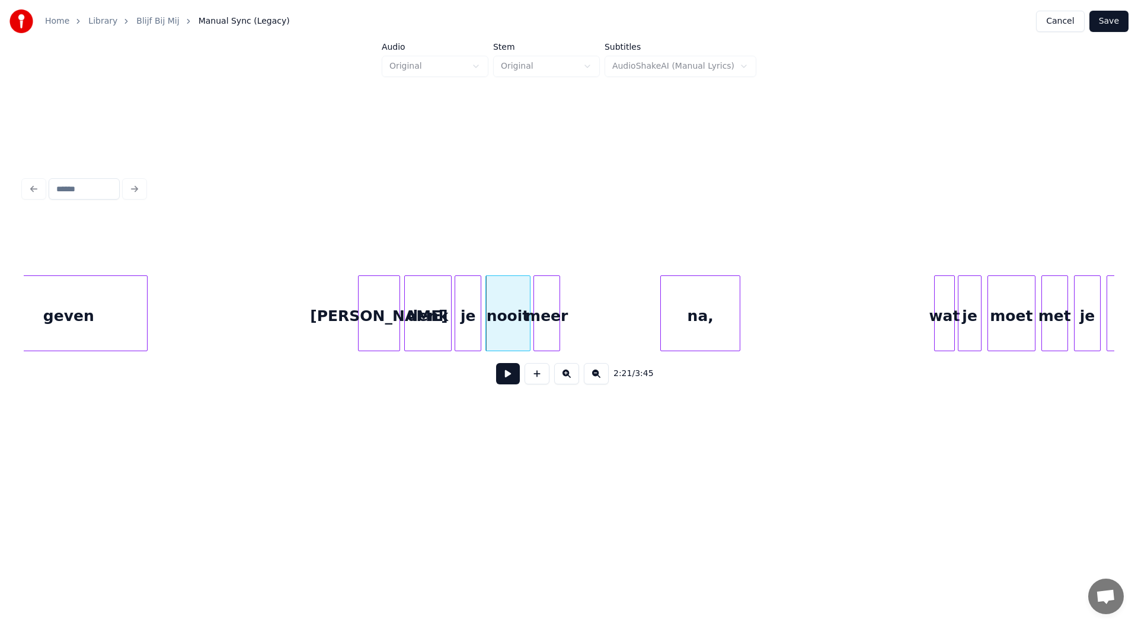
click at [543, 330] on div "meer" at bounding box center [546, 316] width 25 height 81
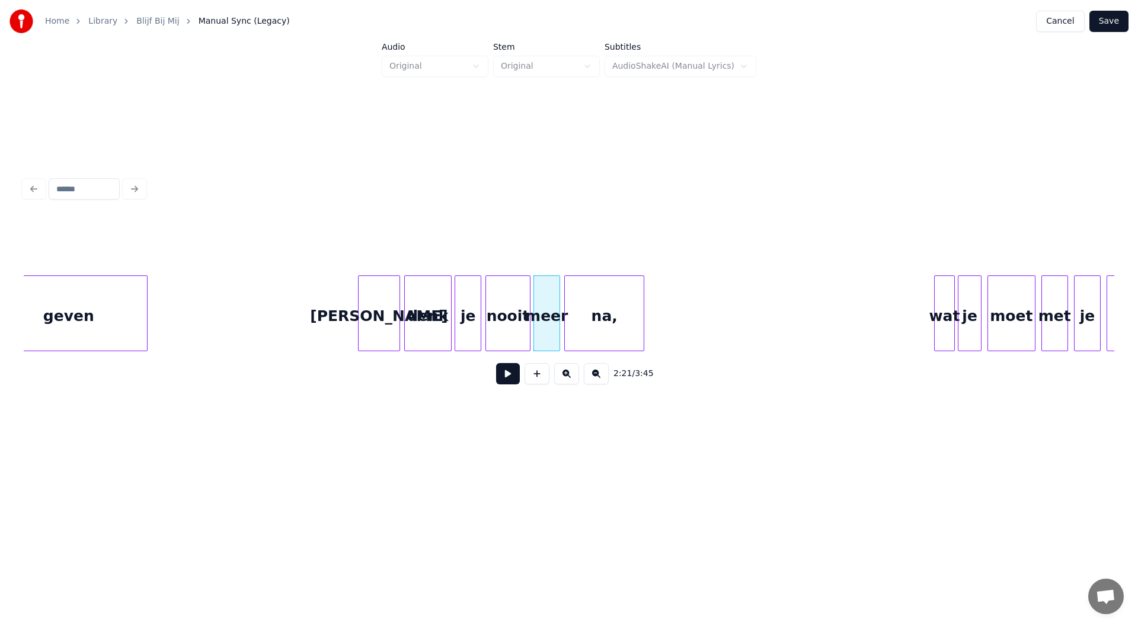
click at [592, 332] on div "na," at bounding box center [604, 316] width 79 height 81
click at [511, 376] on button at bounding box center [508, 373] width 24 height 21
click at [510, 380] on button at bounding box center [508, 373] width 24 height 21
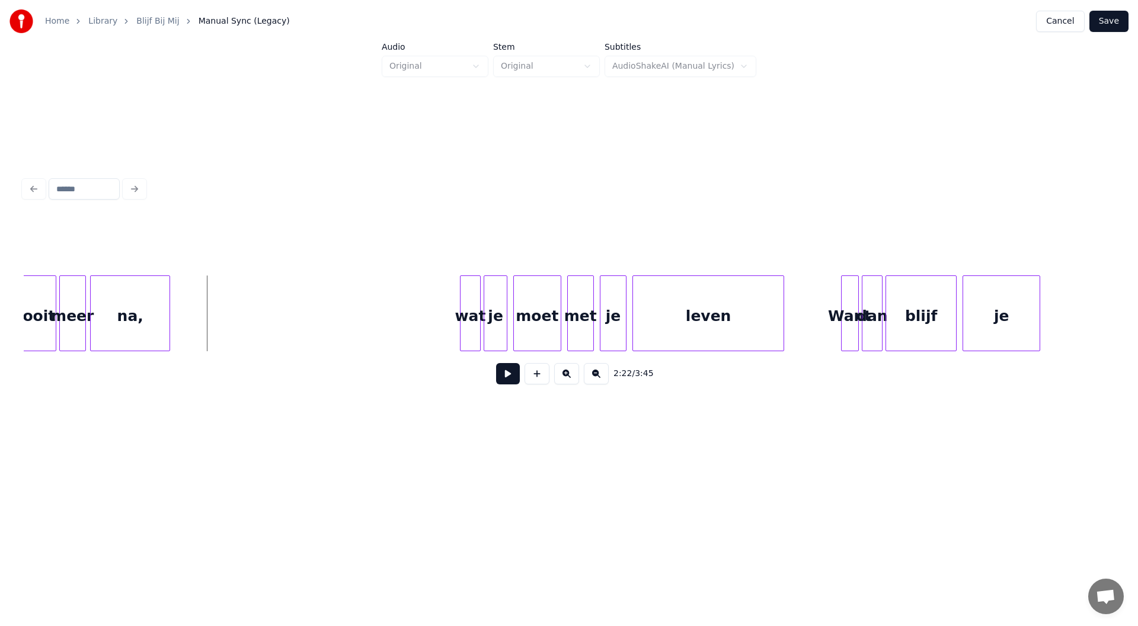
scroll to position [0, 21030]
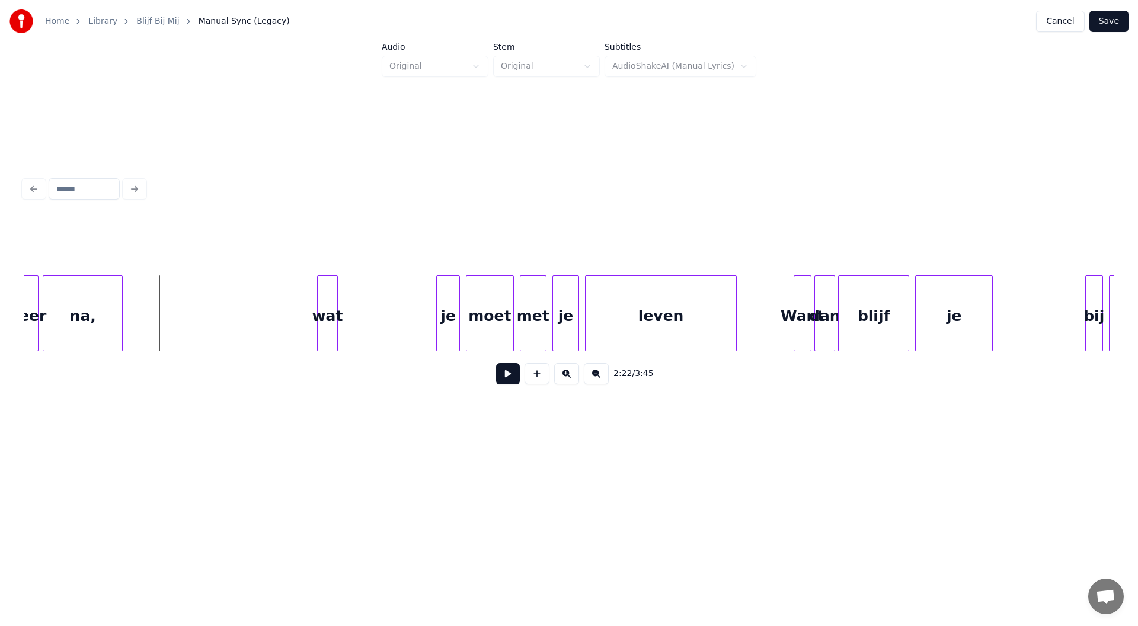
click at [331, 303] on div "wat" at bounding box center [328, 316] width 20 height 81
click at [359, 328] on div "je" at bounding box center [358, 316] width 23 height 81
click at [395, 327] on div "moet" at bounding box center [398, 316] width 46 height 81
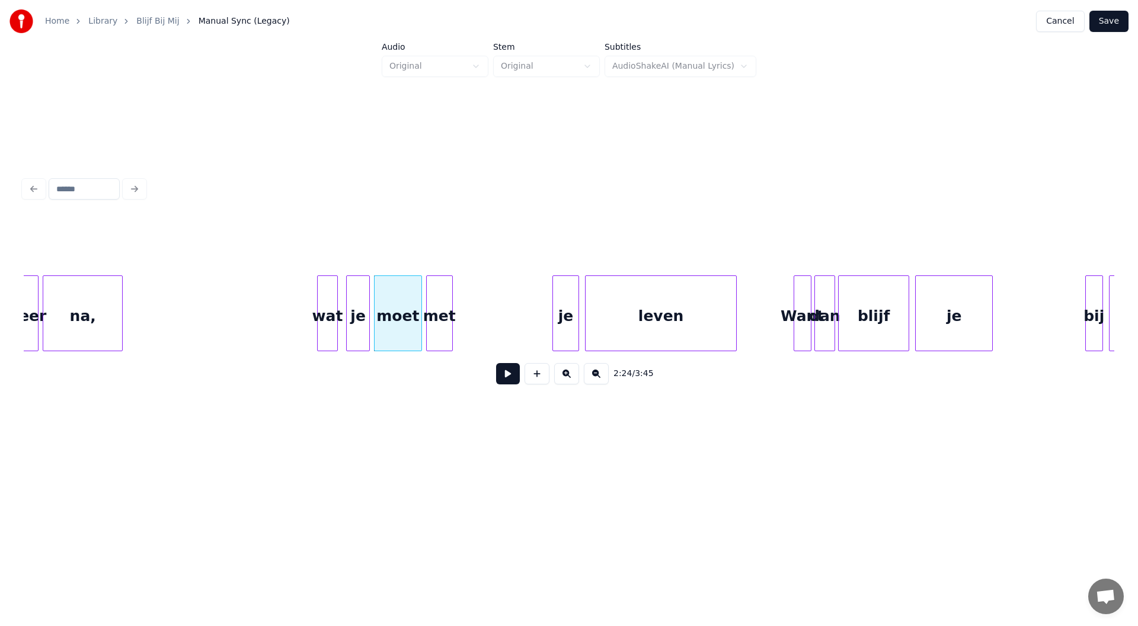
click at [442, 319] on div "met" at bounding box center [439, 316] width 25 height 81
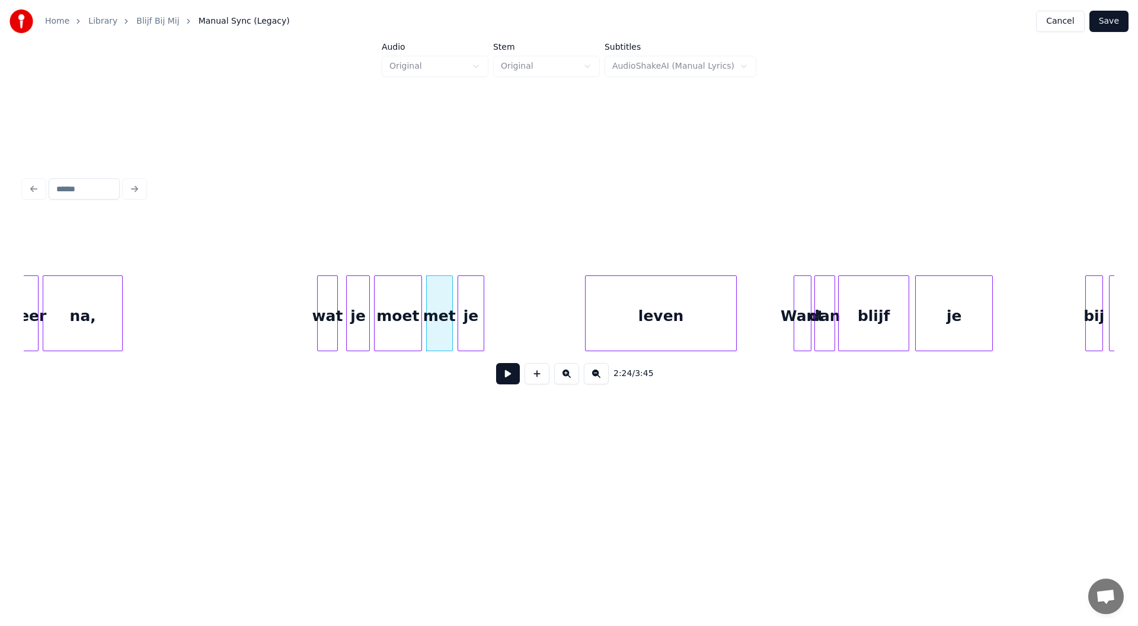
click at [471, 319] on div "je" at bounding box center [470, 316] width 25 height 81
click at [553, 325] on div "leven" at bounding box center [566, 316] width 151 height 81
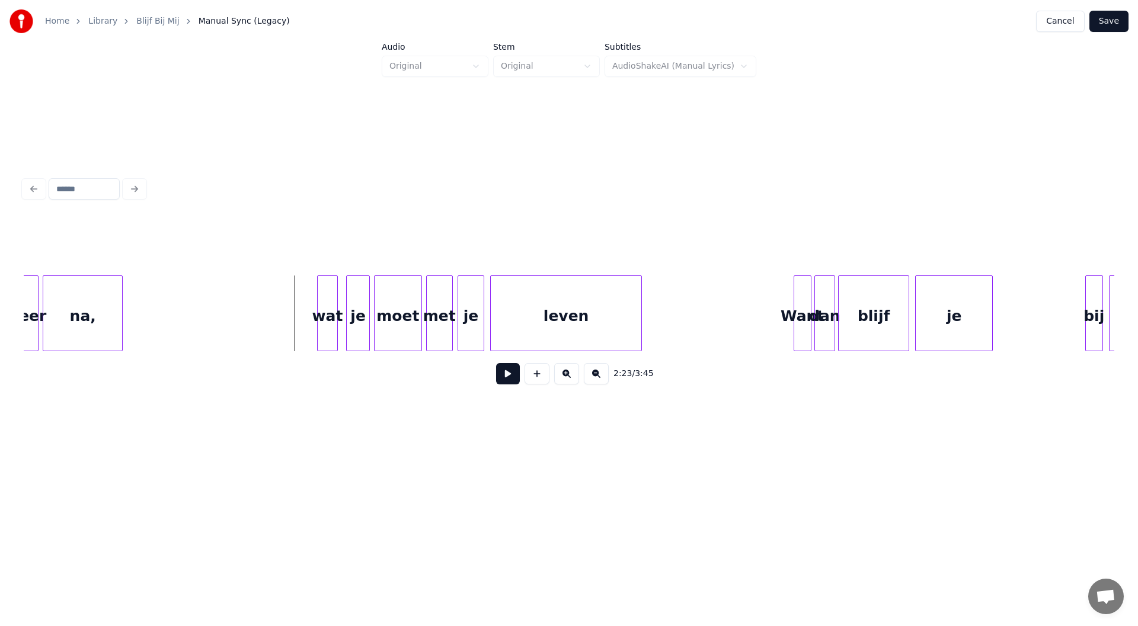
click at [510, 379] on button at bounding box center [508, 373] width 24 height 21
click at [706, 332] on div "Want" at bounding box center [704, 316] width 17 height 81
click at [731, 324] on div "dan" at bounding box center [728, 316] width 20 height 81
click at [766, 321] on div "blijf" at bounding box center [776, 316] width 70 height 81
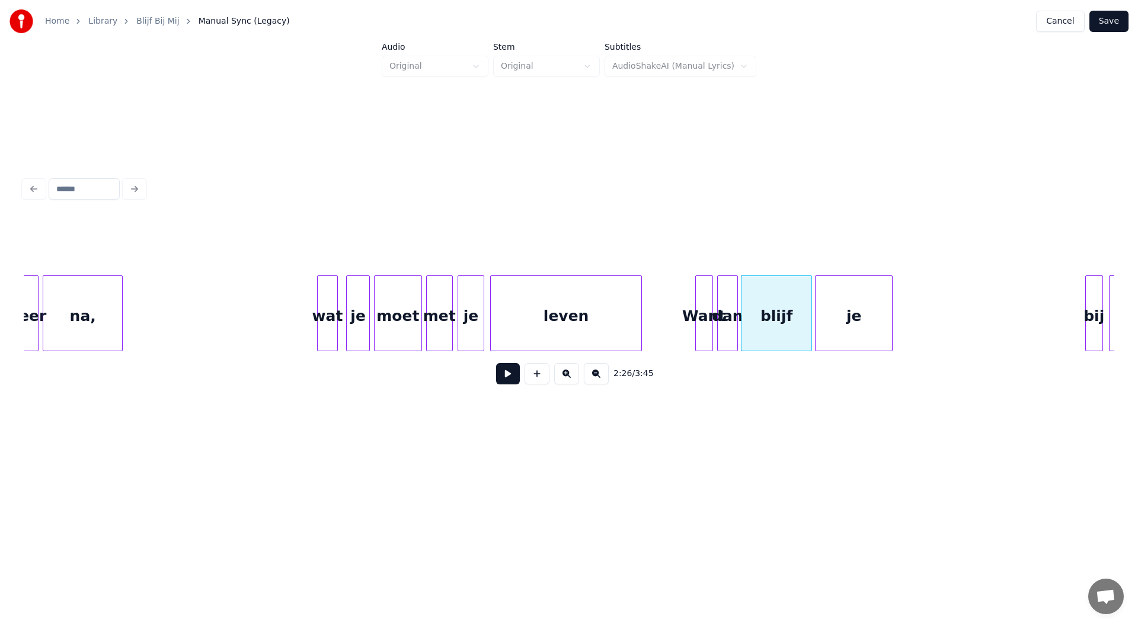
click at [855, 328] on div "je" at bounding box center [854, 316] width 76 height 81
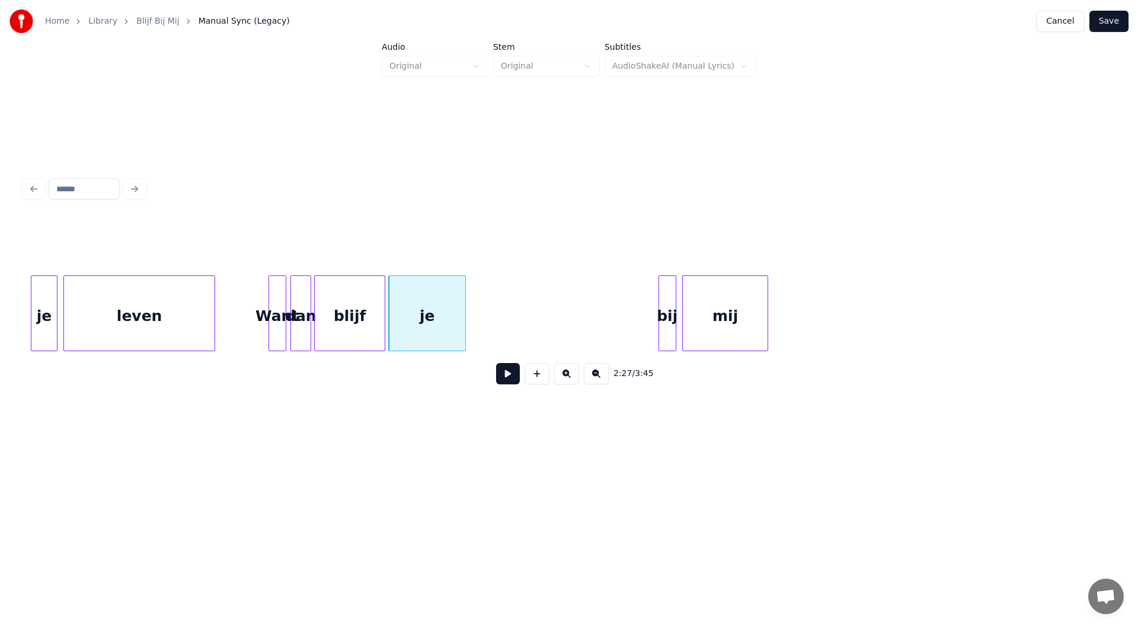
scroll to position [0, 21480]
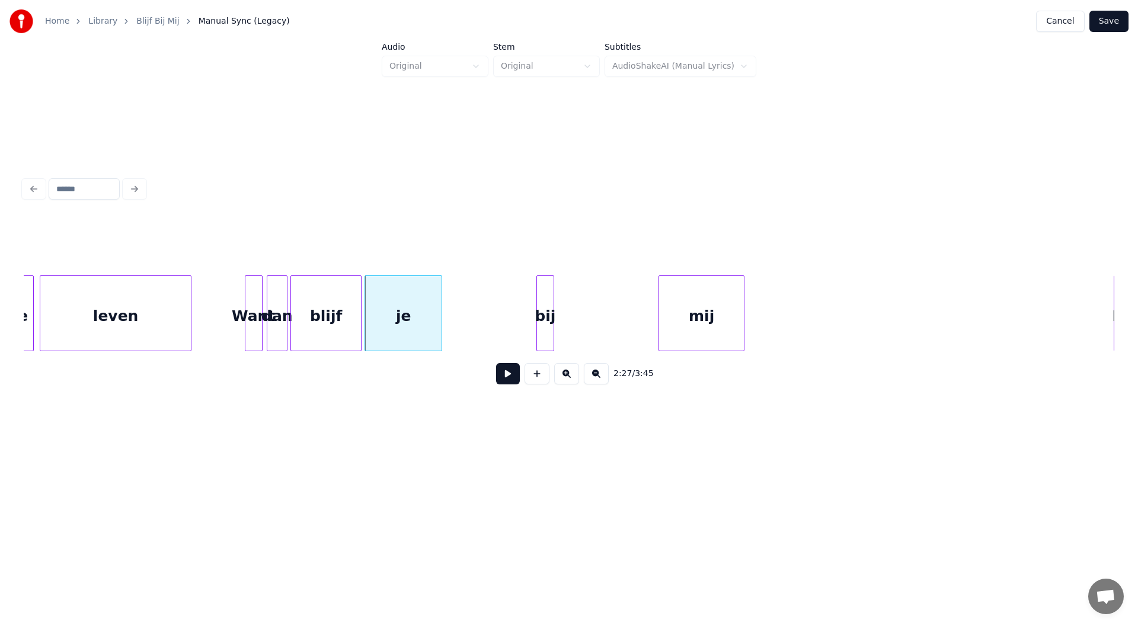
click at [547, 325] on div "bij" at bounding box center [545, 316] width 17 height 81
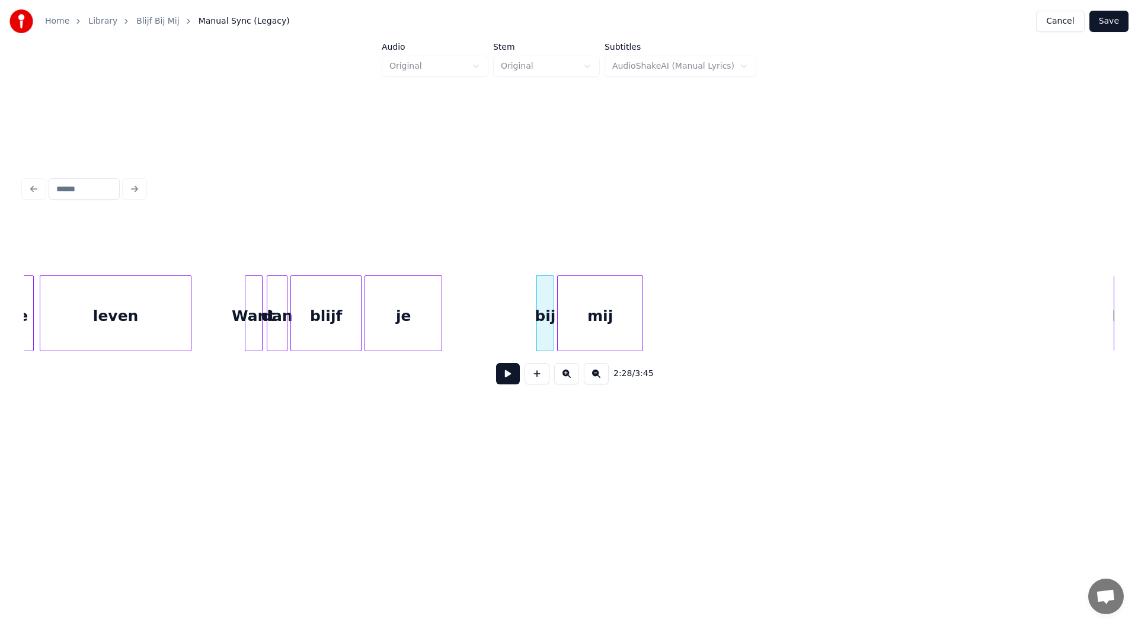
click at [600, 322] on div "mij" at bounding box center [600, 316] width 85 height 81
click at [502, 378] on button at bounding box center [508, 373] width 24 height 21
click at [509, 379] on button at bounding box center [508, 373] width 24 height 21
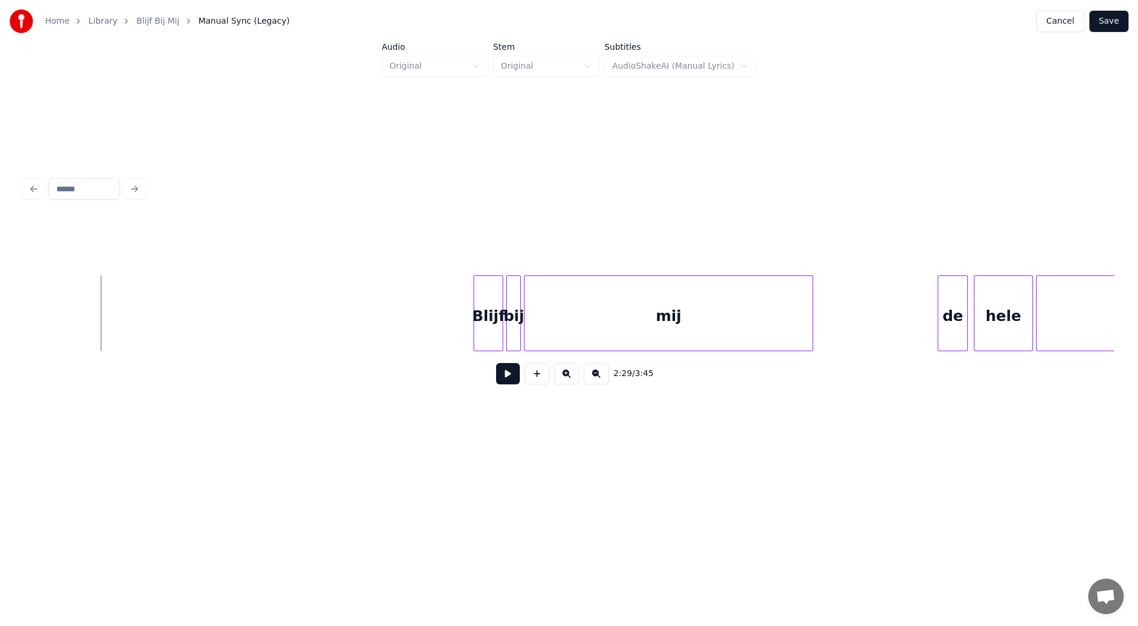
scroll to position [0, 22144]
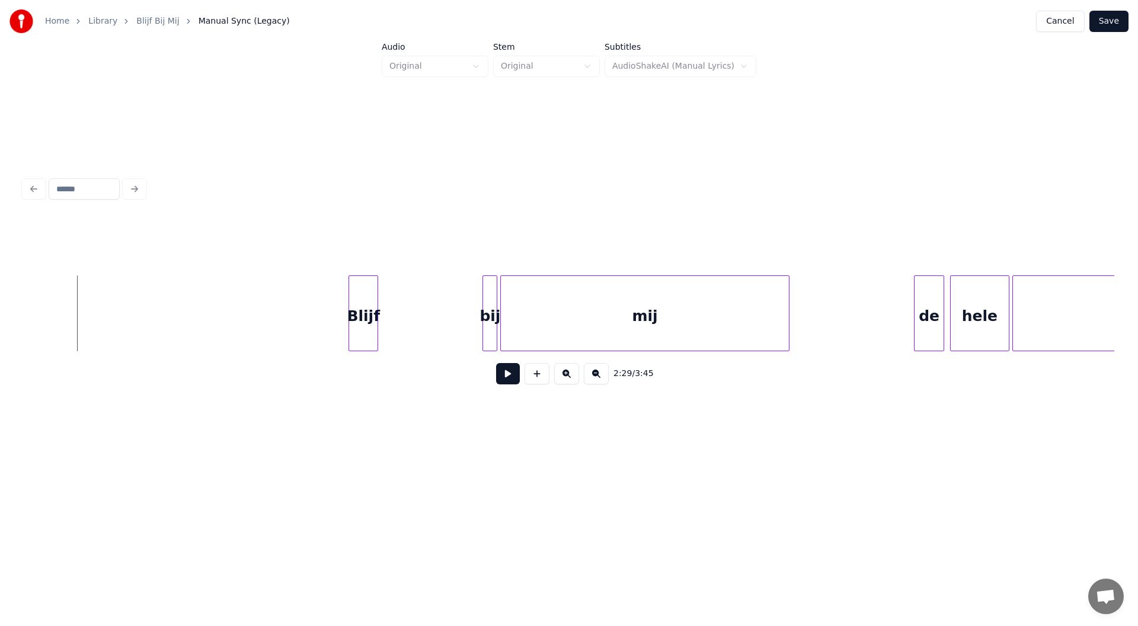
click at [363, 314] on div "Blijf" at bounding box center [363, 316] width 28 height 81
click at [389, 320] on div "bij" at bounding box center [390, 316] width 14 height 81
click at [503, 334] on div "mij" at bounding box center [545, 316] width 287 height 81
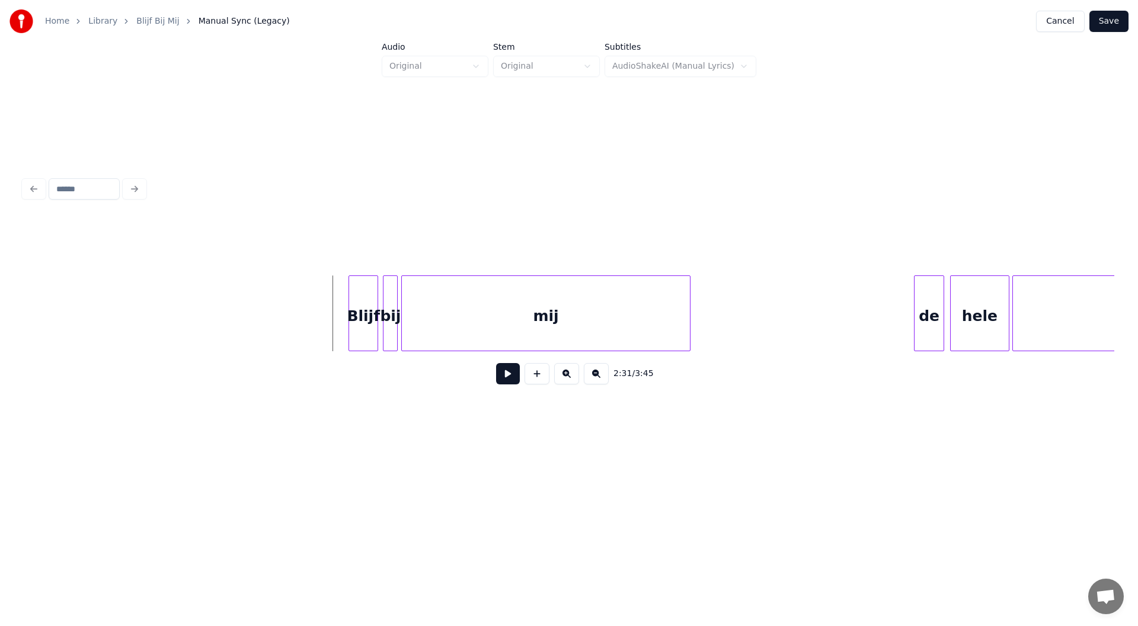
click at [514, 380] on button at bounding box center [508, 373] width 24 height 21
click at [511, 380] on button at bounding box center [508, 373] width 24 height 21
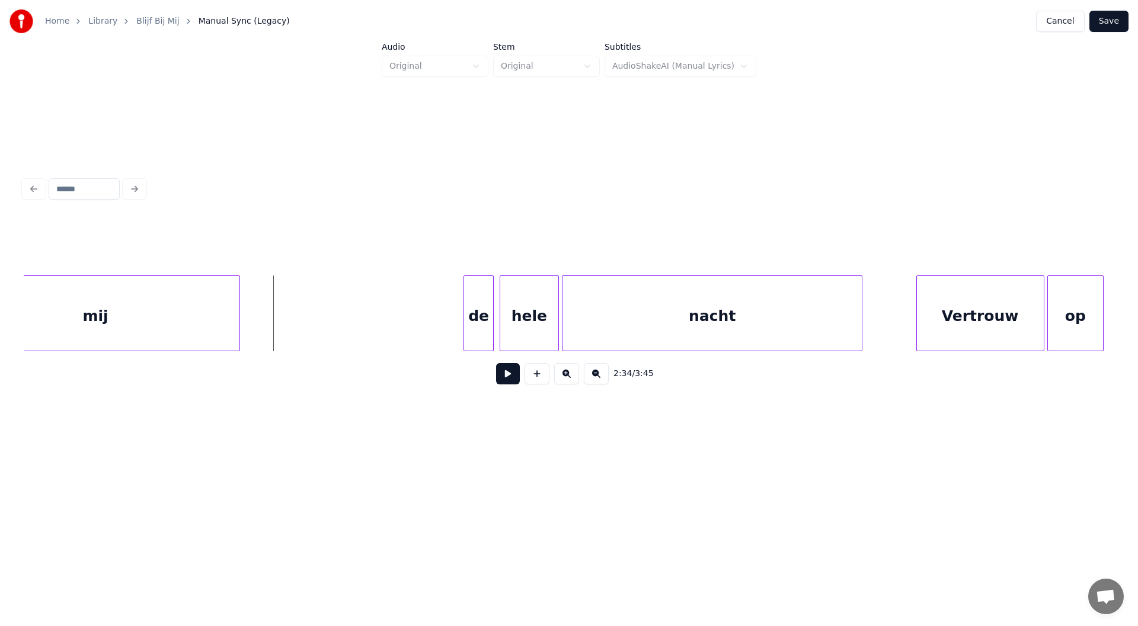
scroll to position [0, 22618]
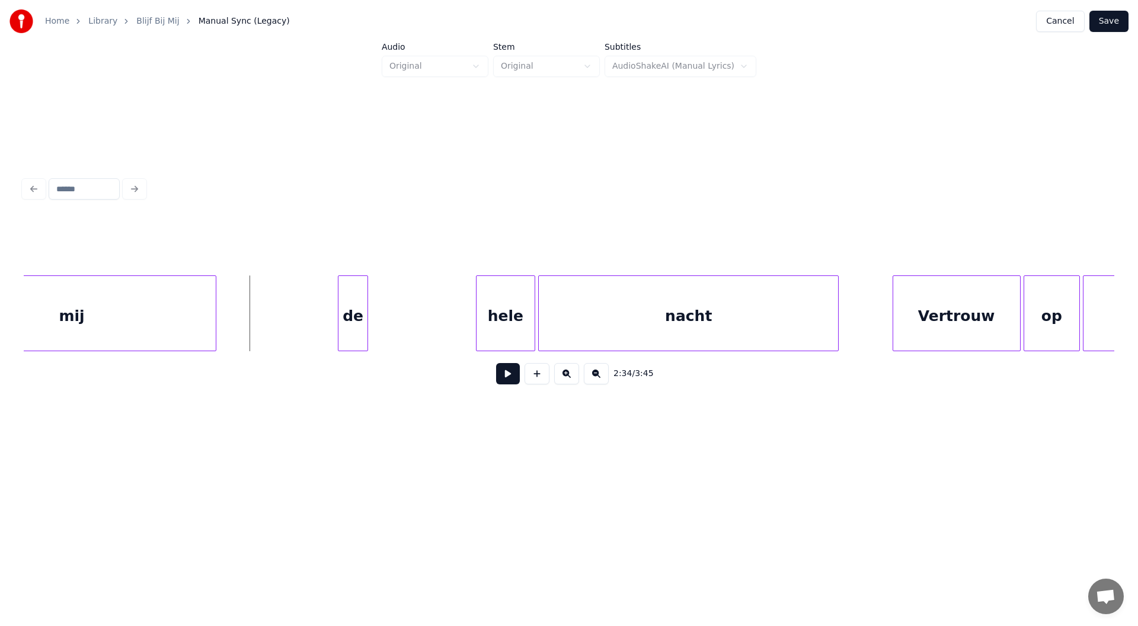
click at [354, 325] on div "de" at bounding box center [352, 316] width 28 height 81
click at [412, 316] on div "hele" at bounding box center [402, 316] width 58 height 81
click at [408, 317] on div "hele" at bounding box center [405, 316] width 58 height 81
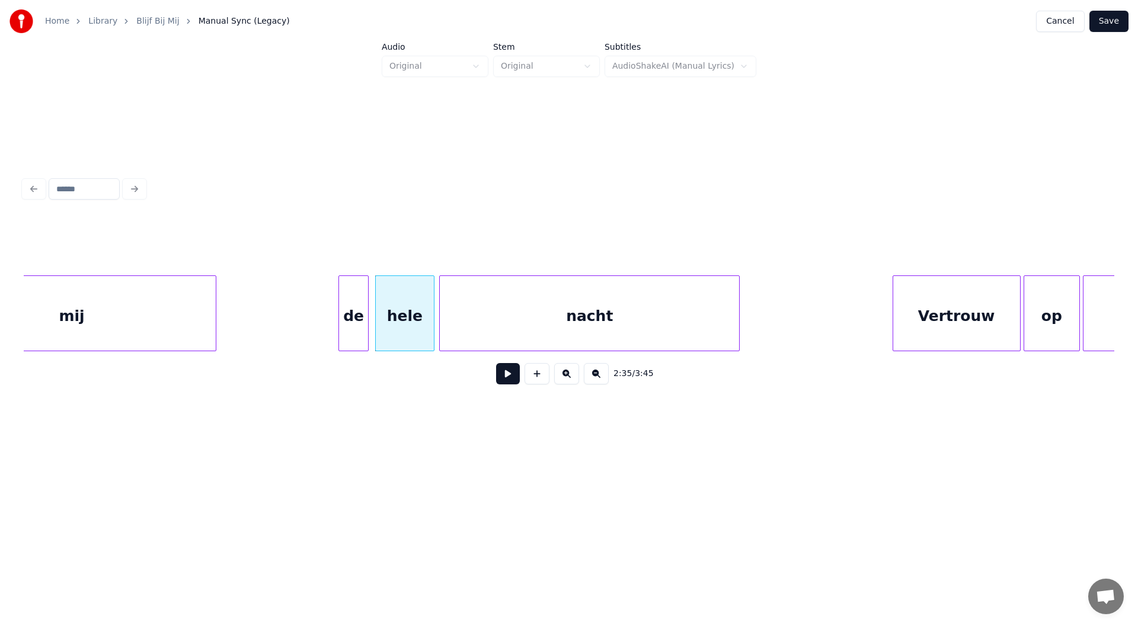
click at [541, 331] on div "nacht" at bounding box center [589, 316] width 299 height 81
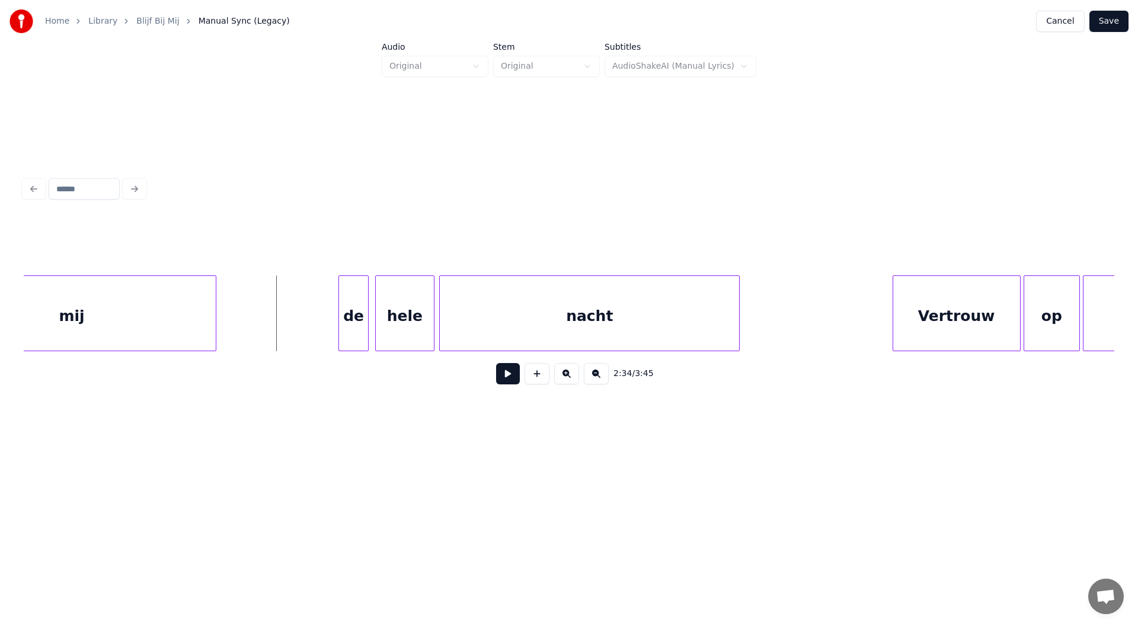
click at [507, 382] on button at bounding box center [508, 373] width 24 height 21
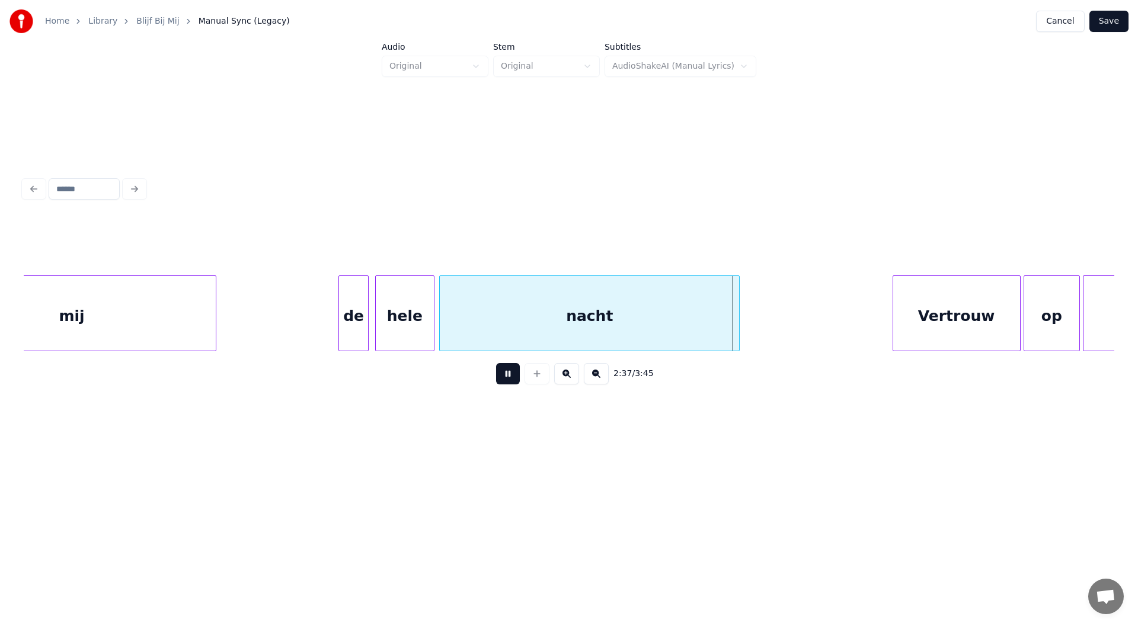
click at [507, 382] on button at bounding box center [508, 373] width 24 height 21
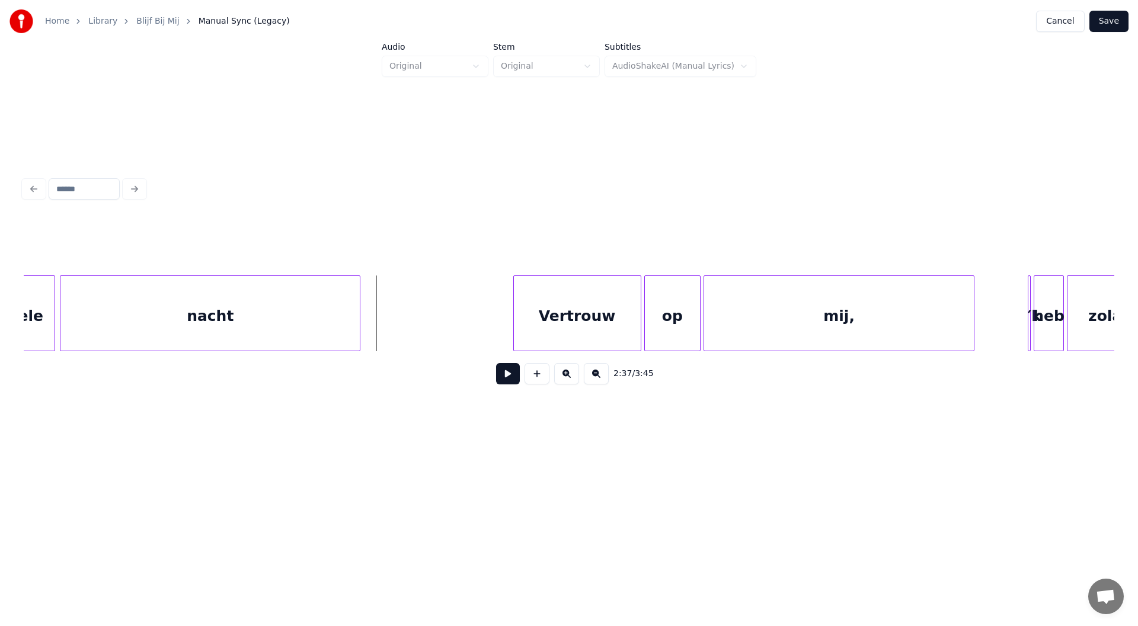
scroll to position [0, 23068]
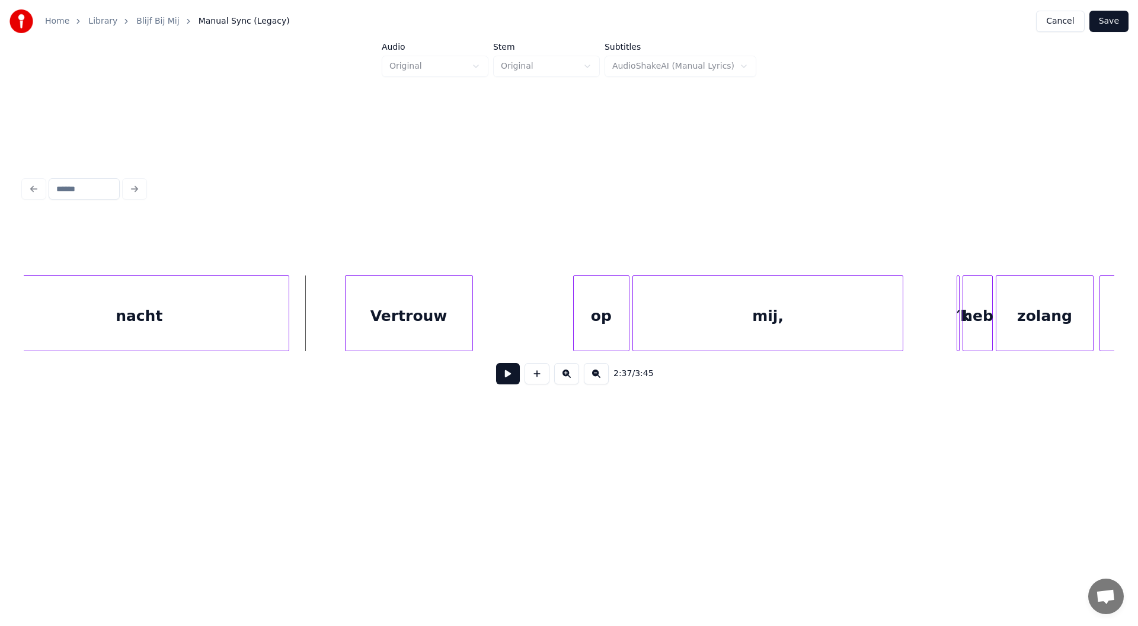
click at [396, 325] on div "Vertrouw" at bounding box center [409, 316] width 127 height 81
click at [506, 331] on div "op" at bounding box center [504, 316] width 55 height 81
click at [625, 328] on div "mij," at bounding box center [672, 316] width 270 height 81
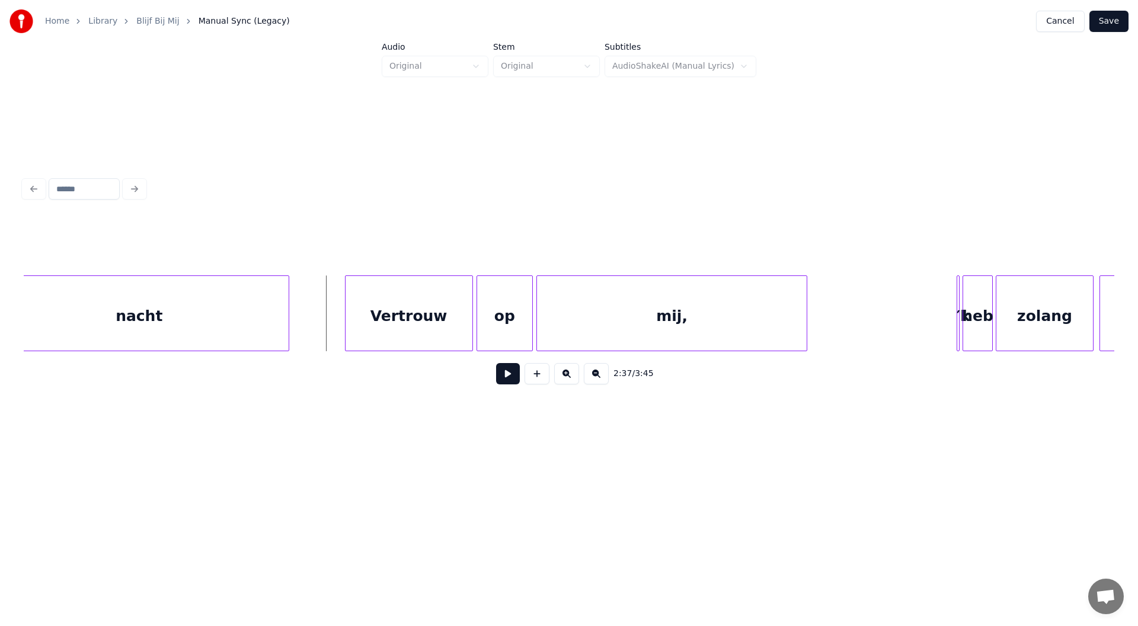
click at [502, 379] on button at bounding box center [508, 373] width 24 height 21
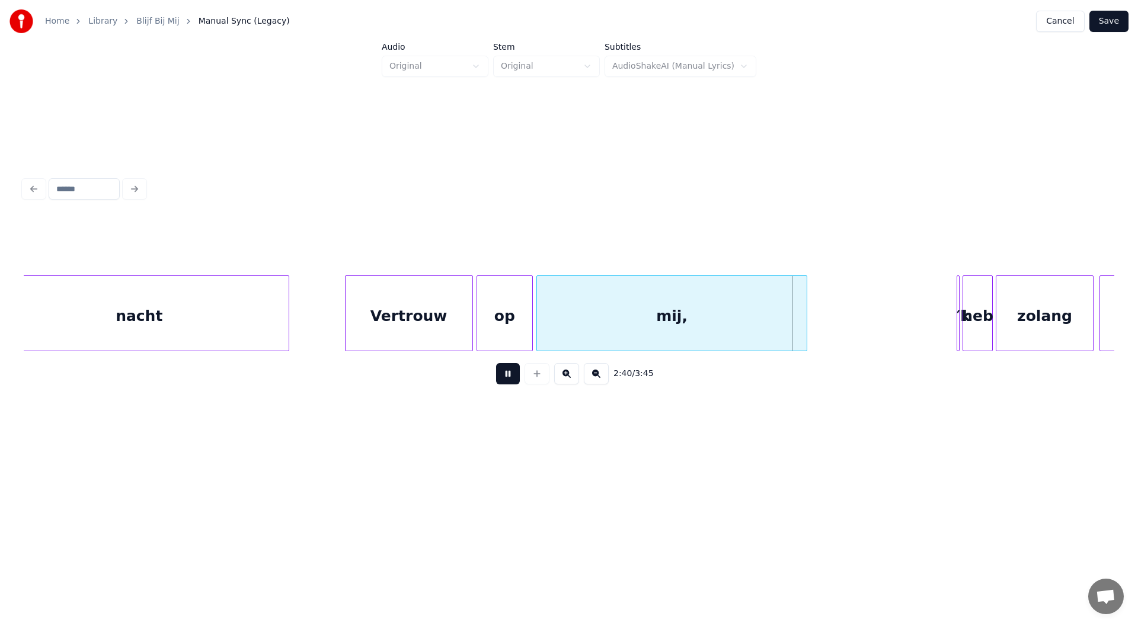
click at [507, 380] on button at bounding box center [508, 373] width 24 height 21
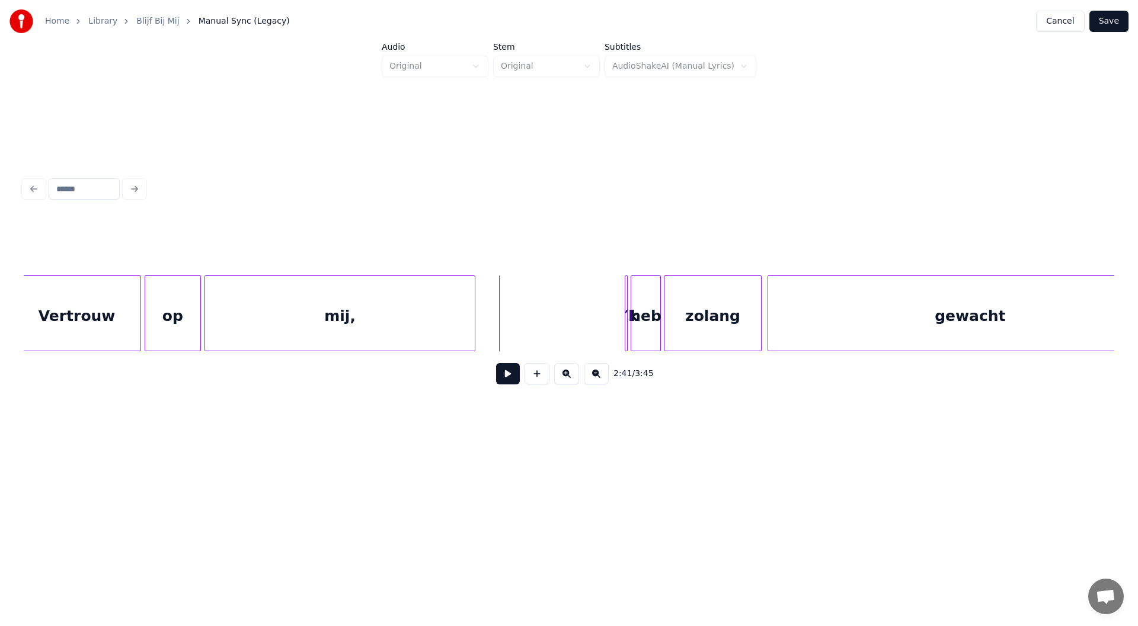
scroll to position [0, 23424]
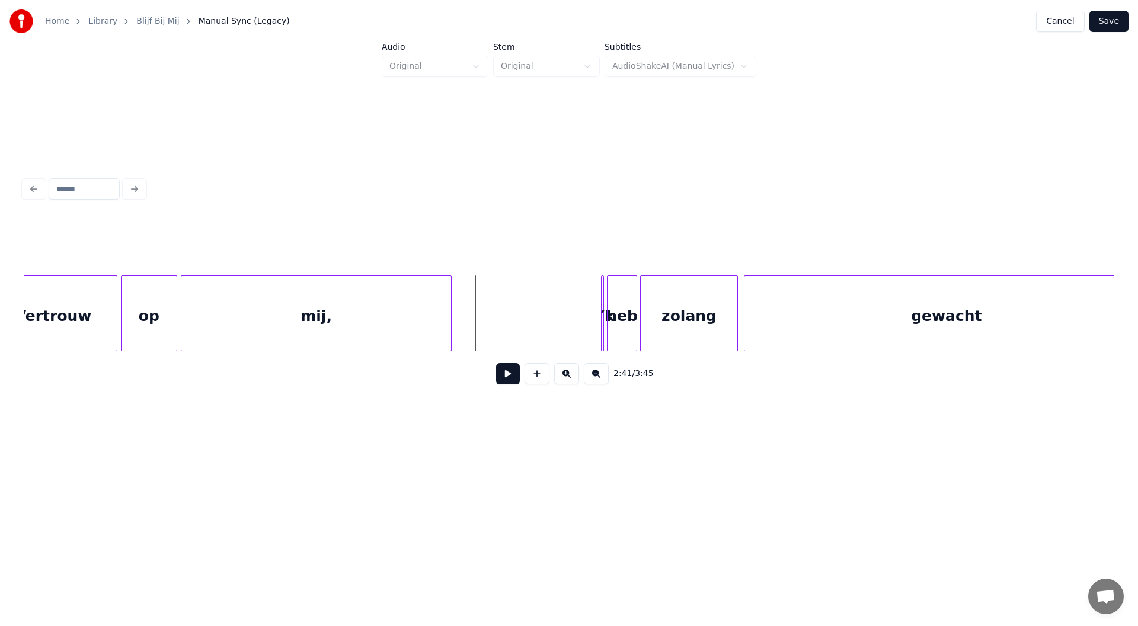
click at [602, 314] on div at bounding box center [602, 313] width 4 height 75
drag, startPoint x: 372, startPoint y: 235, endPoint x: 319, endPoint y: 247, distance: 54.6
click at [319, 247] on div "Line : 19 Word : 4 Subword : 1 ** Preserve Vocals" at bounding box center [569, 245] width 1091 height 59
type input "**"
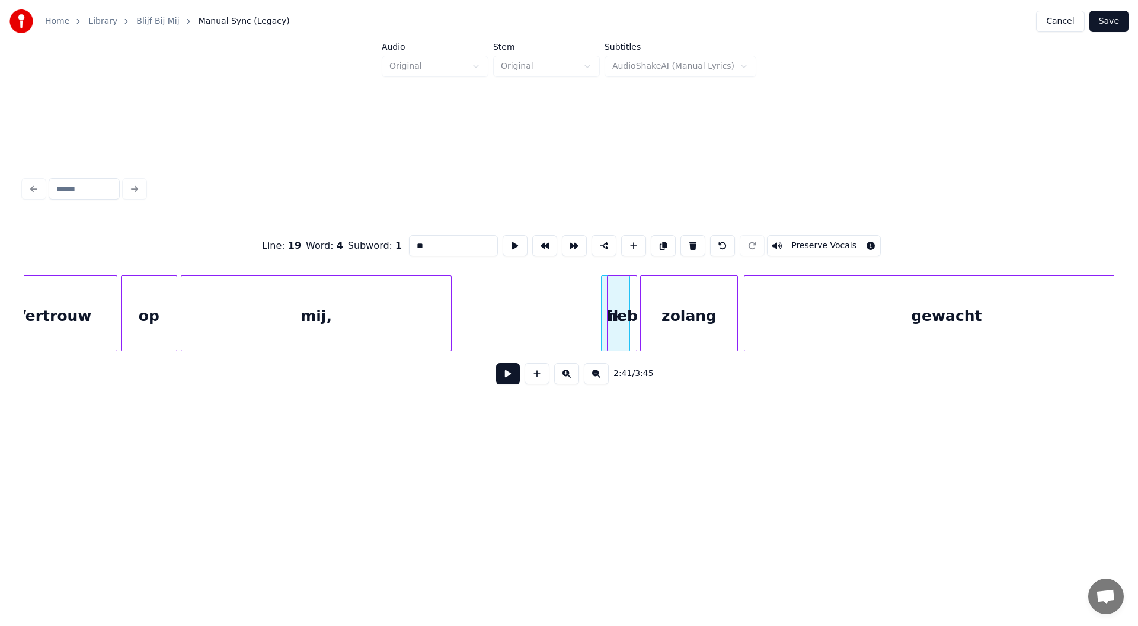
click at [602, 322] on div at bounding box center [604, 313] width 4 height 75
click at [514, 323] on div "ik" at bounding box center [523, 316] width 29 height 81
click at [560, 327] on div "heb" at bounding box center [558, 316] width 28 height 81
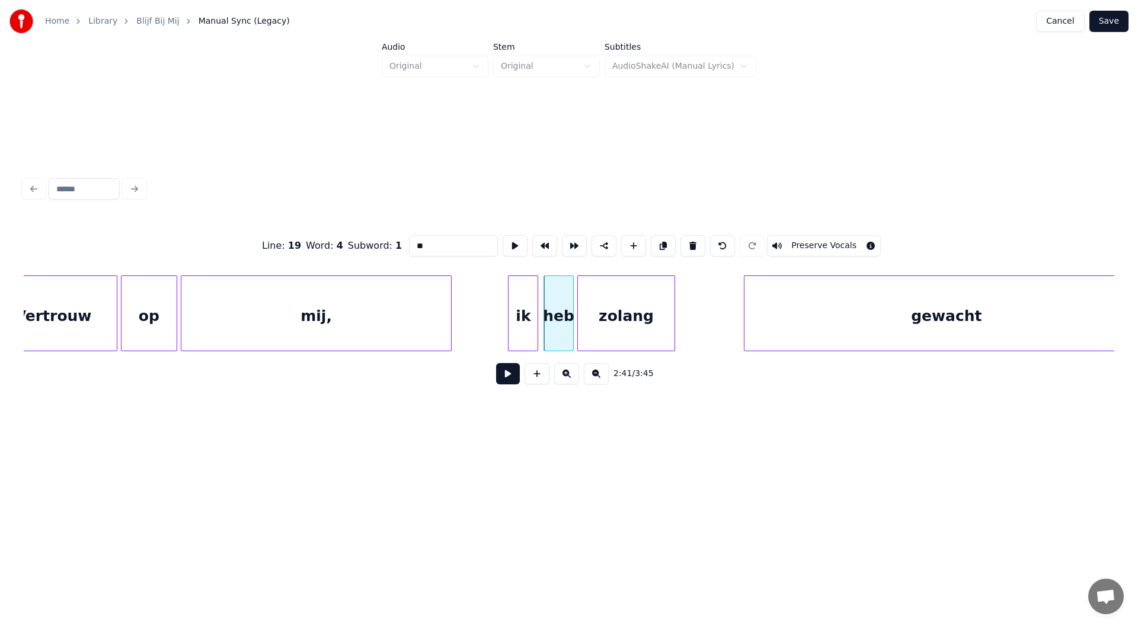
click at [627, 322] on div "zolang" at bounding box center [626, 316] width 97 height 81
click at [662, 324] on div at bounding box center [662, 313] width 4 height 75
click at [640, 327] on div "zolang" at bounding box center [625, 316] width 86 height 81
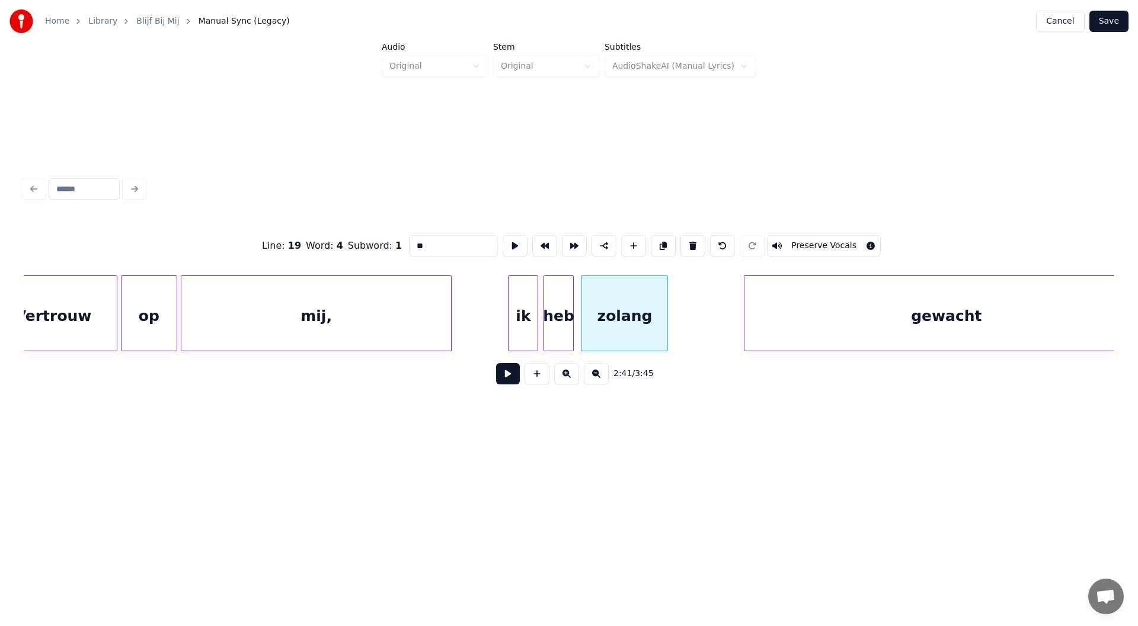
scroll to position [0, 23456]
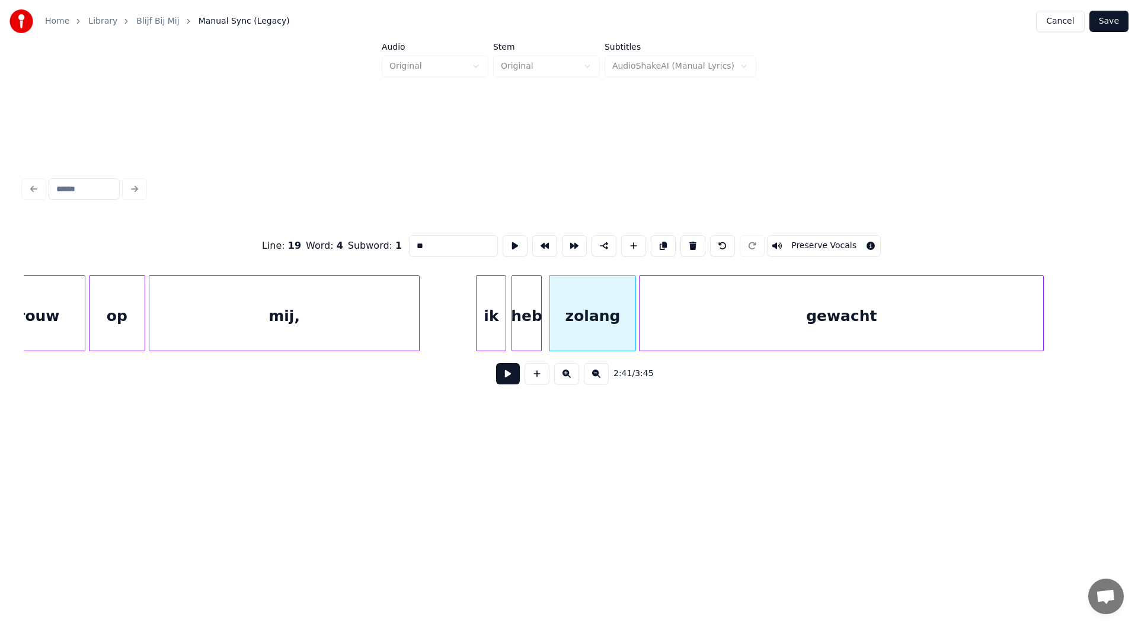
click at [811, 324] on div "gewacht" at bounding box center [841, 316] width 404 height 81
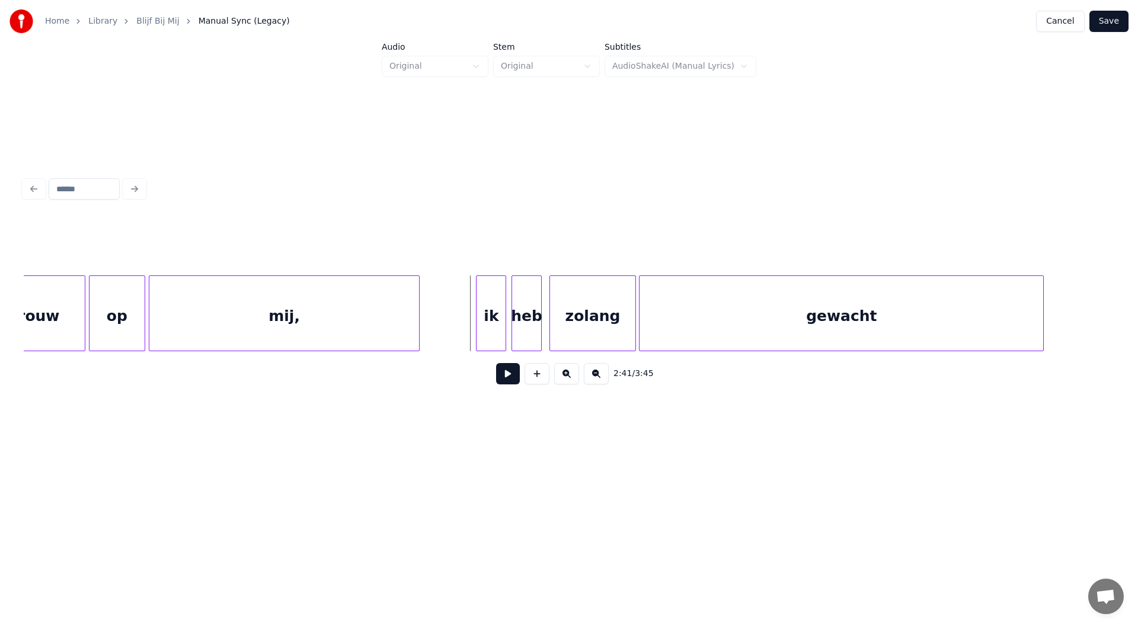
click at [513, 378] on button at bounding box center [508, 373] width 24 height 21
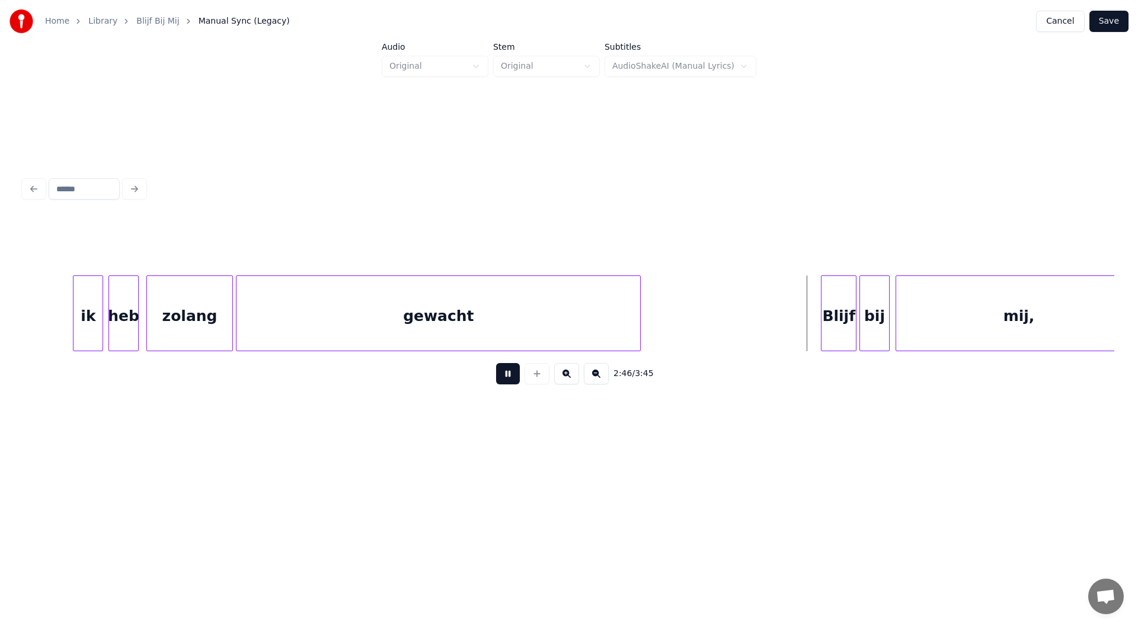
scroll to position [0, 23930]
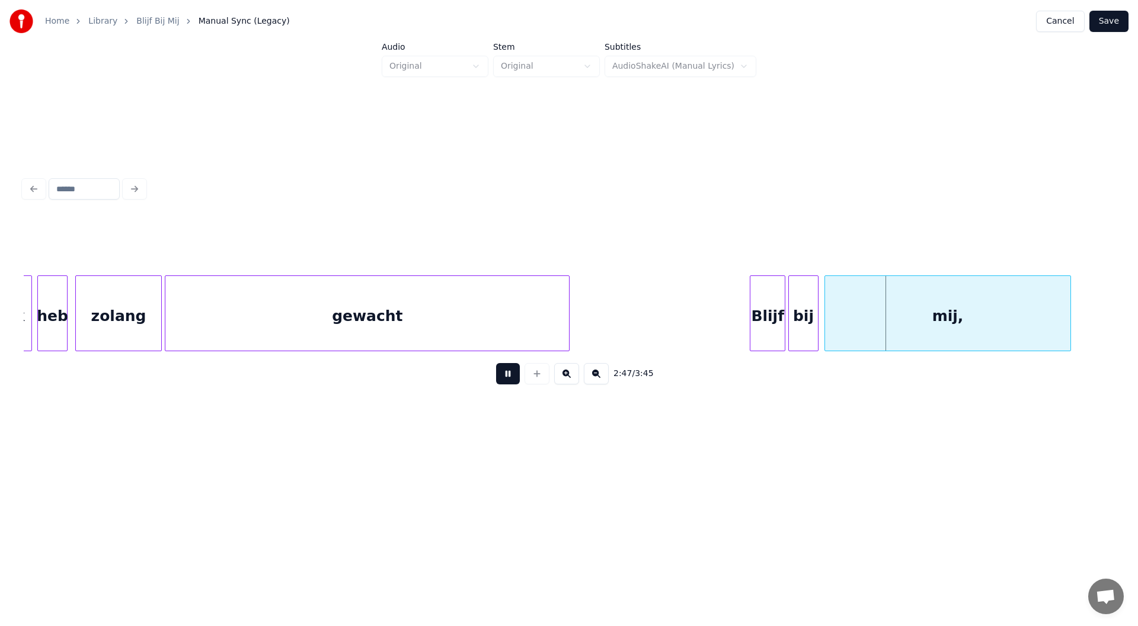
click at [506, 383] on button at bounding box center [508, 373] width 24 height 21
click at [661, 311] on div "Blijf" at bounding box center [657, 316] width 34 height 81
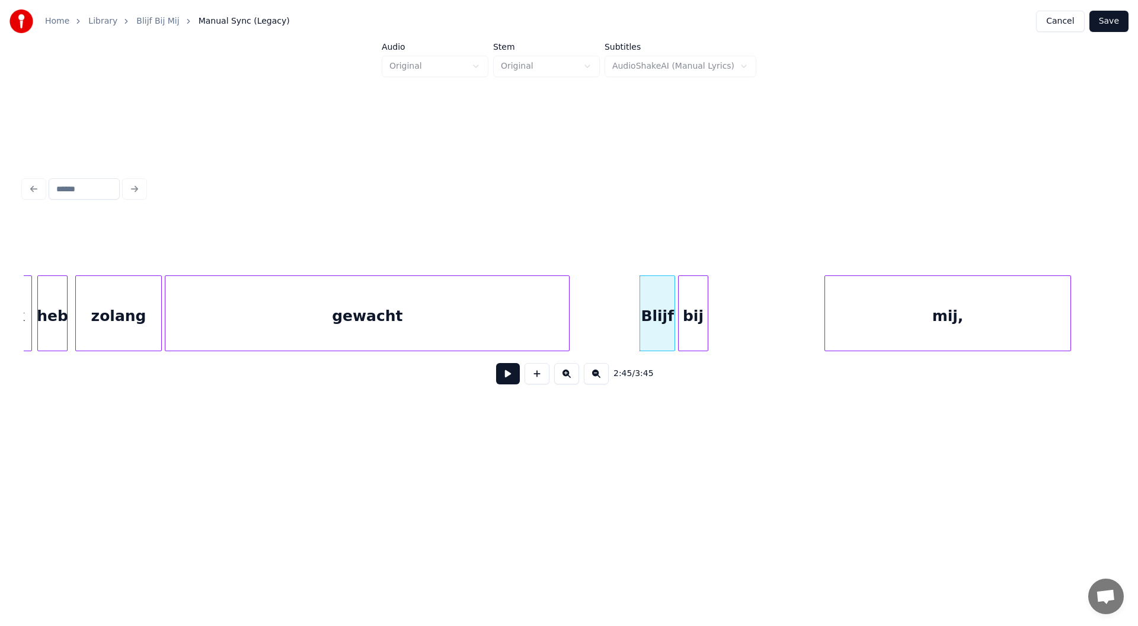
click at [699, 320] on div "bij" at bounding box center [693, 316] width 28 height 81
click at [775, 312] on div "mij," at bounding box center [837, 316] width 246 height 81
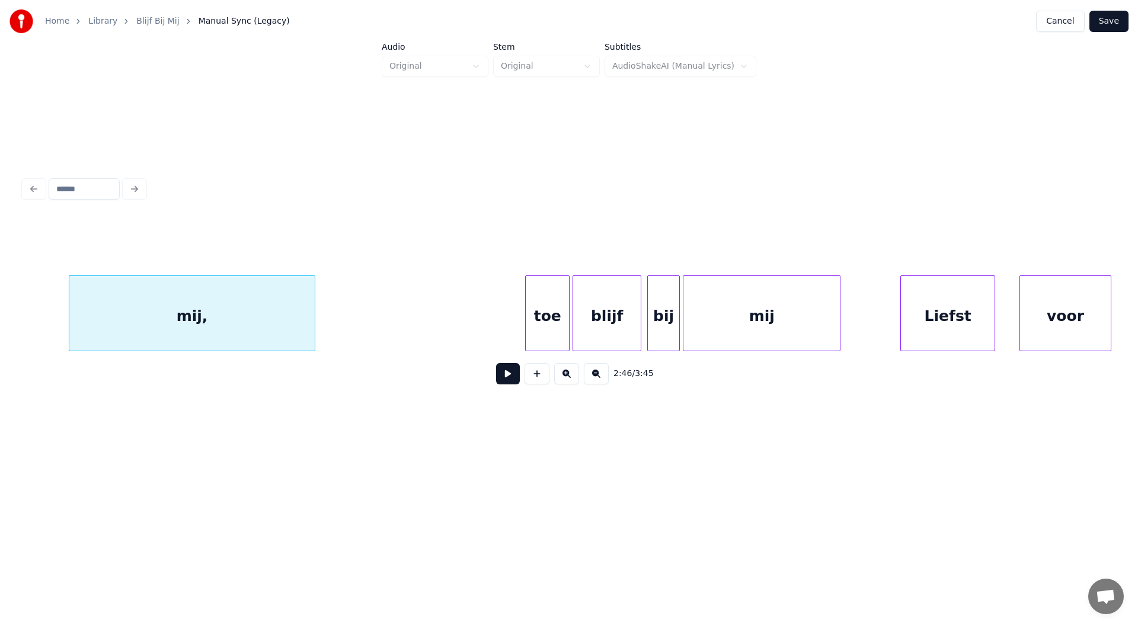
scroll to position [0, 24740]
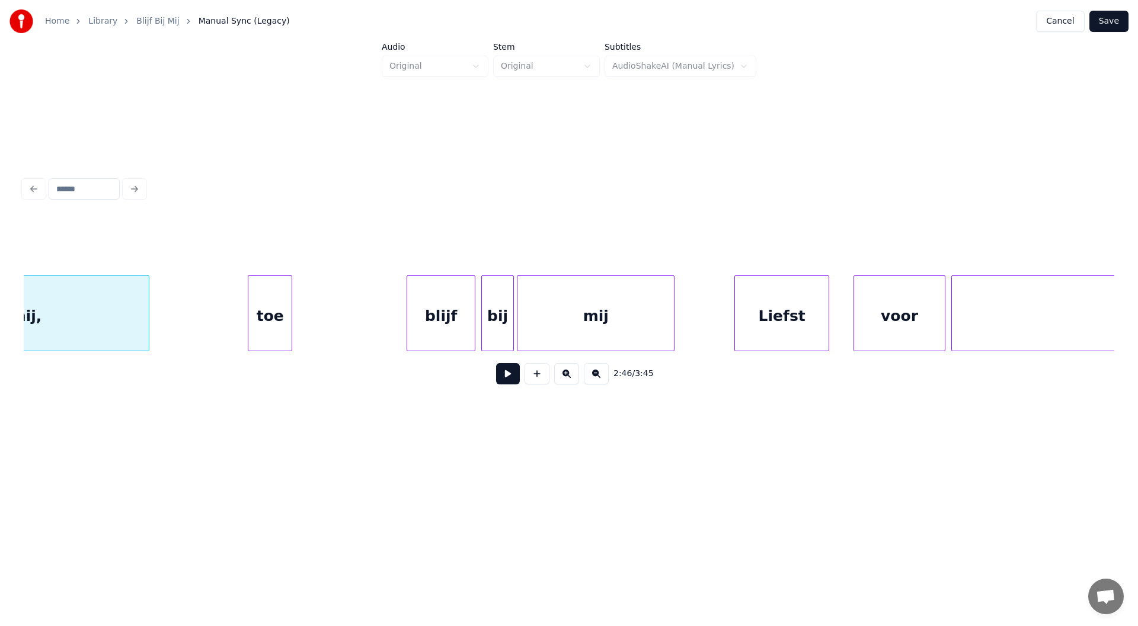
click at [273, 320] on div "toe" at bounding box center [269, 316] width 43 height 81
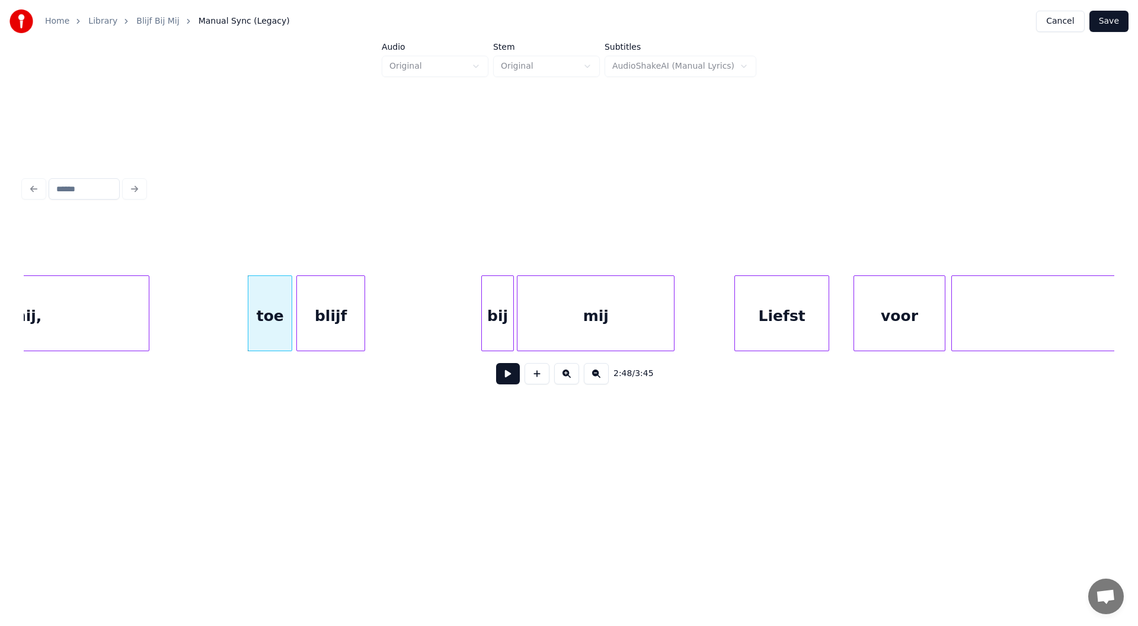
click at [330, 322] on div "blijf" at bounding box center [331, 316] width 68 height 81
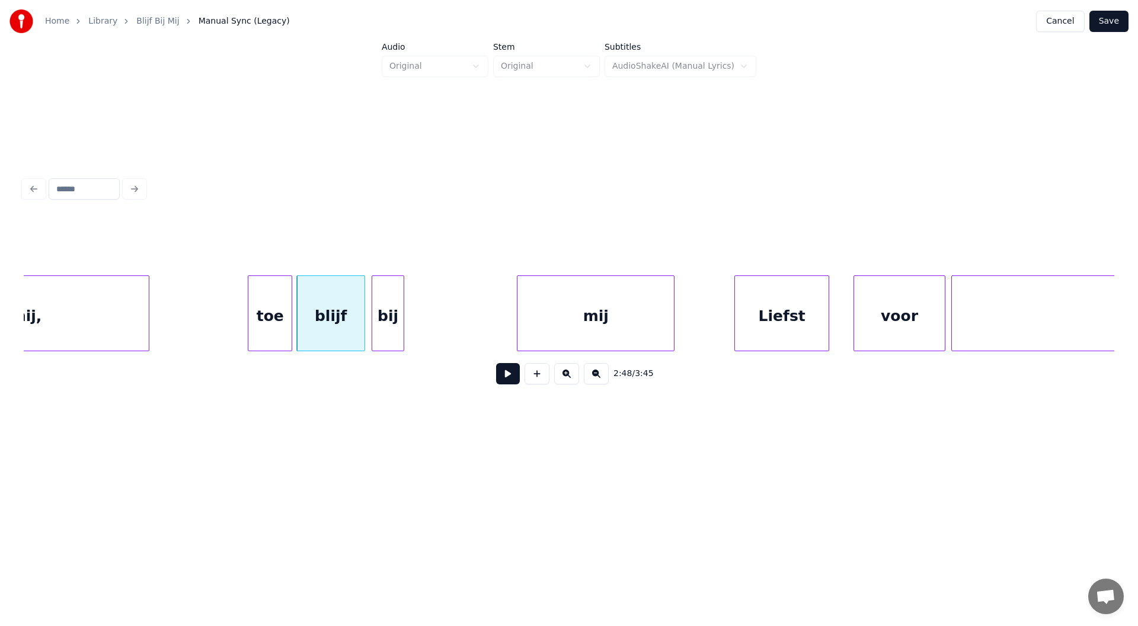
click at [392, 331] on div "bij" at bounding box center [387, 316] width 31 height 81
click at [393, 330] on div "bij" at bounding box center [389, 316] width 31 height 81
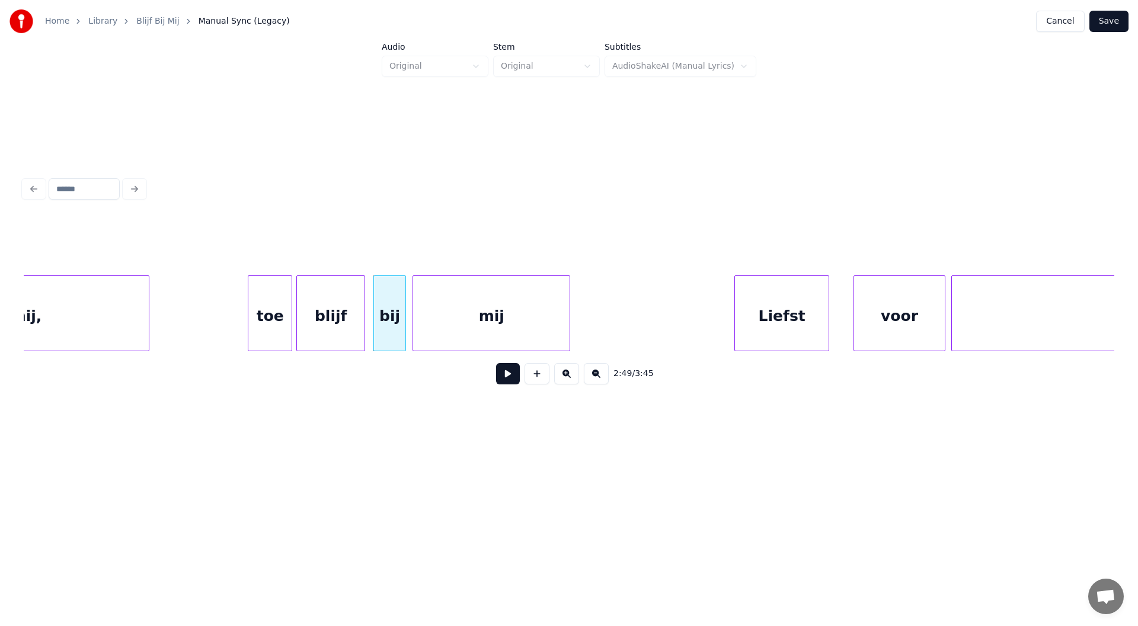
click at [470, 326] on div "mij" at bounding box center [491, 316] width 156 height 81
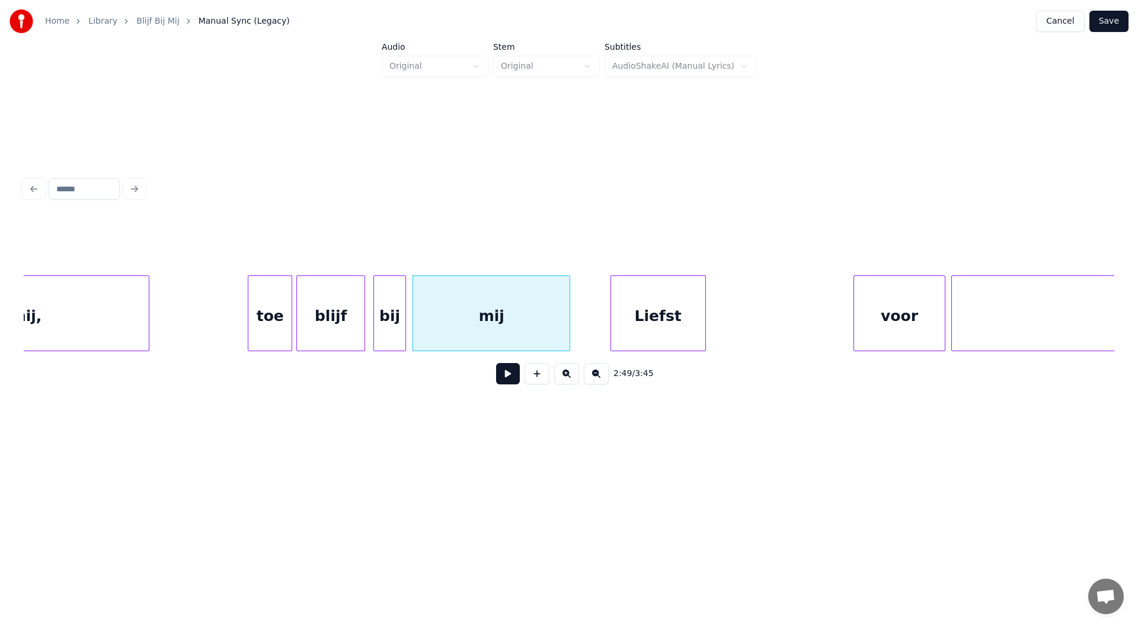
click at [657, 338] on div "Liefst" at bounding box center [658, 316] width 94 height 81
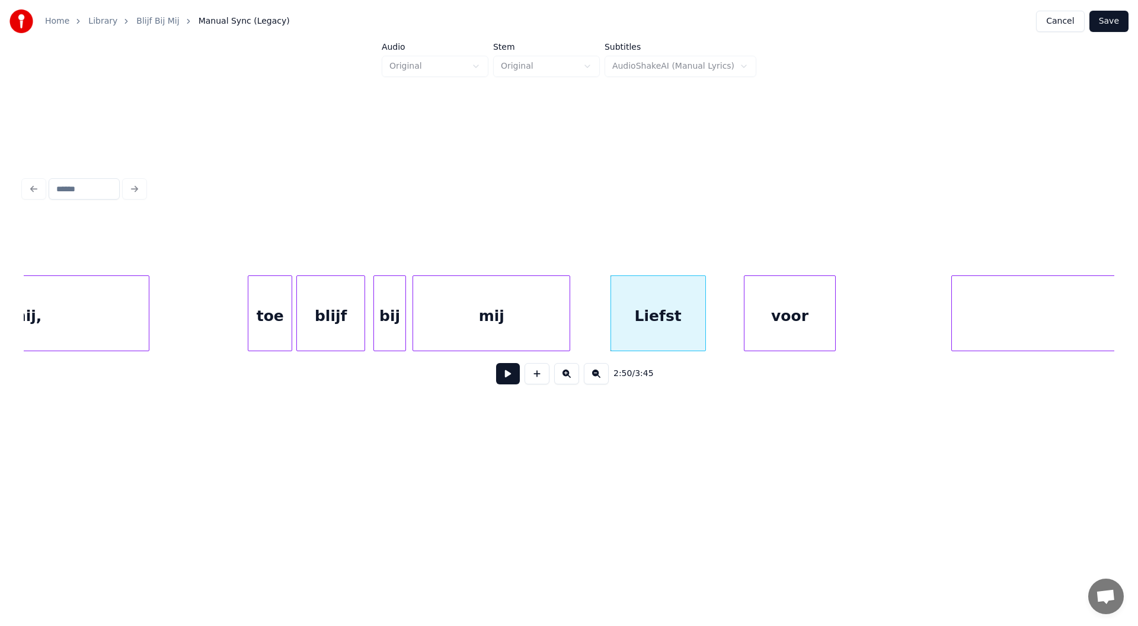
click at [795, 329] on div "voor" at bounding box center [789, 316] width 91 height 81
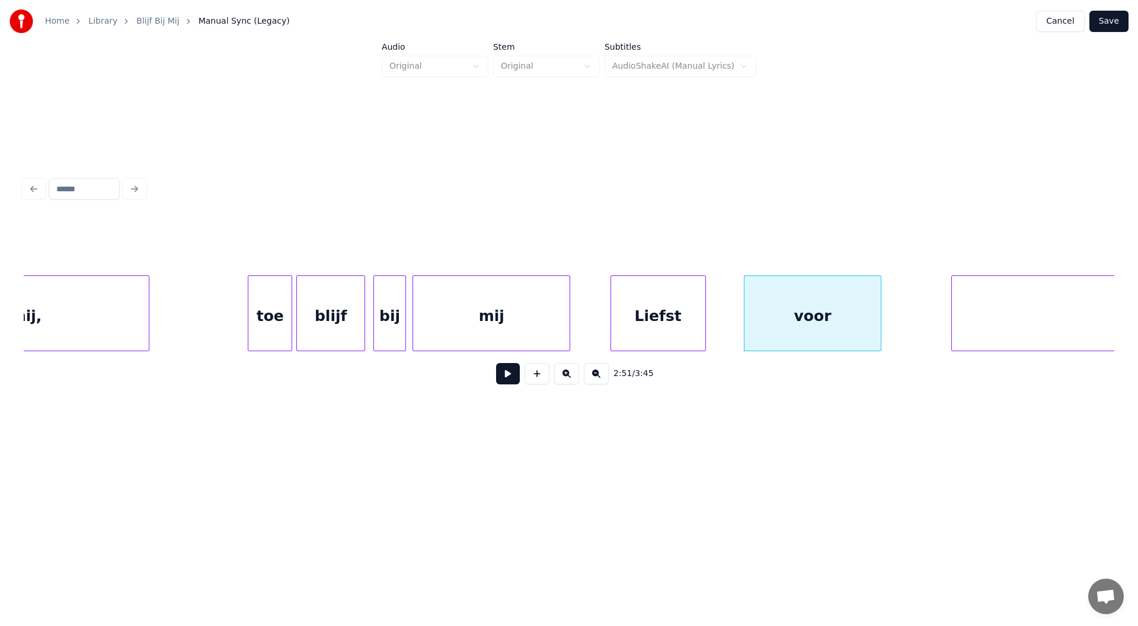
click at [878, 318] on div at bounding box center [879, 313] width 4 height 75
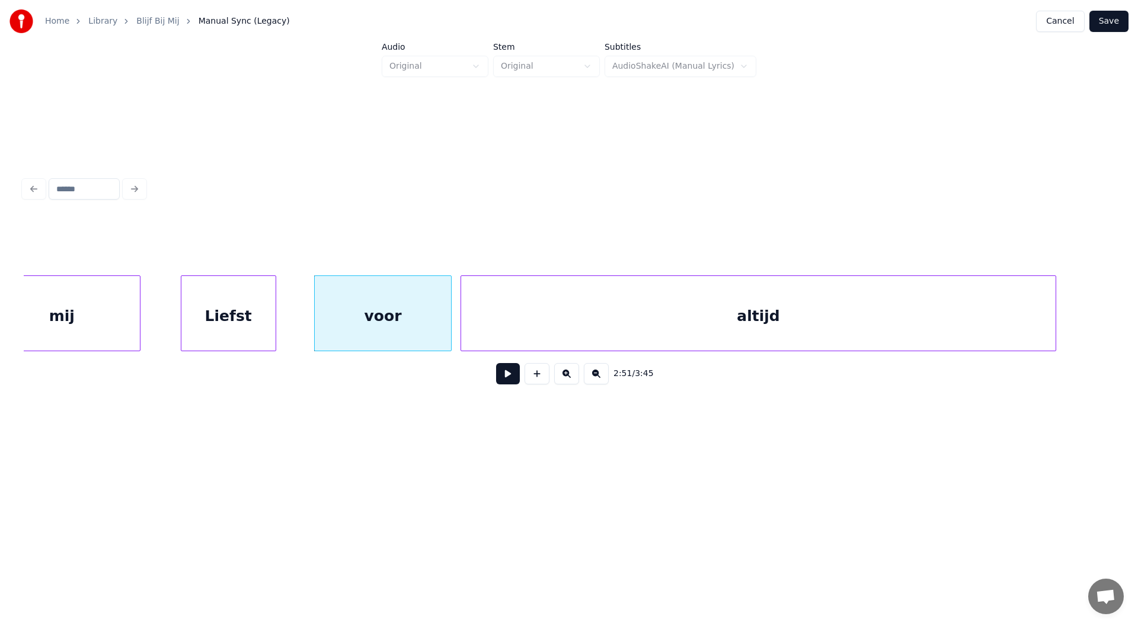
click at [952, 318] on div "altijd" at bounding box center [758, 316] width 594 height 81
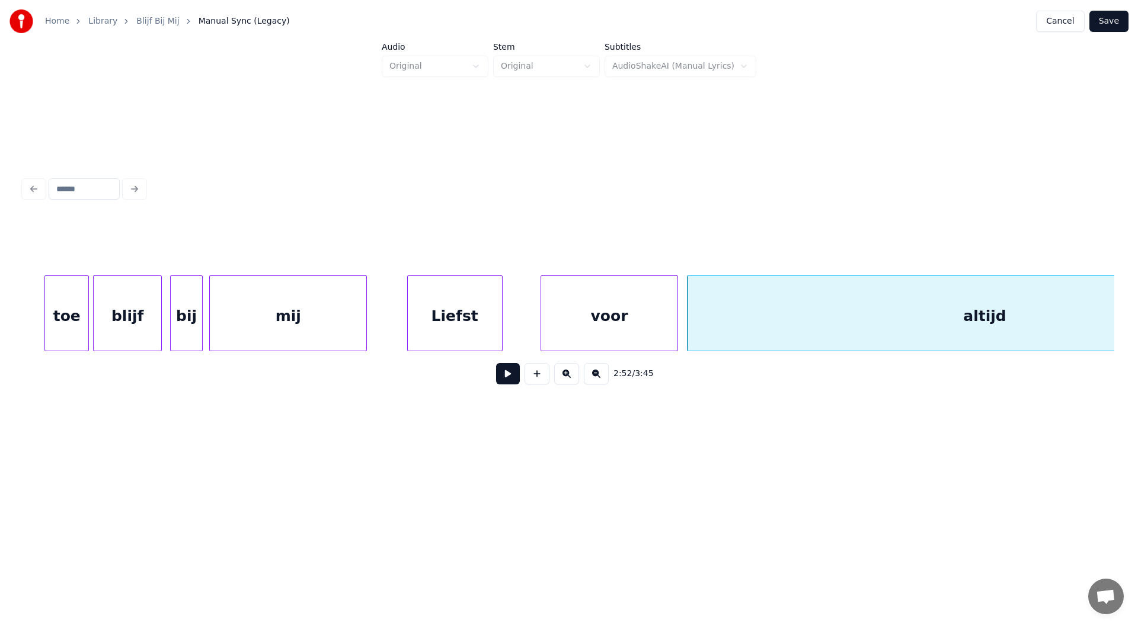
scroll to position [0, 24759]
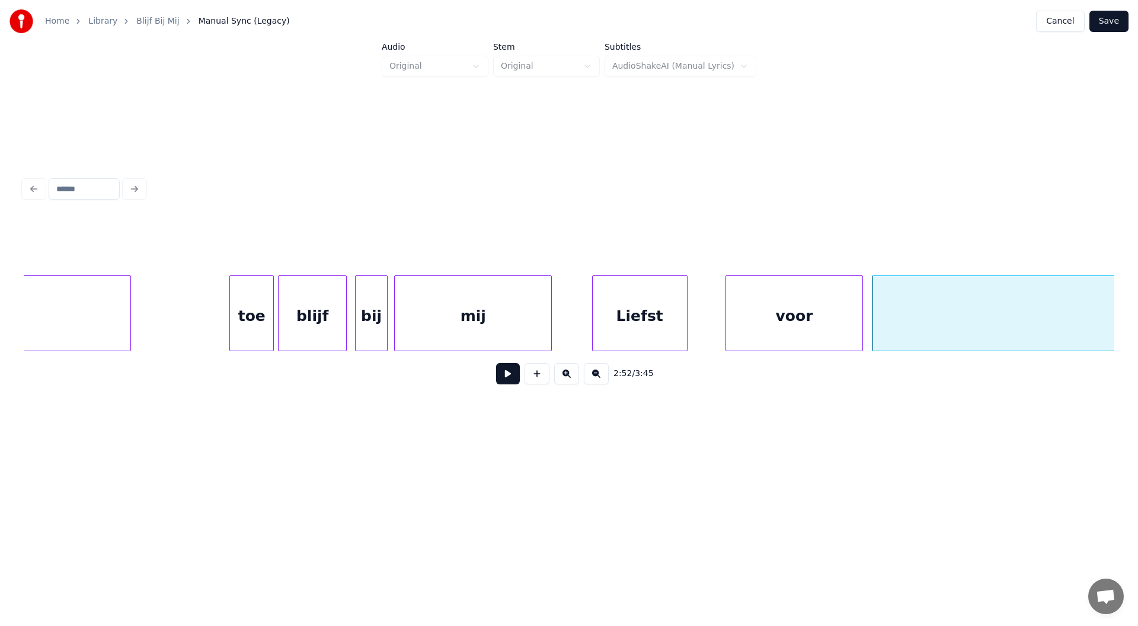
drag, startPoint x: 168, startPoint y: 321, endPoint x: 173, endPoint y: 324, distance: 6.1
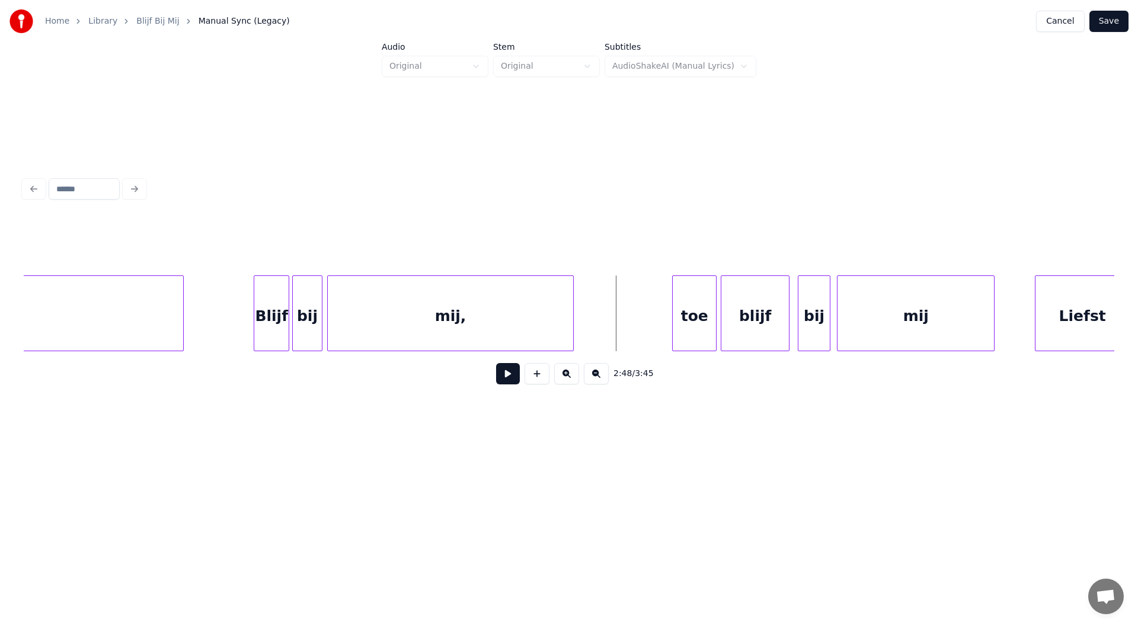
scroll to position [0, 24297]
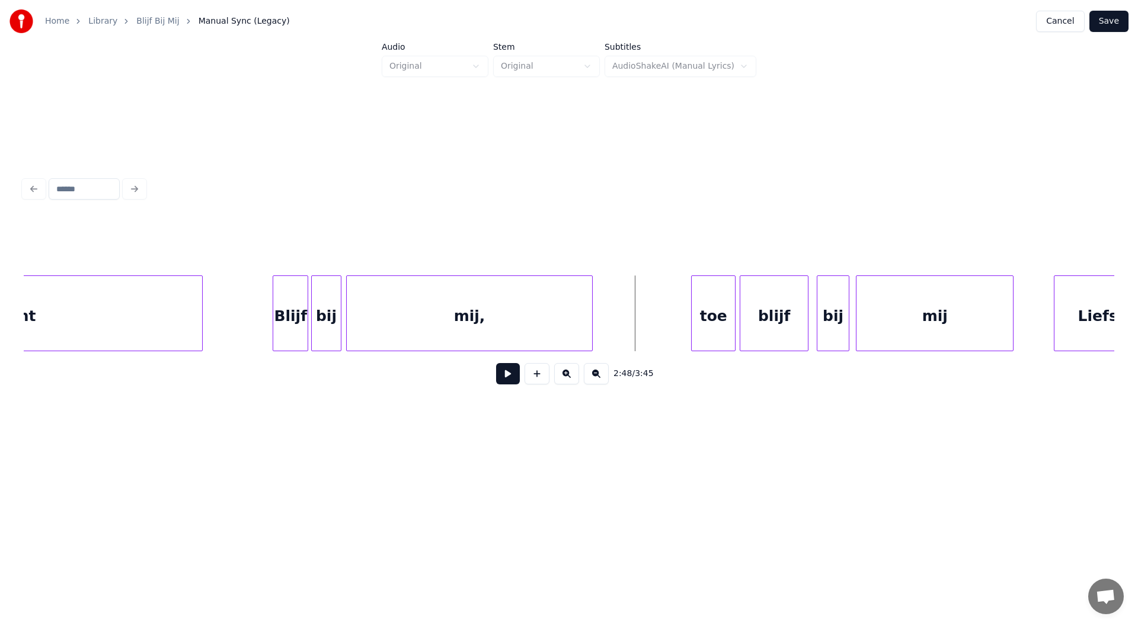
click at [511, 383] on button at bounding box center [508, 373] width 24 height 21
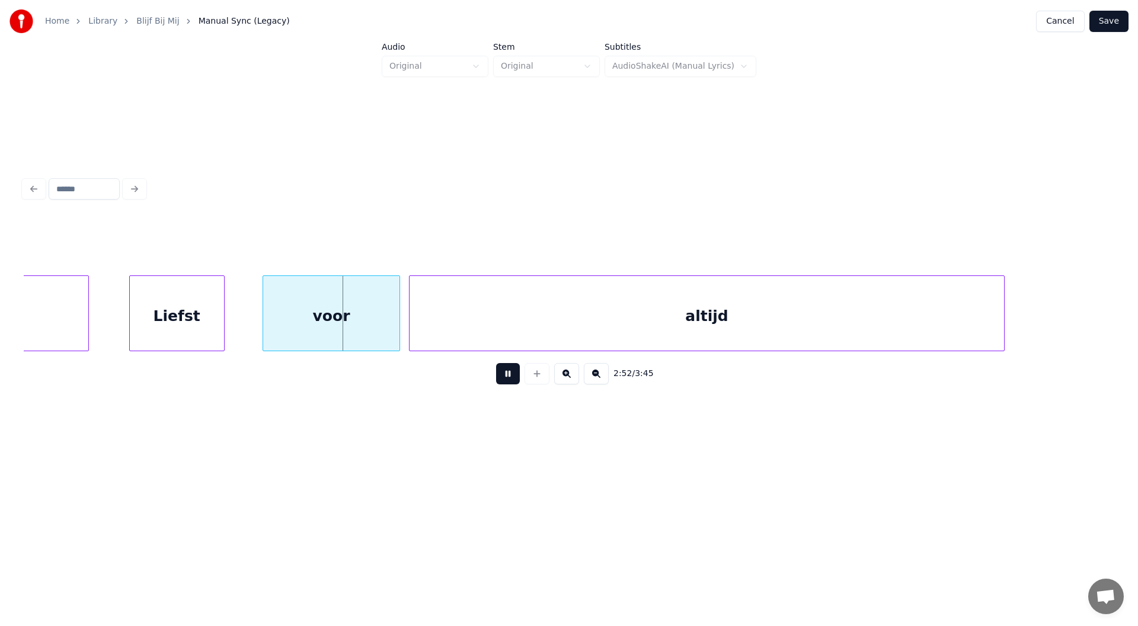
scroll to position [0, 25245]
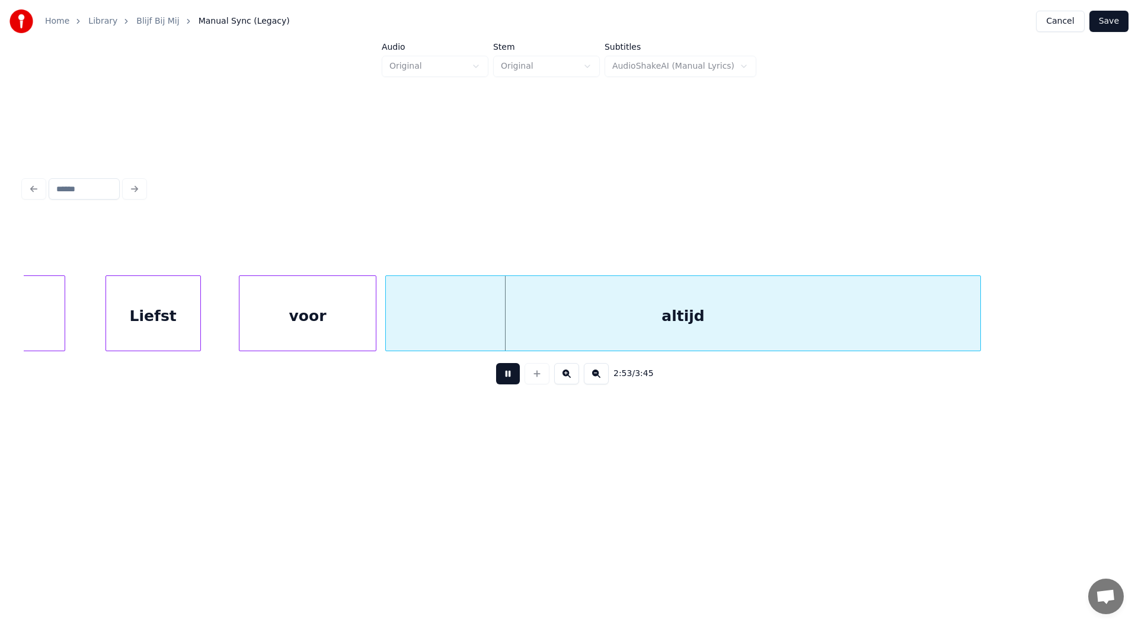
click at [514, 380] on button at bounding box center [508, 373] width 24 height 21
click at [320, 338] on div at bounding box center [322, 313] width 4 height 75
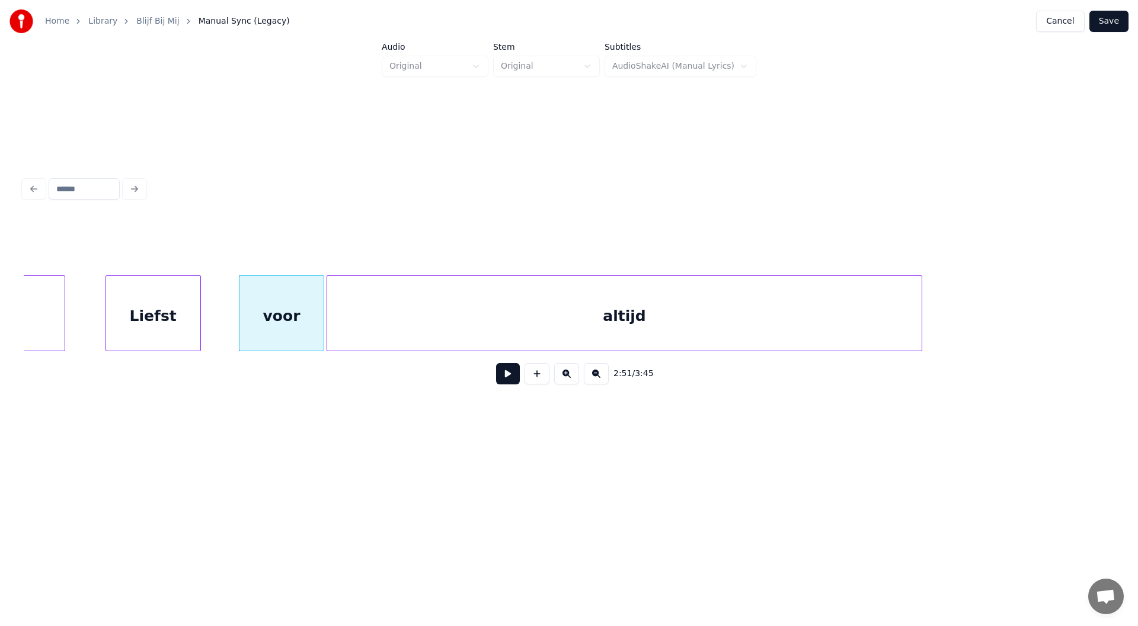
click at [405, 328] on div "altijd" at bounding box center [624, 316] width 594 height 81
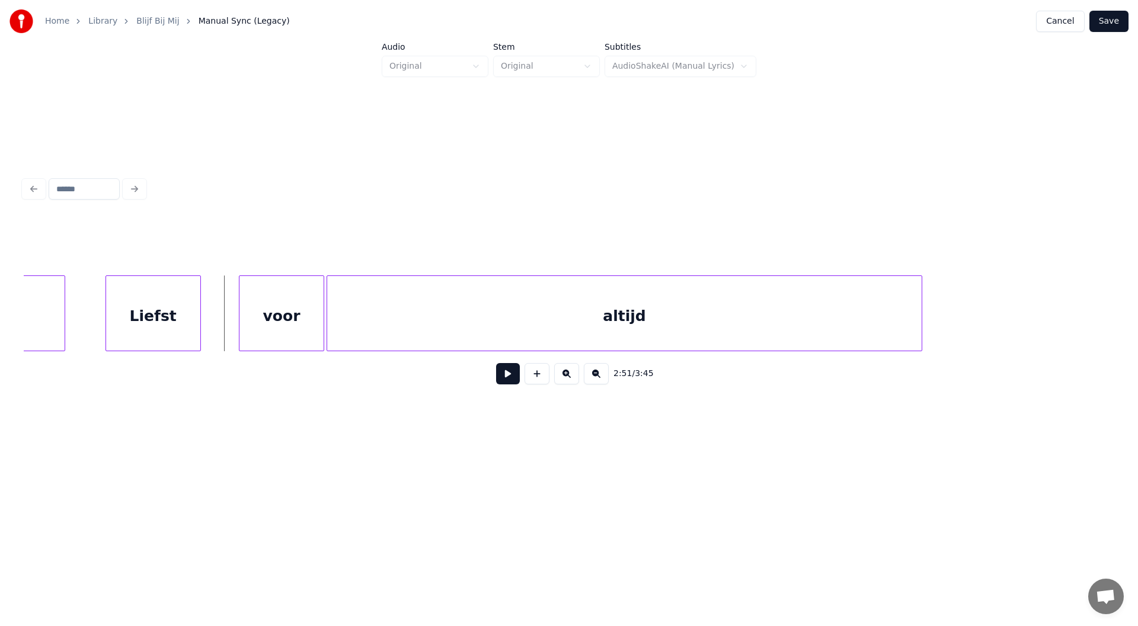
click at [504, 379] on button at bounding box center [508, 373] width 24 height 21
click at [516, 382] on button at bounding box center [508, 373] width 24 height 21
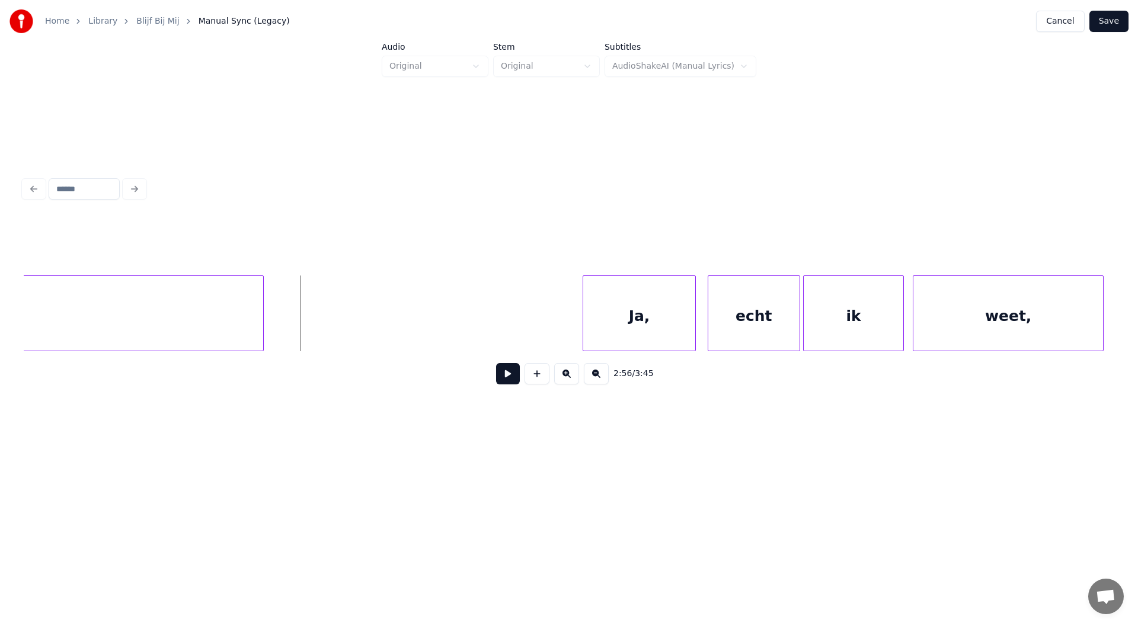
scroll to position [0, 26106]
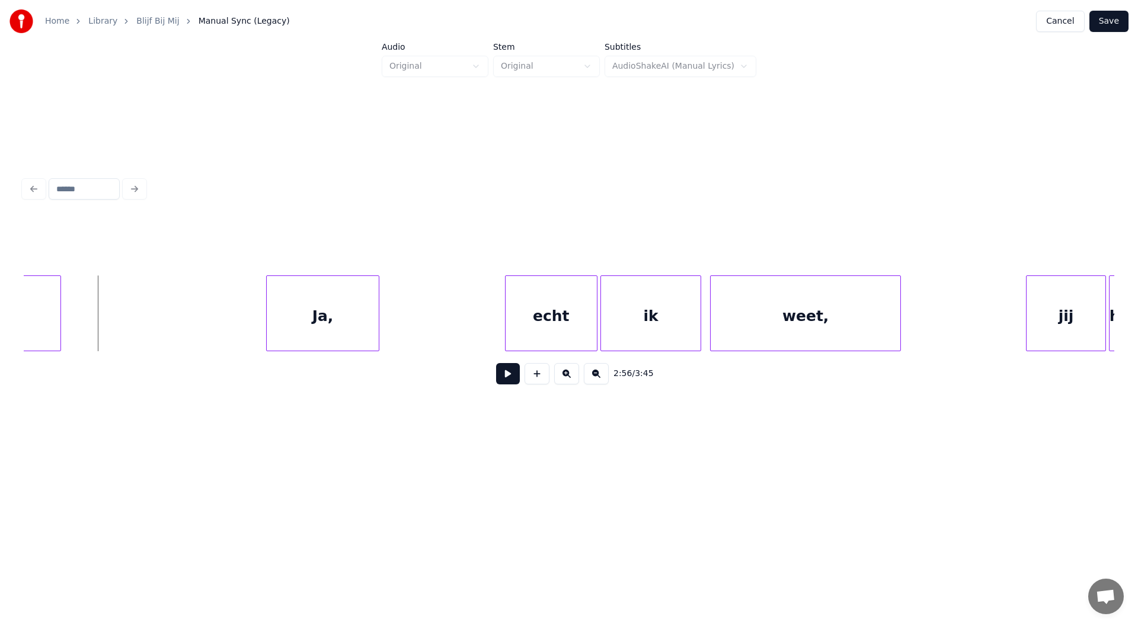
click at [318, 324] on div "Ja," at bounding box center [323, 316] width 112 height 81
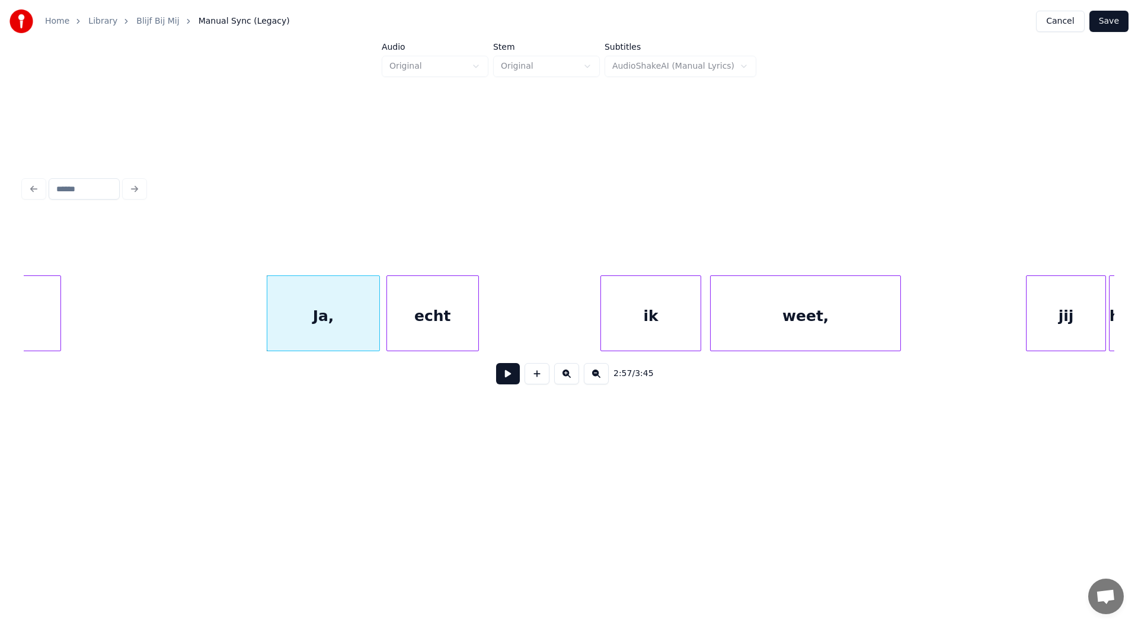
click at [421, 328] on div "echt" at bounding box center [432, 316] width 91 height 81
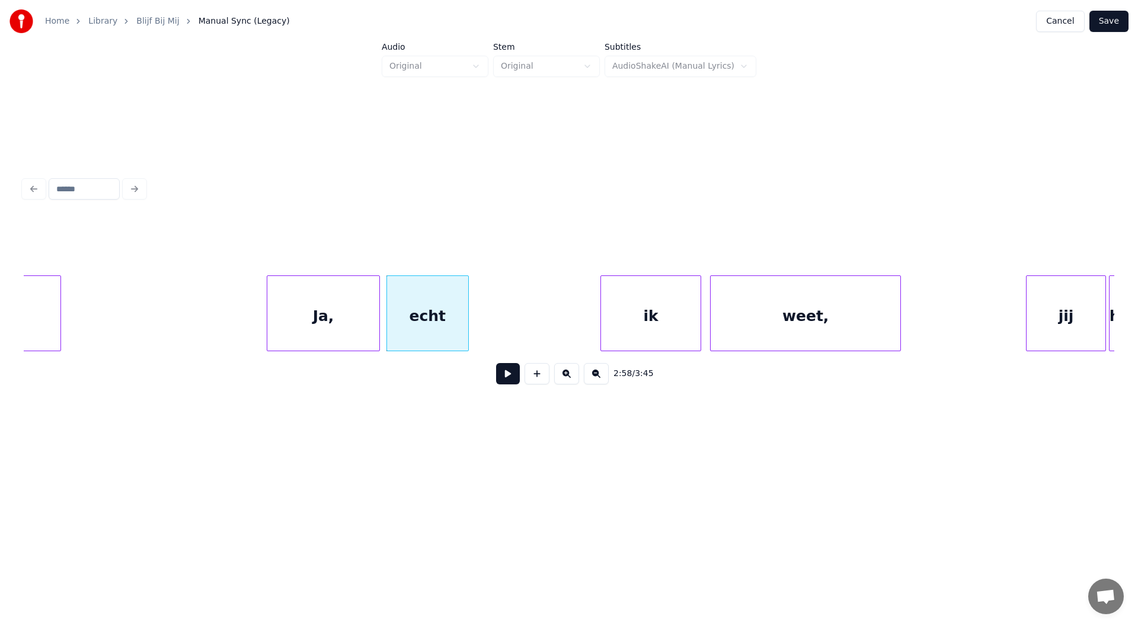
click at [466, 322] on div at bounding box center [467, 313] width 4 height 75
click at [516, 322] on div "ik" at bounding box center [524, 316] width 100 height 81
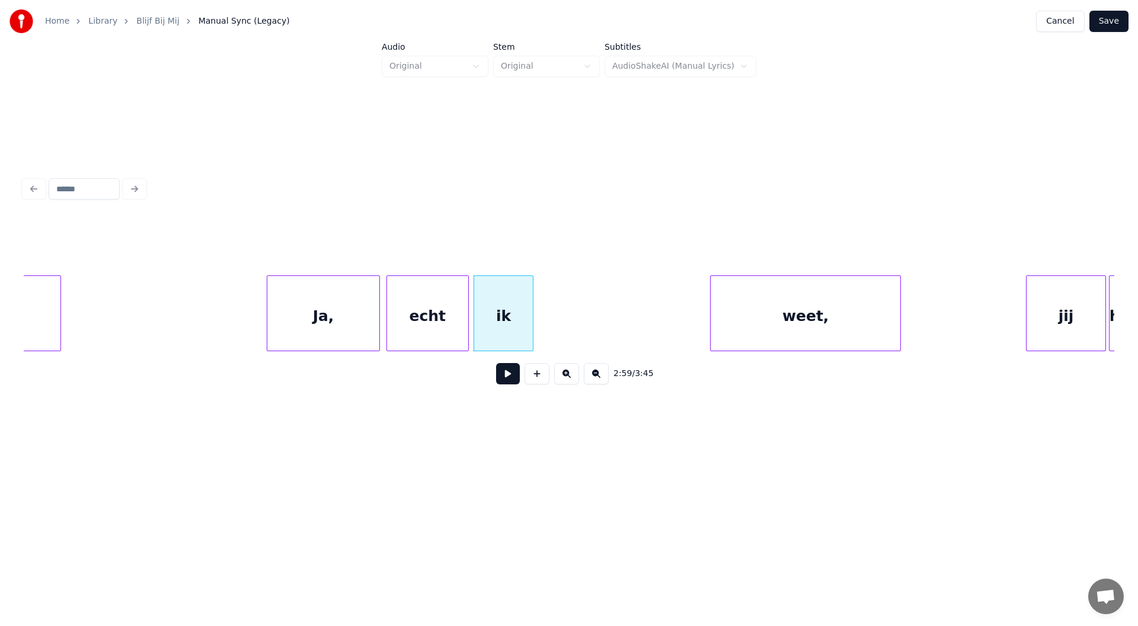
click at [530, 327] on div at bounding box center [531, 313] width 4 height 75
click at [622, 321] on div "weet," at bounding box center [636, 316] width 189 height 81
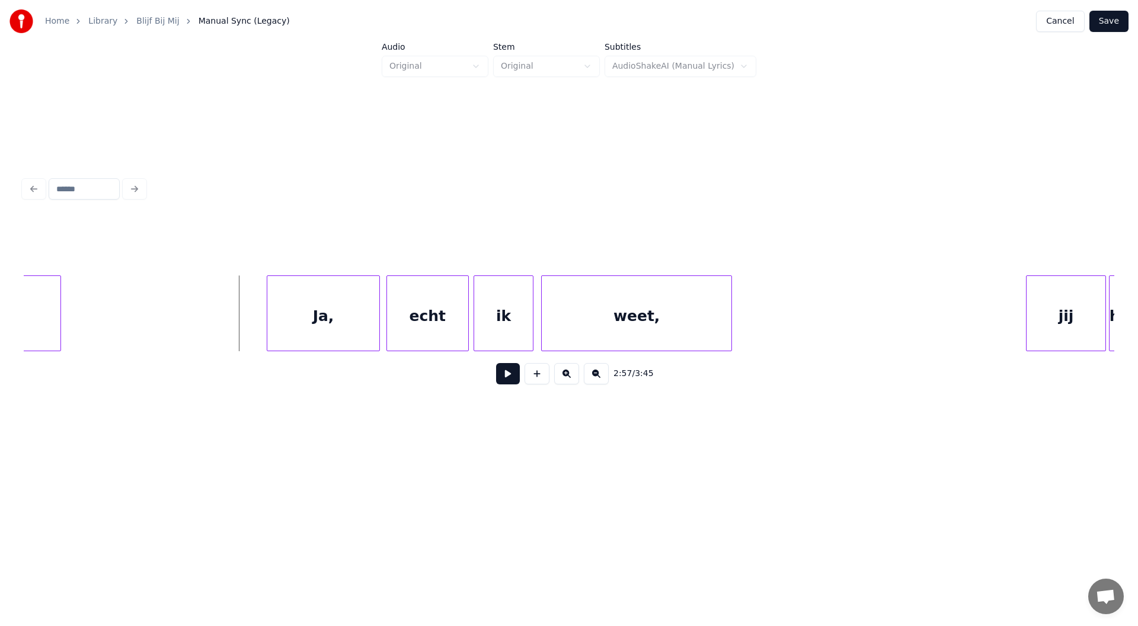
click at [506, 382] on button at bounding box center [508, 373] width 24 height 21
click at [506, 380] on button at bounding box center [508, 373] width 24 height 21
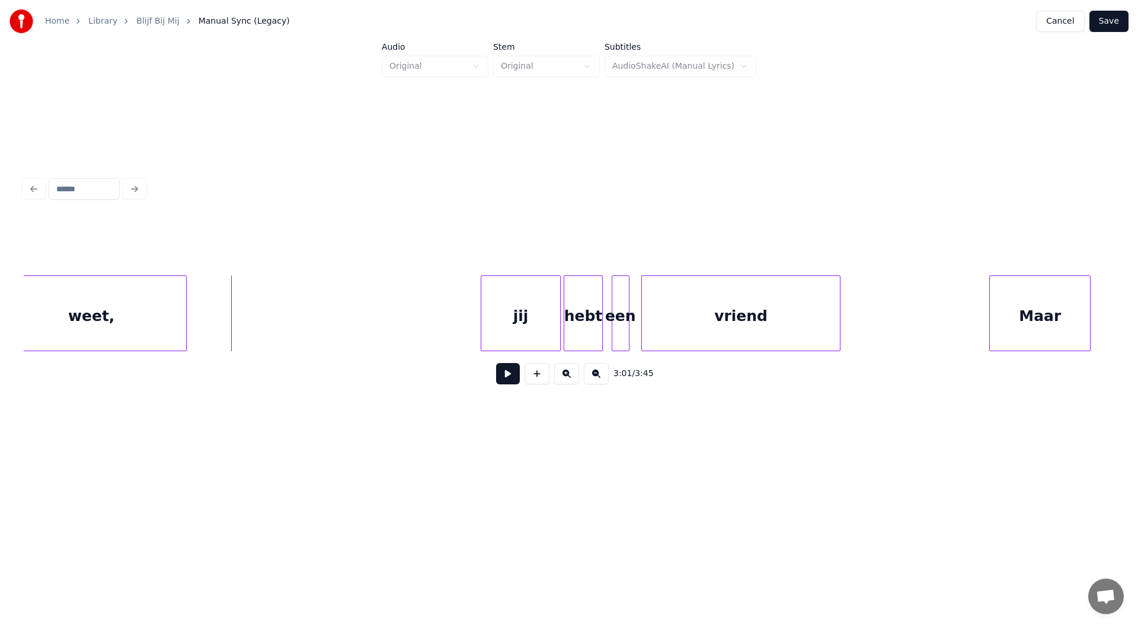
scroll to position [0, 26699]
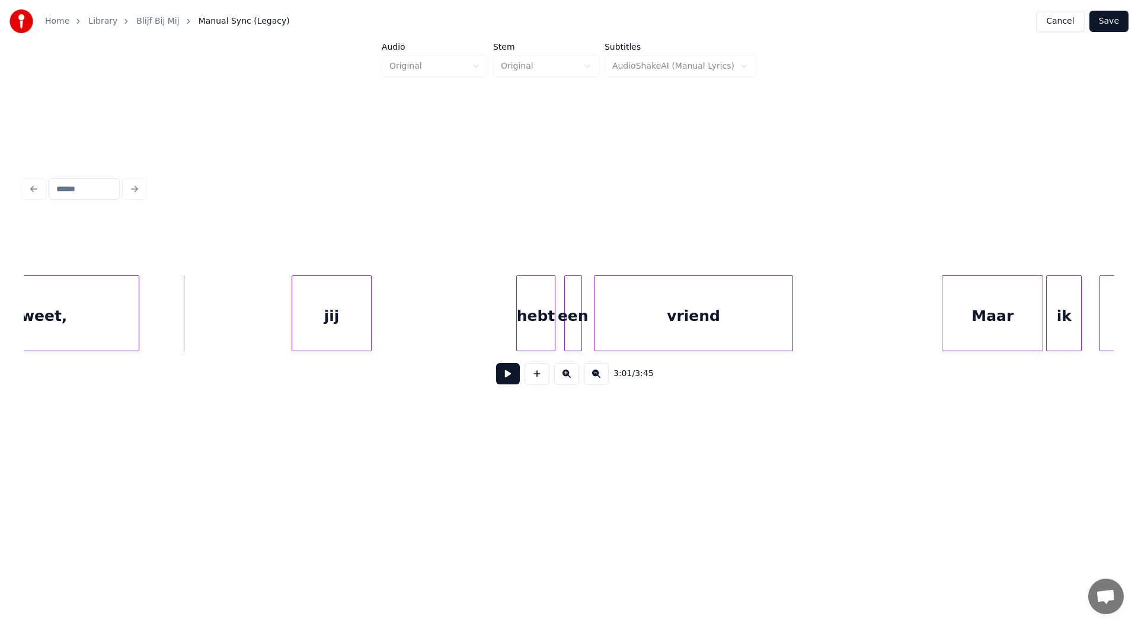
click at [328, 318] on div "jij" at bounding box center [331, 316] width 79 height 81
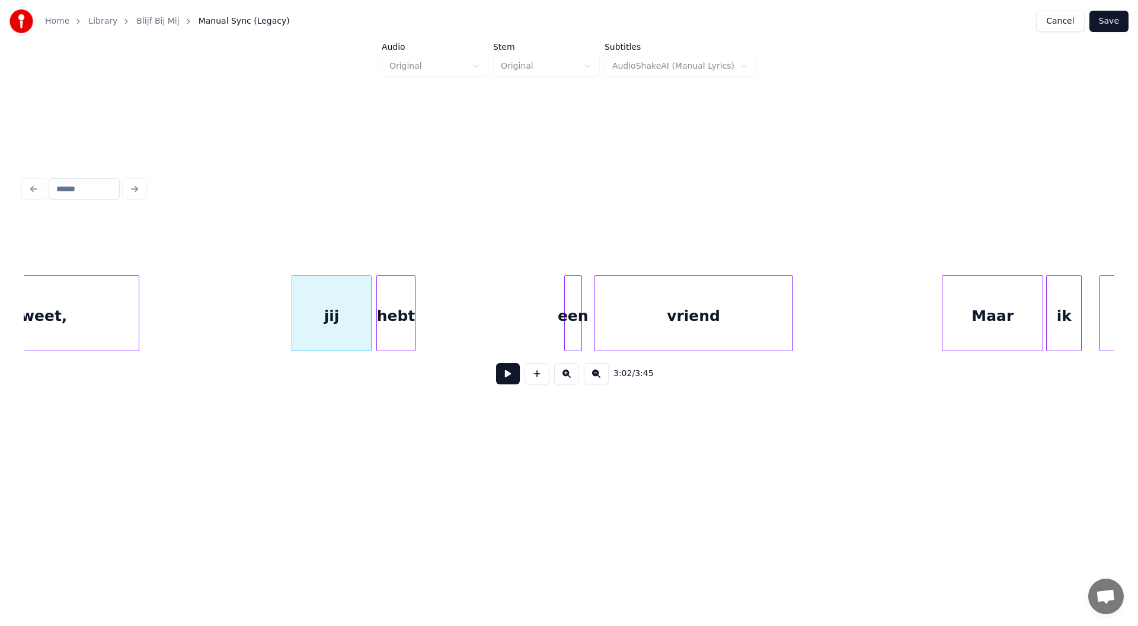
click at [404, 334] on div "hebt" at bounding box center [395, 316] width 37 height 81
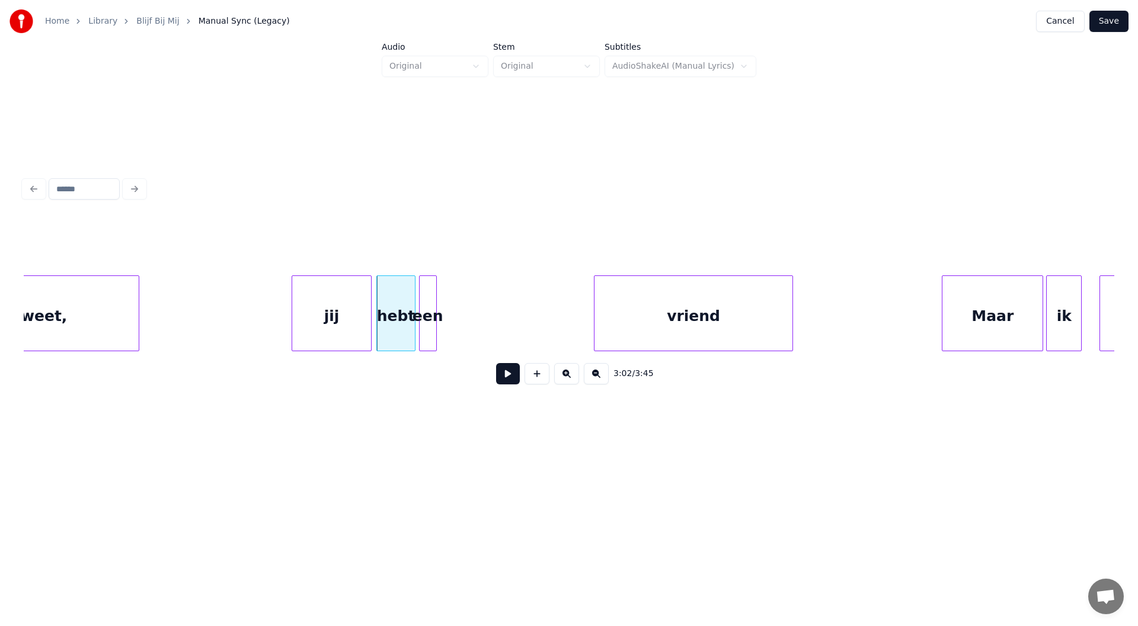
click at [425, 330] on div "een" at bounding box center [428, 316] width 17 height 81
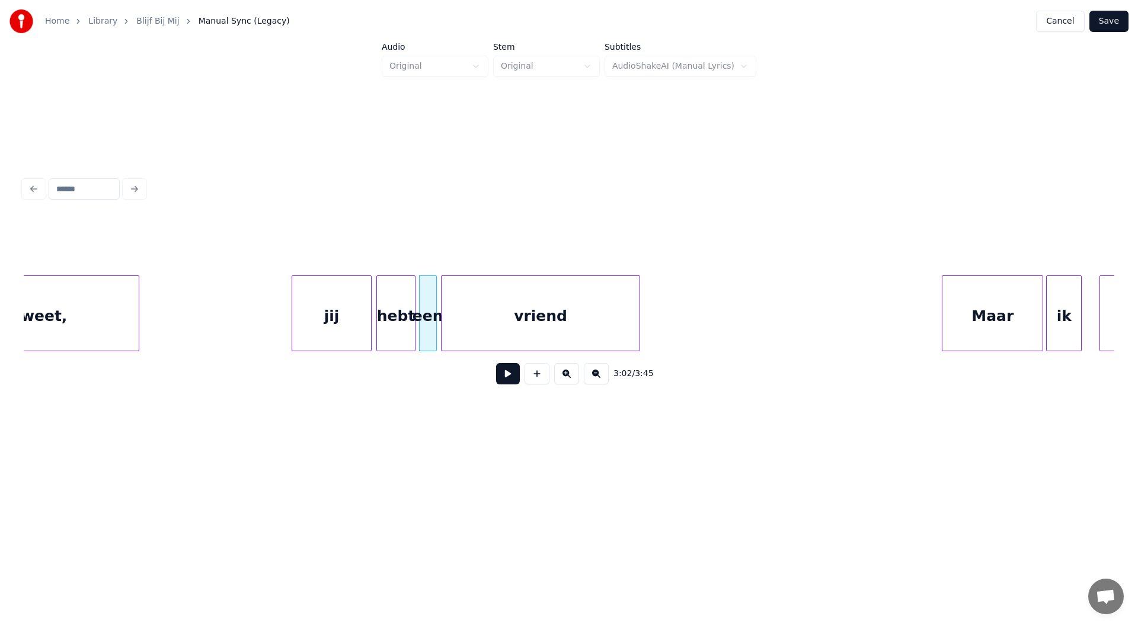
click at [485, 323] on div "vriend" at bounding box center [541, 316] width 198 height 81
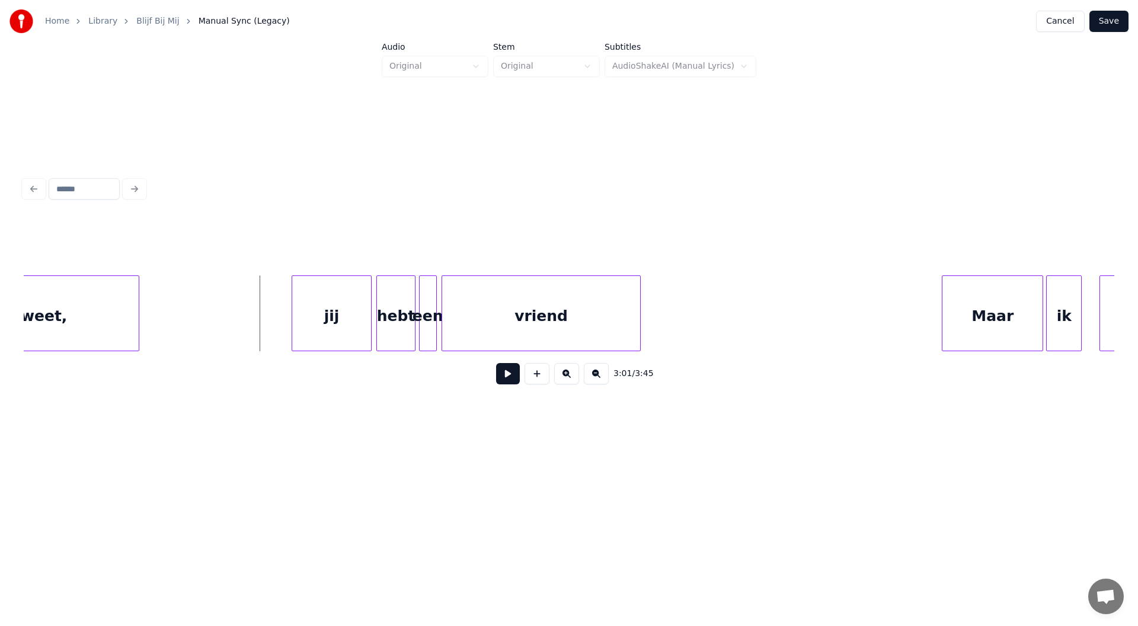
click at [510, 382] on button at bounding box center [508, 373] width 24 height 21
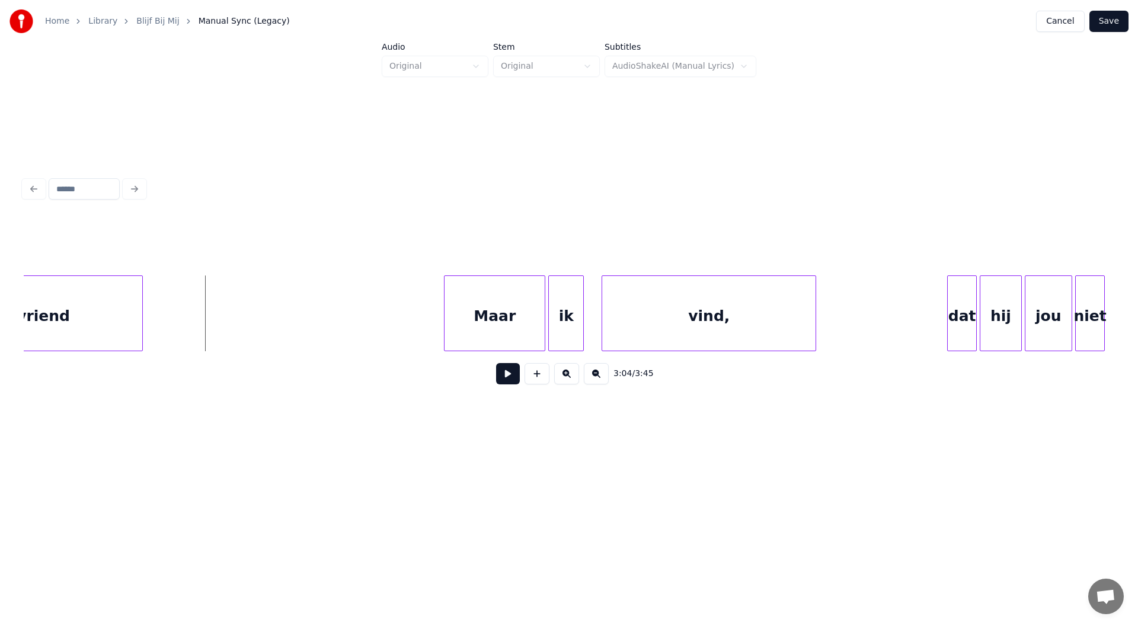
scroll to position [0, 27221]
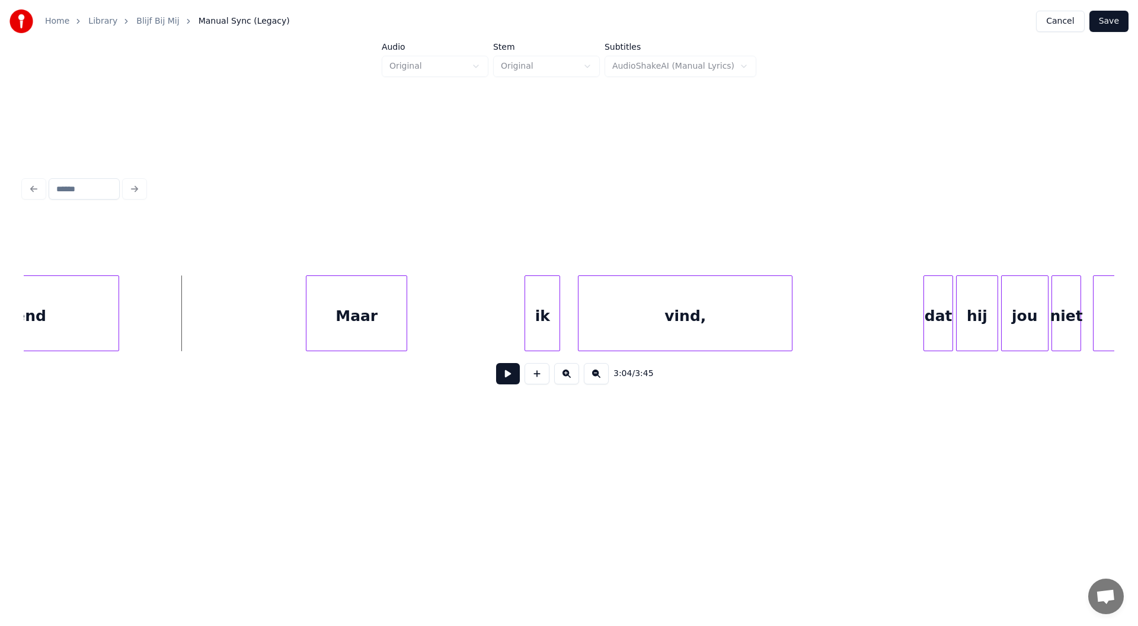
click at [335, 326] on div "Maar" at bounding box center [356, 316] width 100 height 81
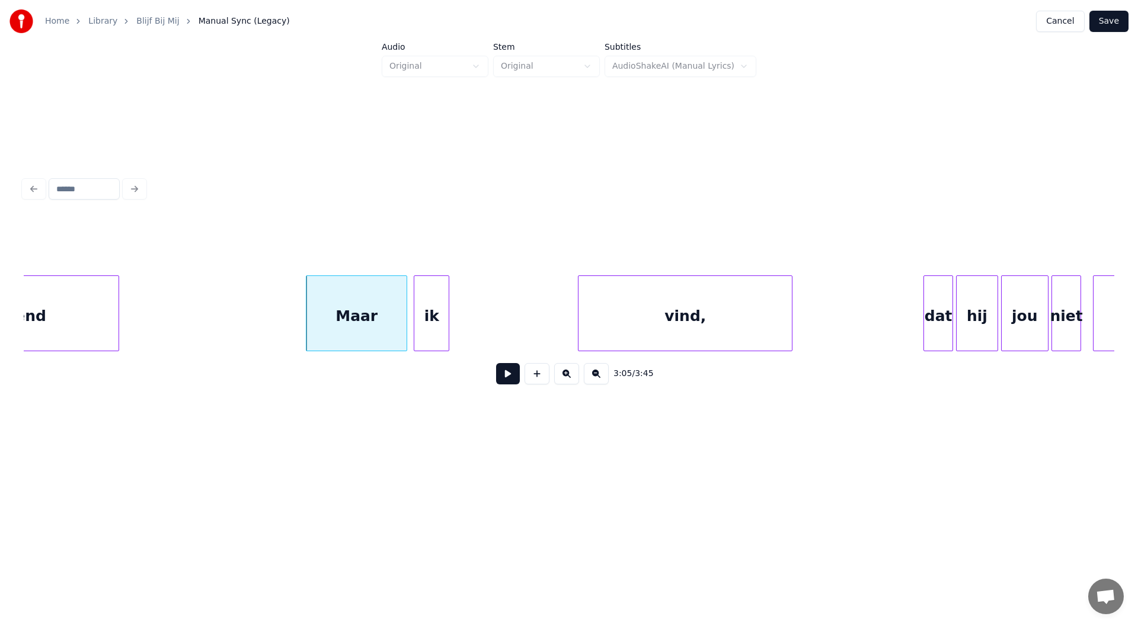
click at [431, 330] on div "ik" at bounding box center [431, 316] width 34 height 81
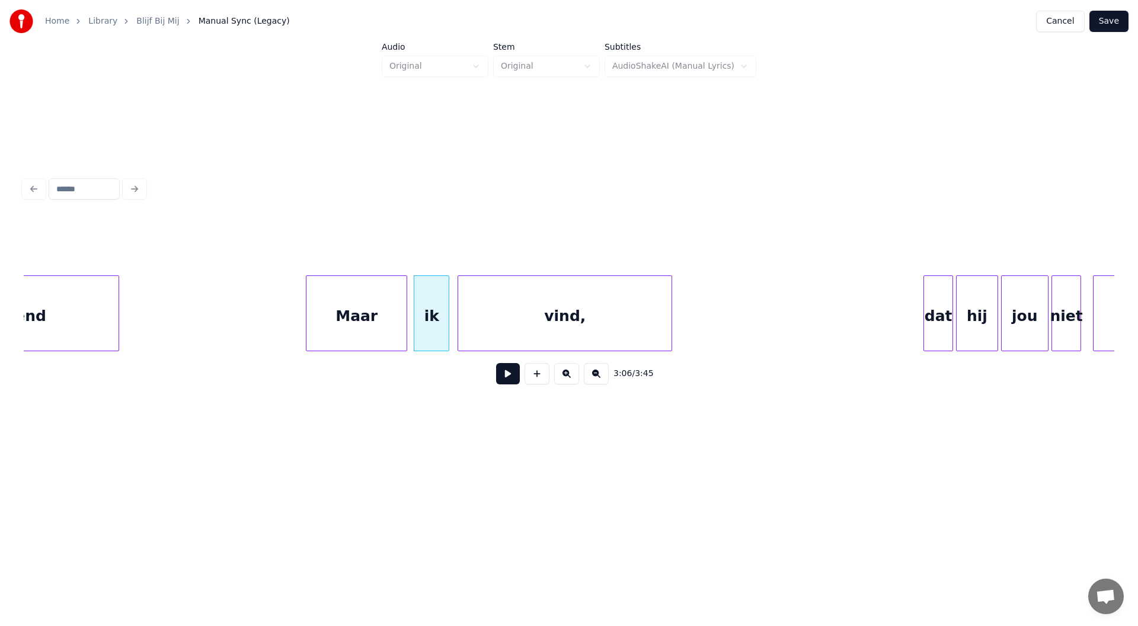
click at [530, 328] on div "vind," at bounding box center [564, 316] width 213 height 81
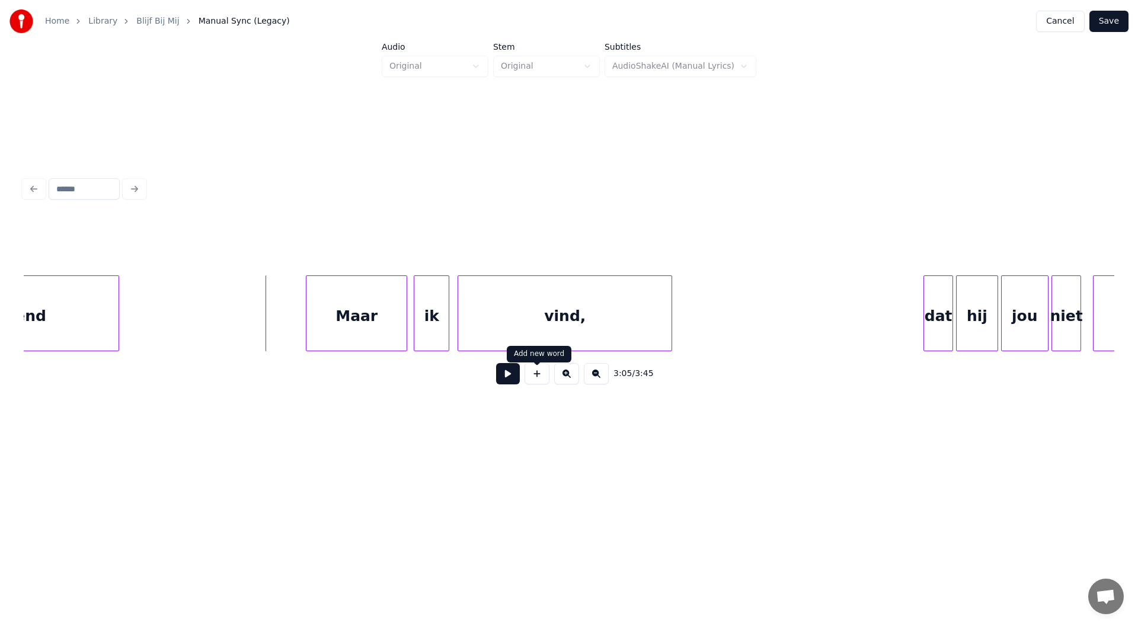
click at [519, 380] on button at bounding box center [508, 373] width 24 height 21
click at [514, 381] on button at bounding box center [508, 373] width 24 height 21
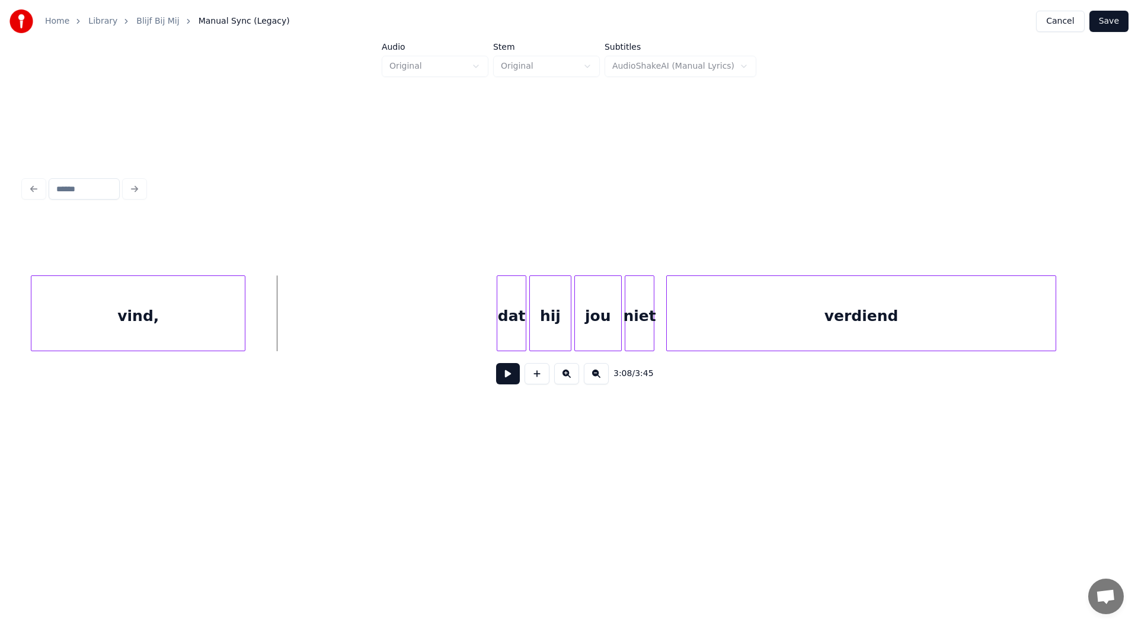
scroll to position [0, 27695]
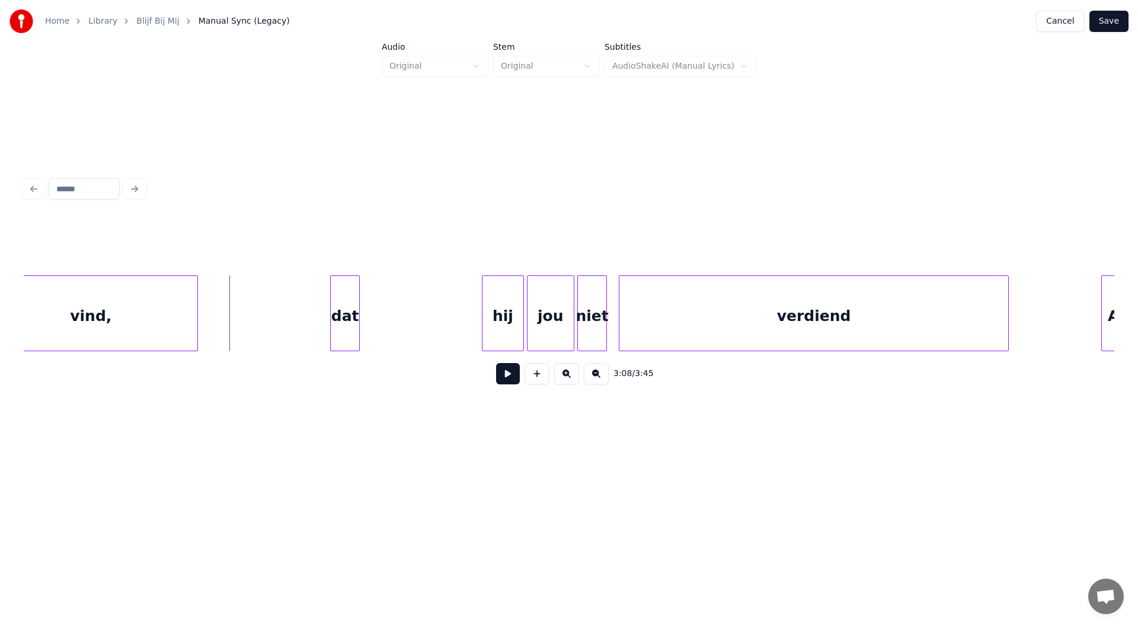
click at [345, 330] on div "dat" at bounding box center [345, 316] width 28 height 81
click at [395, 328] on div "hij" at bounding box center [384, 316] width 40 height 81
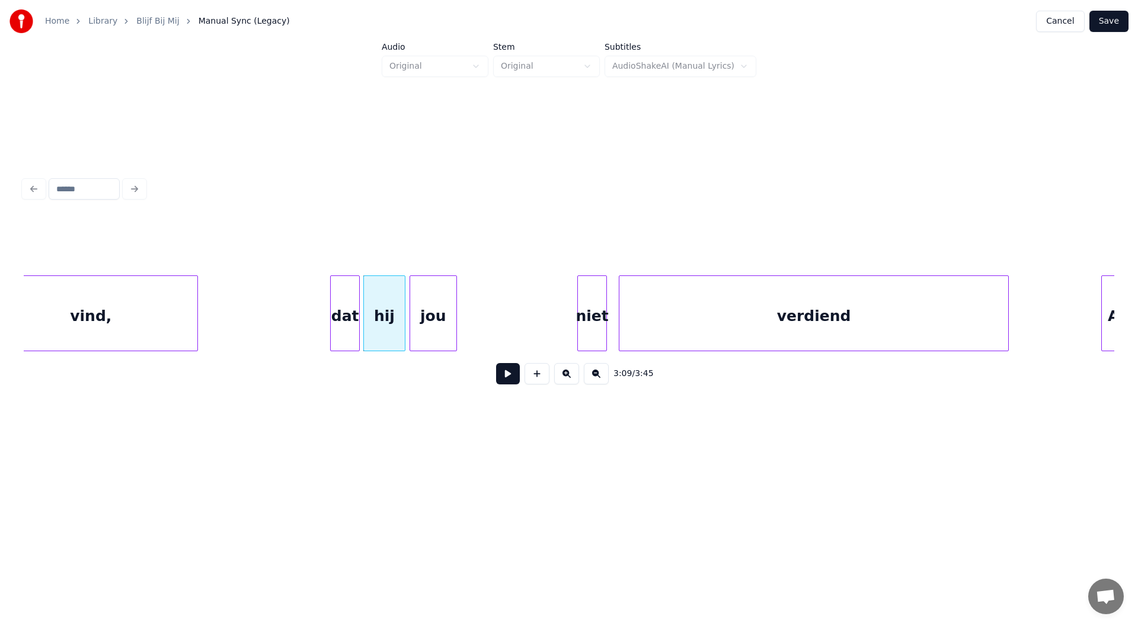
click at [435, 326] on div "jou" at bounding box center [433, 316] width 46 height 81
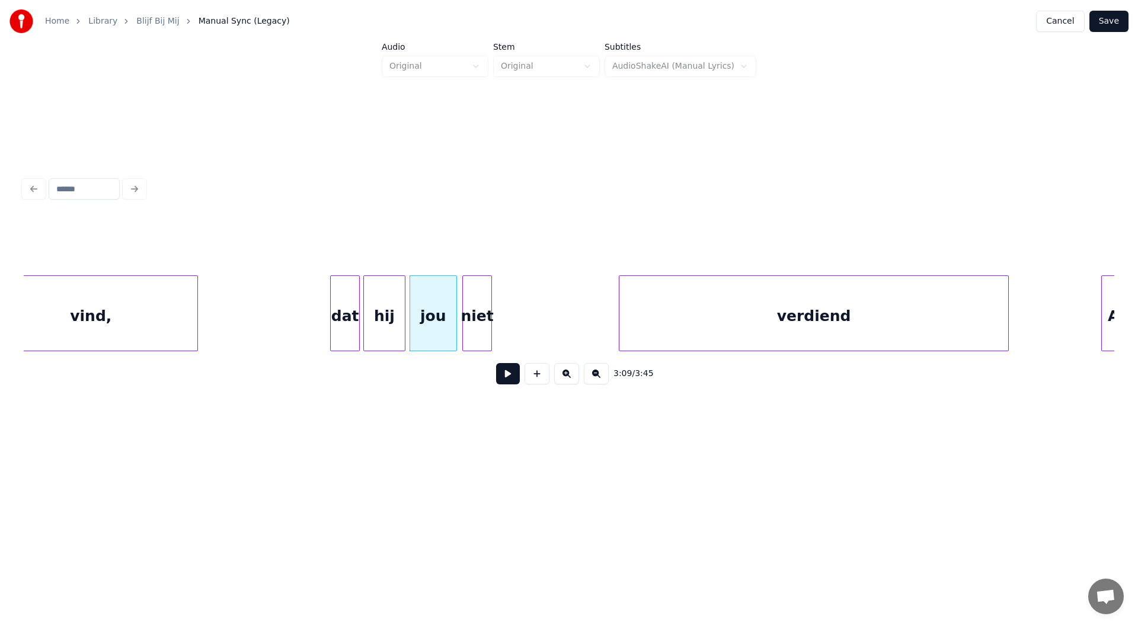
click at [473, 327] on div "niet" at bounding box center [477, 316] width 28 height 81
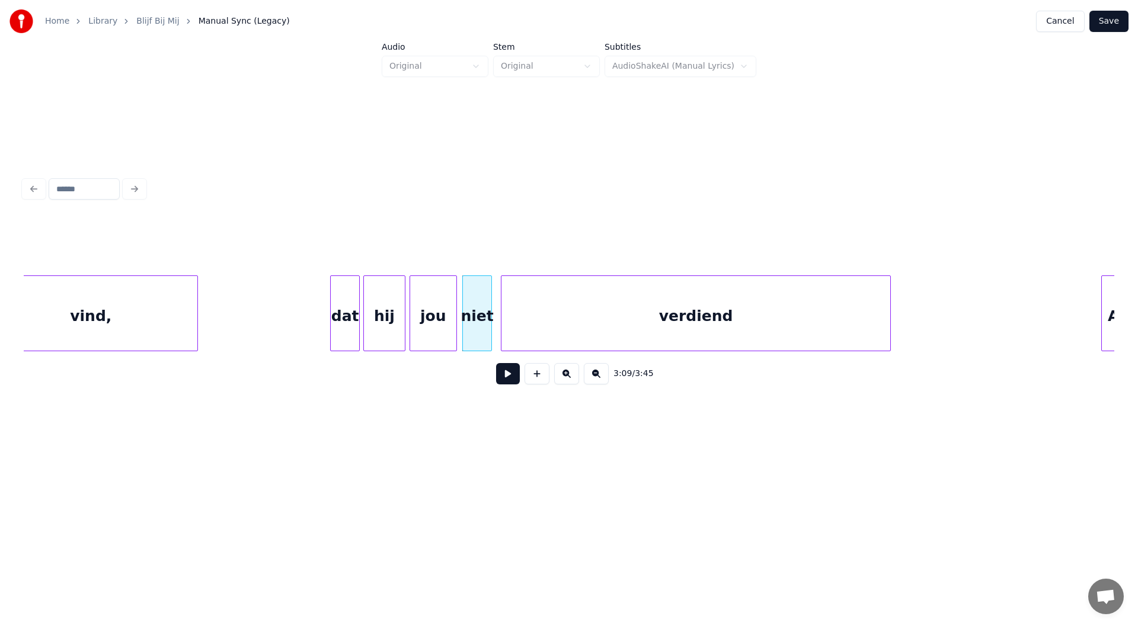
click at [621, 324] on div "verdiend" at bounding box center [695, 316] width 389 height 81
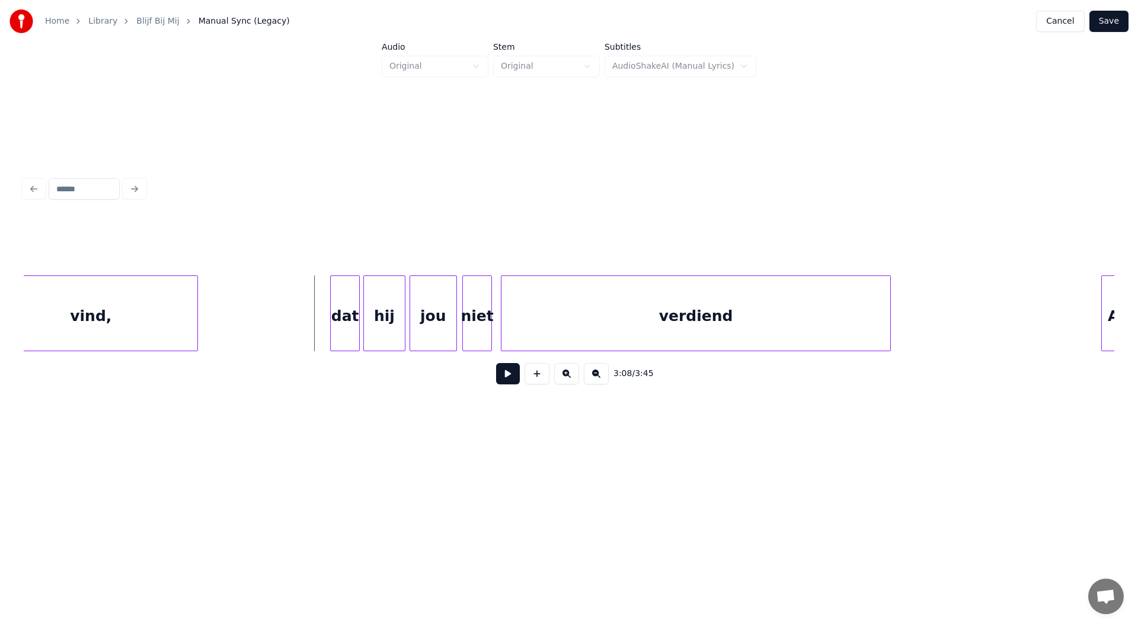
drag, startPoint x: 273, startPoint y: 318, endPoint x: 452, endPoint y: 365, distance: 185.0
click at [506, 379] on button at bounding box center [508, 373] width 24 height 21
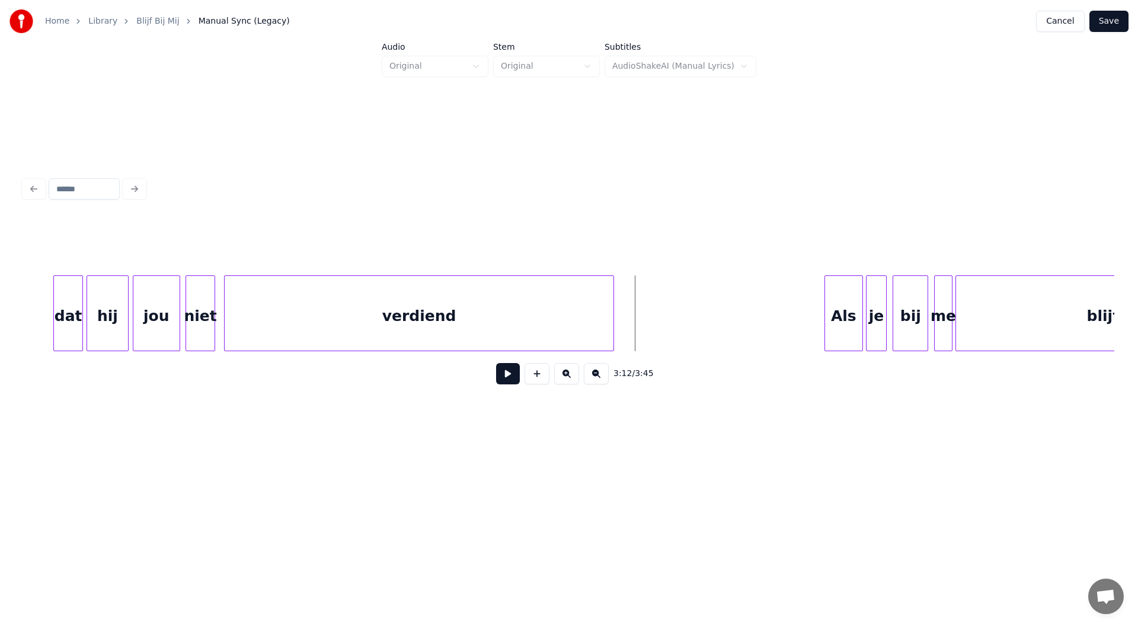
scroll to position [0, 28212]
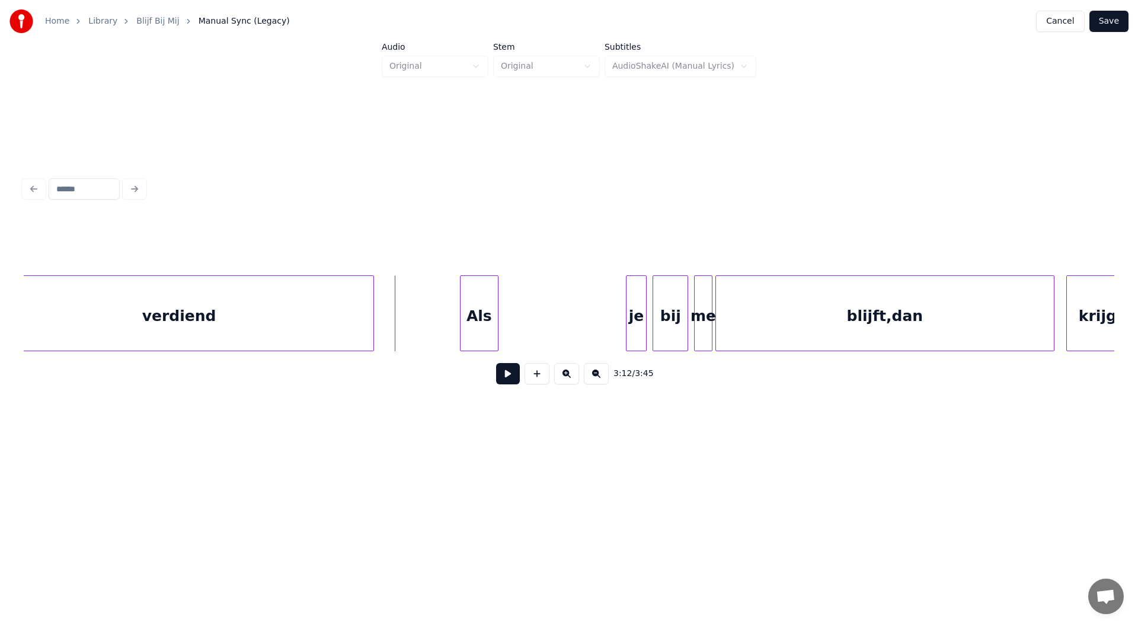
click at [475, 317] on div "Als" at bounding box center [479, 316] width 37 height 81
click at [479, 323] on div at bounding box center [478, 313] width 4 height 75
click at [495, 324] on div "je" at bounding box center [494, 316] width 20 height 81
click at [522, 322] on div "bij" at bounding box center [525, 316] width 34 height 81
click at [529, 323] on div at bounding box center [531, 313] width 4 height 75
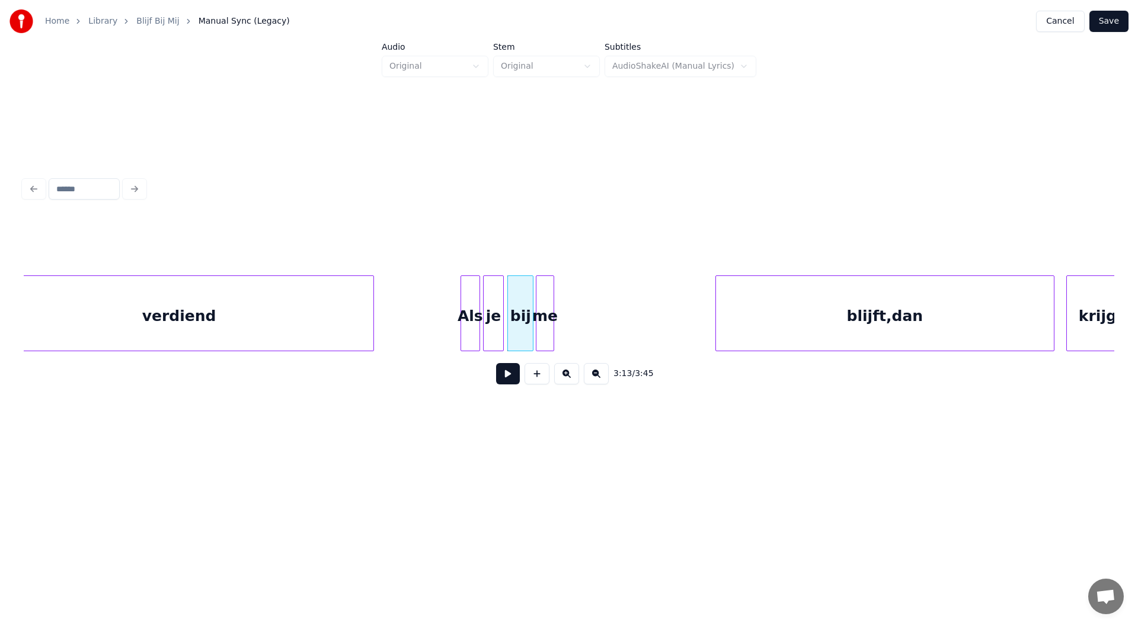
click at [548, 325] on div "me" at bounding box center [544, 316] width 17 height 81
click at [555, 327] on div at bounding box center [554, 313] width 4 height 75
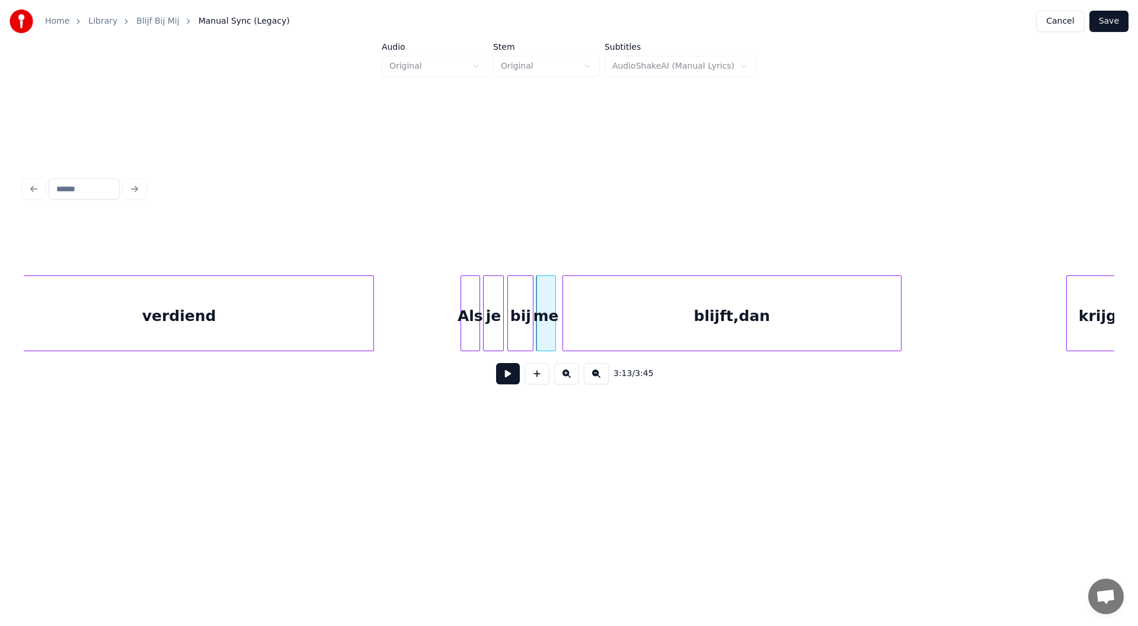
click at [694, 325] on div "blijft,dan" at bounding box center [732, 316] width 338 height 81
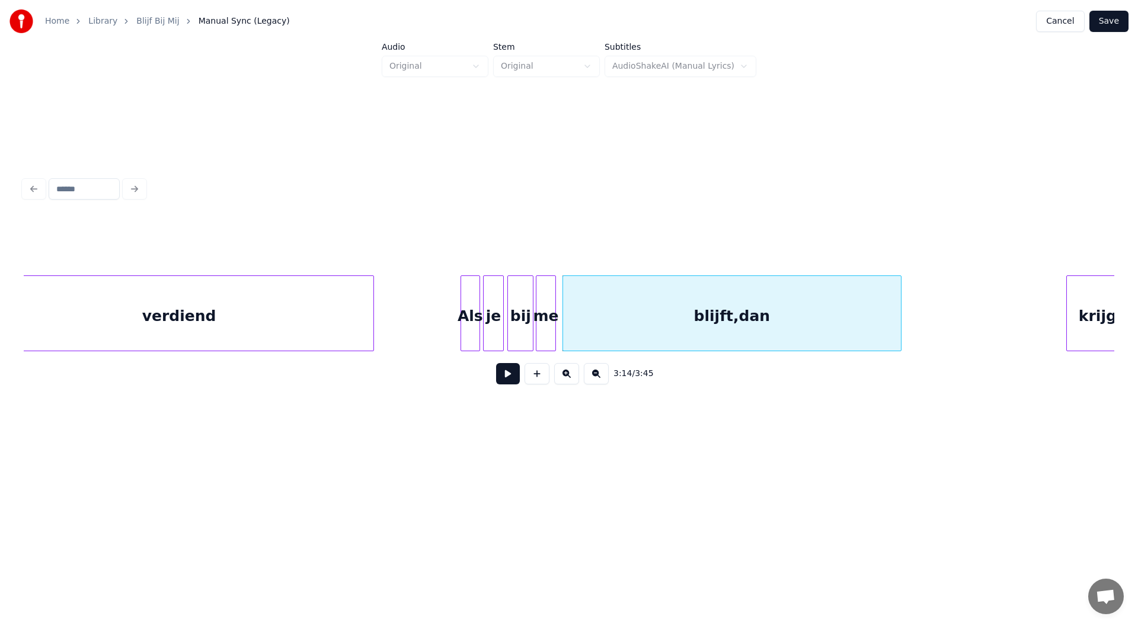
click at [738, 321] on div "blijft,dan" at bounding box center [732, 316] width 338 height 81
drag, startPoint x: 446, startPoint y: 236, endPoint x: 430, endPoint y: 237, distance: 16.0
click at [430, 237] on input "**********" at bounding box center [453, 245] width 89 height 21
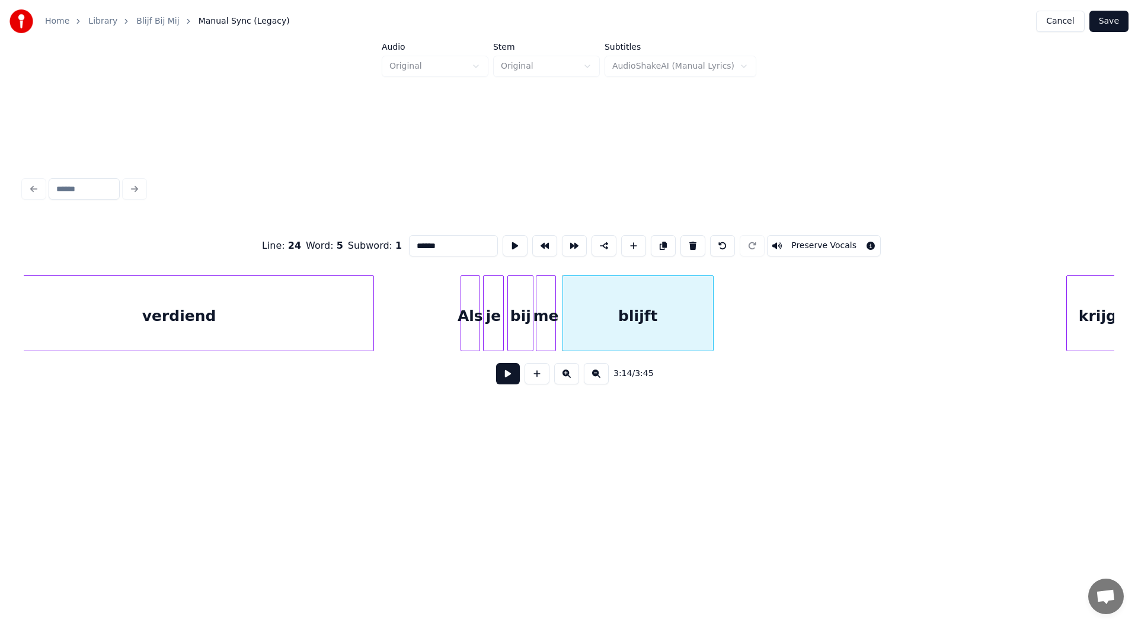
click at [711, 322] on div at bounding box center [711, 313] width 4 height 75
type input "******"
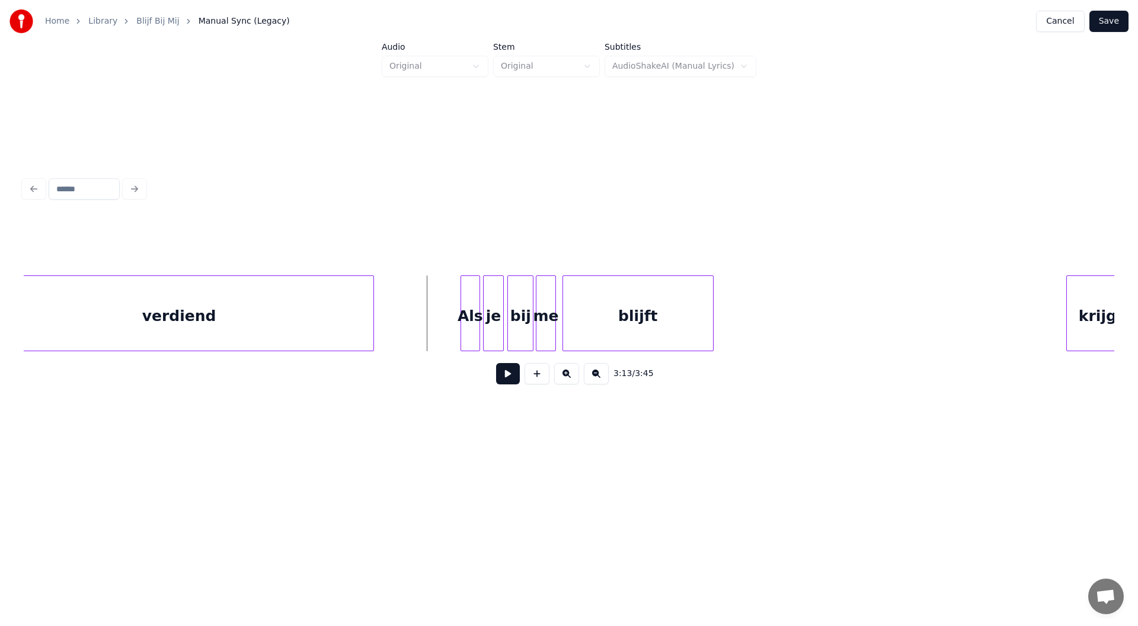
click at [506, 376] on button at bounding box center [508, 373] width 24 height 21
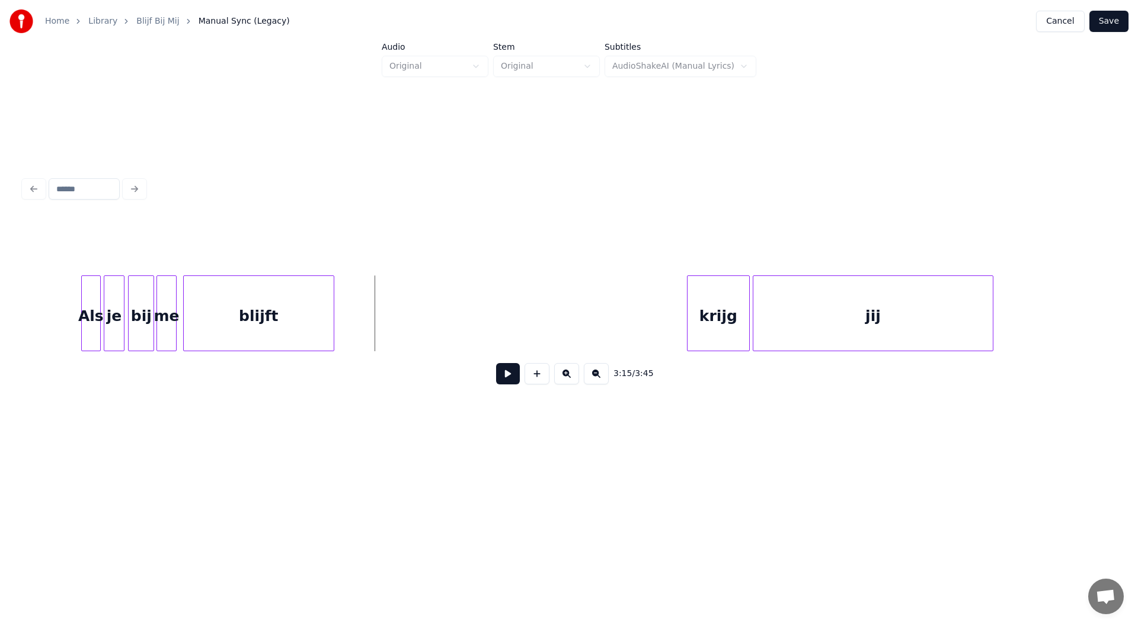
scroll to position [0, 28686]
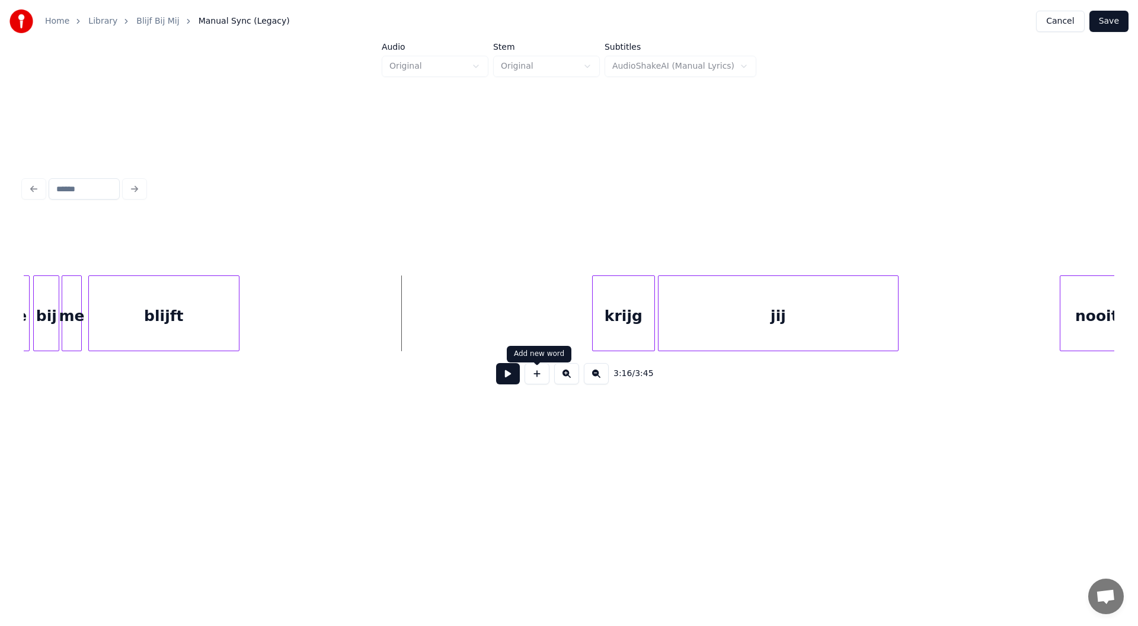
click at [535, 379] on button at bounding box center [537, 373] width 25 height 21
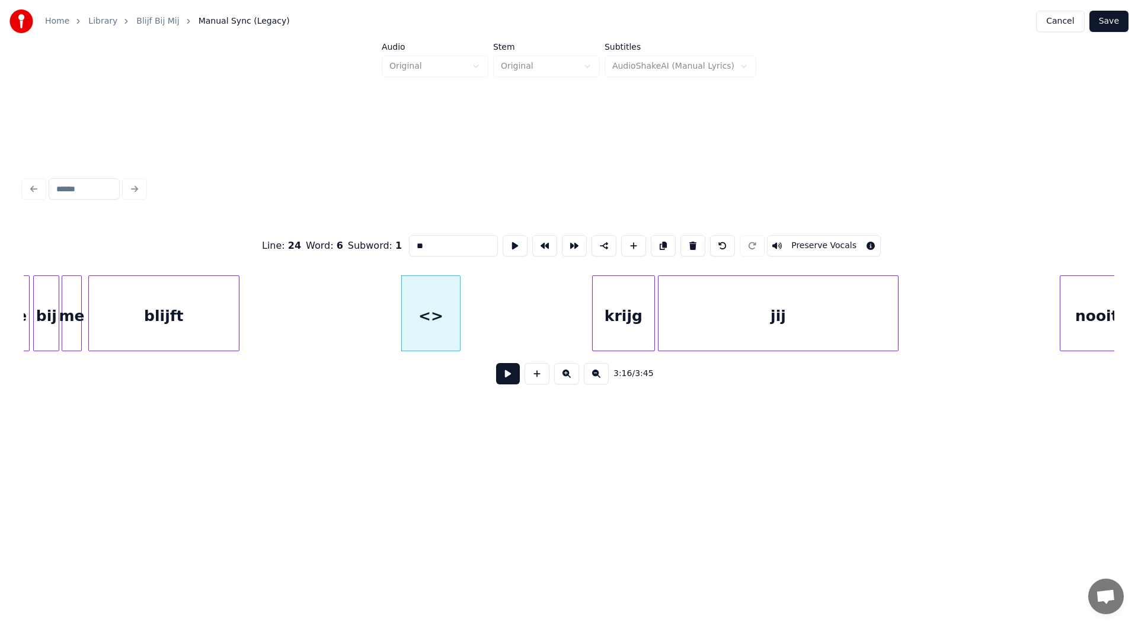
drag, startPoint x: 303, startPoint y: 225, endPoint x: 295, endPoint y: 227, distance: 7.9
click at [297, 226] on div "Line : 24 Word : 6 Subword : 1 ** Preserve Vocals" at bounding box center [569, 245] width 1091 height 59
click at [434, 328] on div "dan" at bounding box center [422, 316] width 58 height 81
click at [434, 329] on div at bounding box center [434, 313] width 4 height 75
click at [484, 325] on div "krijg" at bounding box center [488, 316] width 62 height 81
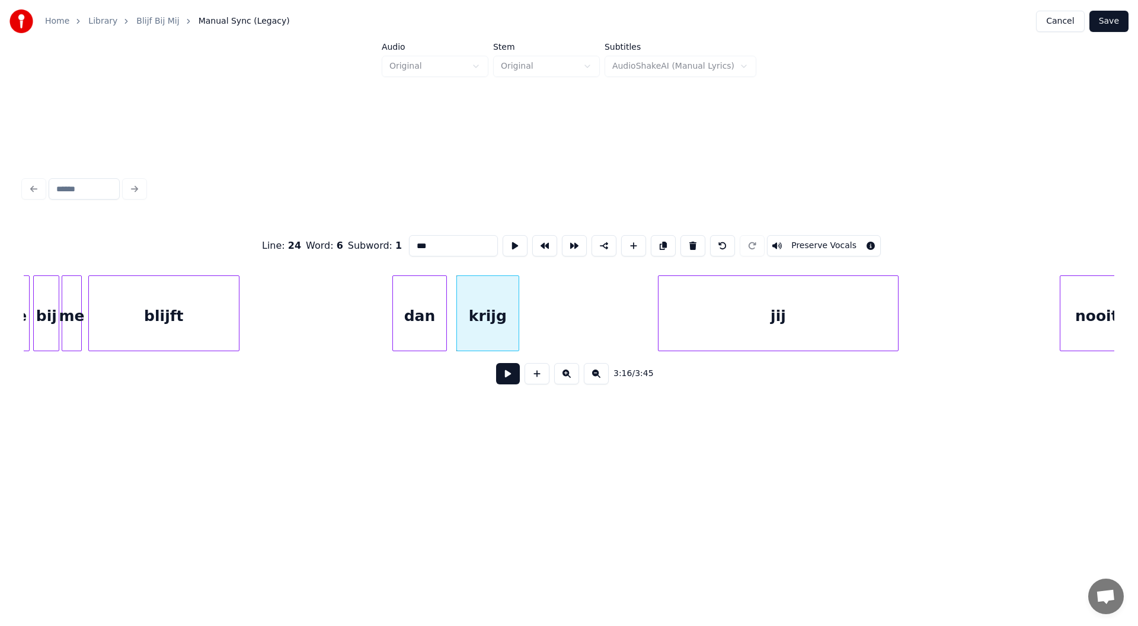
click at [443, 325] on div at bounding box center [445, 313] width 4 height 75
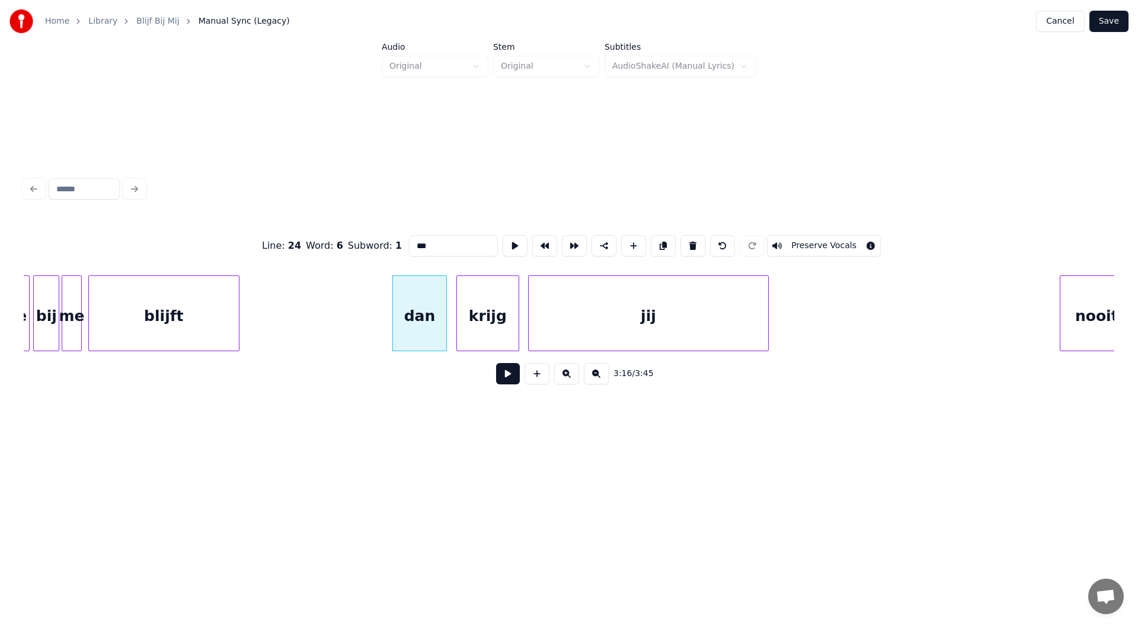
click at [602, 321] on div "jij" at bounding box center [649, 316] width 240 height 81
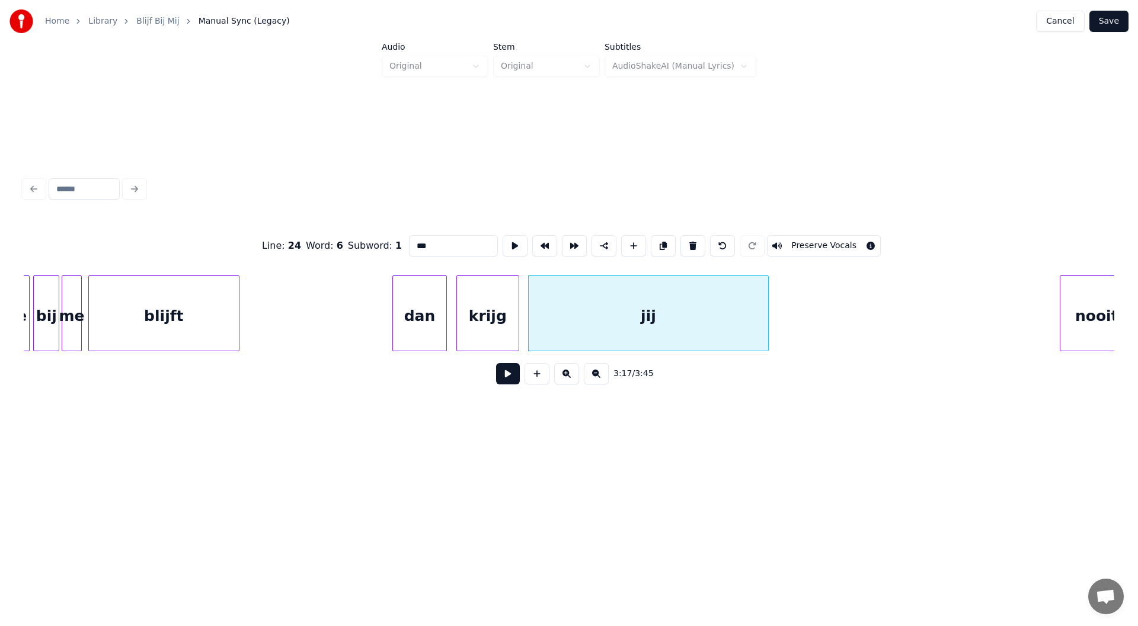
type input "***"
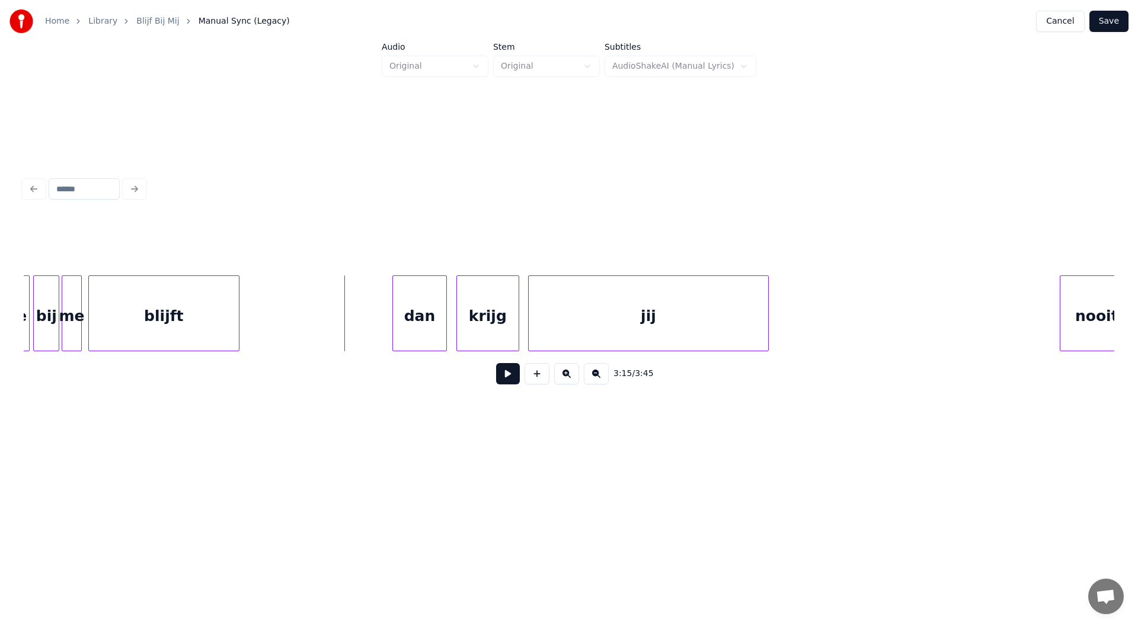
click at [511, 383] on button at bounding box center [508, 373] width 24 height 21
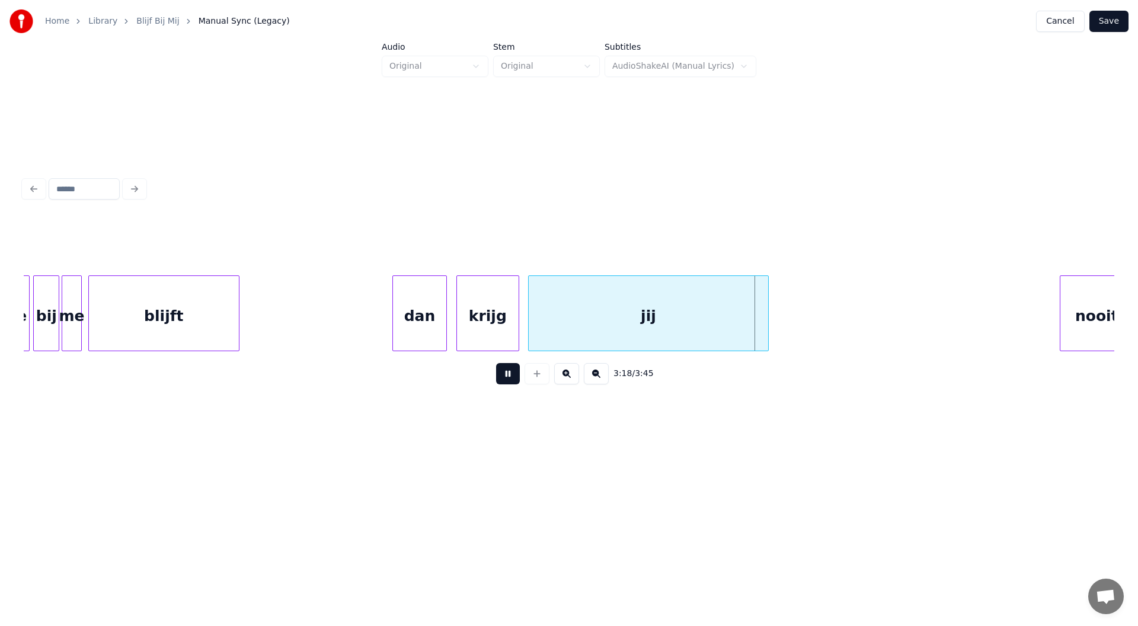
click at [511, 383] on button at bounding box center [508, 373] width 24 height 21
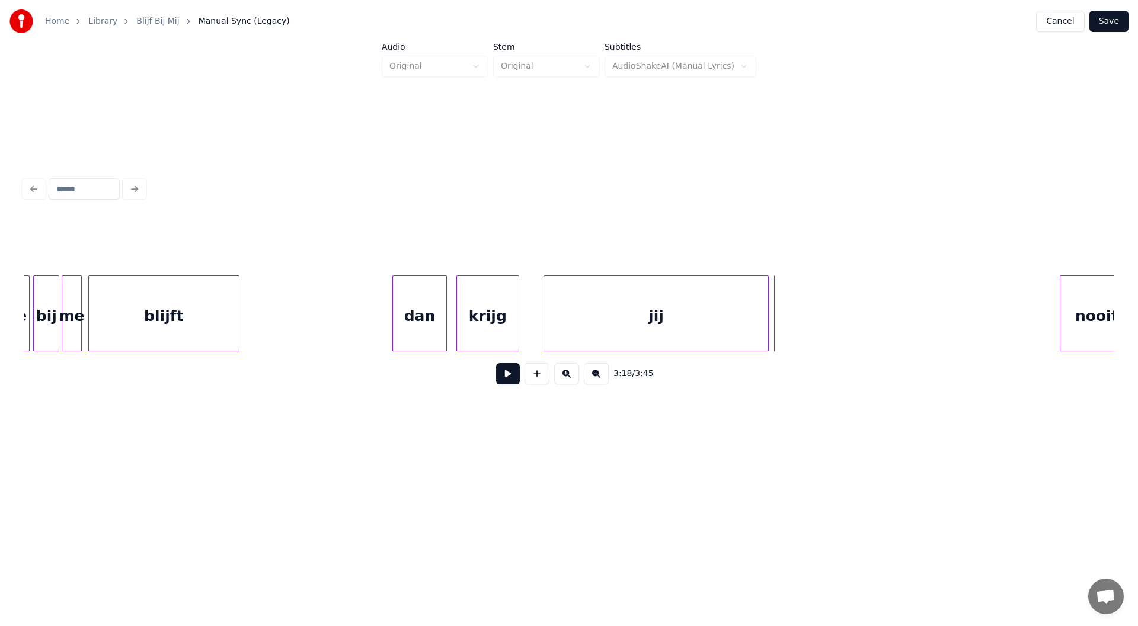
click at [545, 323] on div at bounding box center [546, 313] width 4 height 75
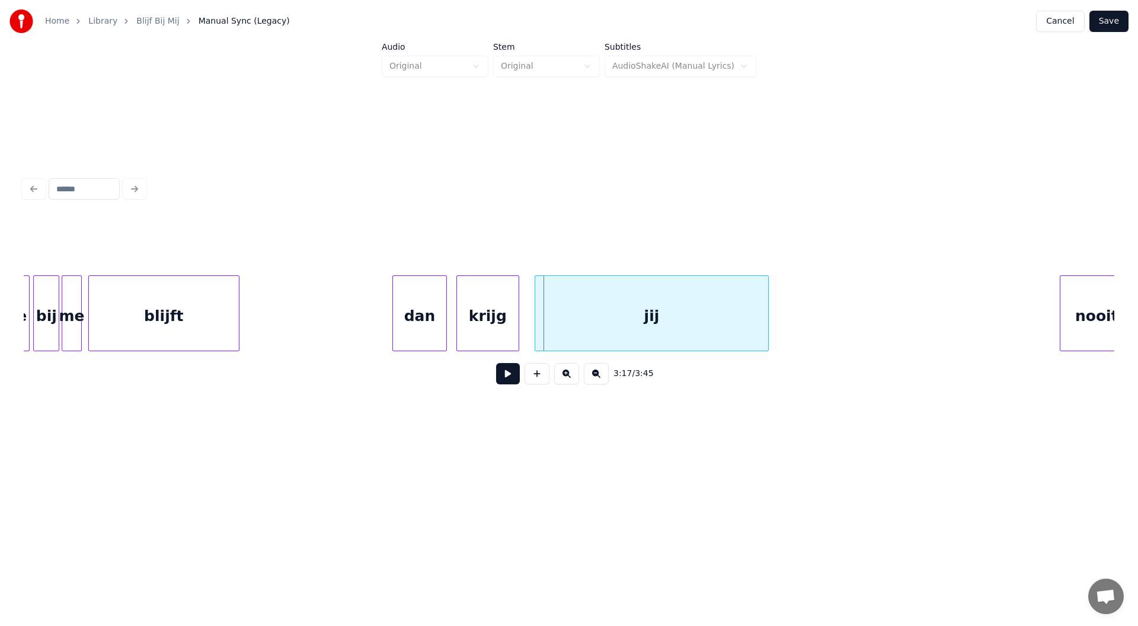
click at [536, 322] on div at bounding box center [537, 313] width 4 height 75
click at [520, 324] on div at bounding box center [521, 313] width 4 height 75
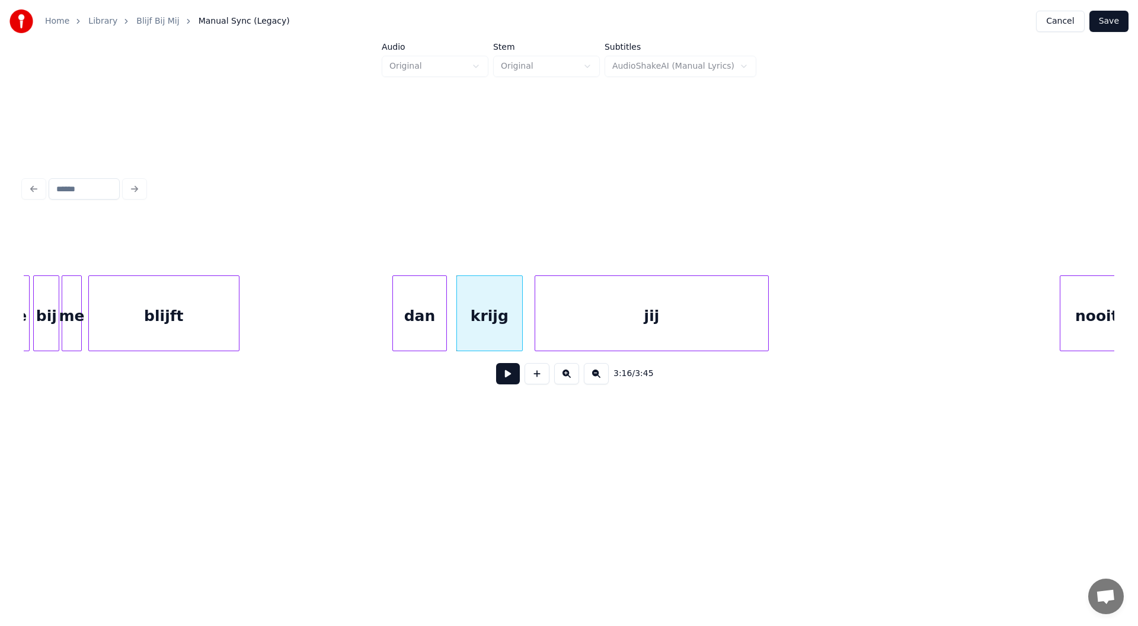
click at [504, 384] on button at bounding box center [508, 373] width 24 height 21
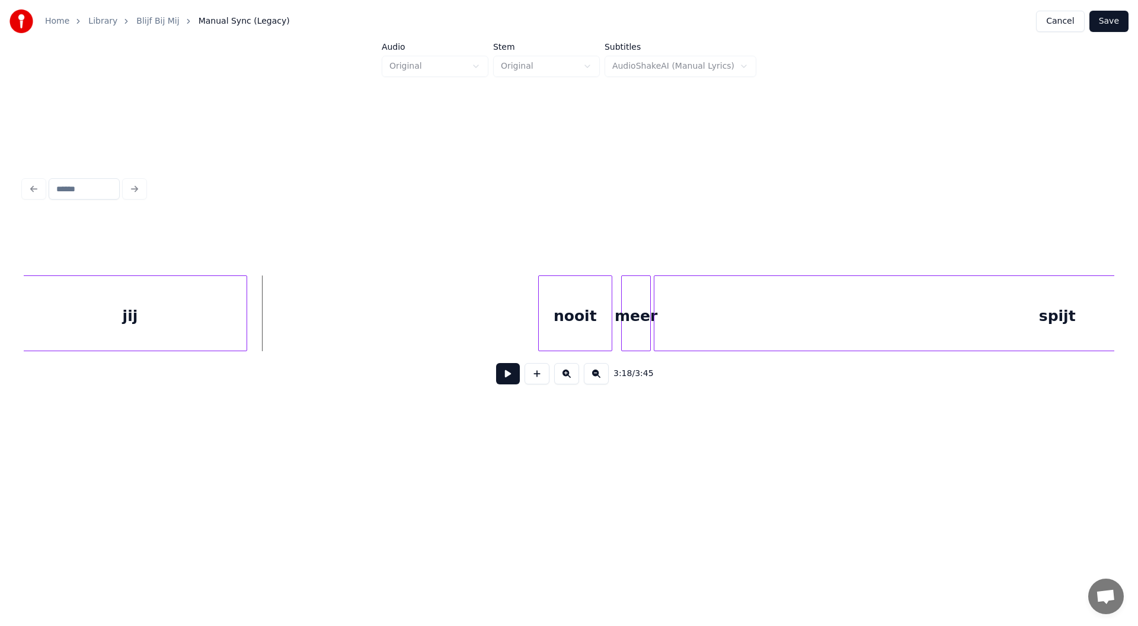
scroll to position [0, 29231]
click at [436, 326] on div "nooit" at bounding box center [425, 316] width 73 height 81
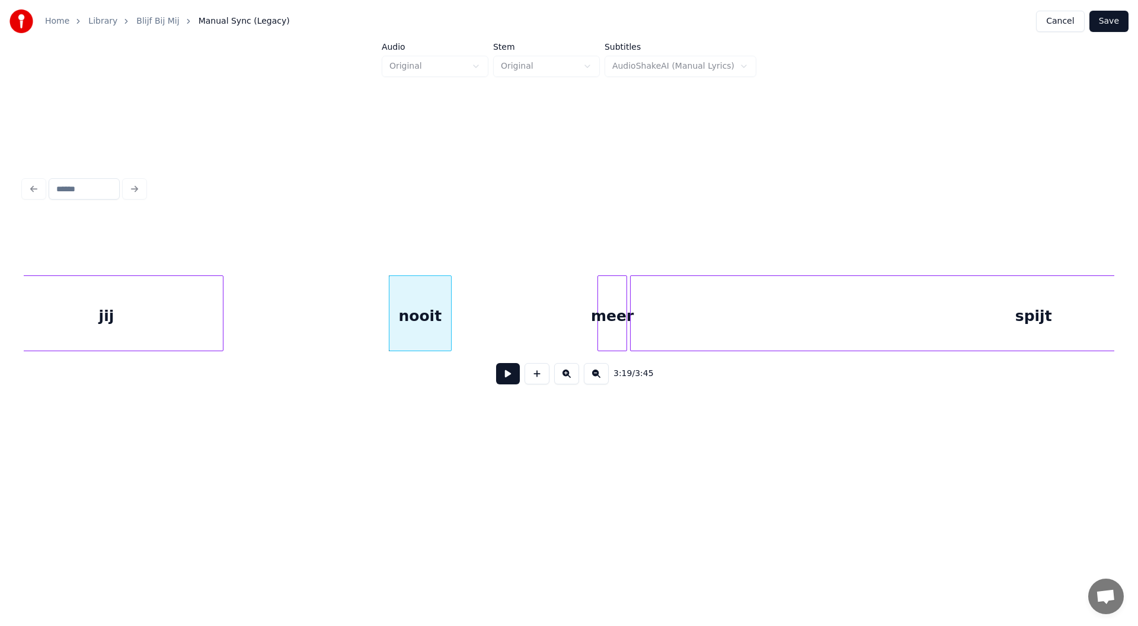
click at [449, 330] on div at bounding box center [449, 313] width 4 height 75
click at [482, 321] on div "meer" at bounding box center [482, 316] width 28 height 81
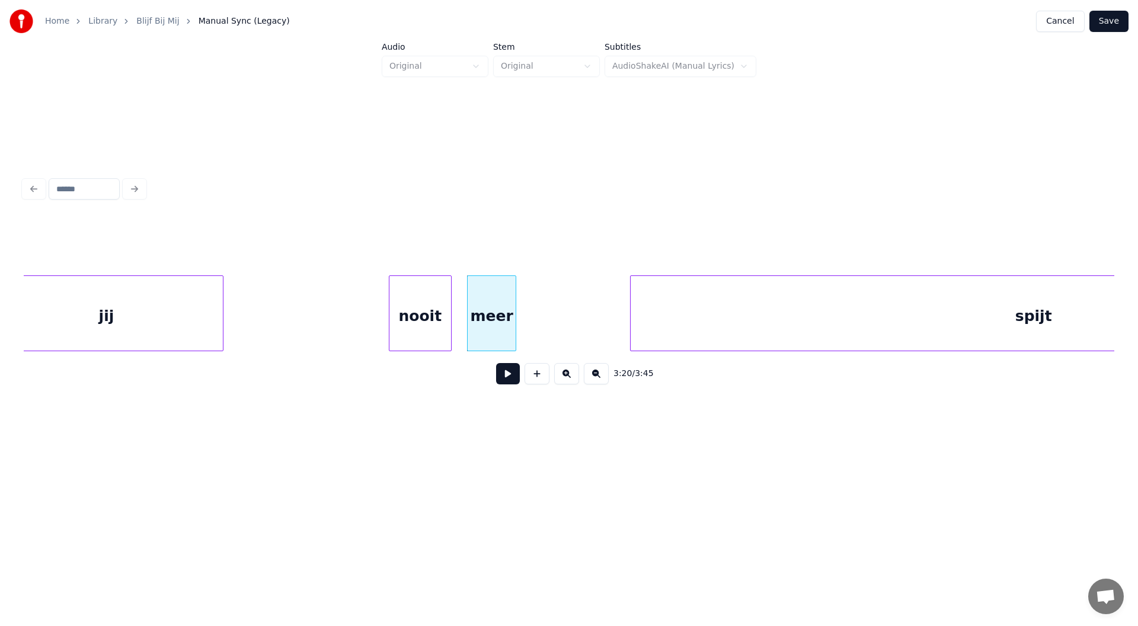
click at [516, 327] on div at bounding box center [514, 313] width 4 height 75
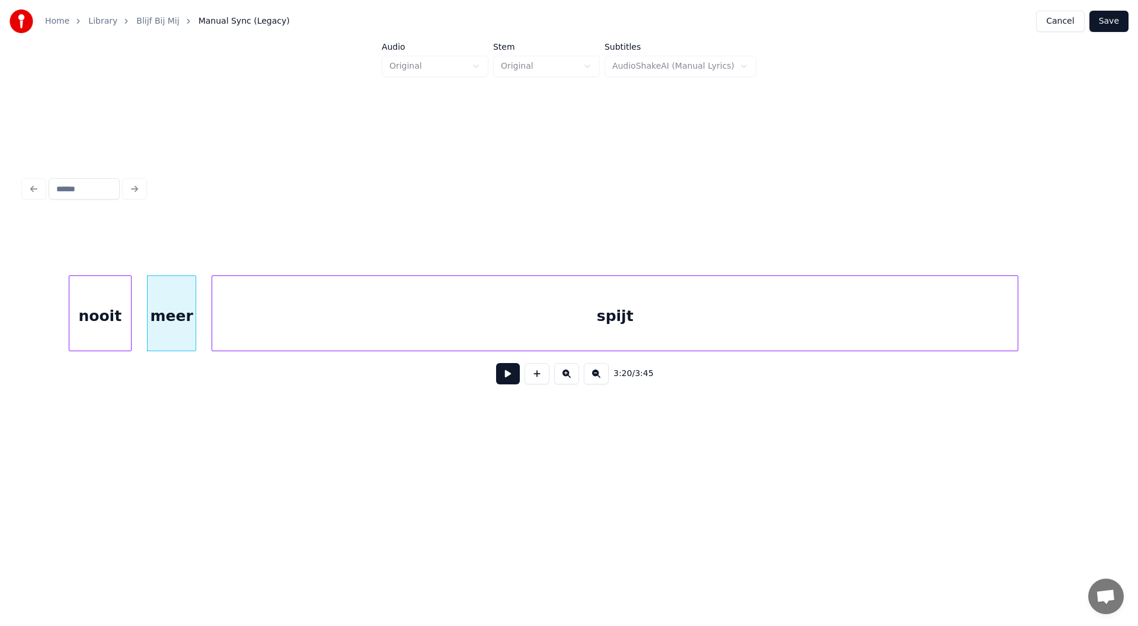
click at [731, 320] on div "spijt" at bounding box center [614, 316] width 805 height 81
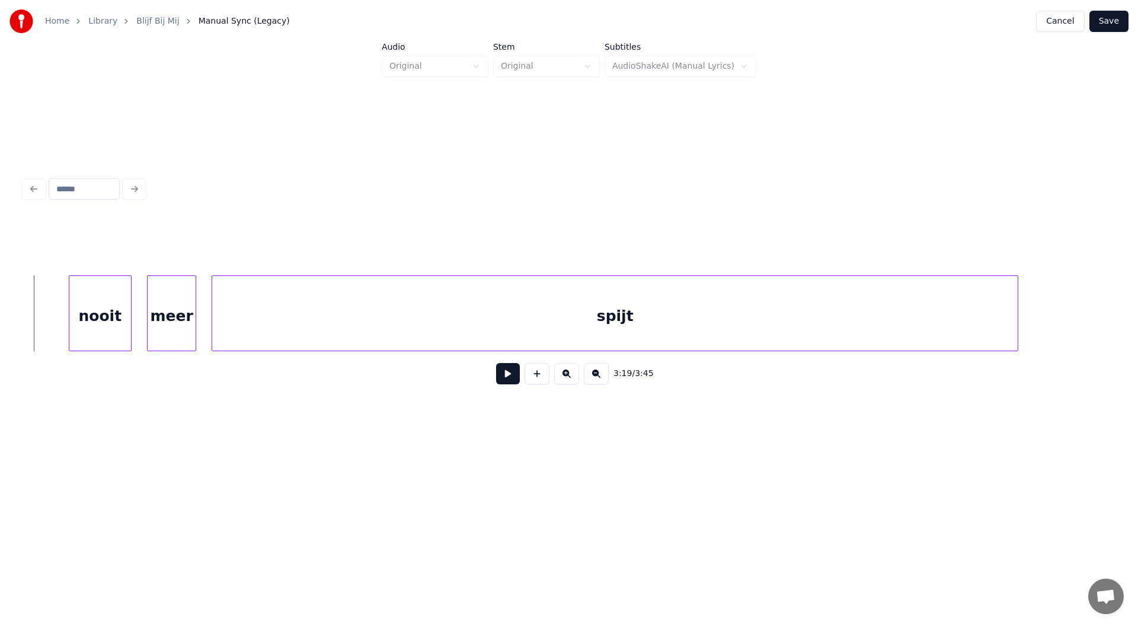
click at [509, 382] on button at bounding box center [508, 373] width 24 height 21
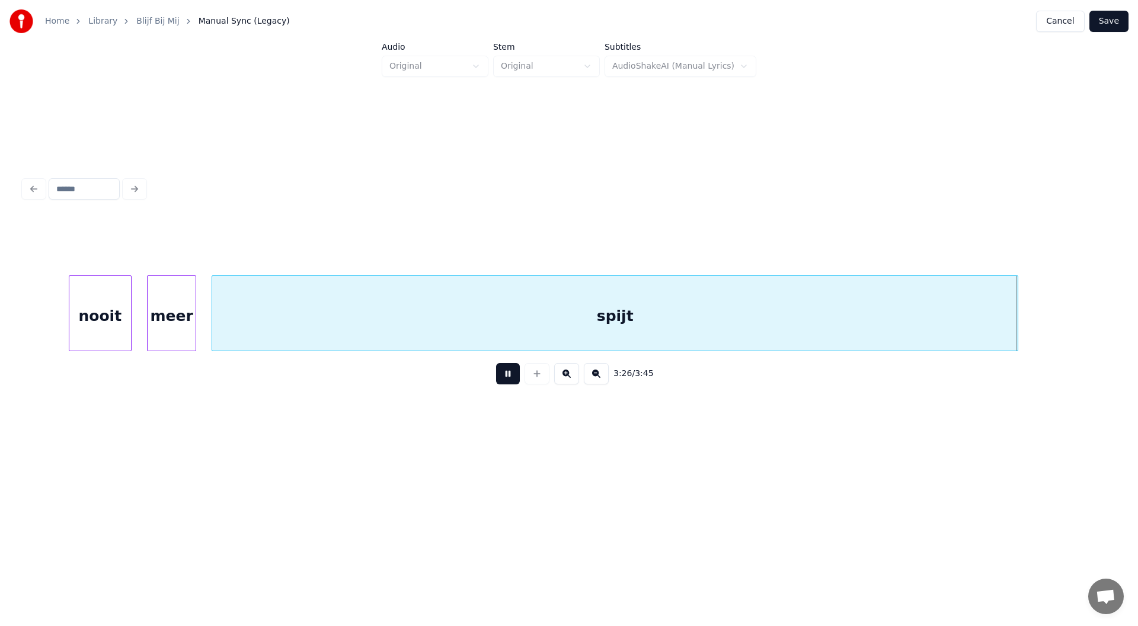
click at [509, 382] on button at bounding box center [508, 373] width 24 height 21
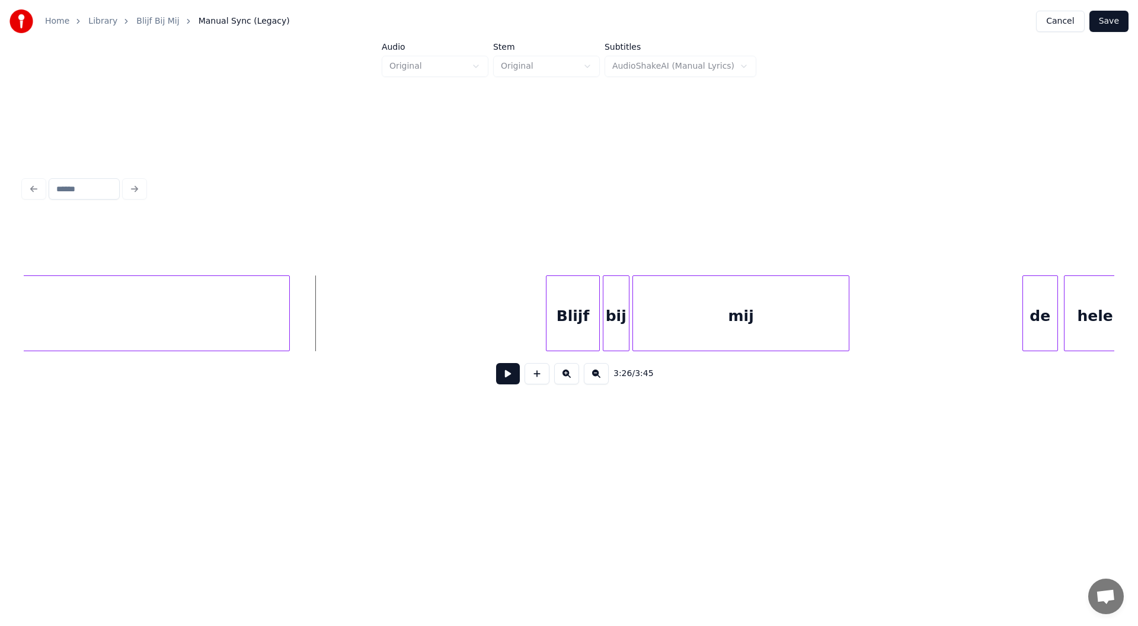
scroll to position [0, 30224]
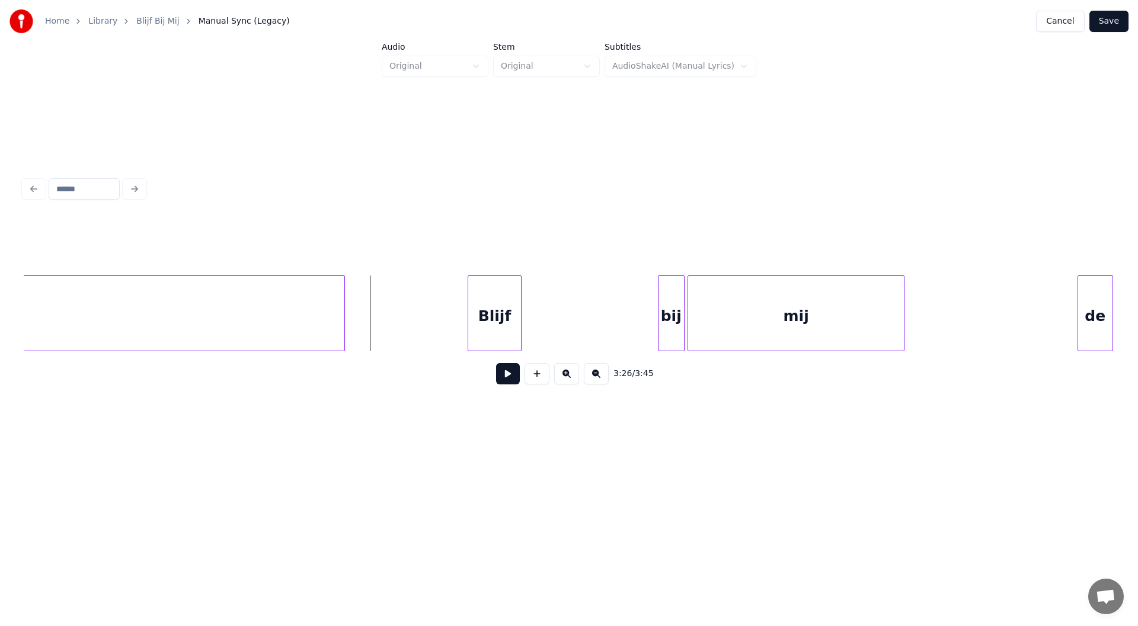
click at [495, 316] on div "Blijf" at bounding box center [494, 316] width 52 height 81
click at [487, 314] on div at bounding box center [487, 313] width 4 height 75
click at [539, 311] on div "bij" at bounding box center [539, 316] width 25 height 81
click at [546, 318] on div at bounding box center [547, 313] width 4 height 75
click at [637, 324] on div "mij" at bounding box center [662, 316] width 216 height 81
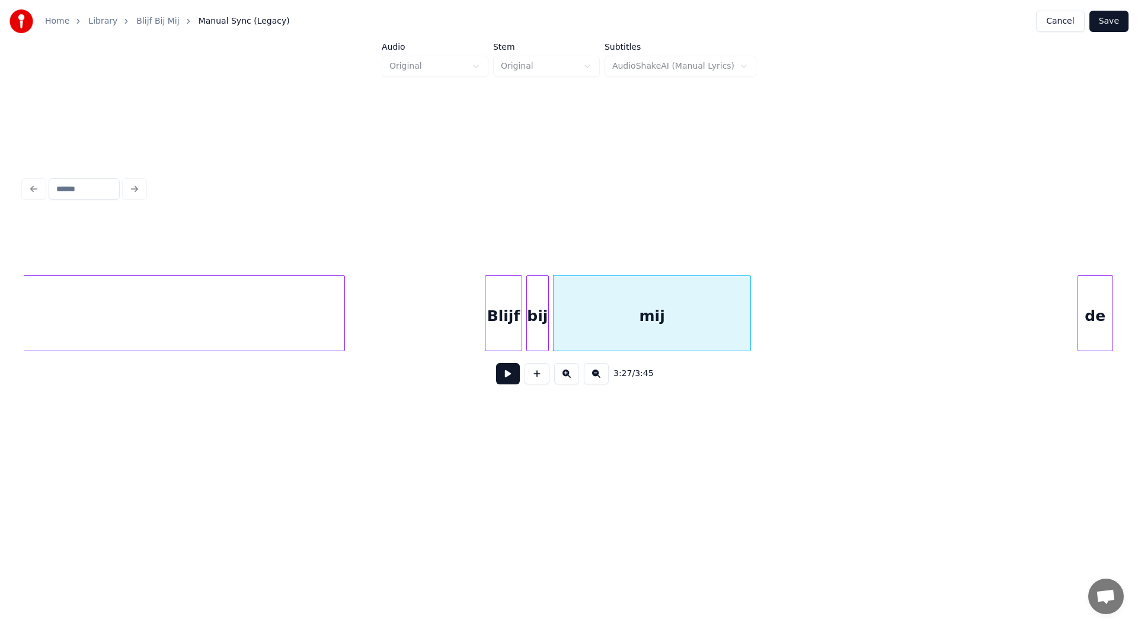
click at [750, 329] on div at bounding box center [749, 313] width 4 height 75
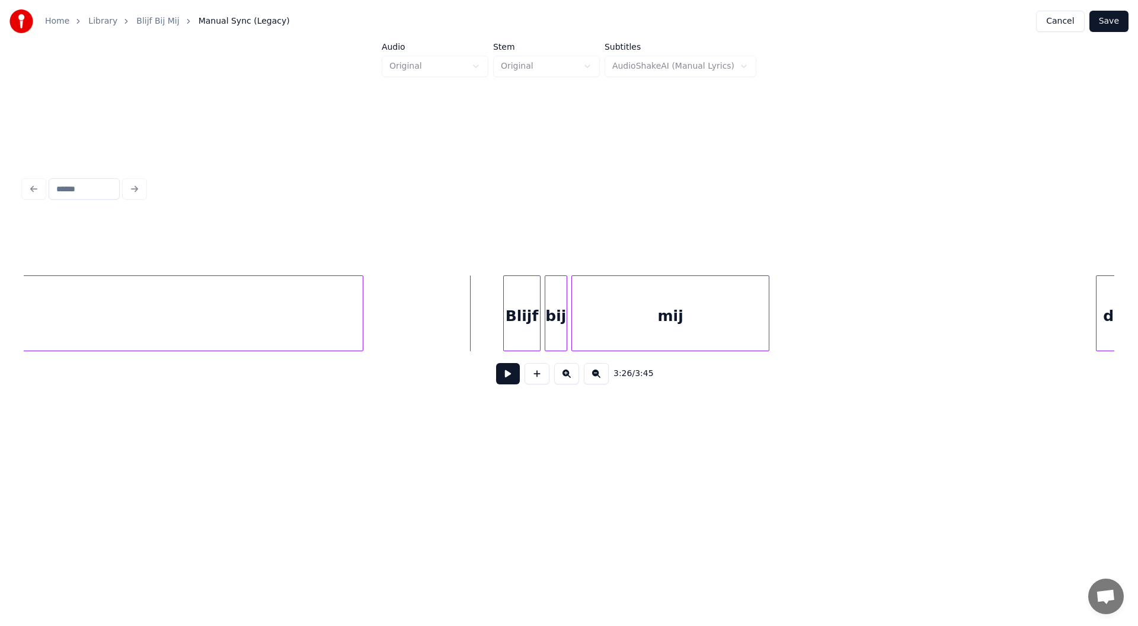
click at [514, 382] on button at bounding box center [508, 373] width 24 height 21
click at [511, 379] on button at bounding box center [508, 373] width 24 height 21
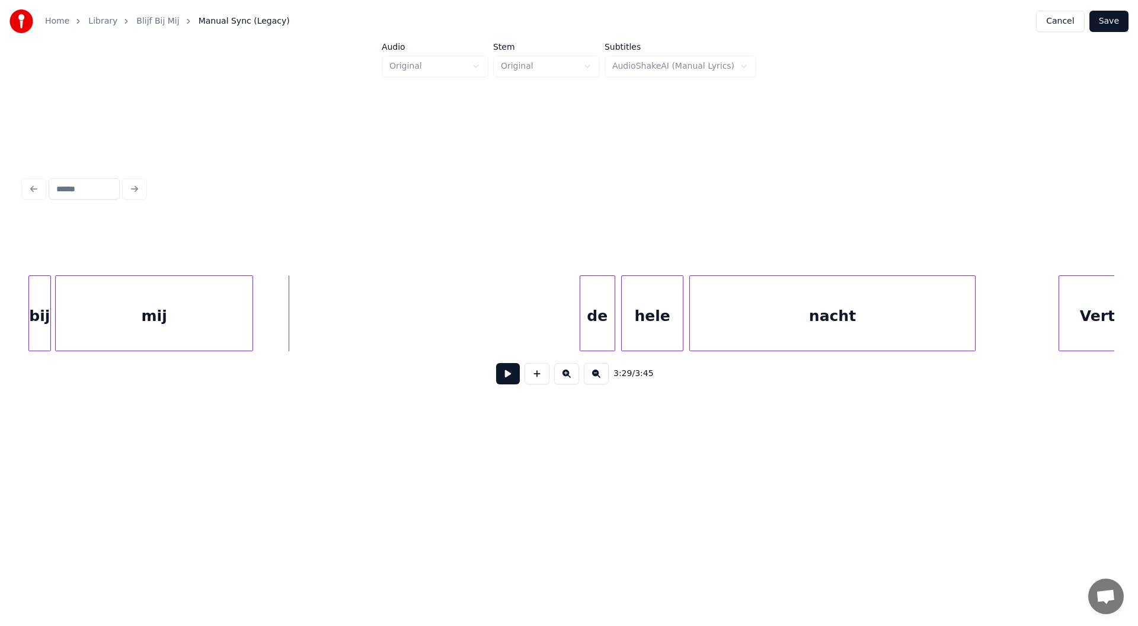
scroll to position [0, 30740]
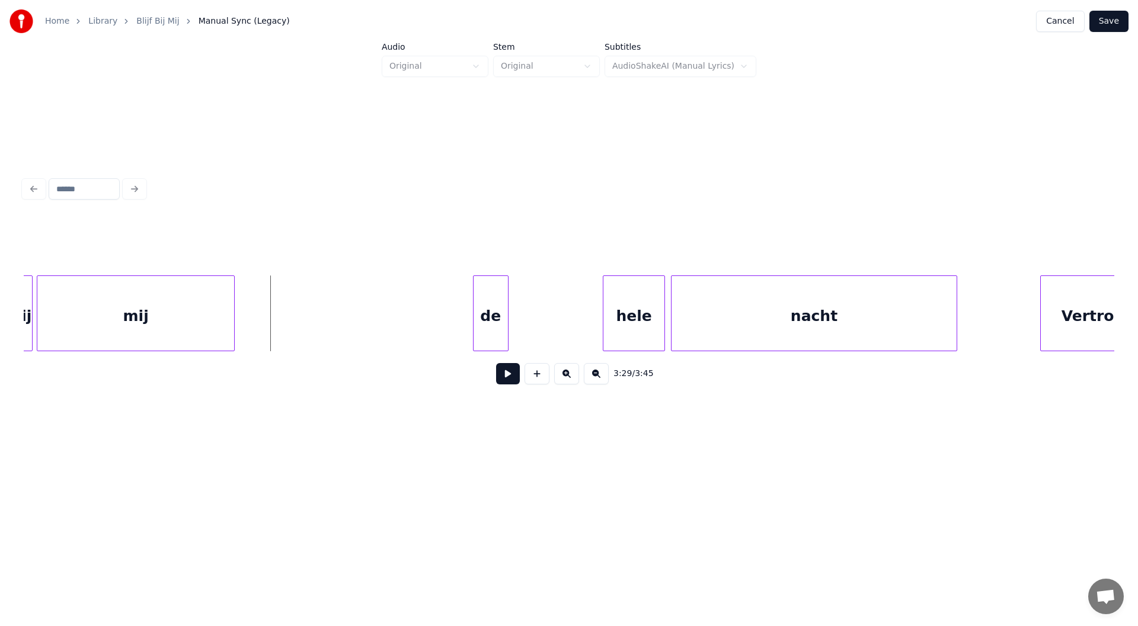
click at [485, 311] on div "de" at bounding box center [491, 316] width 34 height 81
click at [558, 309] on div "hele" at bounding box center [547, 316] width 61 height 81
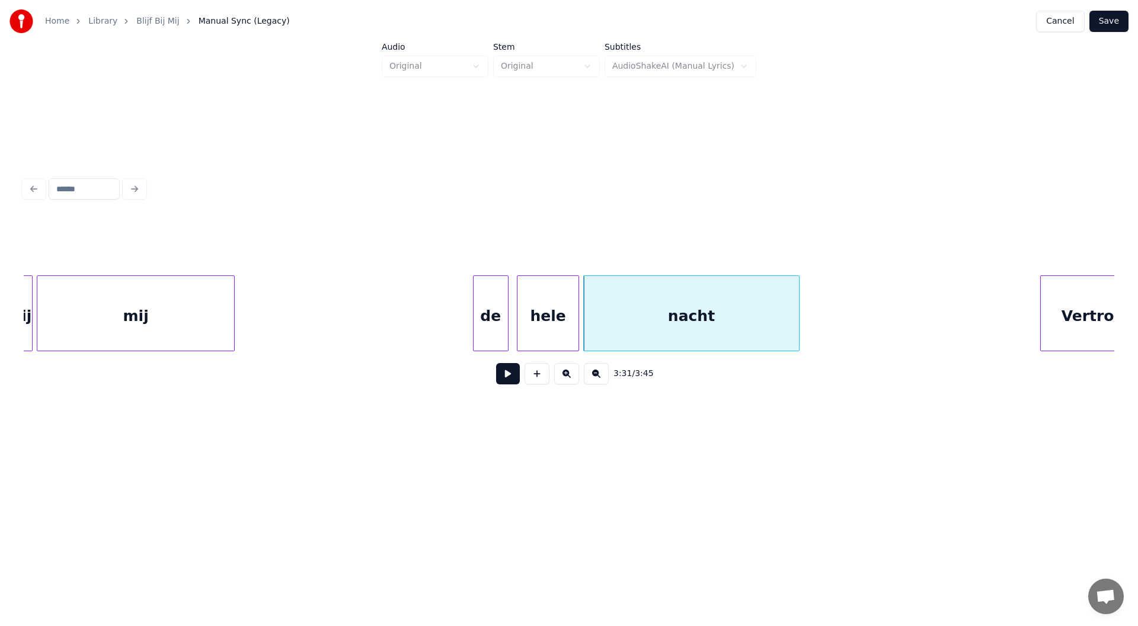
click at [797, 306] on div at bounding box center [797, 313] width 4 height 75
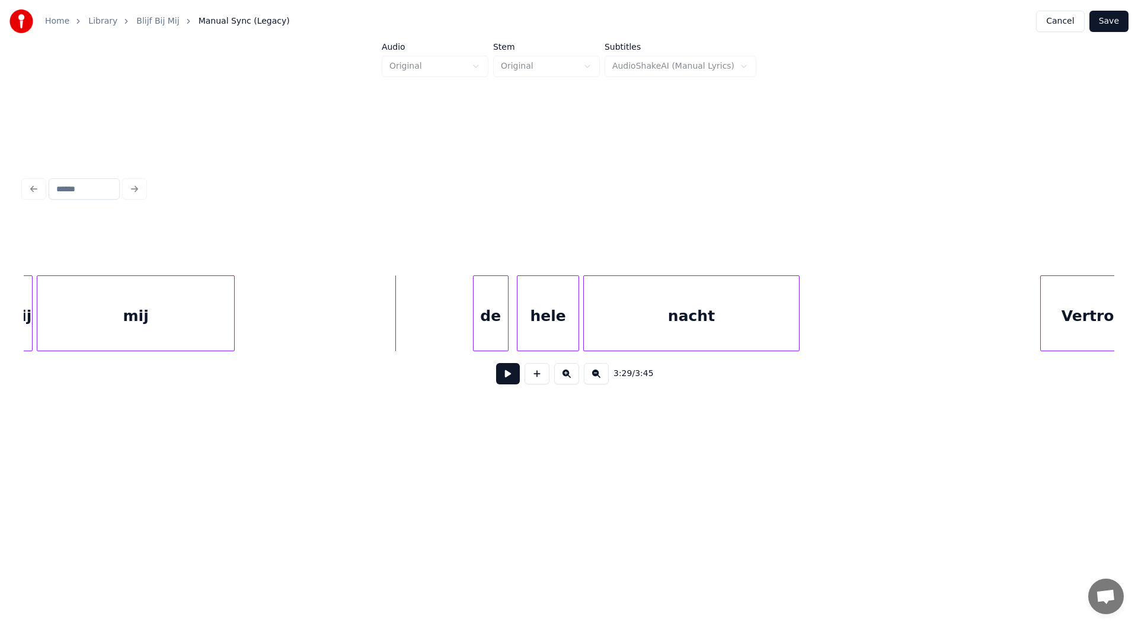
click at [506, 382] on button at bounding box center [508, 373] width 24 height 21
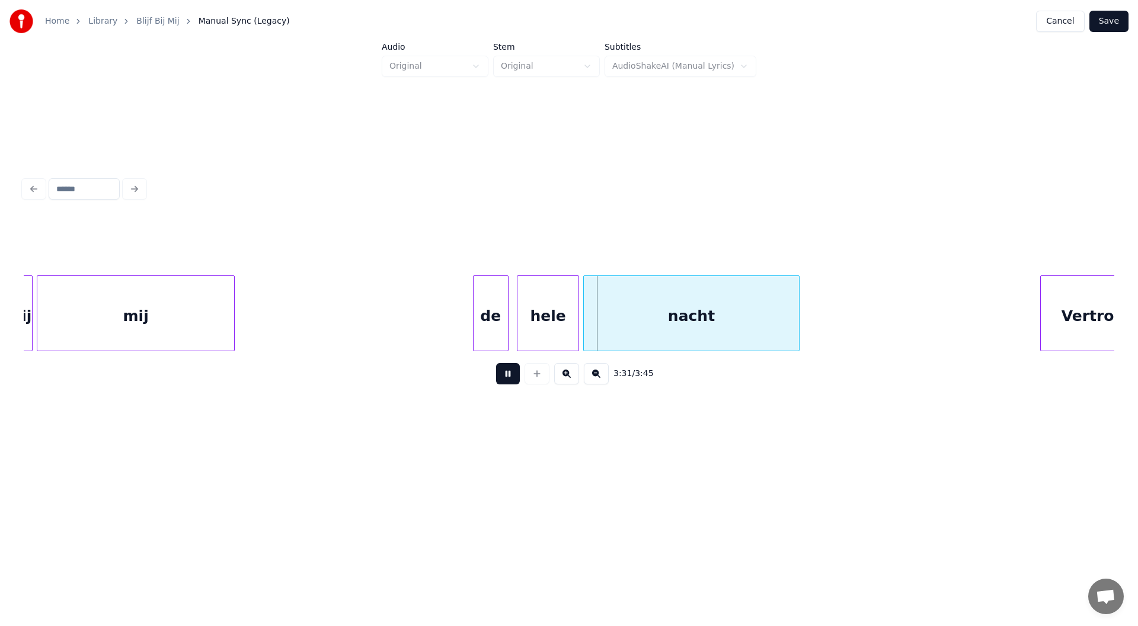
drag, startPoint x: 513, startPoint y: 383, endPoint x: 497, endPoint y: 366, distance: 23.1
click at [511, 383] on button at bounding box center [508, 373] width 24 height 21
click at [446, 323] on div "de" at bounding box center [447, 316] width 34 height 81
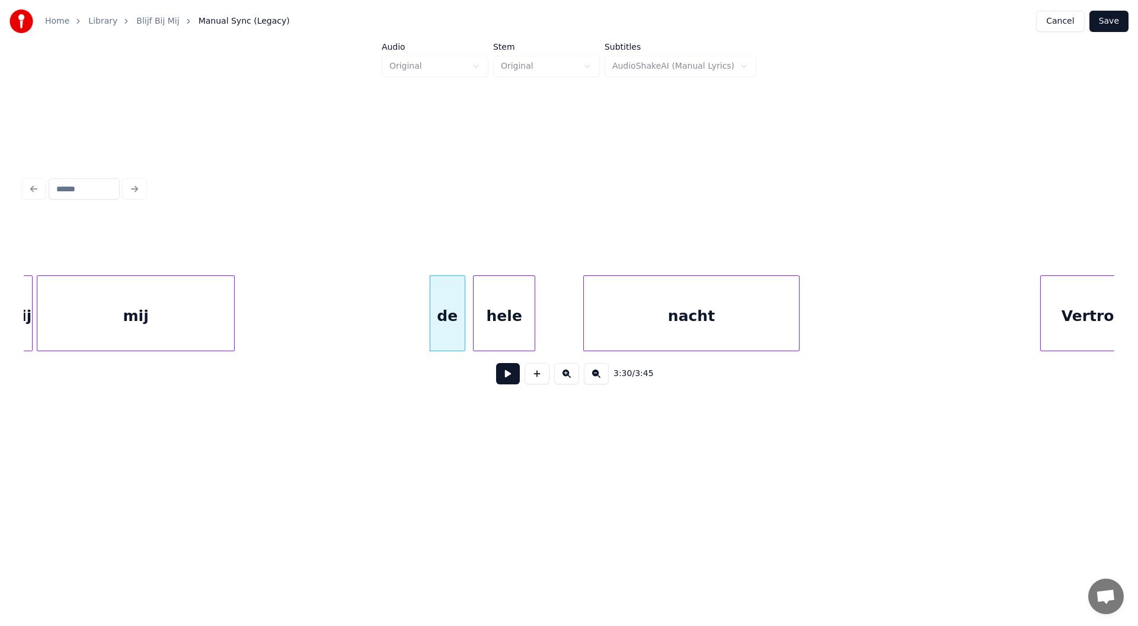
click at [509, 321] on div "hele" at bounding box center [504, 316] width 61 height 81
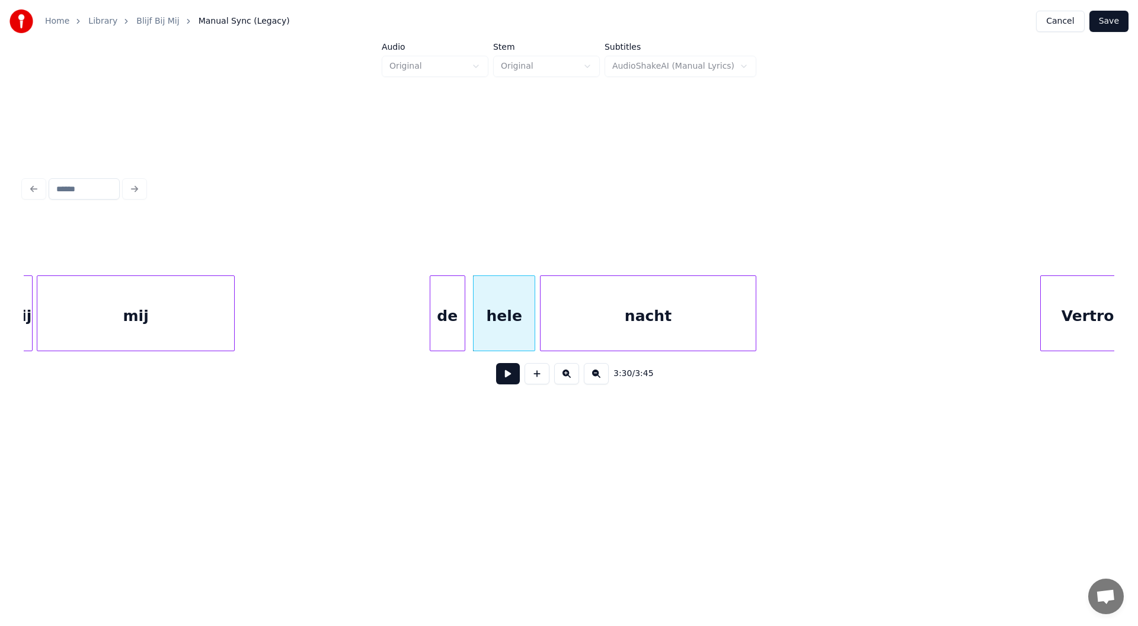
click at [631, 320] on div "nacht" at bounding box center [648, 316] width 215 height 81
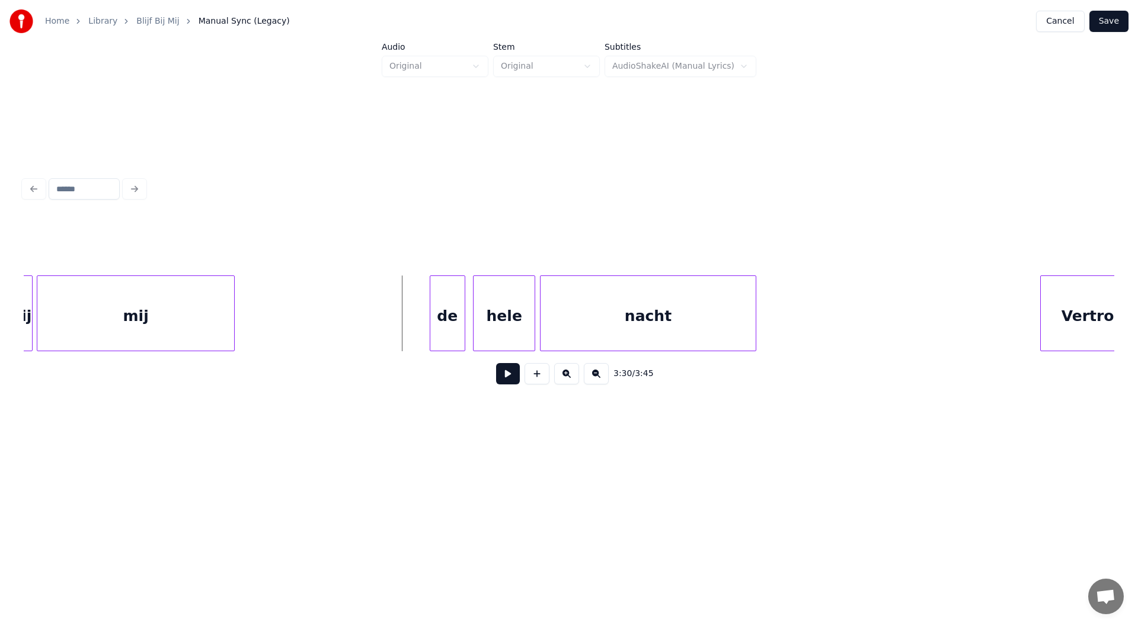
click at [507, 378] on button at bounding box center [508, 373] width 24 height 21
click at [513, 378] on button at bounding box center [508, 373] width 24 height 21
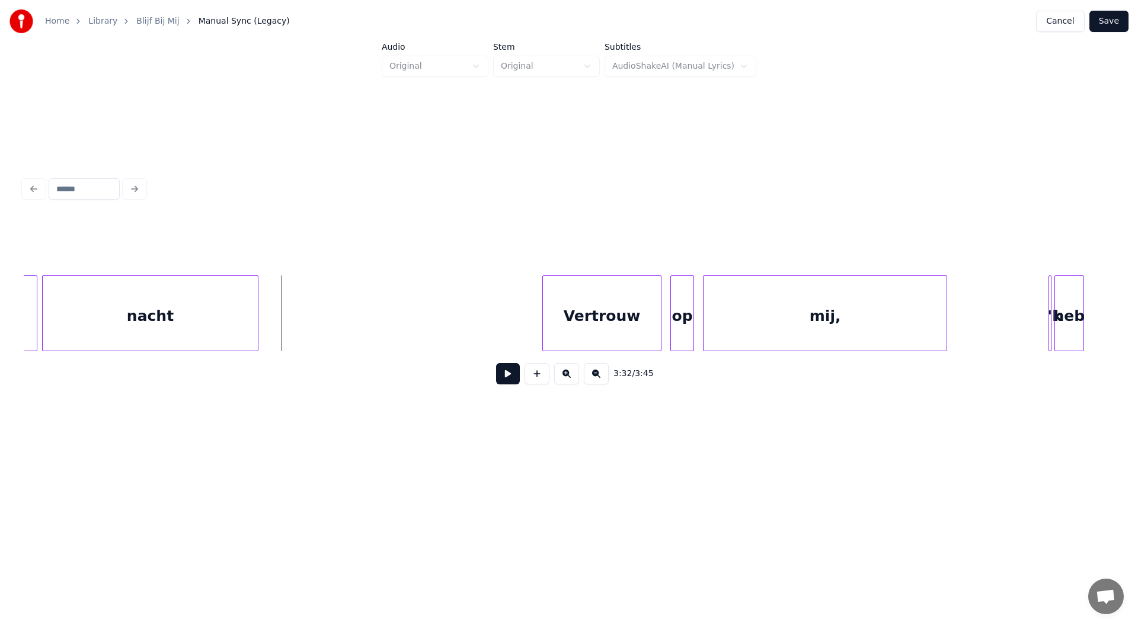
scroll to position [0, 31309]
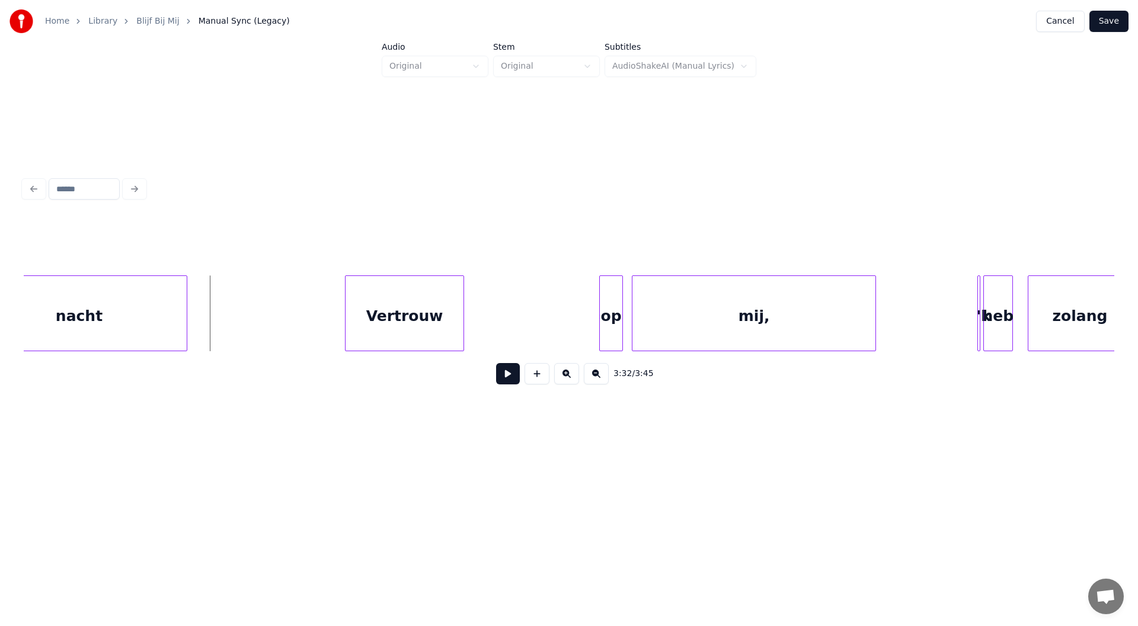
click at [404, 321] on div "Vertrouw" at bounding box center [405, 316] width 118 height 81
click at [450, 324] on div at bounding box center [451, 313] width 4 height 75
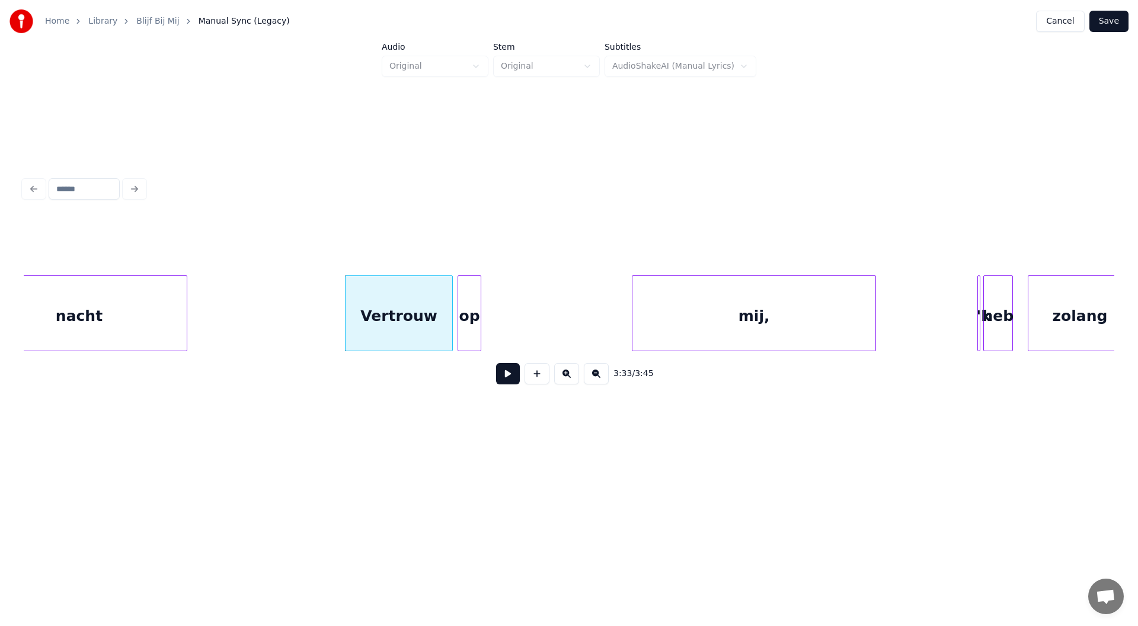
click at [466, 318] on div "op" at bounding box center [469, 316] width 23 height 81
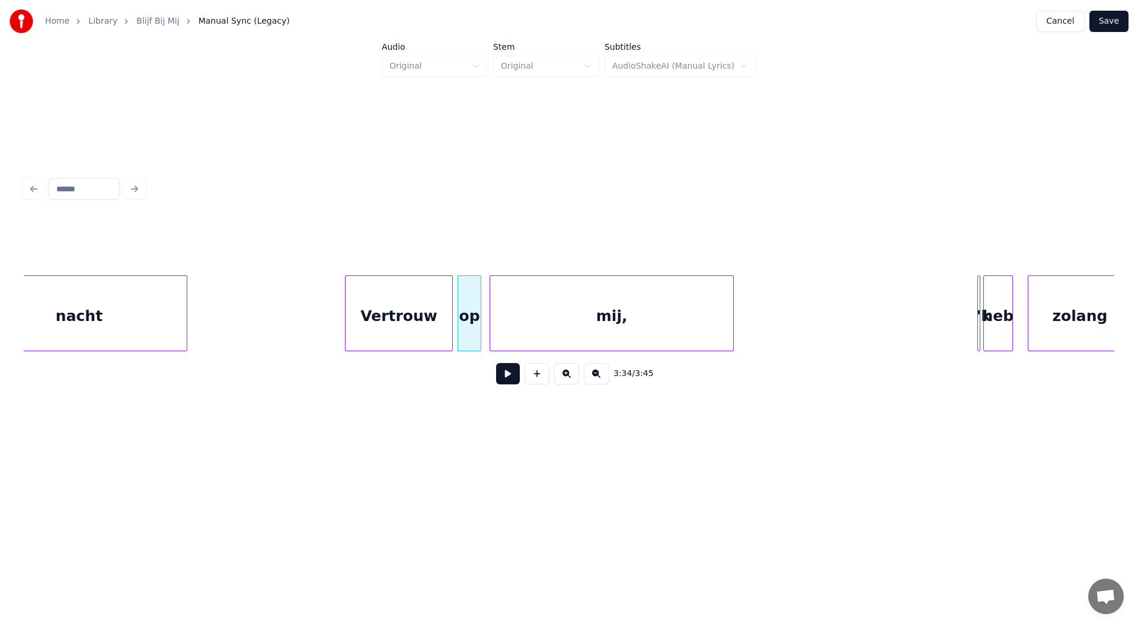
click at [604, 309] on div "mij," at bounding box center [611, 316] width 243 height 81
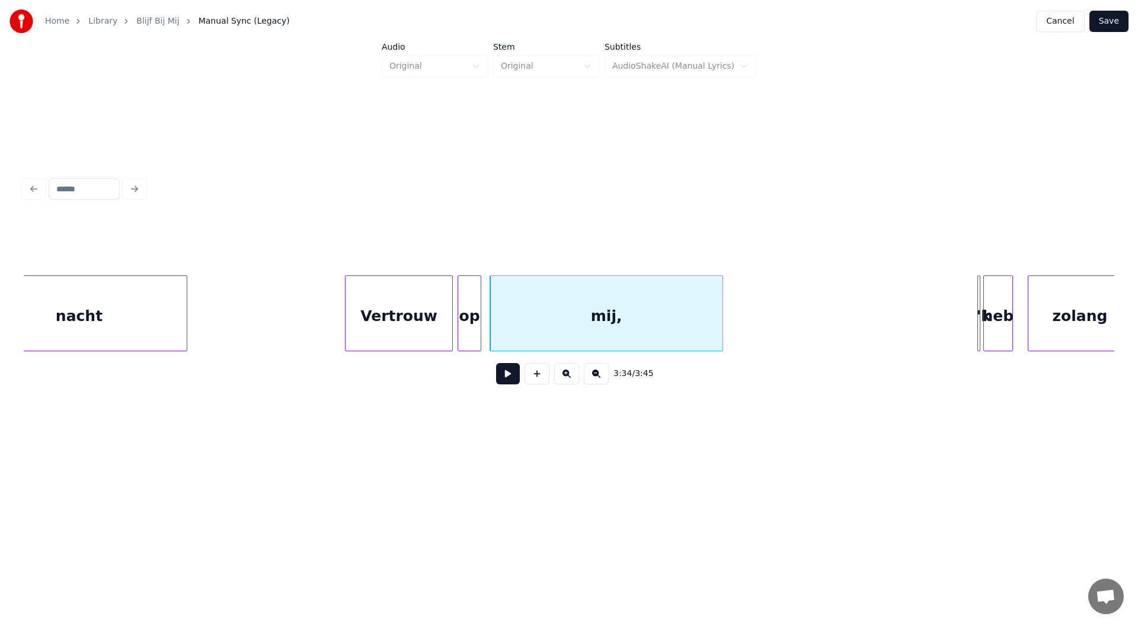
click at [722, 324] on div at bounding box center [721, 313] width 4 height 75
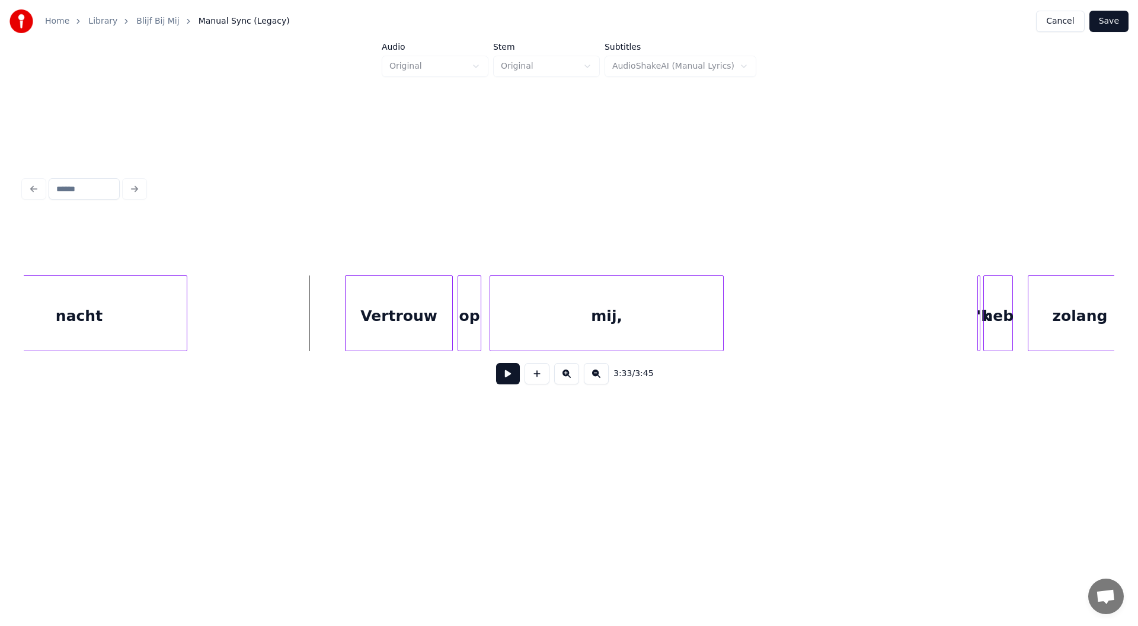
click at [505, 378] on button at bounding box center [508, 373] width 24 height 21
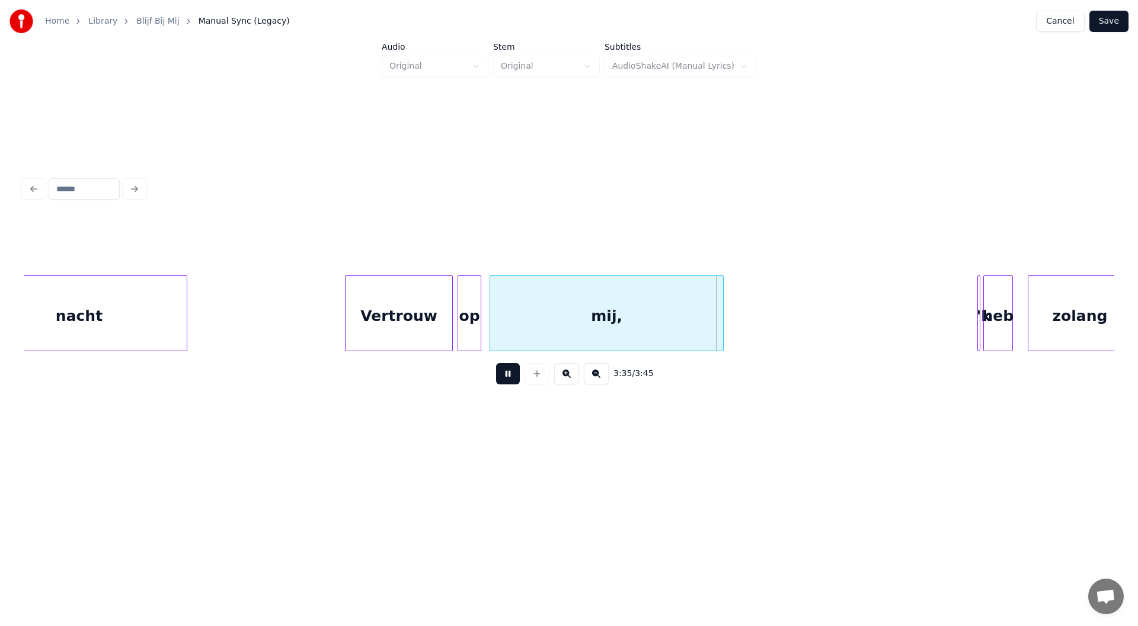
click at [517, 382] on button at bounding box center [508, 373] width 24 height 21
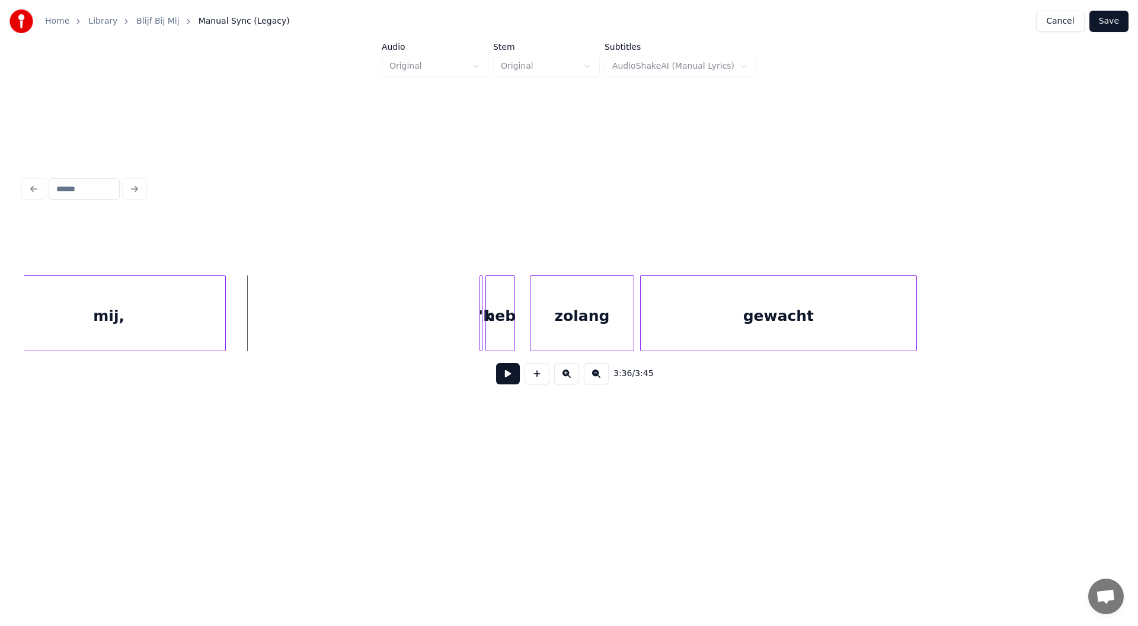
scroll to position [0, 31855]
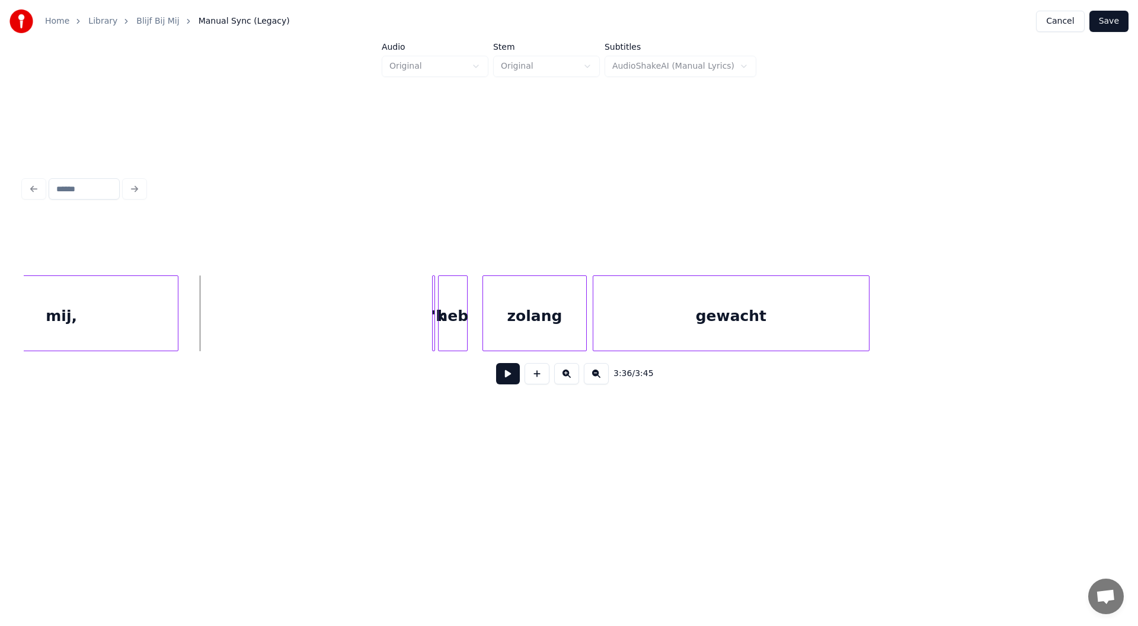
click at [705, 317] on div "gewacht" at bounding box center [731, 316] width 276 height 81
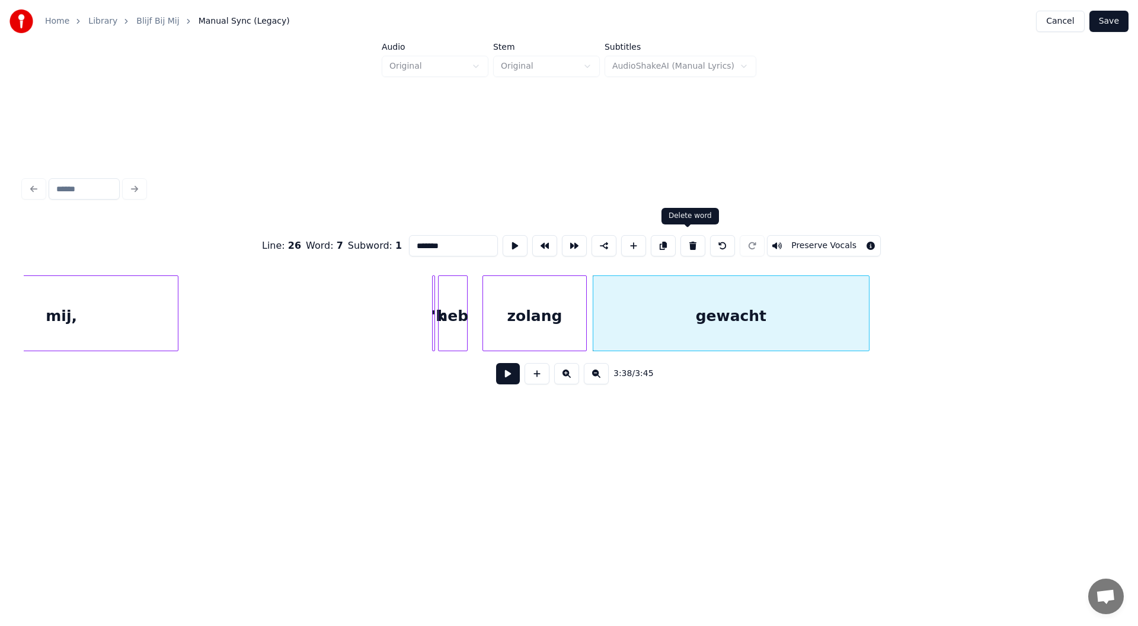
click at [683, 239] on button at bounding box center [692, 245] width 25 height 21
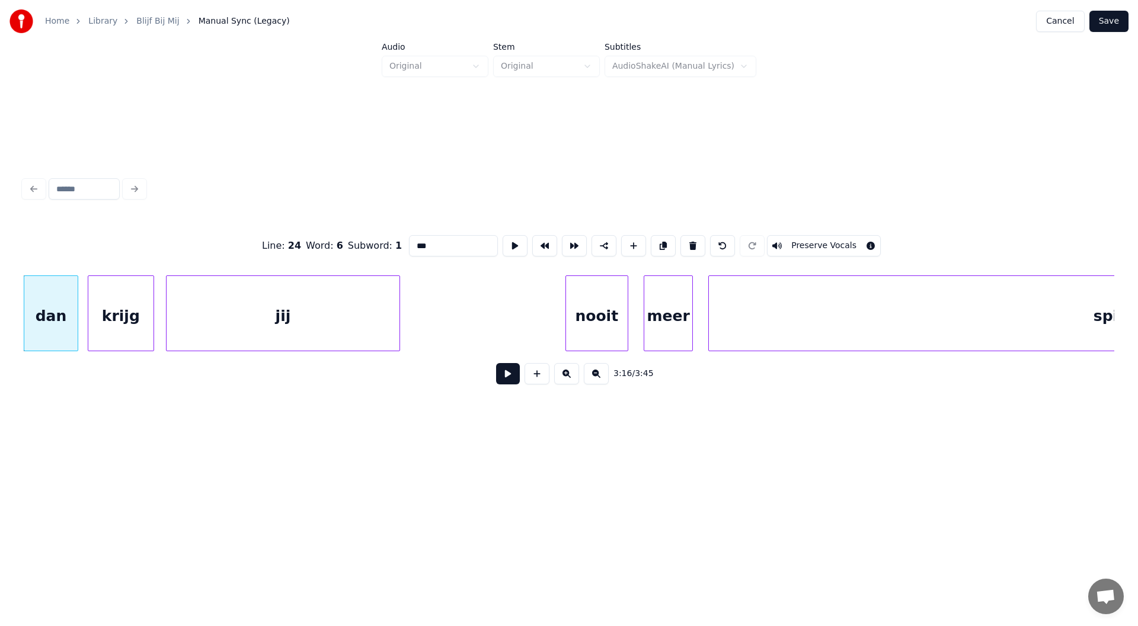
scroll to position [0, 32255]
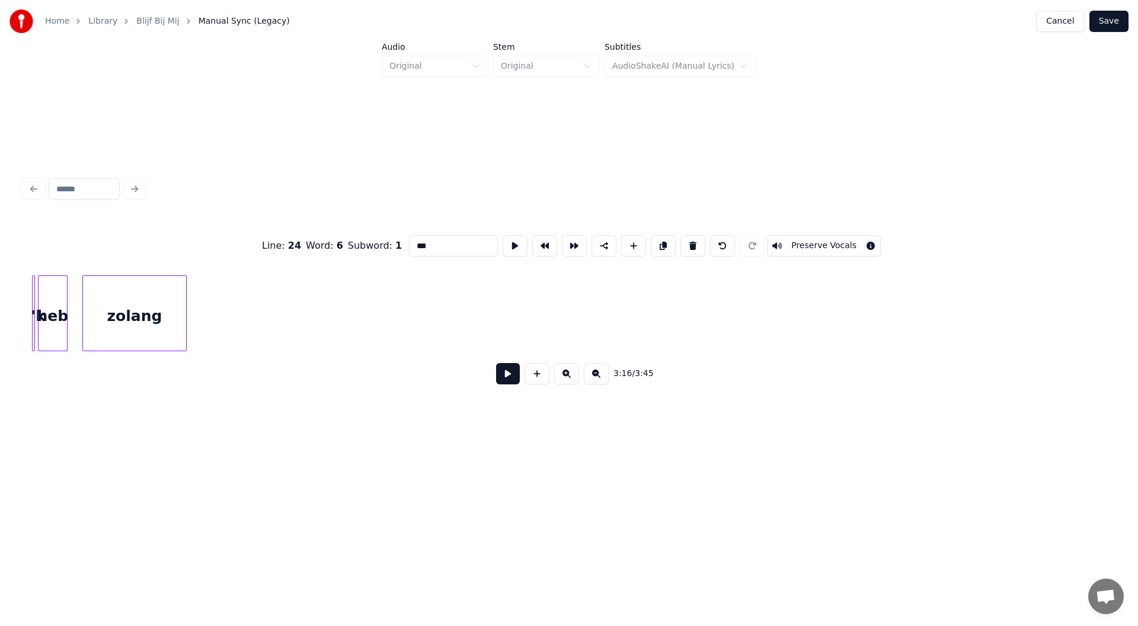
click at [158, 318] on div "zolang" at bounding box center [134, 316] width 103 height 81
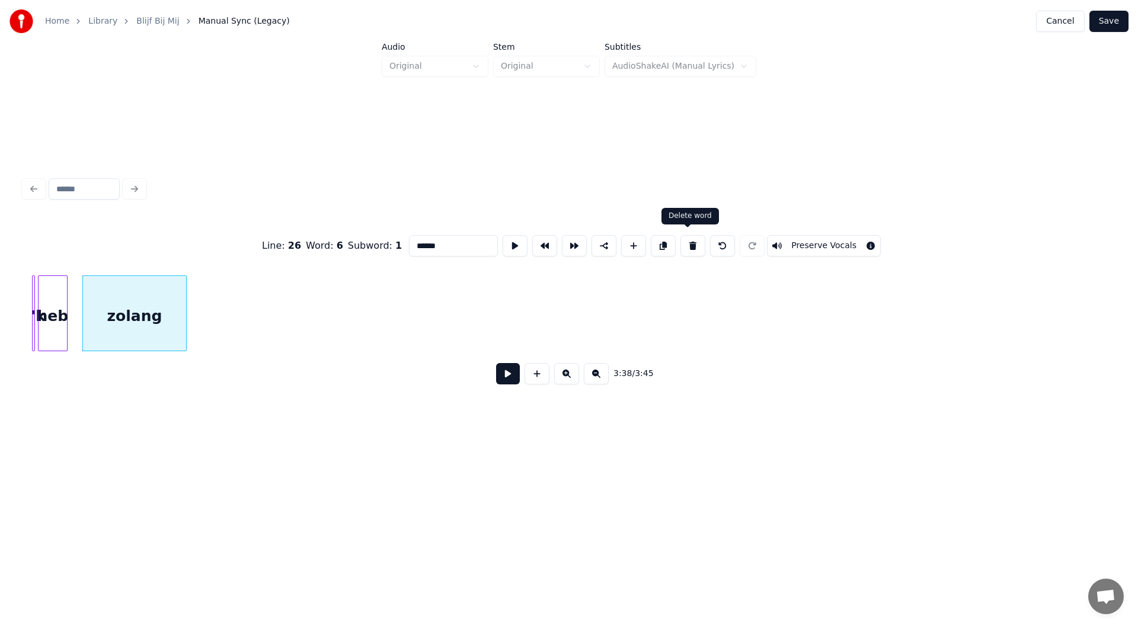
click at [689, 244] on button at bounding box center [692, 245] width 25 height 21
type input "***"
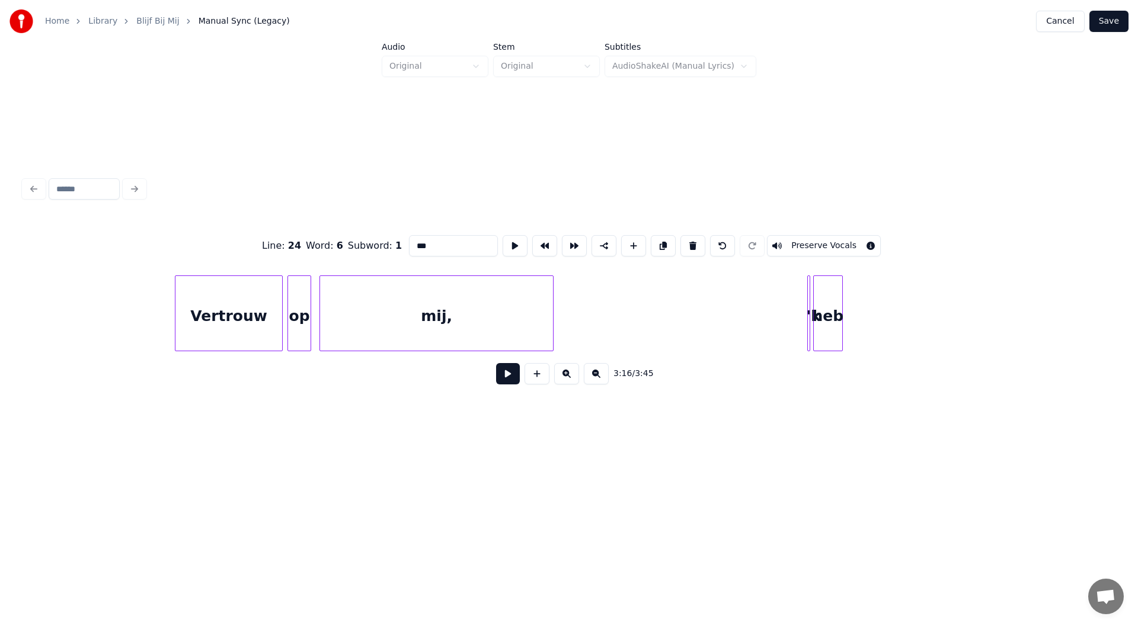
scroll to position [0, 32033]
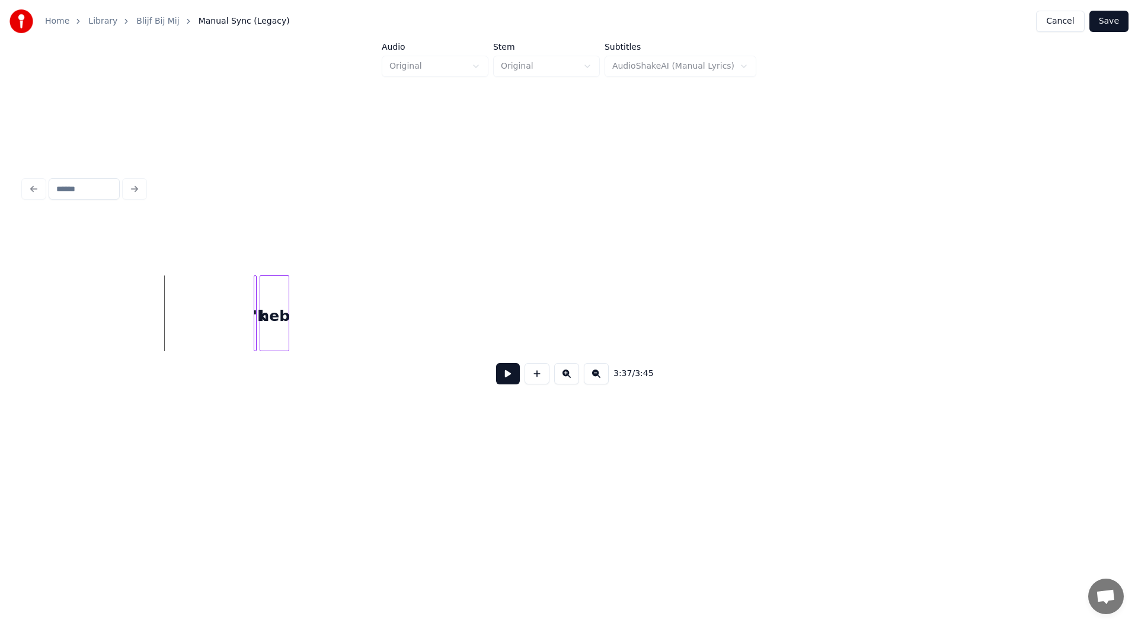
click at [254, 319] on div at bounding box center [254, 313] width 4 height 75
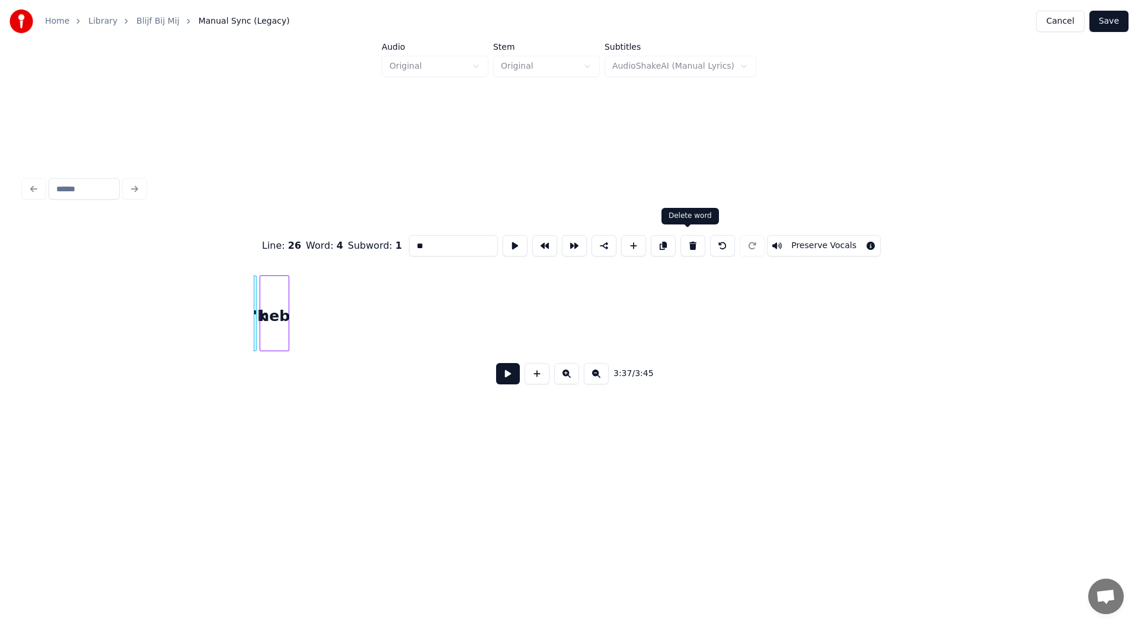
click at [692, 239] on button at bounding box center [692, 245] width 25 height 21
type input "***"
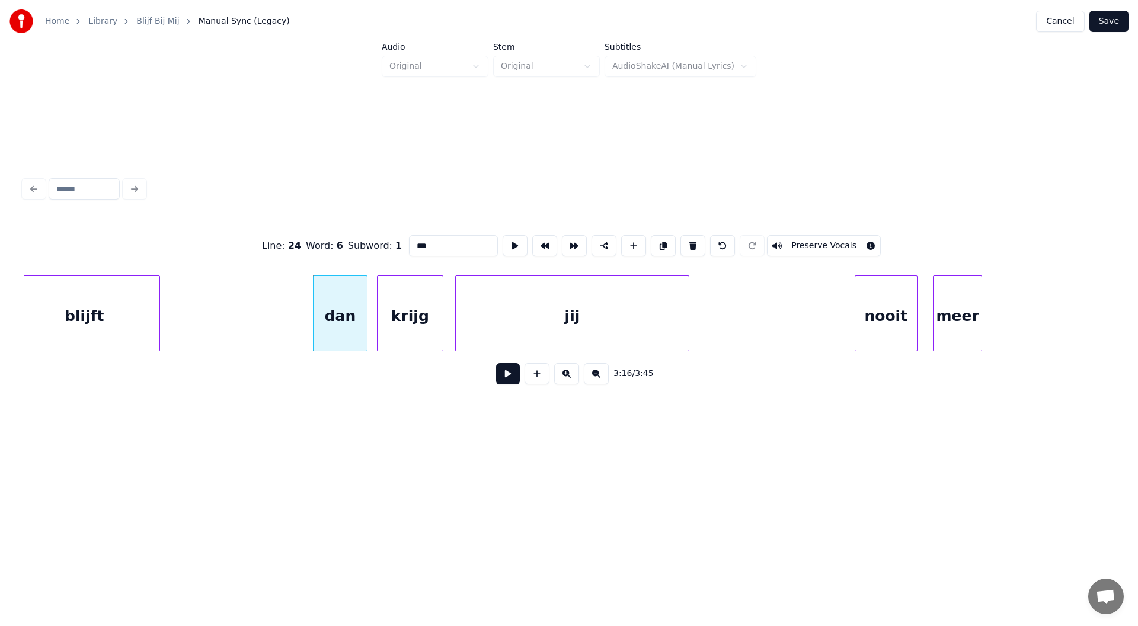
scroll to position [0, 28581]
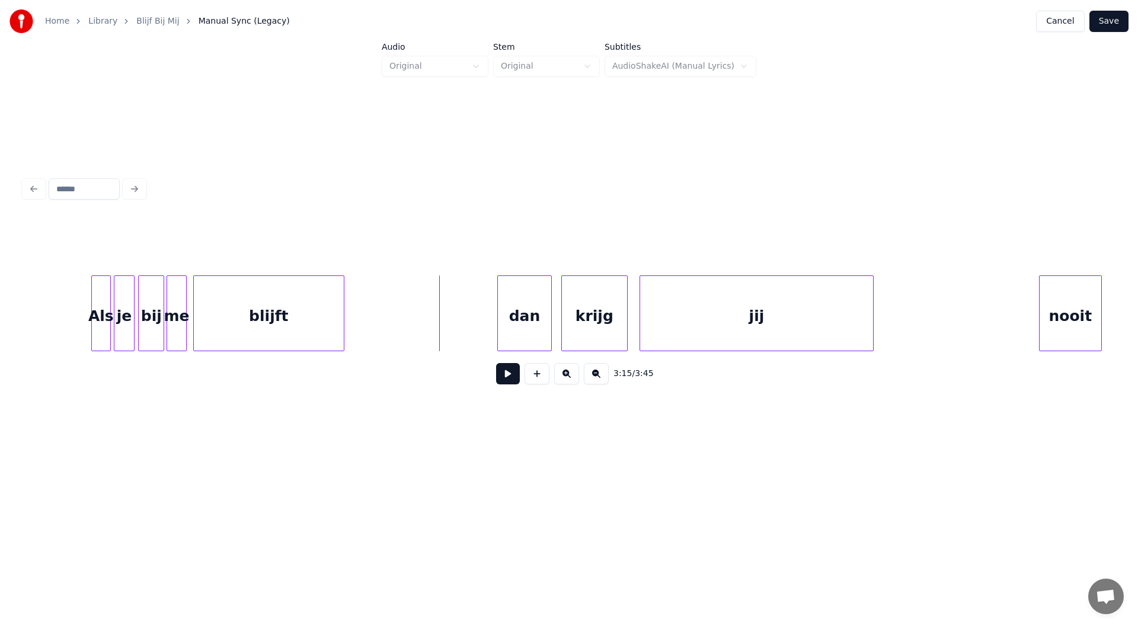
click at [287, 323] on div "blijft" at bounding box center [269, 316] width 150 height 81
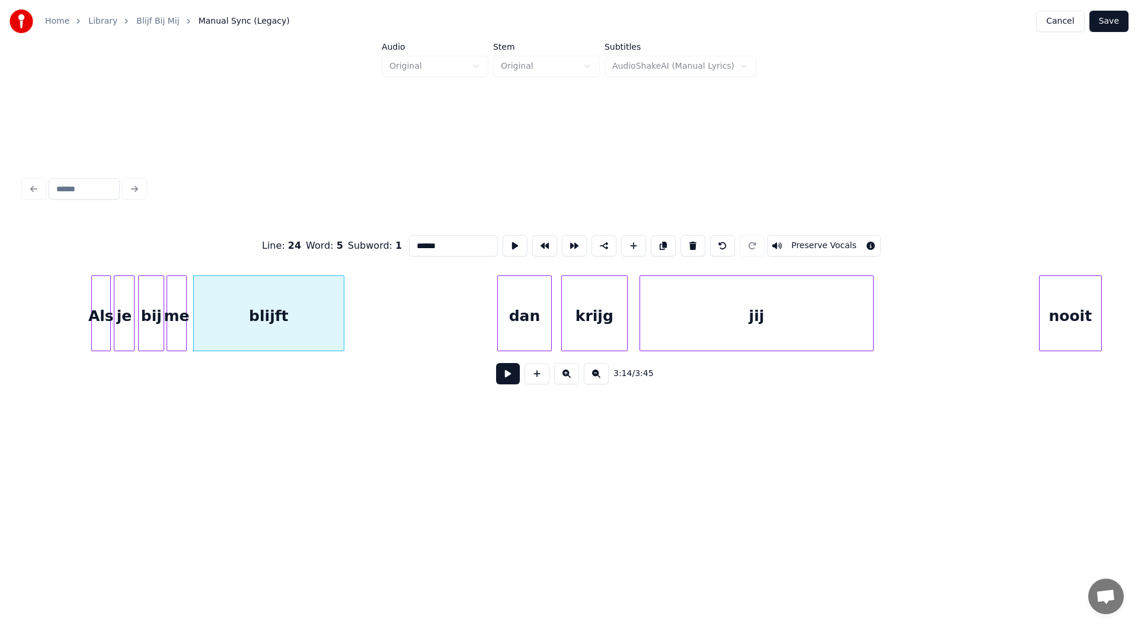
click at [523, 330] on div "dan" at bounding box center [524, 316] width 53 height 81
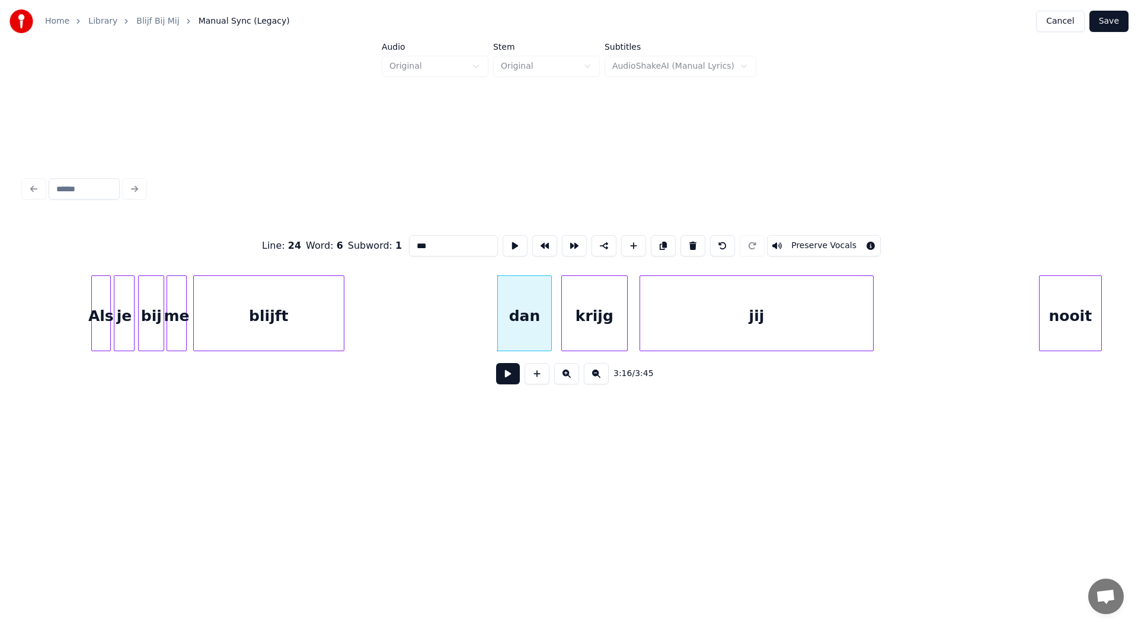
click at [247, 315] on div "blijft" at bounding box center [269, 316] width 150 height 81
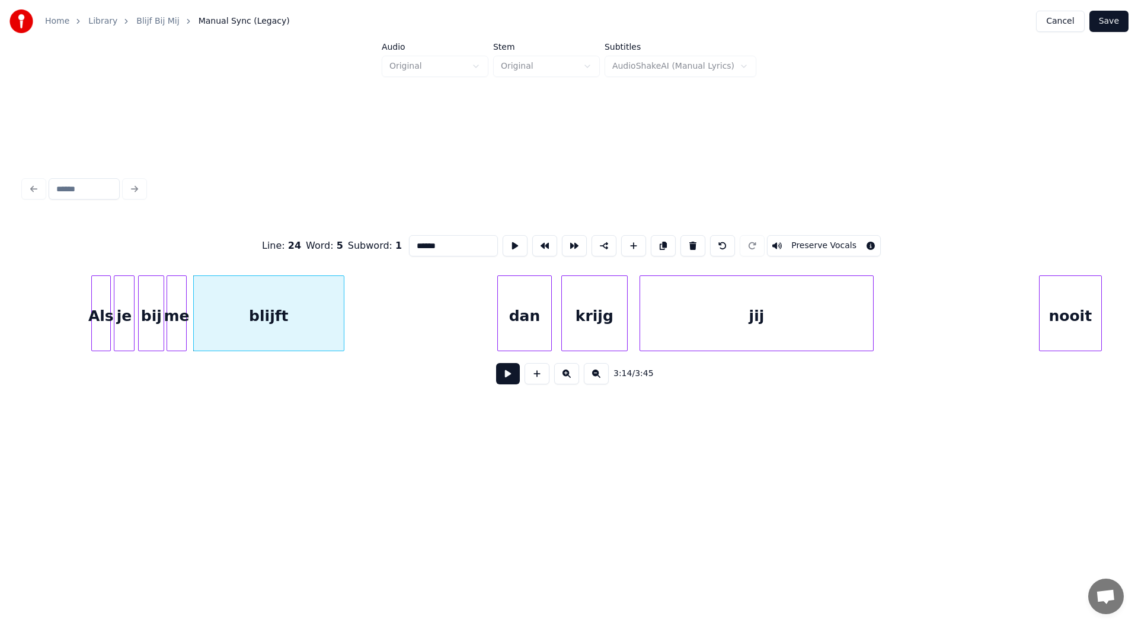
click at [523, 319] on div "dan" at bounding box center [524, 316] width 53 height 81
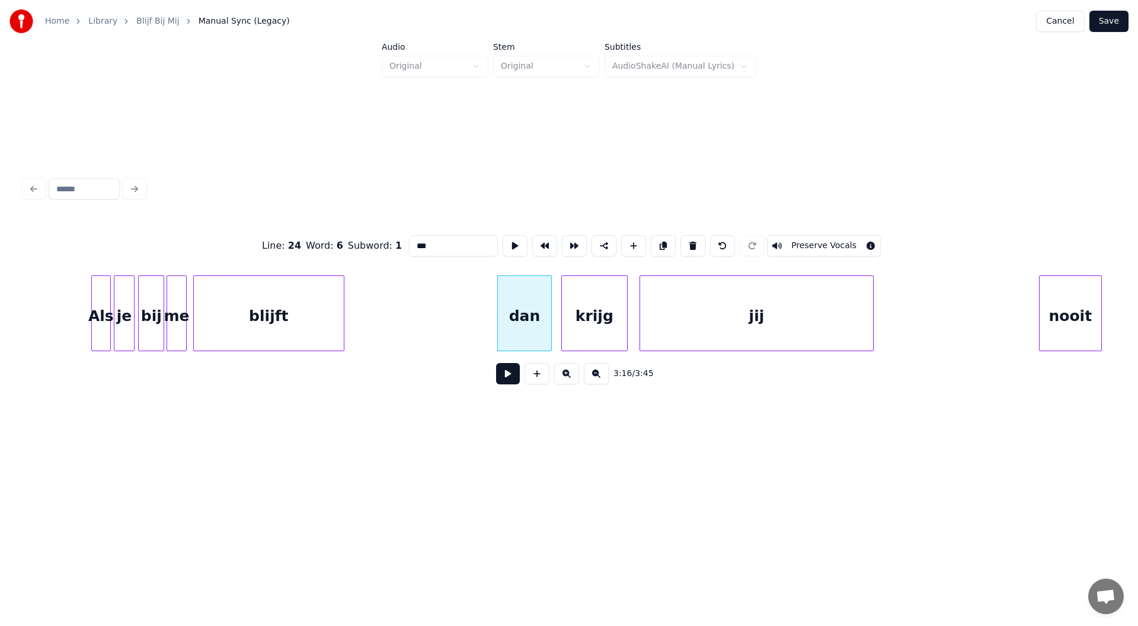
click at [622, 326] on div "krijg" at bounding box center [594, 316] width 65 height 81
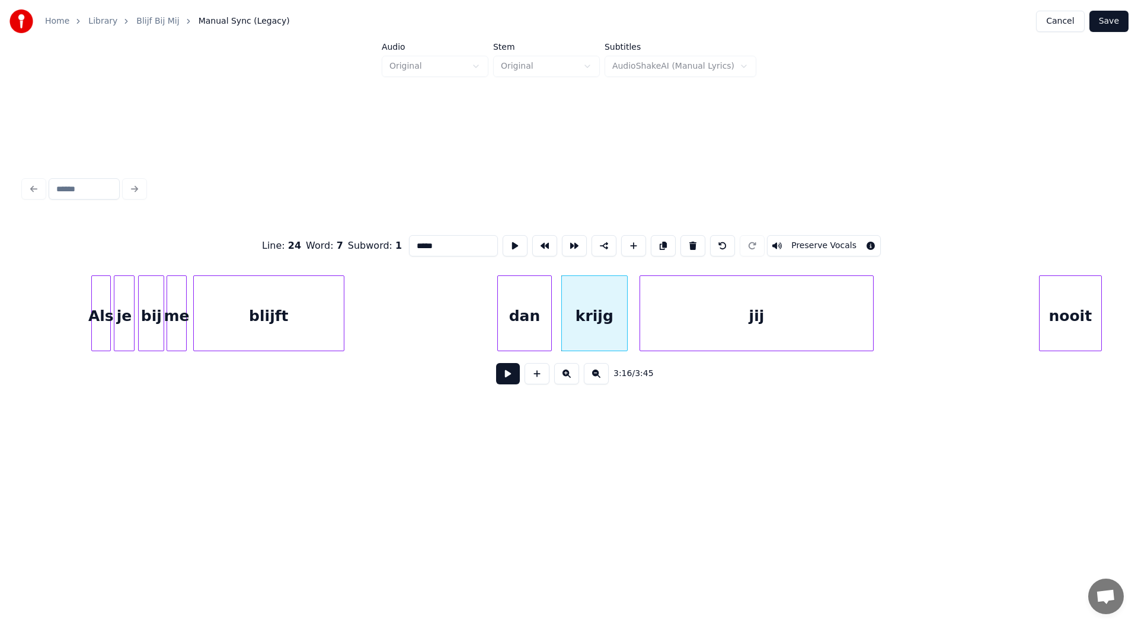
click at [754, 334] on div "jij" at bounding box center [757, 316] width 234 height 81
type input "***"
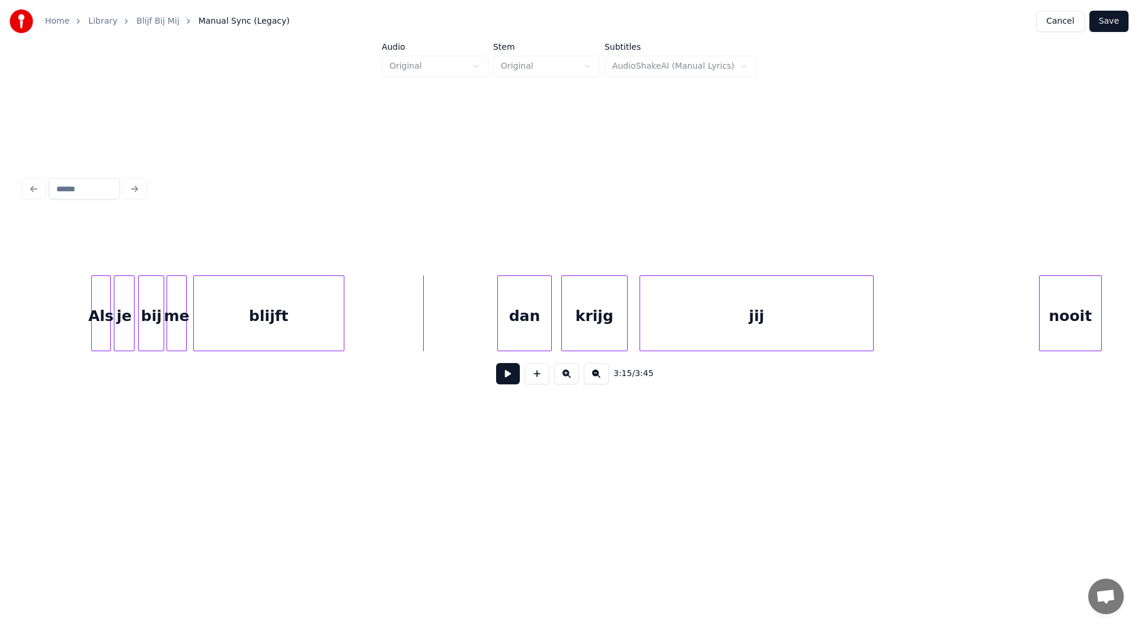
click at [1118, 23] on button "Save" at bounding box center [1108, 21] width 39 height 21
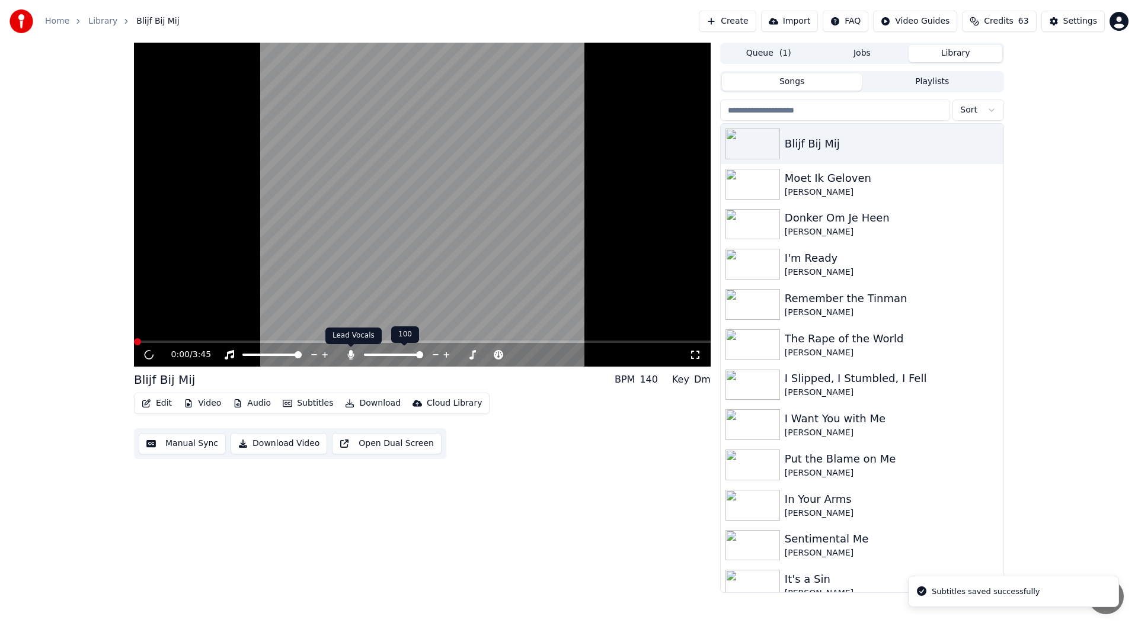
click at [355, 355] on icon at bounding box center [351, 354] width 12 height 9
click at [350, 354] on icon at bounding box center [350, 354] width 7 height 9
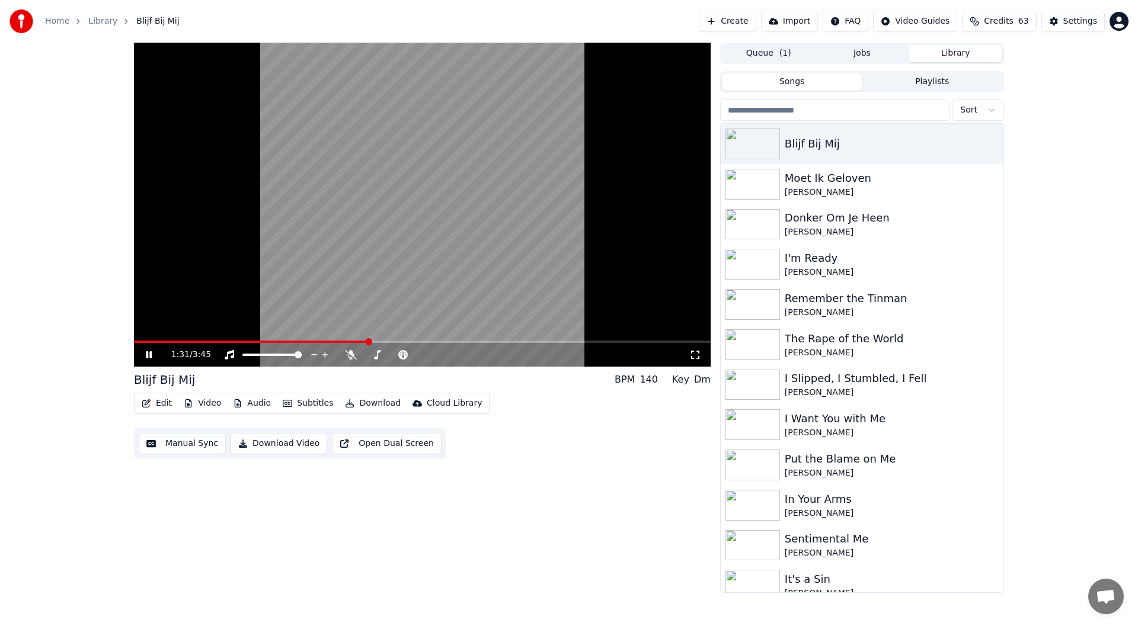
click at [150, 354] on icon at bounding box center [149, 354] width 6 height 7
click at [204, 402] on button "Video" at bounding box center [202, 403] width 47 height 17
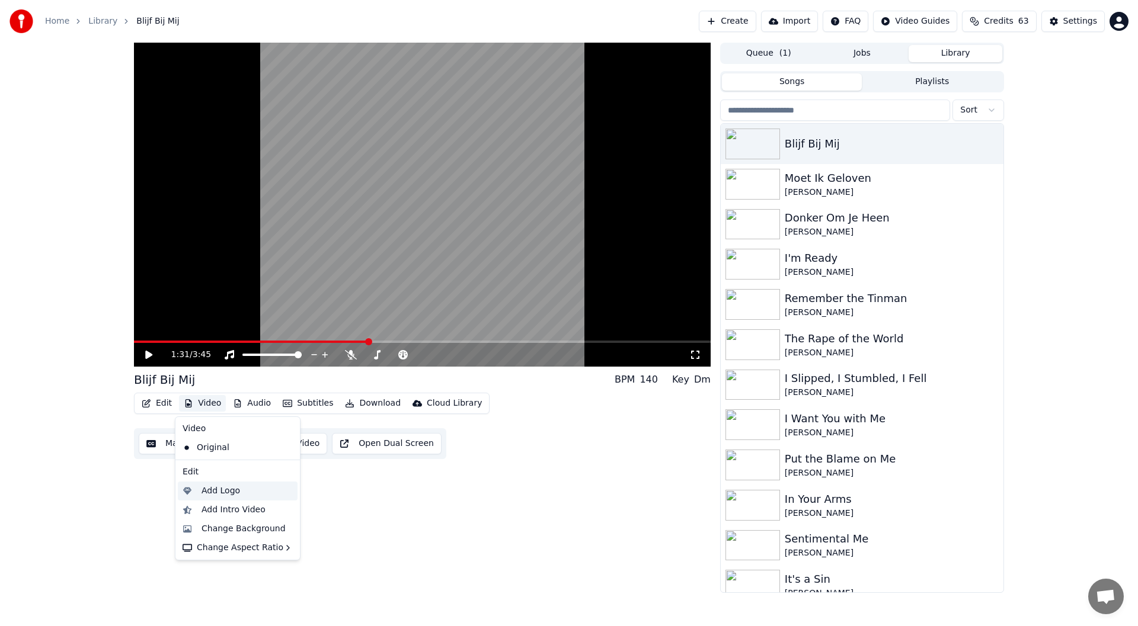
click at [239, 497] on div "Add Logo" at bounding box center [238, 491] width 120 height 19
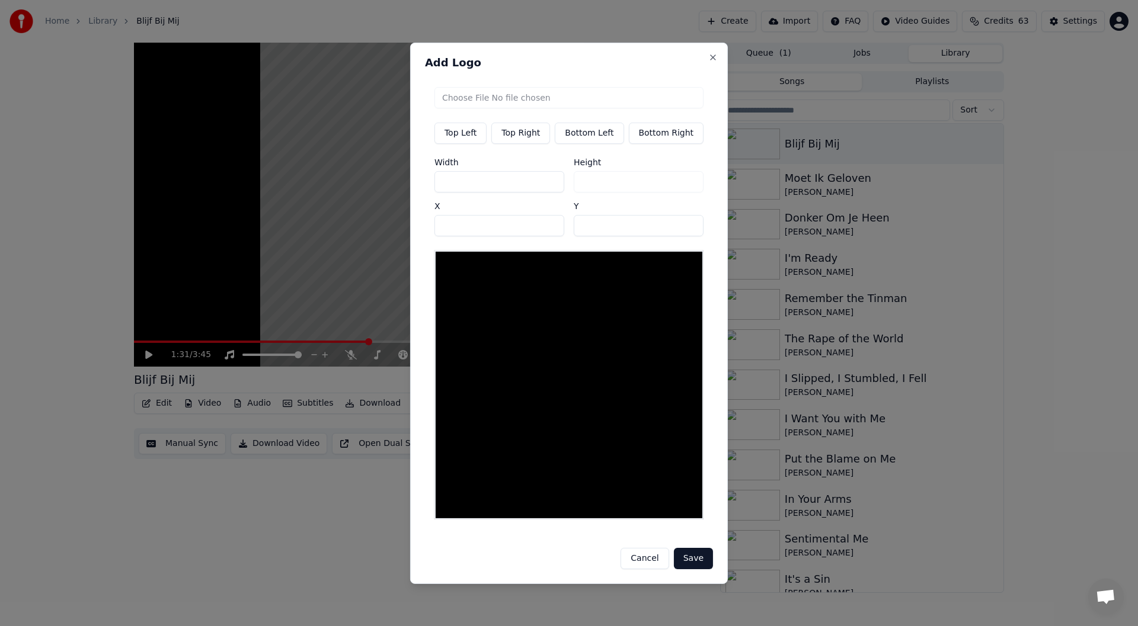
click at [536, 134] on button "Top Right" at bounding box center [520, 132] width 59 height 21
type input "***"
click at [548, 97] on input "file" at bounding box center [568, 97] width 269 height 21
type input "**********"
type input "***"
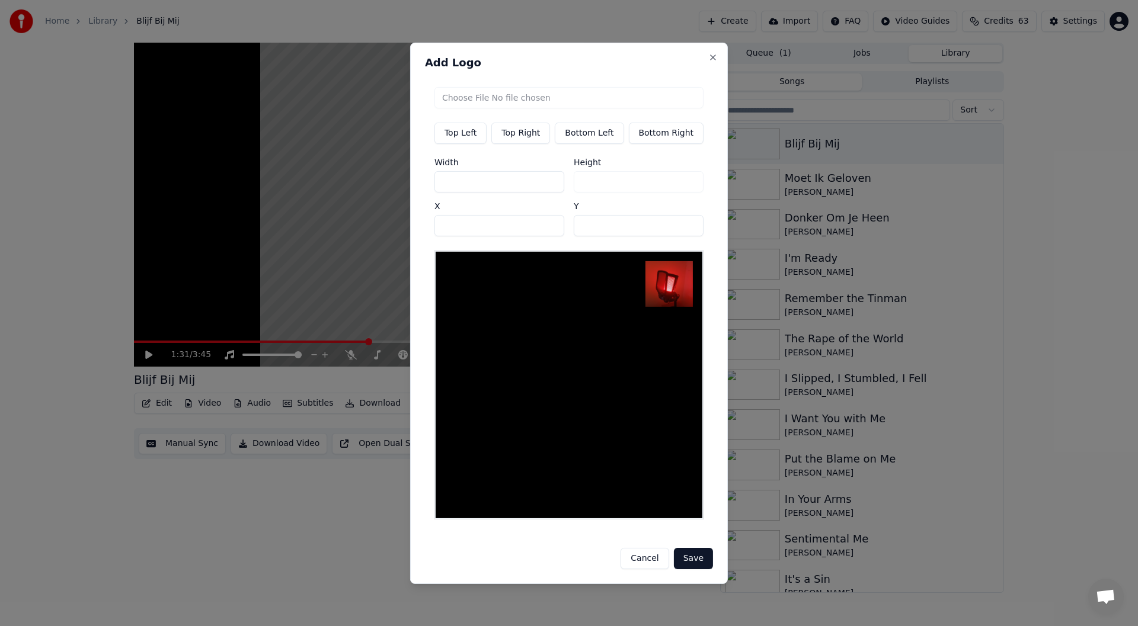
drag, startPoint x: 196, startPoint y: 189, endPoint x: 151, endPoint y: 193, distance: 44.6
click at [151, 193] on body "Home Library Blijf Bij Mij Create Import FAQ Video Guides Credits 63 Settings 1…" at bounding box center [569, 313] width 1138 height 626
type input "*"
type input "**"
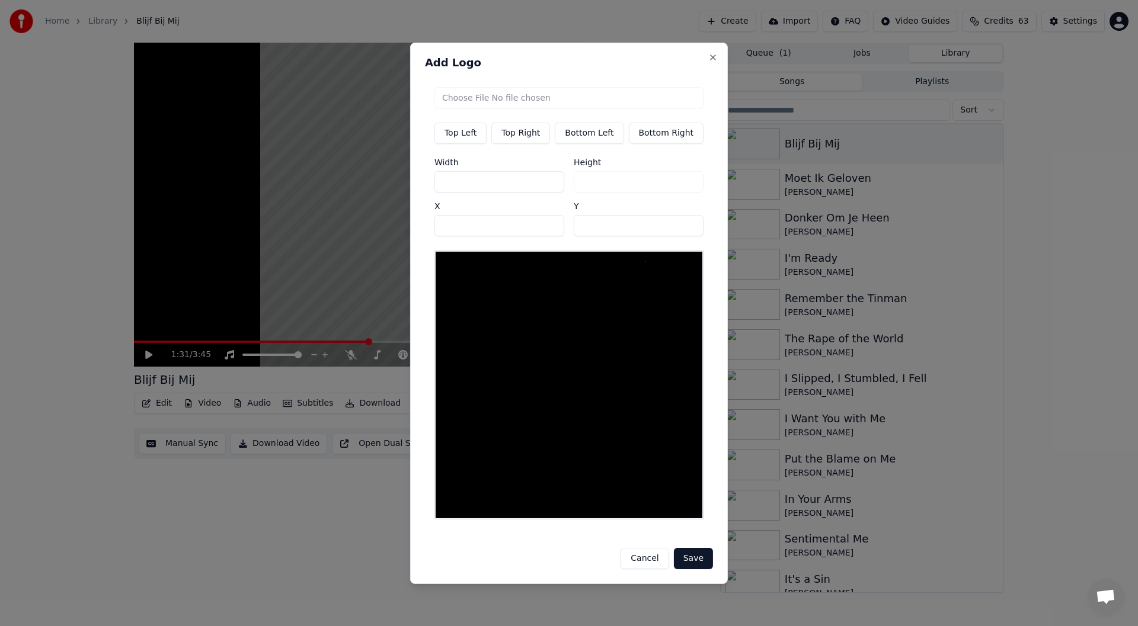
type input "**"
type input "***"
drag, startPoint x: 493, startPoint y: 231, endPoint x: 213, endPoint y: 215, distance: 280.2
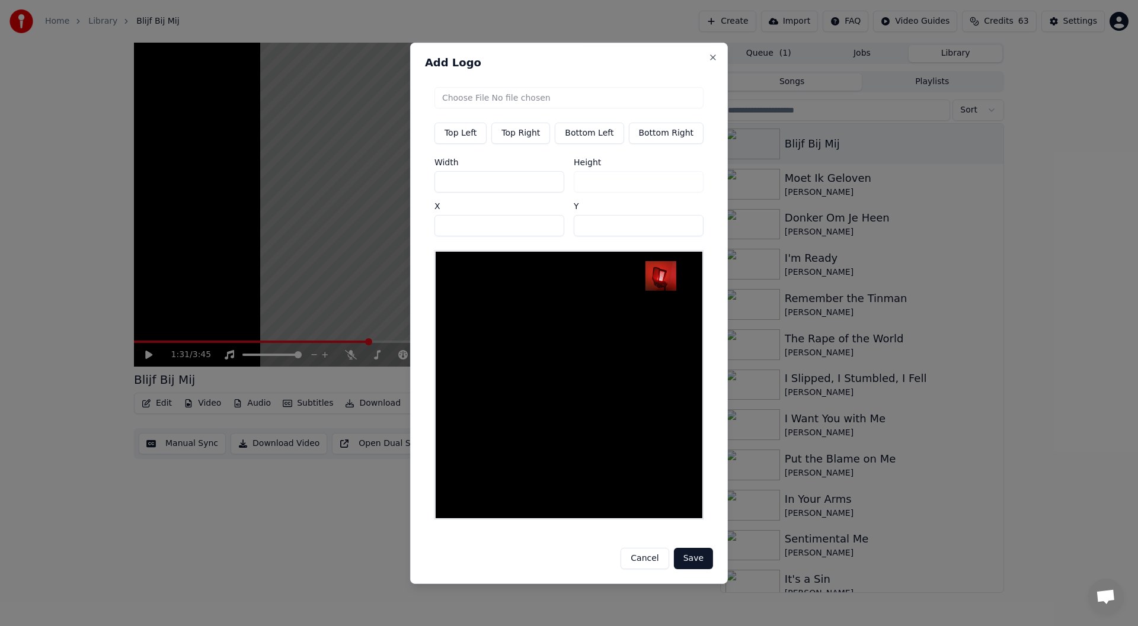
click at [213, 216] on body "Home Library Blijf Bij Mij Create Import FAQ Video Guides Credits 63 Settings 1…" at bounding box center [569, 313] width 1138 height 626
type input "***"
drag, startPoint x: 614, startPoint y: 236, endPoint x: 482, endPoint y: 238, distance: 131.6
click at [508, 236] on div "Width *** Height *** X *** Y **" at bounding box center [568, 197] width 269 height 78
type input "**"
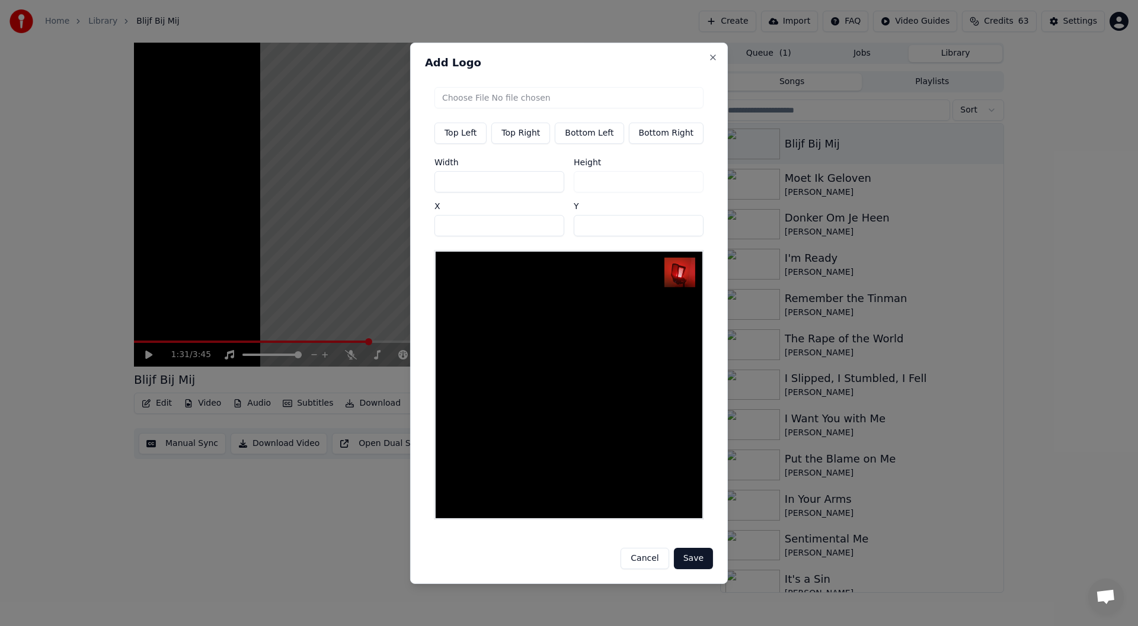
click at [693, 551] on button "Save" at bounding box center [693, 558] width 39 height 21
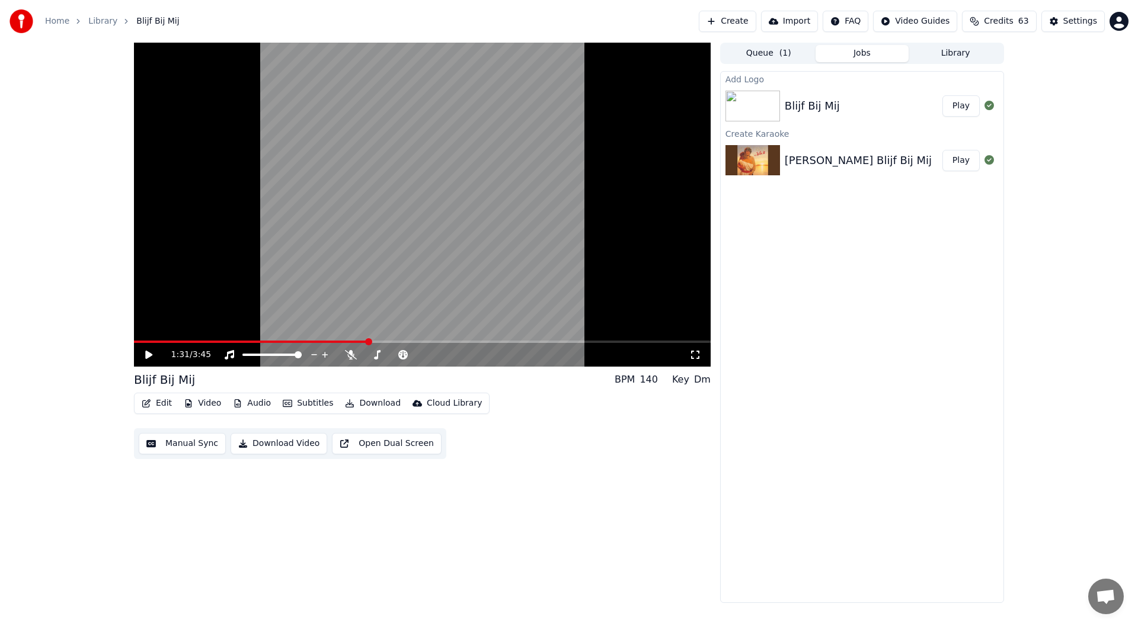
click at [962, 111] on button "Play" at bounding box center [960, 105] width 37 height 21
click at [147, 354] on icon at bounding box center [149, 354] width 6 height 7
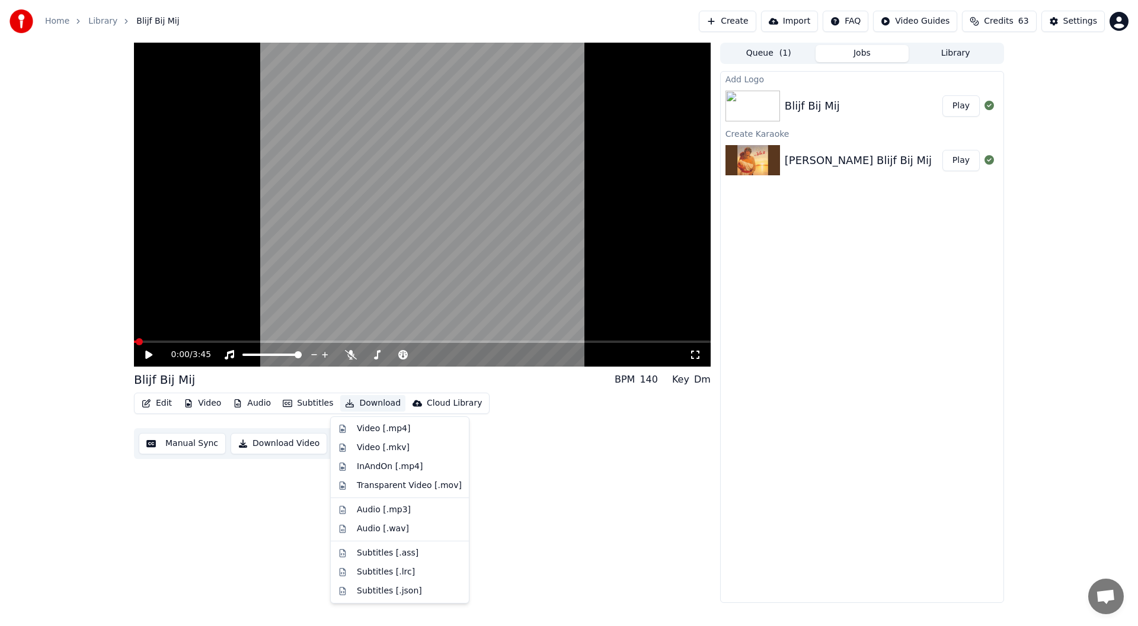
click at [383, 402] on button "Download" at bounding box center [372, 403] width 65 height 17
click at [389, 427] on div "Video [.mp4]" at bounding box center [383, 429] width 53 height 12
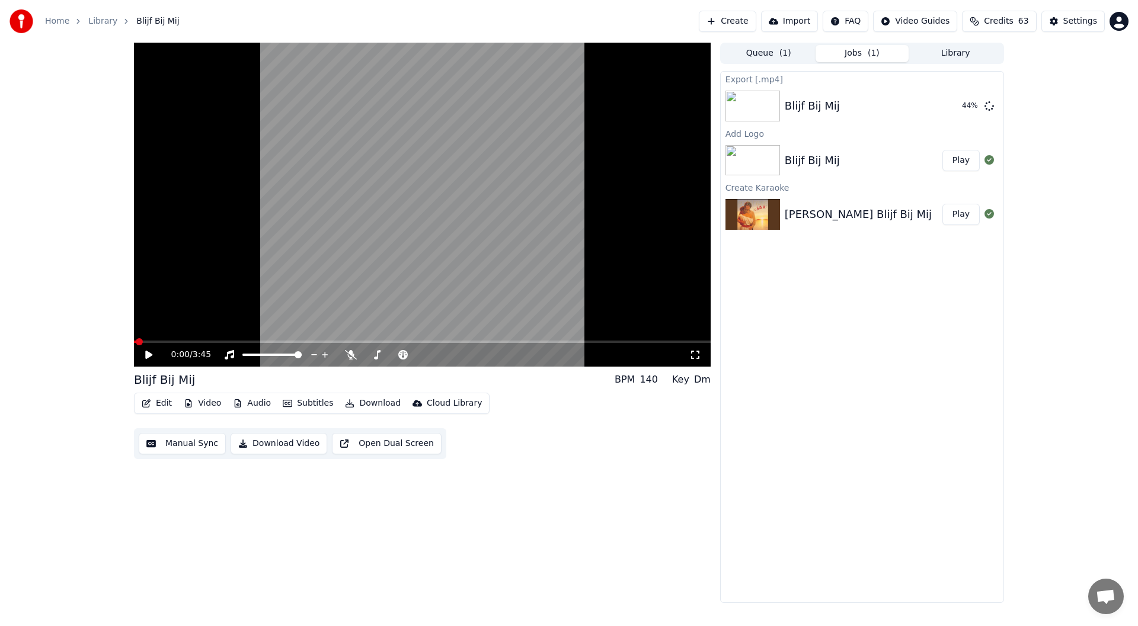
click at [877, 373] on div "Export [.mp4] Blijf Bij Mij 44 % Add Logo Blijf Bij Mij Play Create Karaoke [PE…" at bounding box center [862, 337] width 284 height 532
click at [960, 109] on button "Show" at bounding box center [958, 105] width 43 height 21
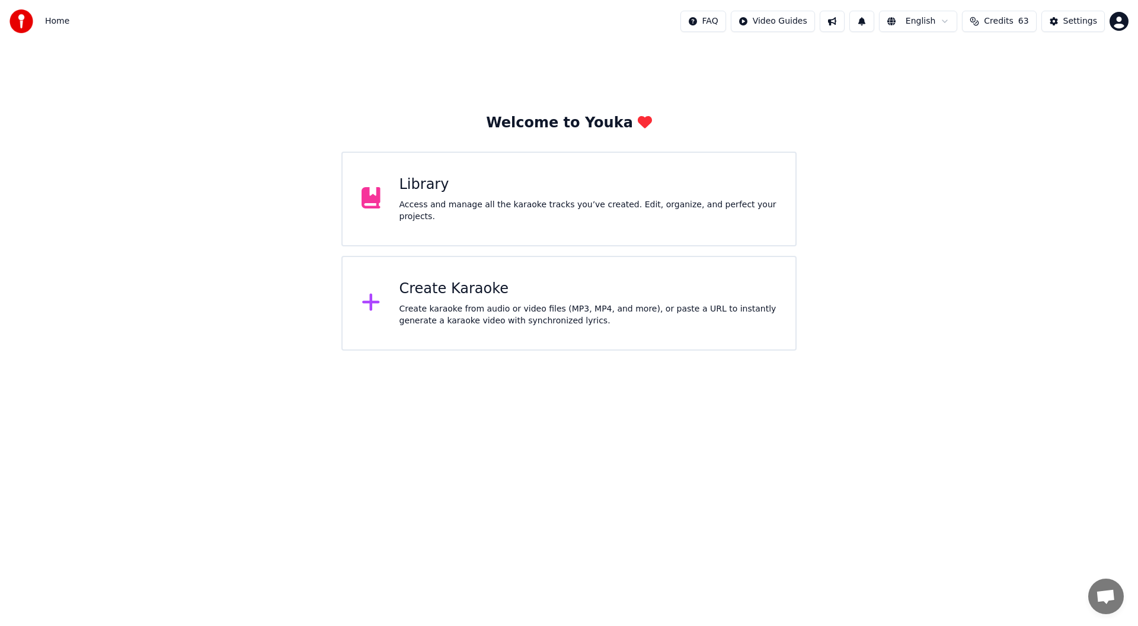
click at [255, 321] on div "Welcome to Youka Library Access and manage all the karaoke tracks you’ve create…" at bounding box center [569, 197] width 1138 height 308
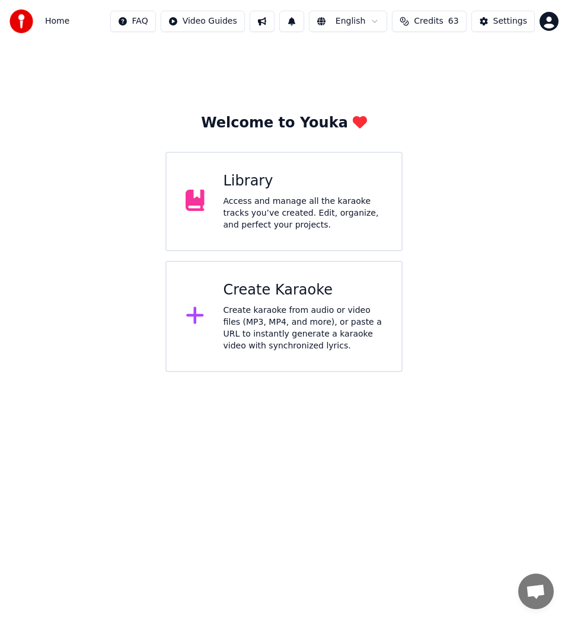
click at [292, 331] on div "Create karaoke from audio or video files (MP3, MP4, and more), or paste a URL t…" at bounding box center [302, 328] width 159 height 47
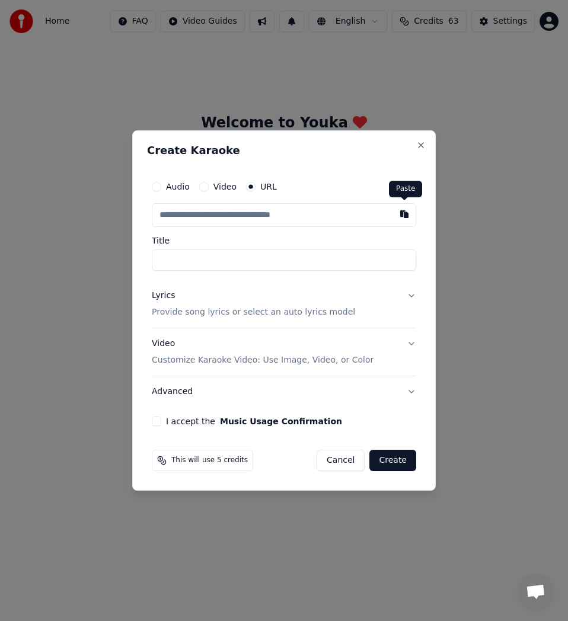
click at [404, 213] on button "button" at bounding box center [404, 213] width 24 height 21
type input "**********"
click at [159, 257] on input "******" at bounding box center [284, 260] width 264 height 21
type input "**********"
click at [168, 298] on div "Lyrics" at bounding box center [163, 296] width 23 height 12
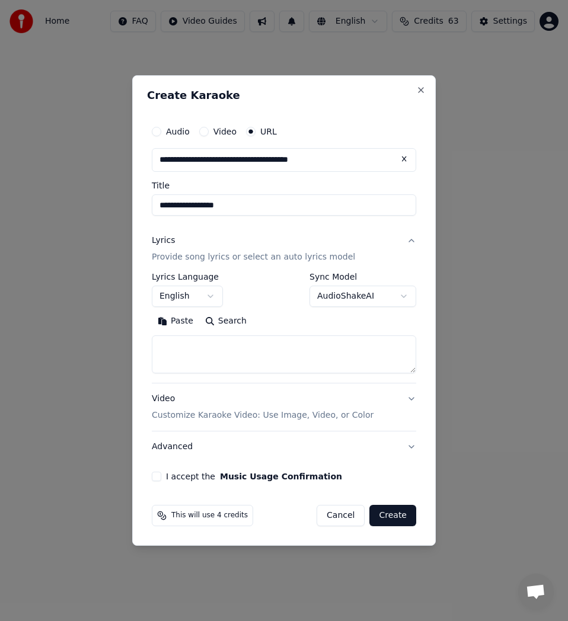
click at [215, 299] on button "English" at bounding box center [187, 296] width 71 height 21
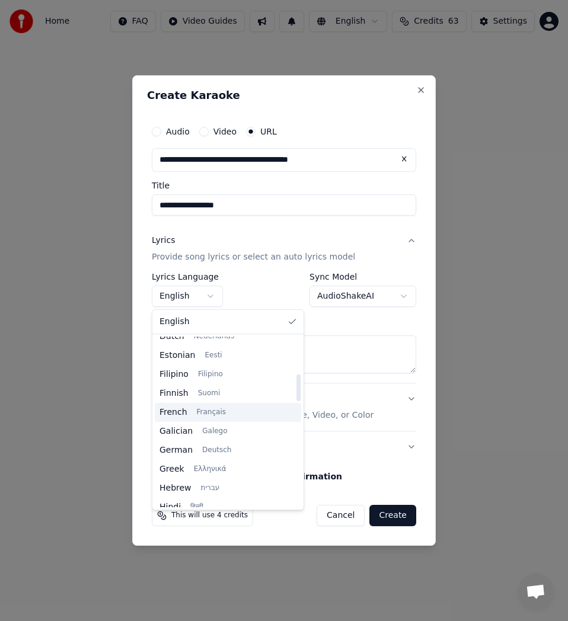
scroll to position [119, 0]
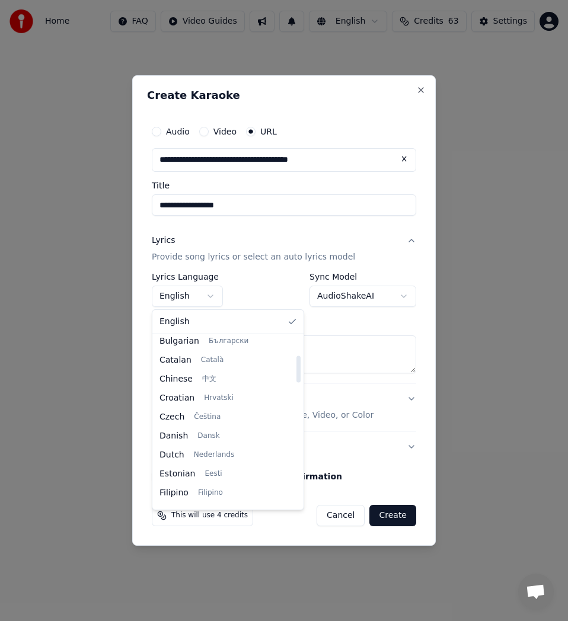
select select "**"
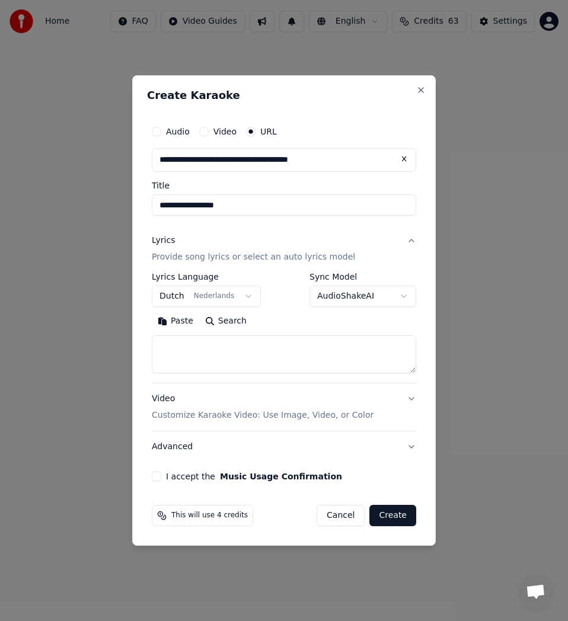
click at [229, 319] on button "Search" at bounding box center [225, 321] width 53 height 19
click at [214, 356] on textarea at bounding box center [284, 354] width 264 height 38
click at [180, 322] on button "Paste" at bounding box center [175, 321] width 47 height 19
click at [273, 322] on button "Expand" at bounding box center [280, 321] width 56 height 19
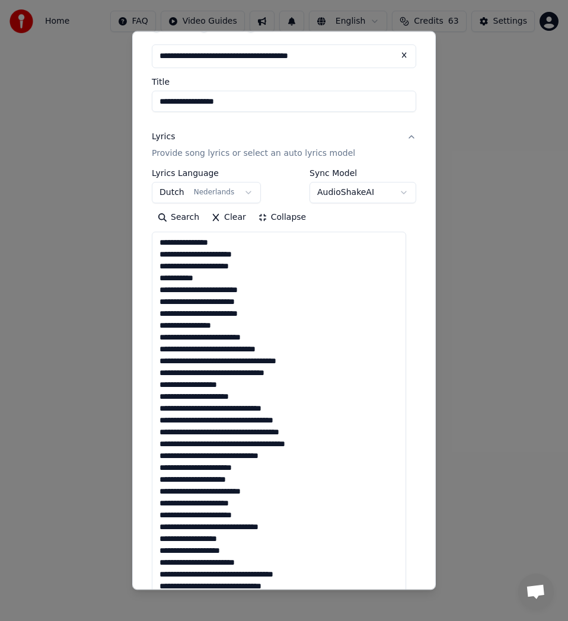
scroll to position [0, 0]
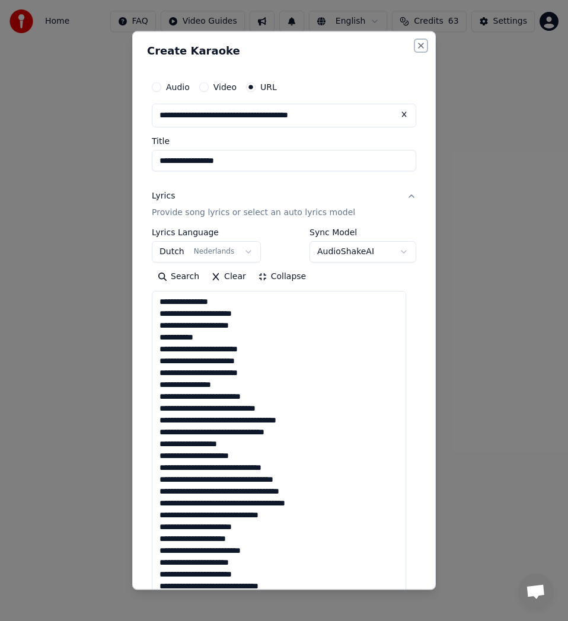
click at [416, 43] on button "Close" at bounding box center [420, 45] width 9 height 9
type textarea "**********"
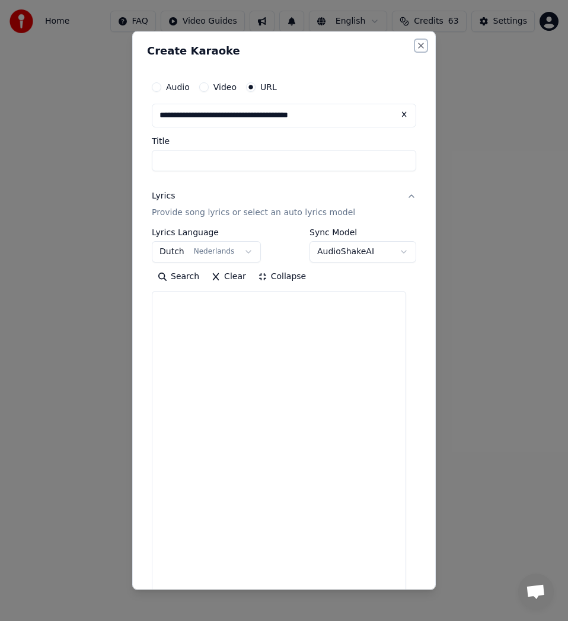
select select
